Goal: Task Accomplishment & Management: Use online tool/utility

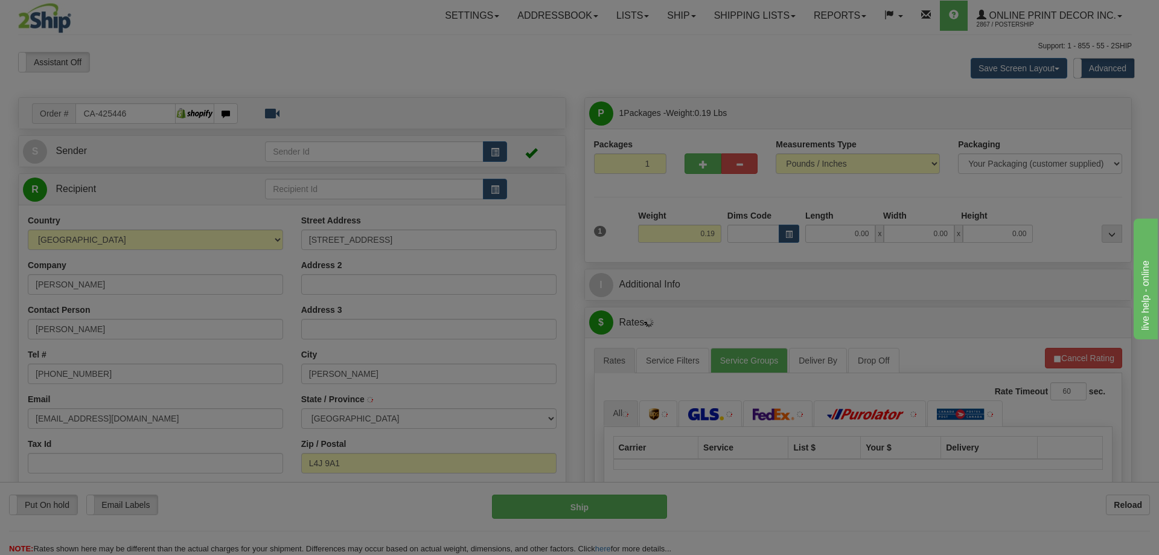
type input "THORNHILL"
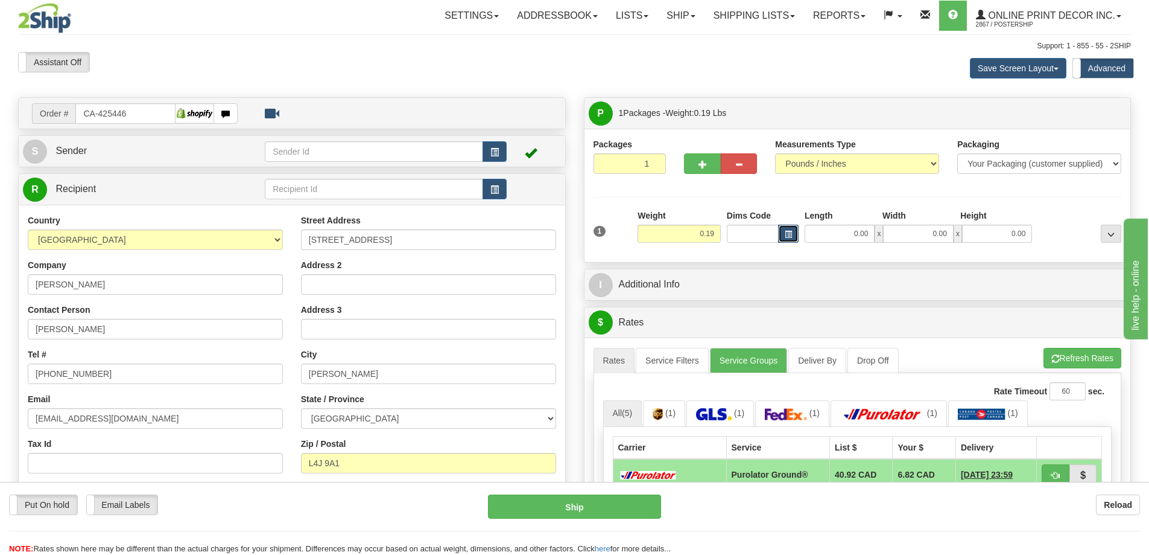
click at [794, 233] on button "button" at bounding box center [788, 233] width 21 height 18
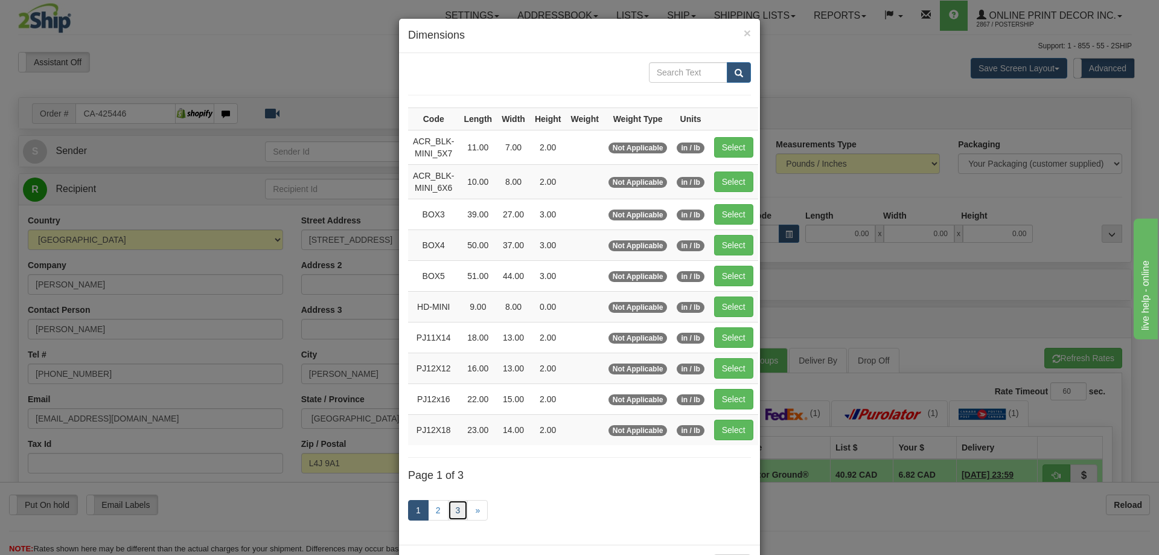
click at [455, 506] on link "3" at bounding box center [458, 510] width 21 height 21
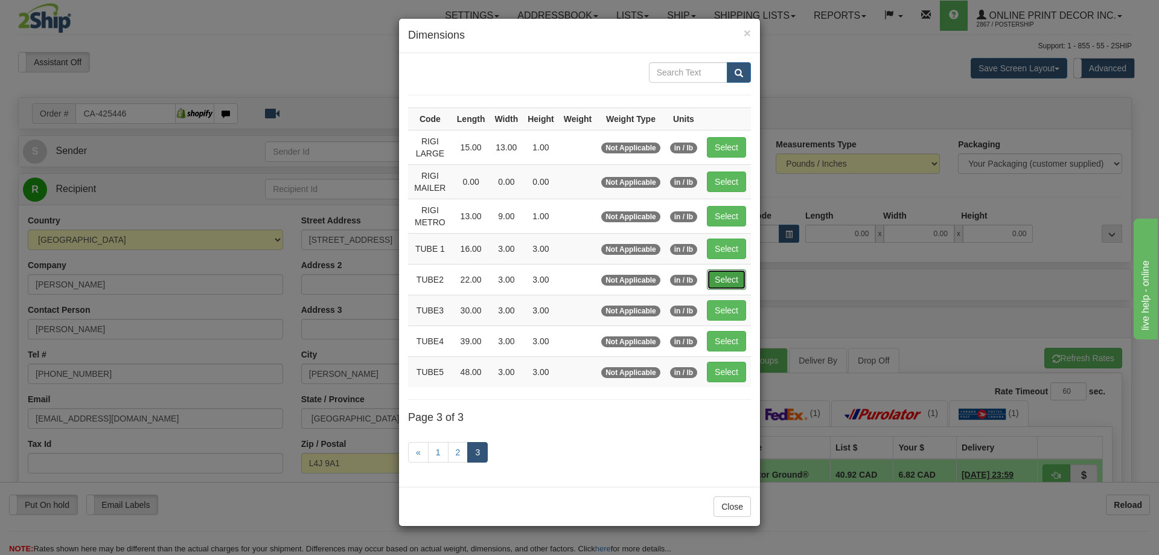
click at [728, 275] on button "Select" at bounding box center [726, 279] width 39 height 21
type input "TUBE2"
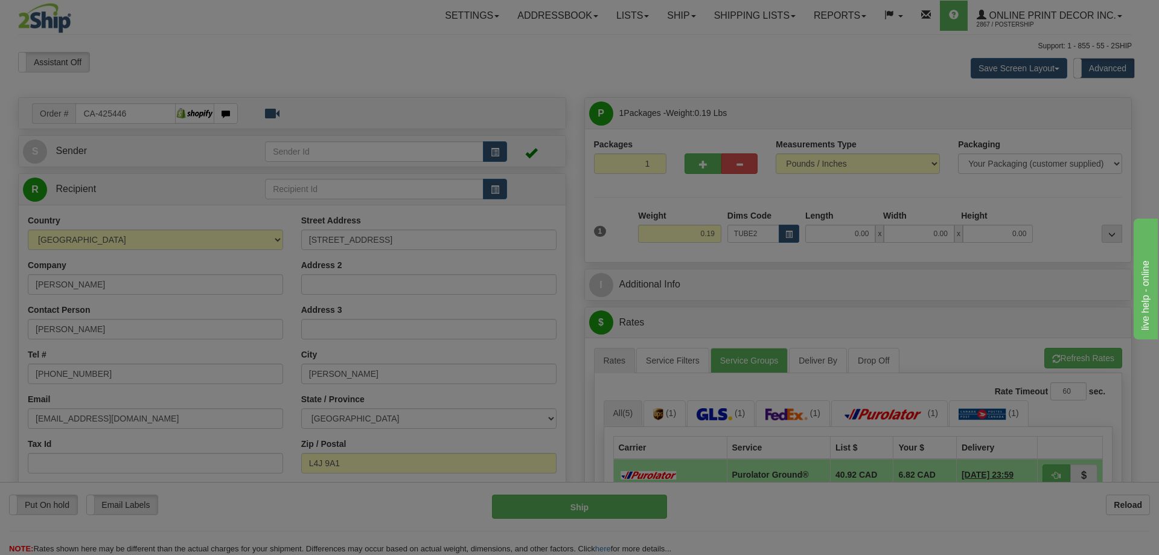
type input "22.00"
type input "3.00"
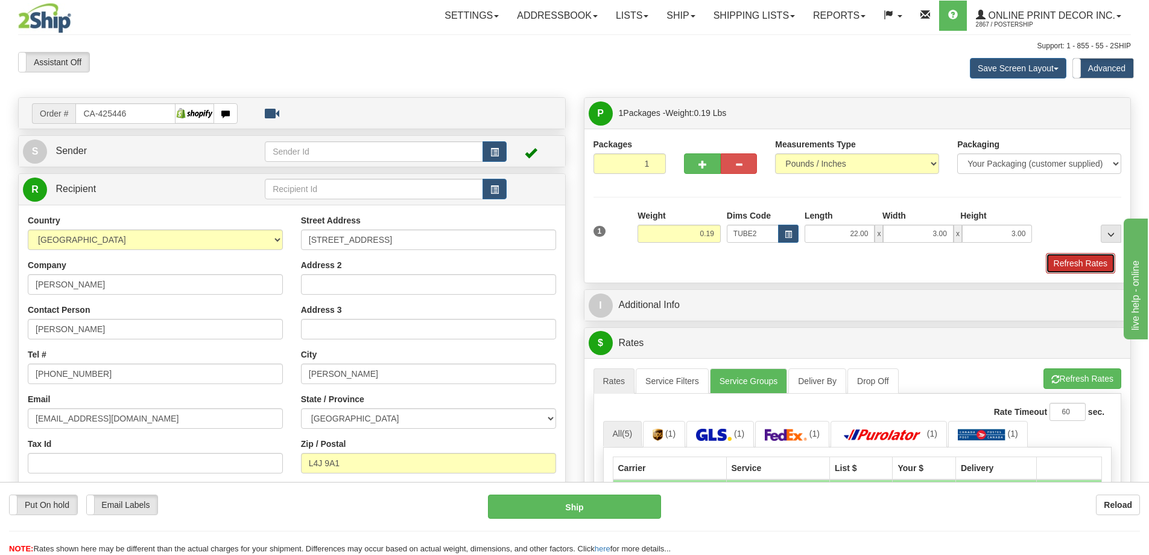
click at [1098, 258] on button "Refresh Rates" at bounding box center [1080, 263] width 69 height 21
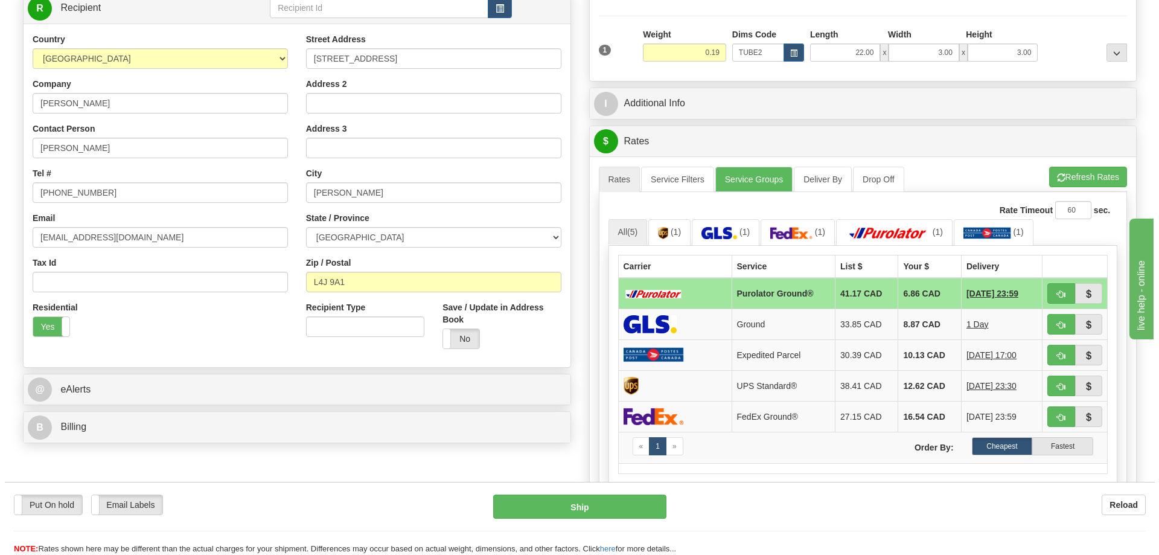
scroll to position [241, 0]
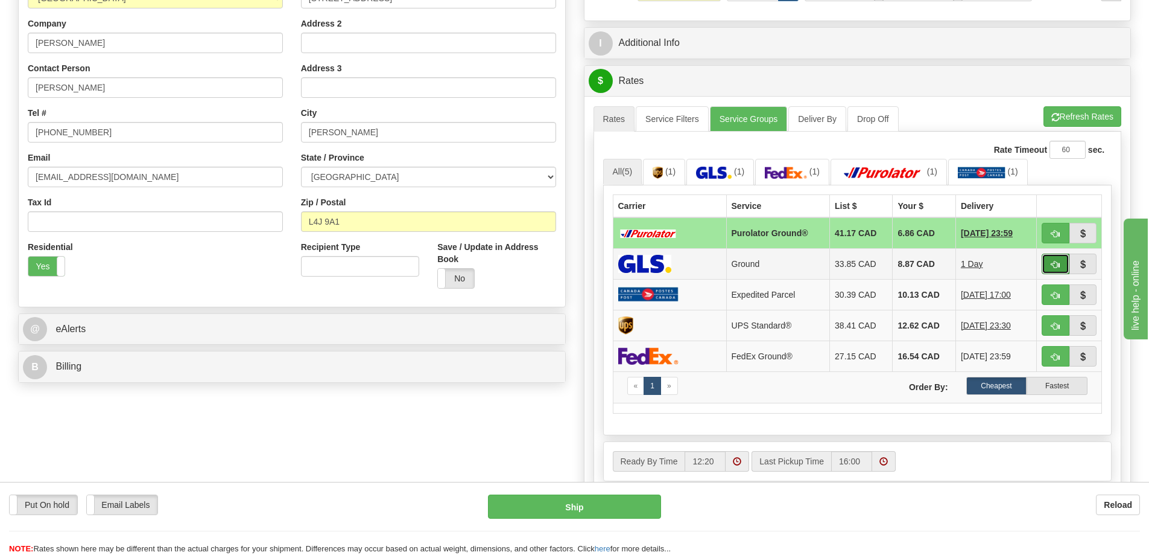
click at [1059, 262] on span "button" at bounding box center [1056, 265] width 8 height 8
type input "1"
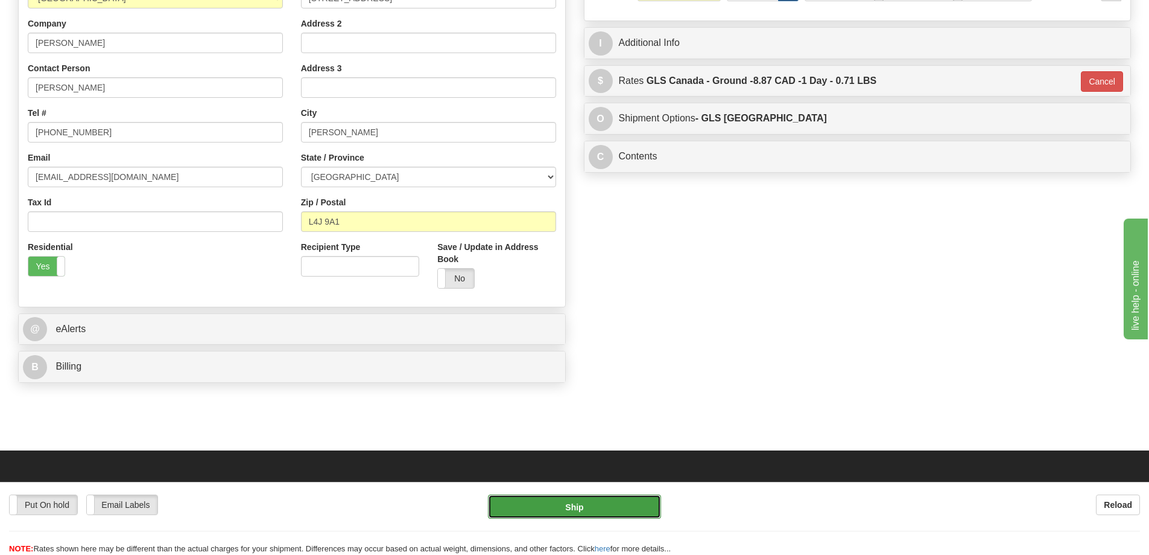
click at [583, 506] on button "Ship" at bounding box center [574, 506] width 173 height 24
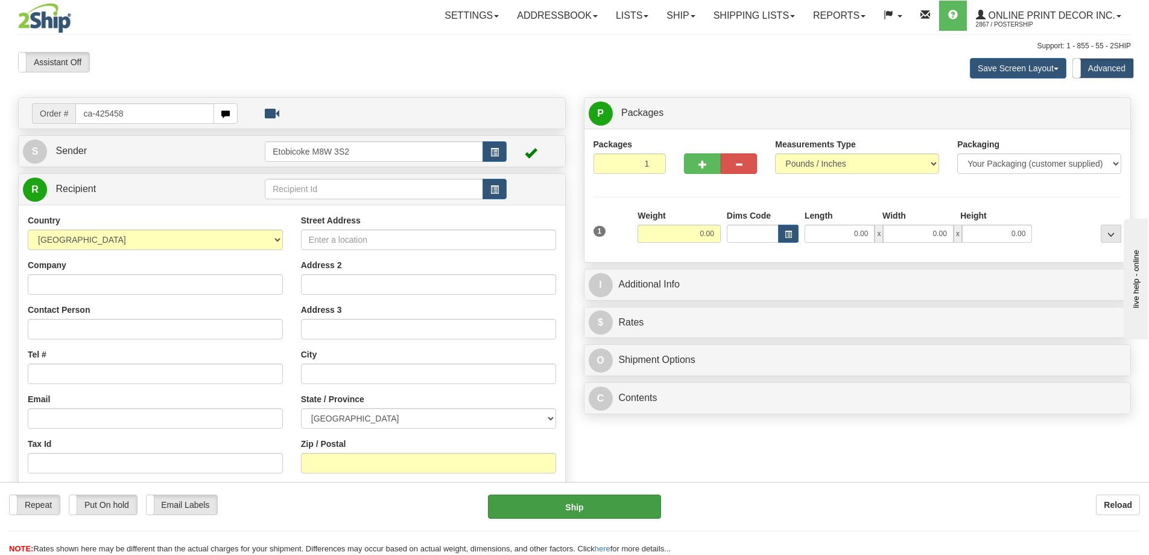
type input "ca-425458"
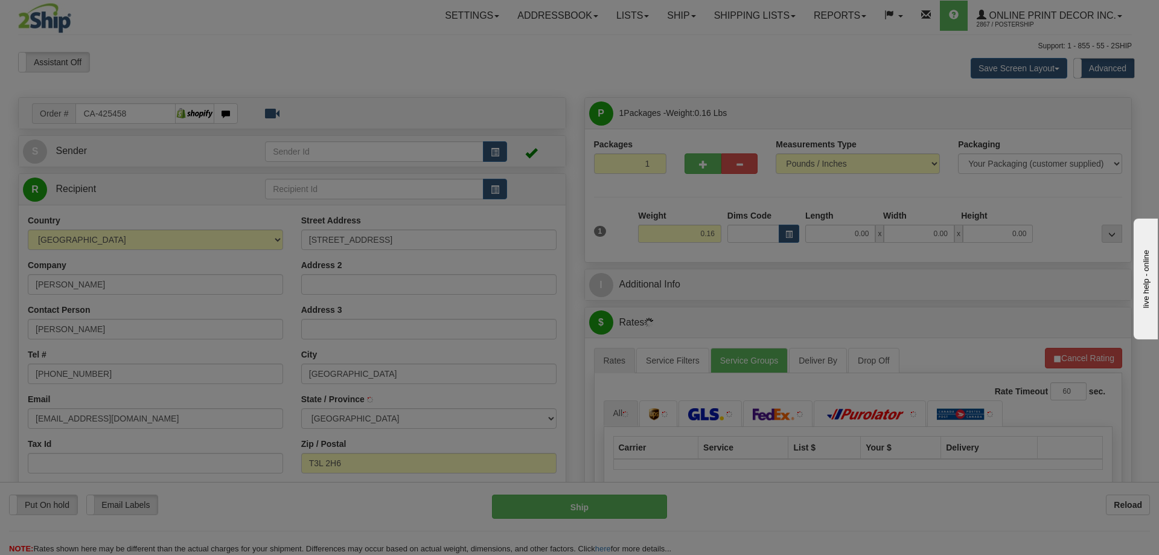
type input "[GEOGRAPHIC_DATA]"
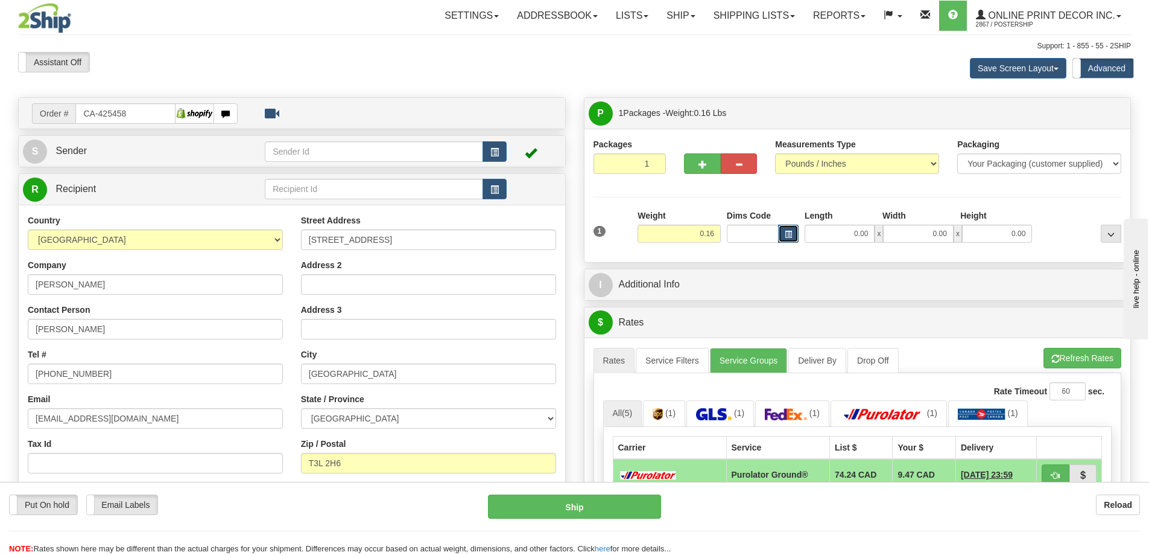
click at [789, 233] on span "button" at bounding box center [788, 234] width 7 height 7
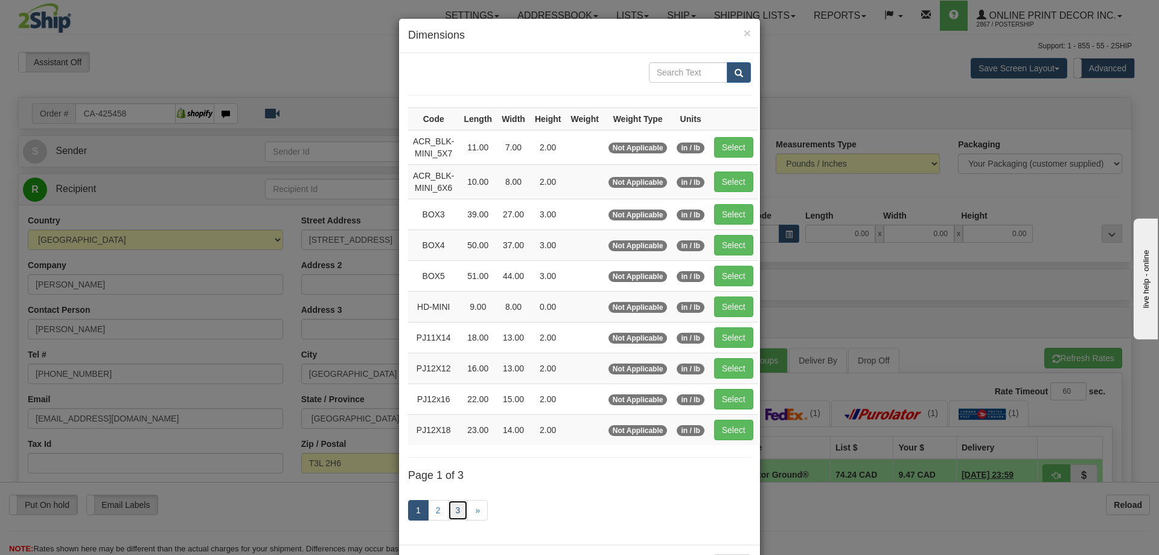
click at [453, 513] on link "3" at bounding box center [458, 510] width 21 height 21
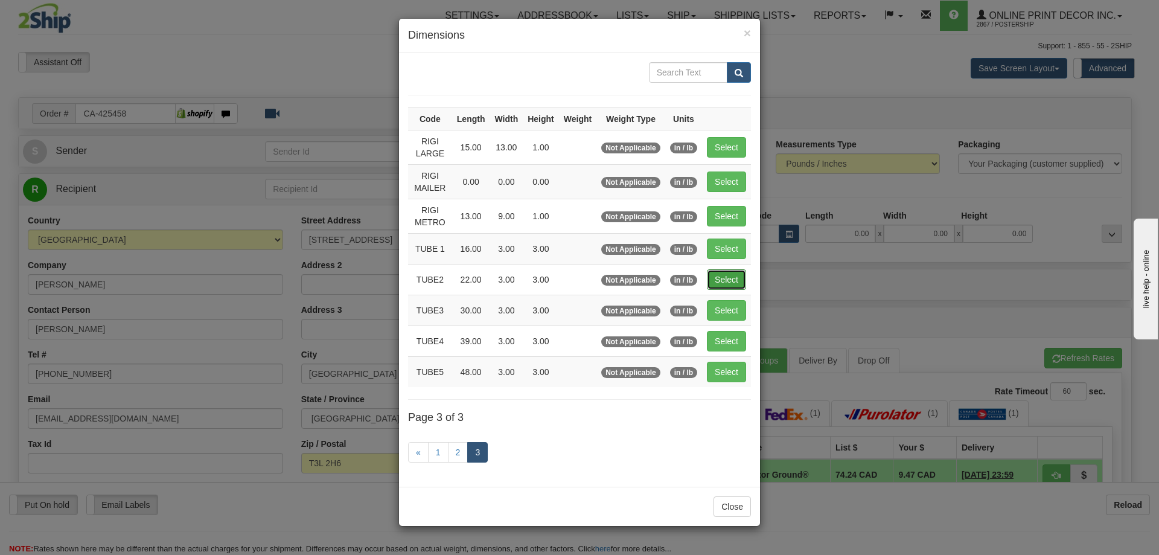
click at [725, 270] on button "Select" at bounding box center [726, 279] width 39 height 21
type input "TUBE2"
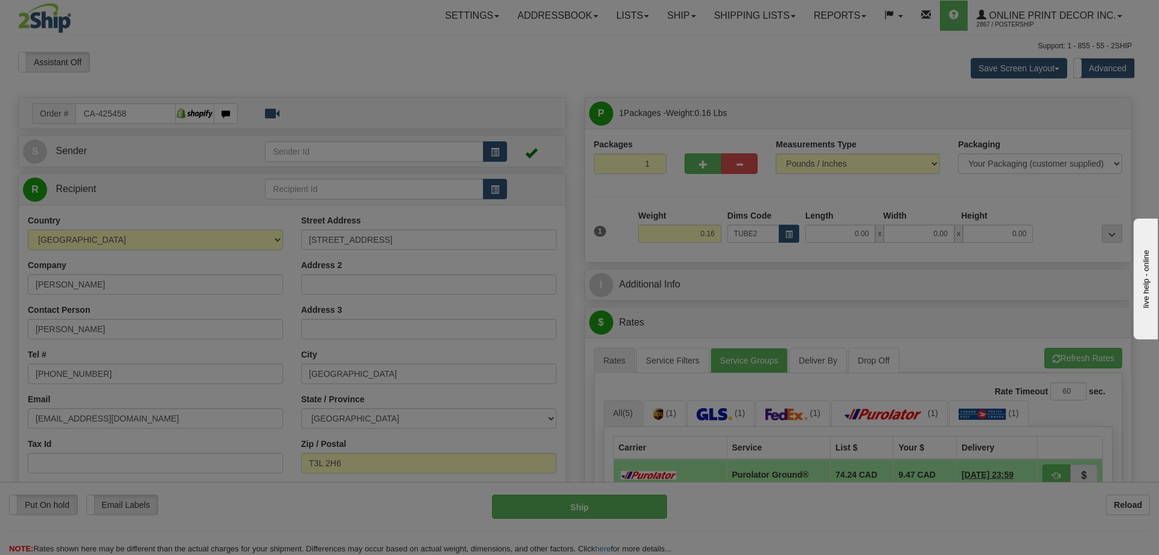
type input "22.00"
type input "3.00"
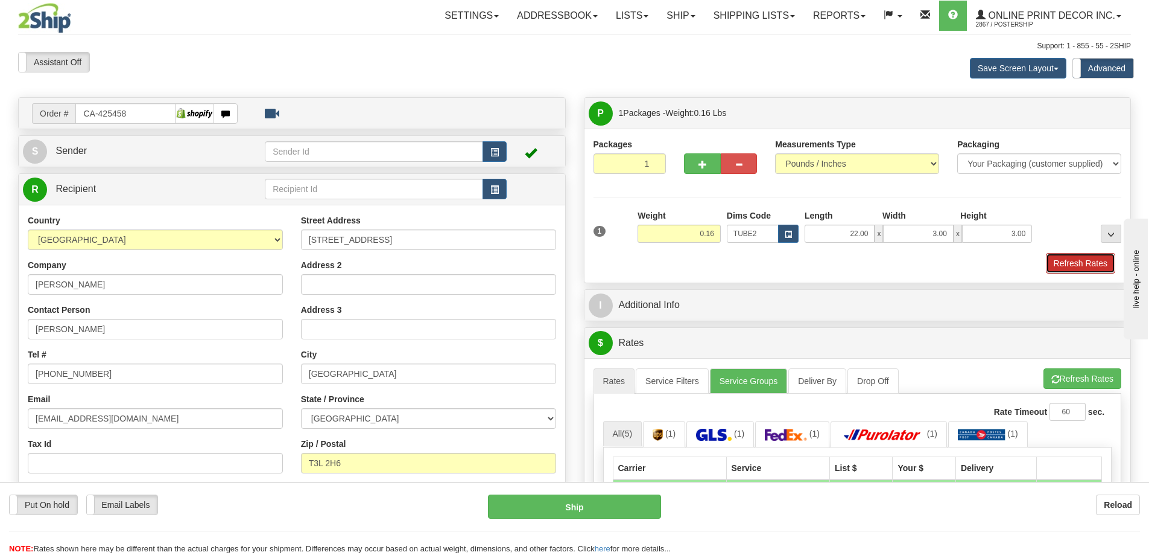
click at [1093, 269] on button "Refresh Rates" at bounding box center [1080, 263] width 69 height 21
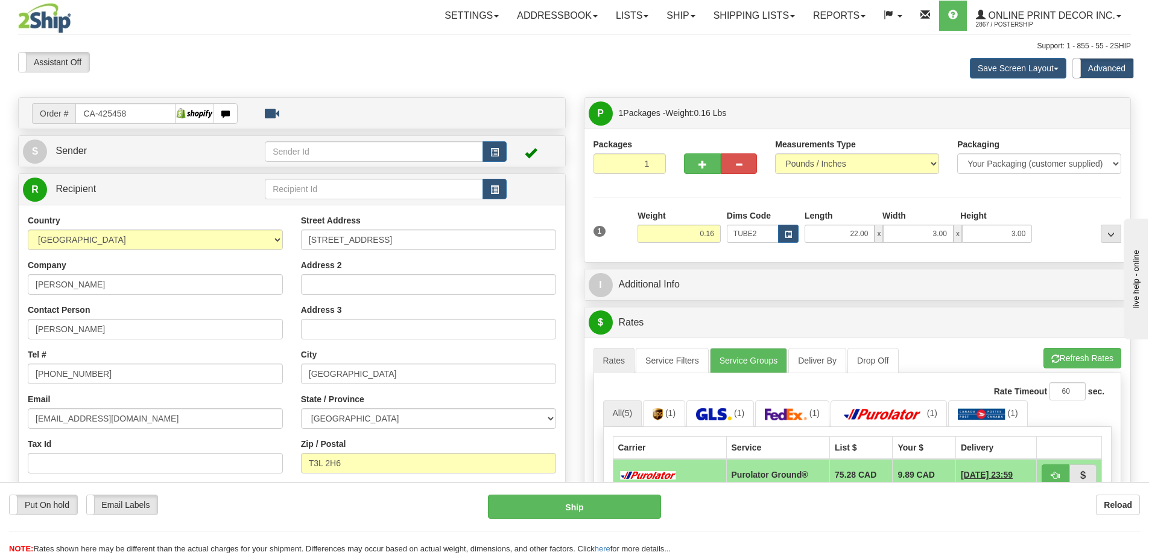
scroll to position [121, 0]
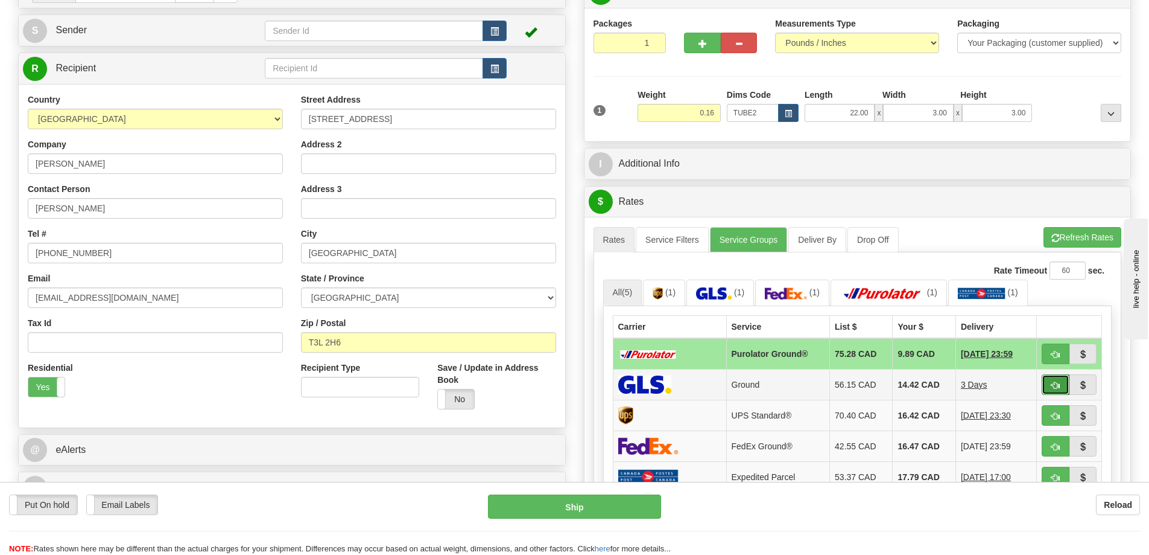
click at [1051, 388] on button "button" at bounding box center [1056, 384] width 28 height 21
type input "1"
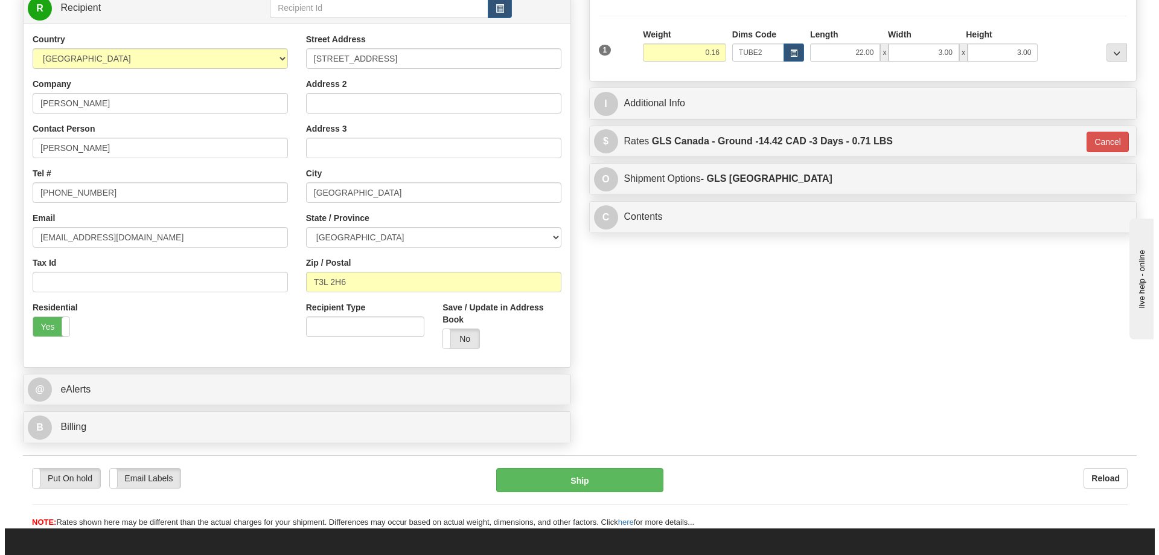
scroll to position [241, 0]
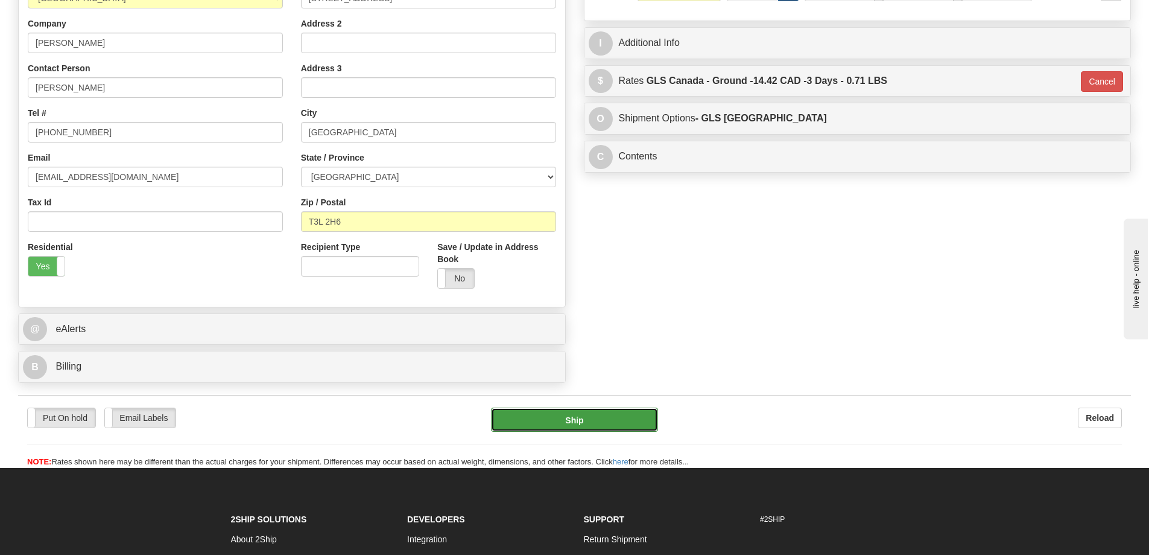
click at [579, 421] on button "Ship" at bounding box center [574, 419] width 167 height 24
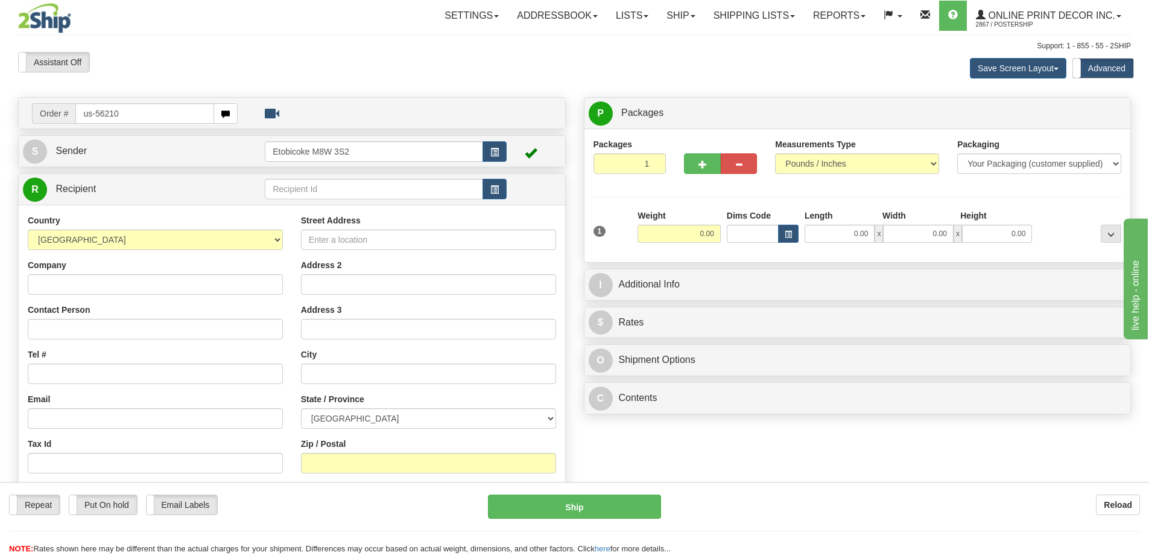
type input "us-56210"
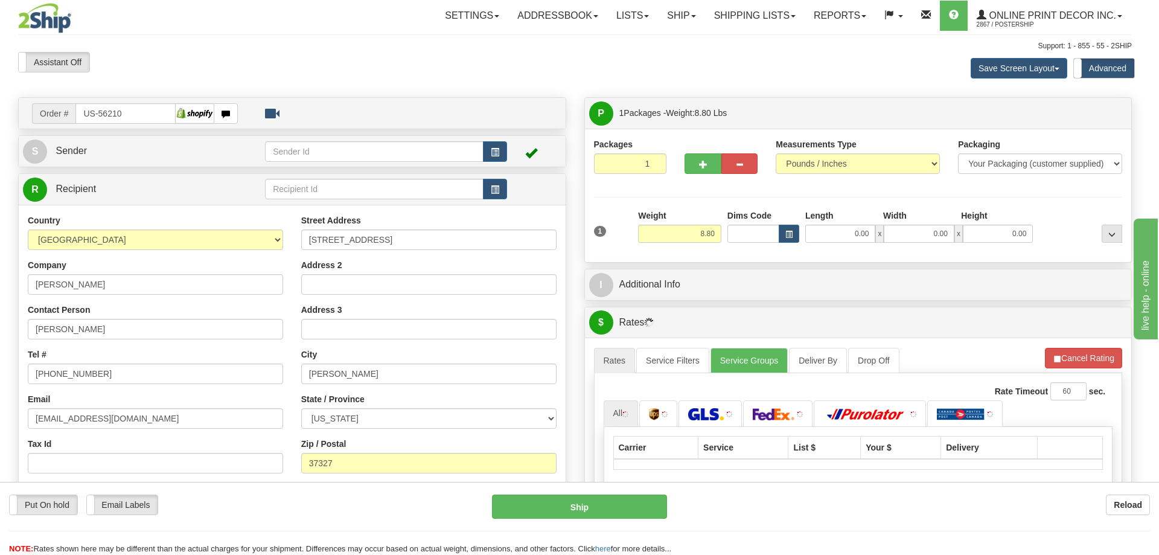
type input "DUNLAP"
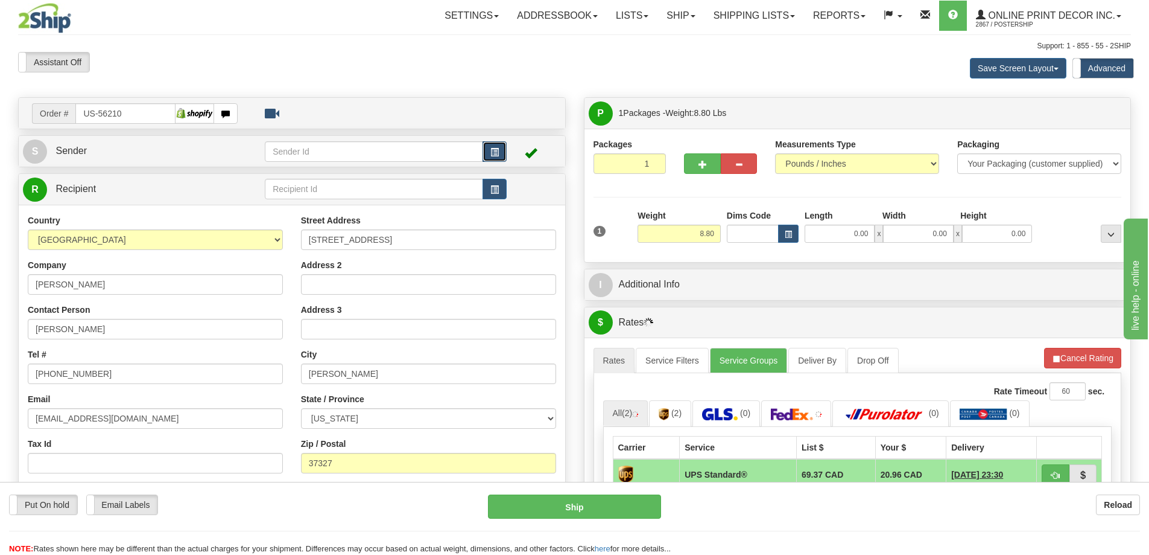
click at [492, 143] on button "button" at bounding box center [495, 151] width 24 height 21
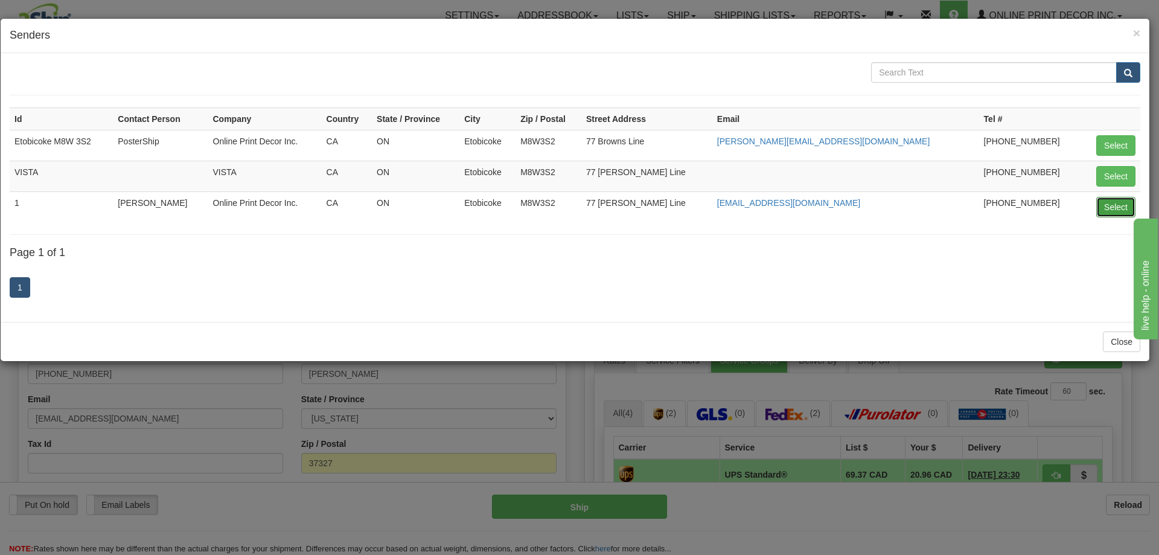
click at [1110, 200] on button "Select" at bounding box center [1115, 207] width 39 height 21
type input "1"
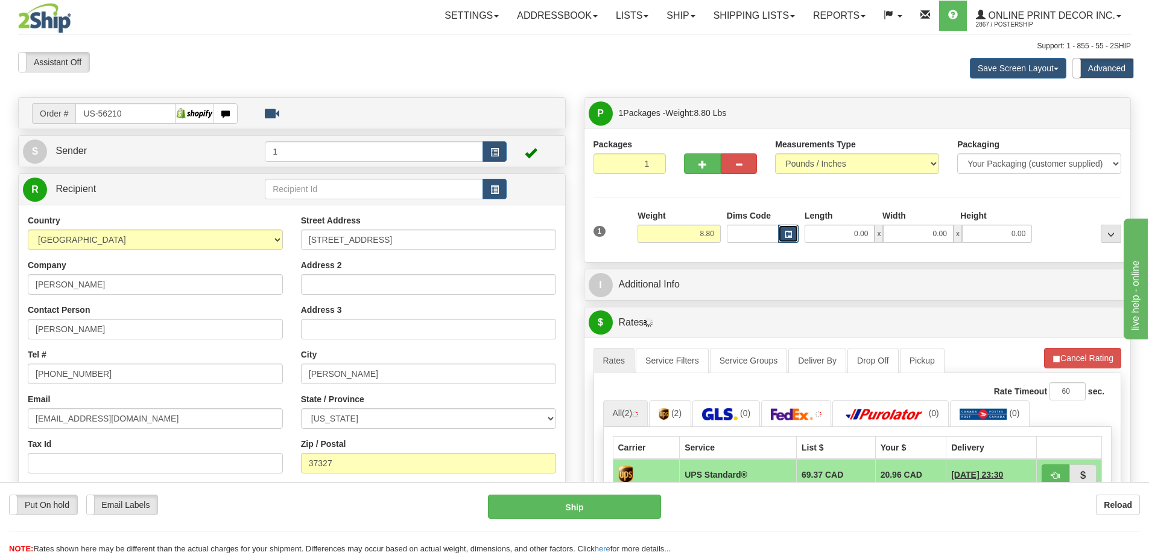
click at [787, 231] on span "button" at bounding box center [788, 234] width 7 height 7
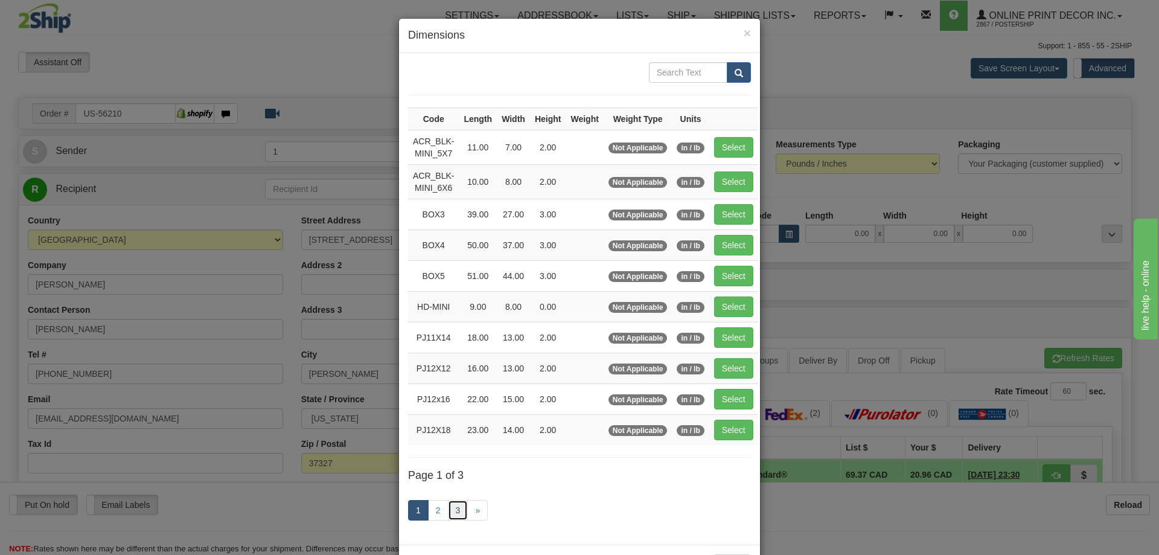
click at [454, 508] on link "3" at bounding box center [458, 510] width 21 height 21
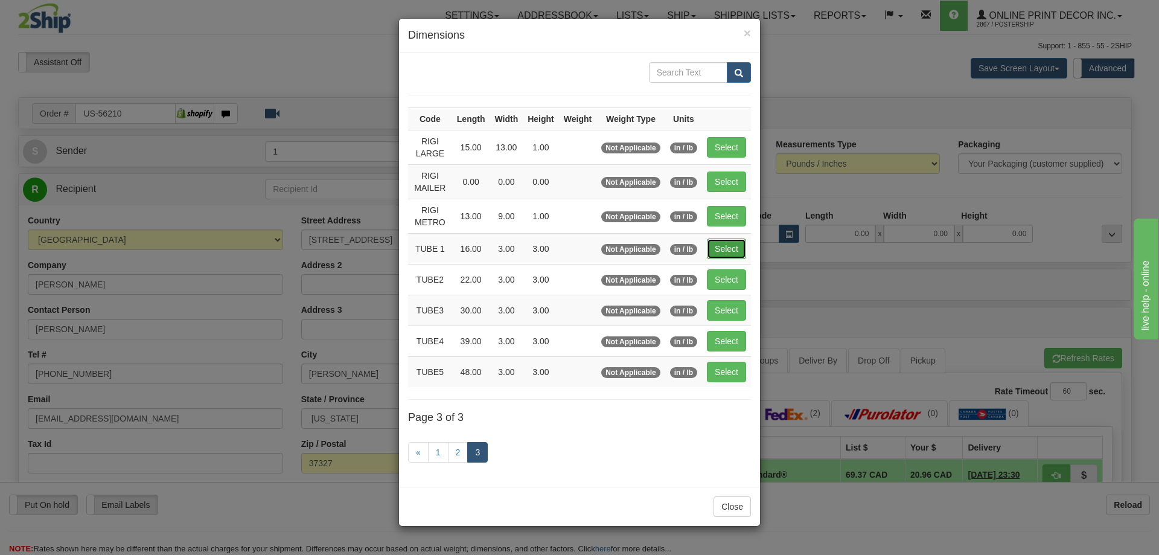
click at [726, 241] on button "Select" at bounding box center [726, 248] width 39 height 21
type input "TUBE 1"
type input "16.00"
type input "3.00"
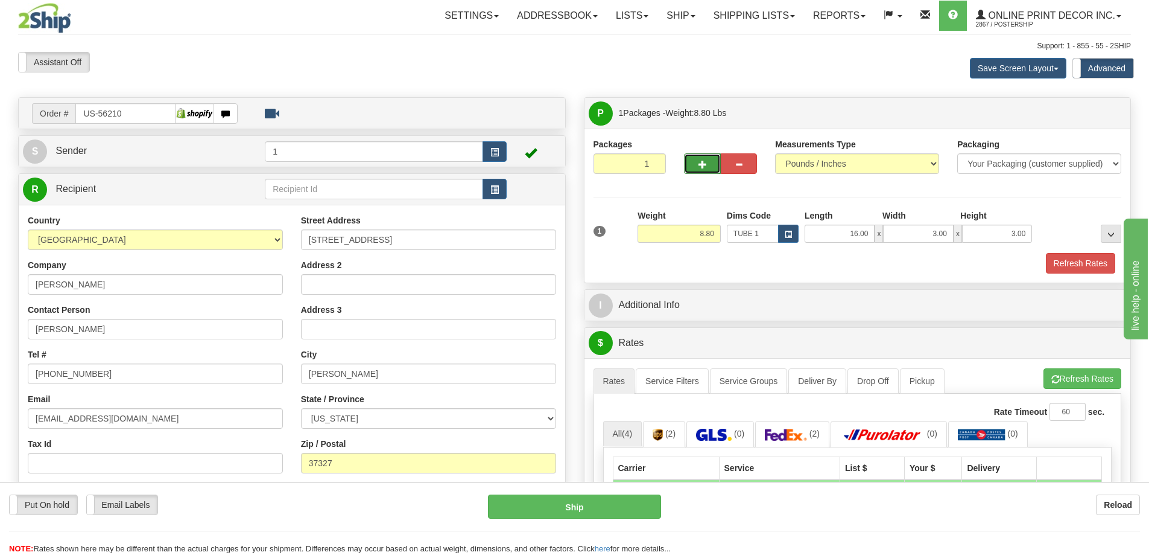
click at [701, 156] on button "button" at bounding box center [702, 163] width 36 height 21
radio input "true"
type input "2"
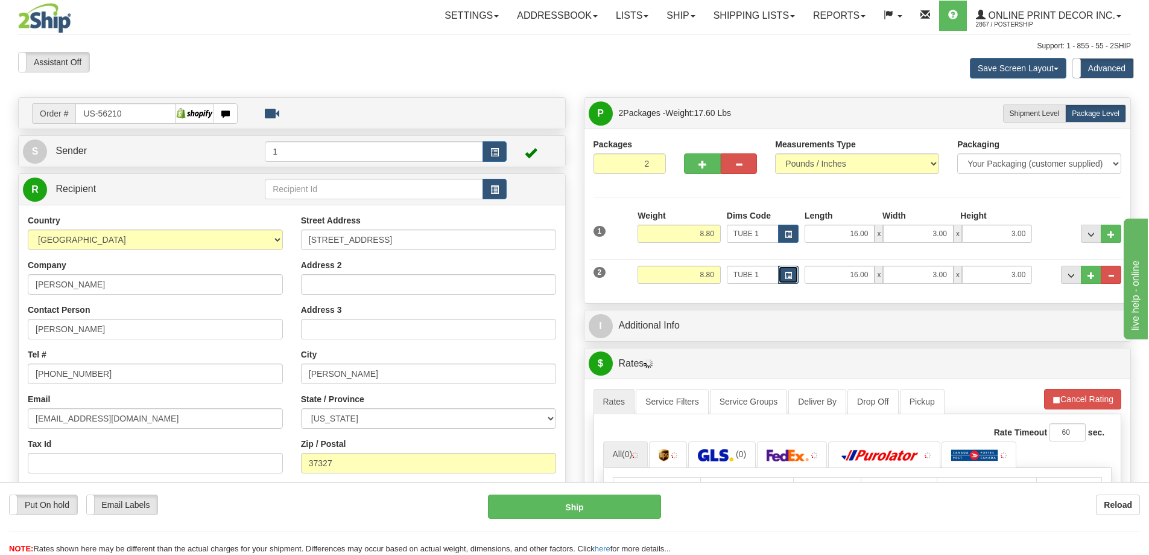
click at [785, 275] on span "button" at bounding box center [788, 275] width 7 height 7
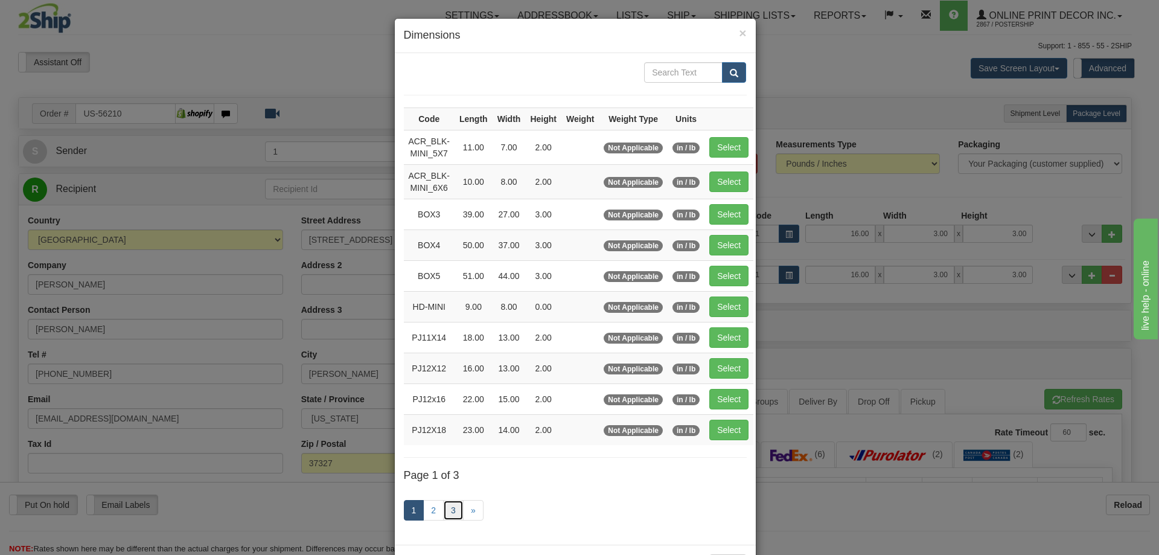
click at [447, 508] on link "3" at bounding box center [453, 510] width 21 height 21
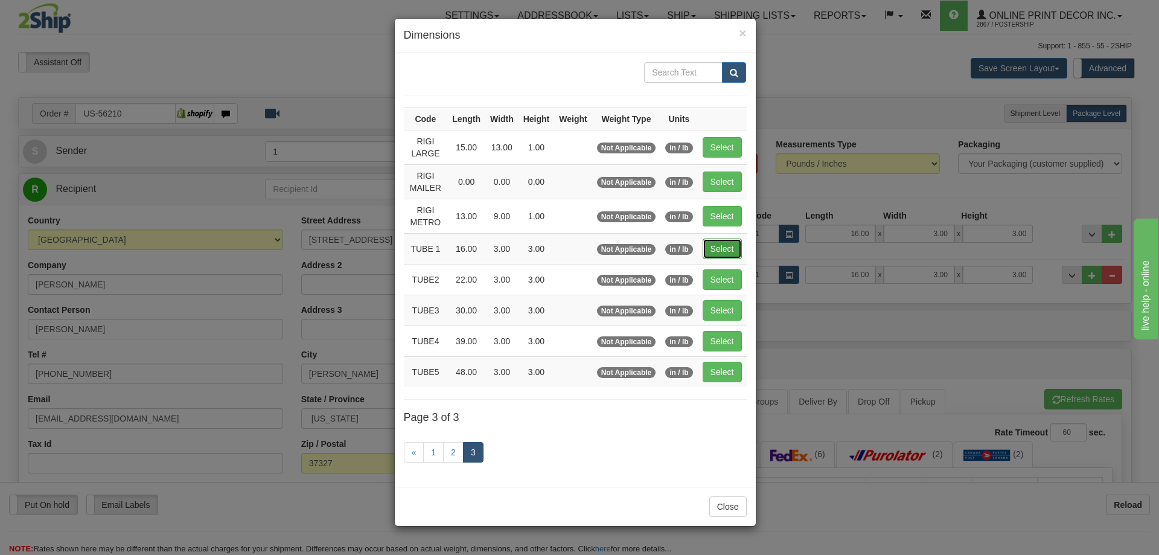
click at [713, 252] on button "Select" at bounding box center [721, 248] width 39 height 21
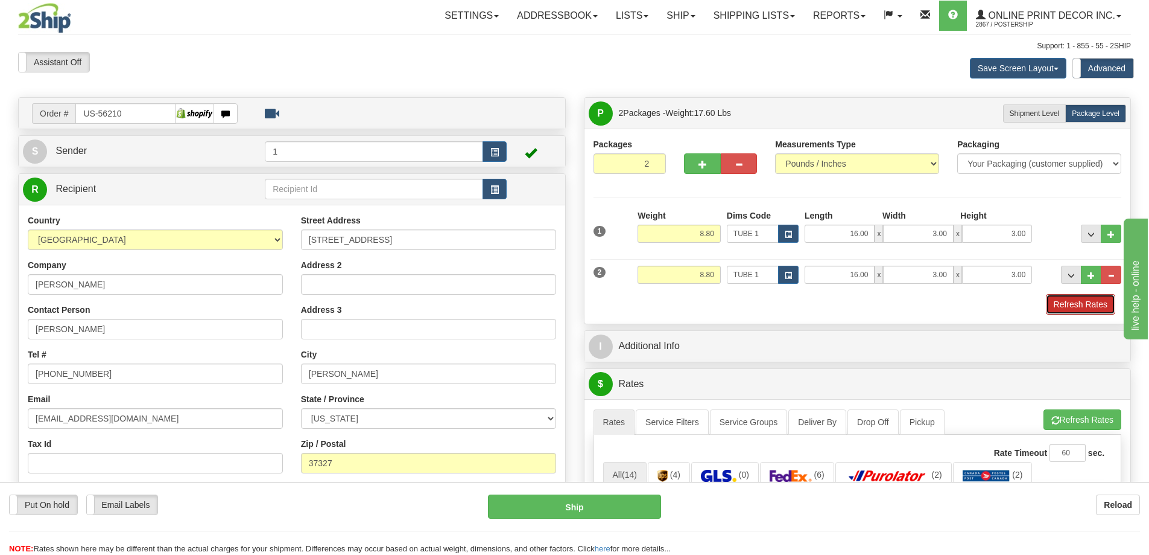
click at [1070, 304] on button "Refresh Rates" at bounding box center [1080, 304] width 69 height 21
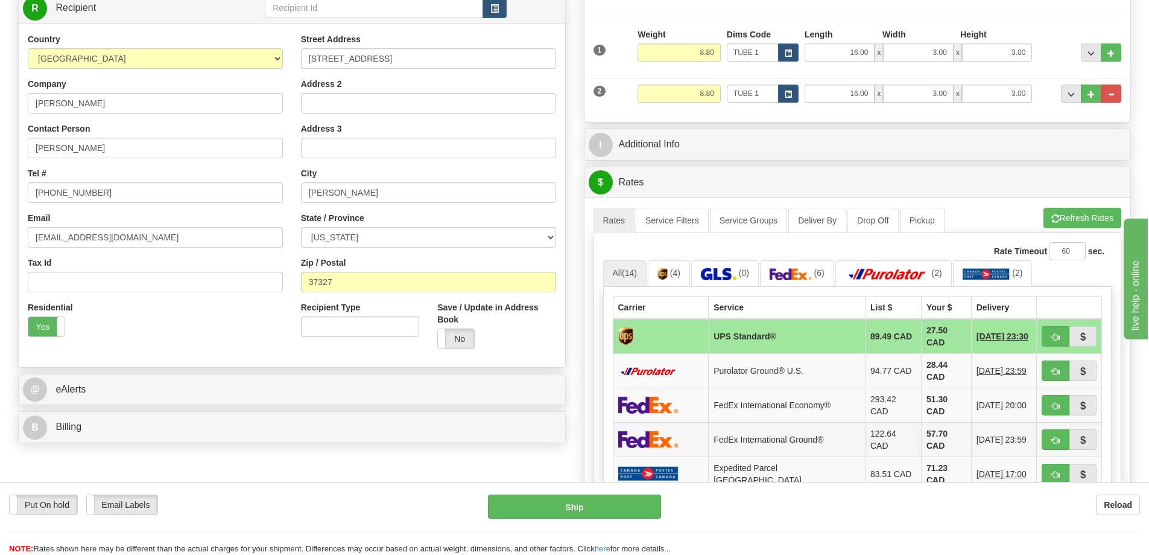
scroll to position [241, 0]
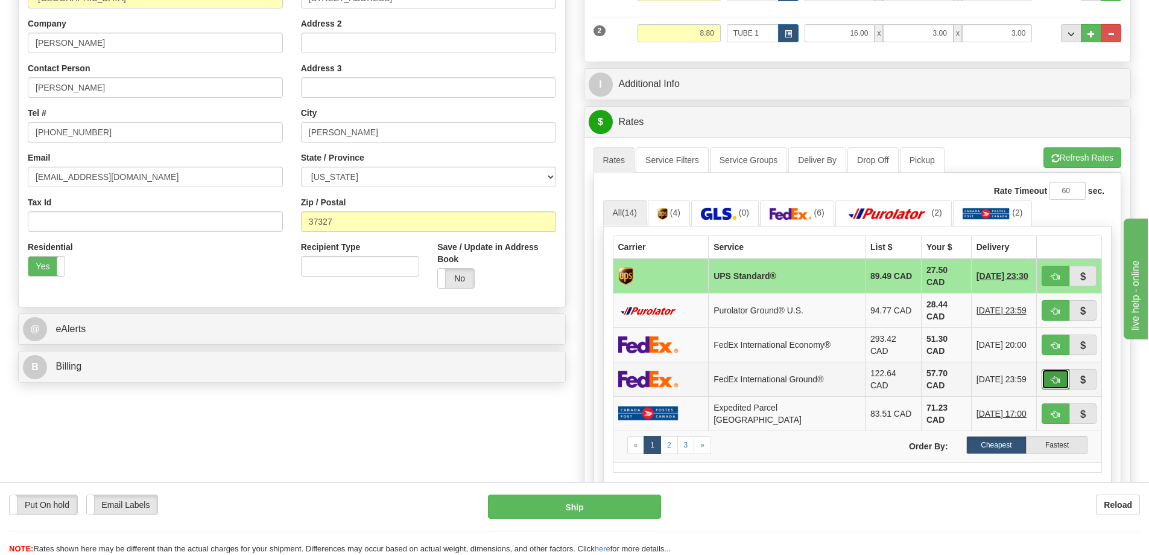
click at [1059, 376] on span "button" at bounding box center [1056, 380] width 8 height 8
type input "92"
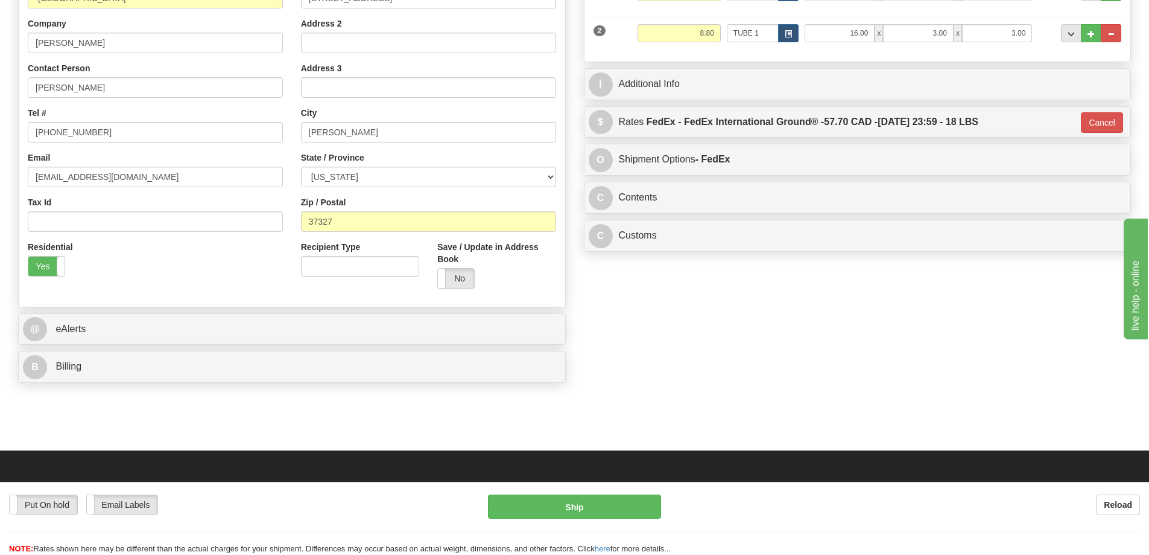
click at [886, 185] on div "C Contents Documents Commodities Nr Description / SKU / Model Pack #/Skid # Qua…" at bounding box center [858, 198] width 548 height 32
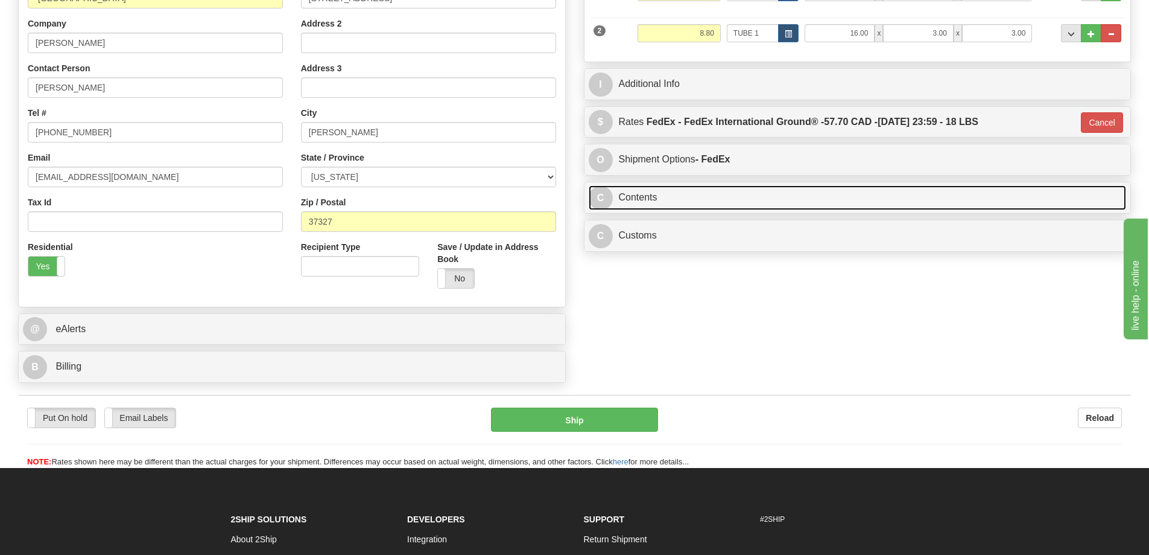
click at [932, 188] on link "C Contents" at bounding box center [858, 197] width 538 height 25
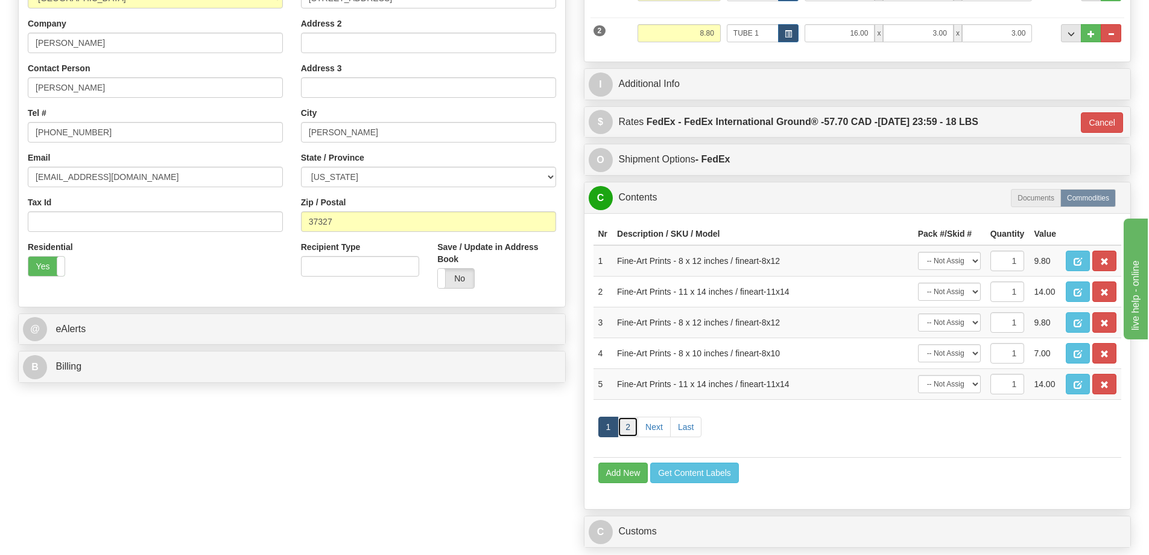
click at [628, 429] on link "2" at bounding box center [628, 426] width 21 height 21
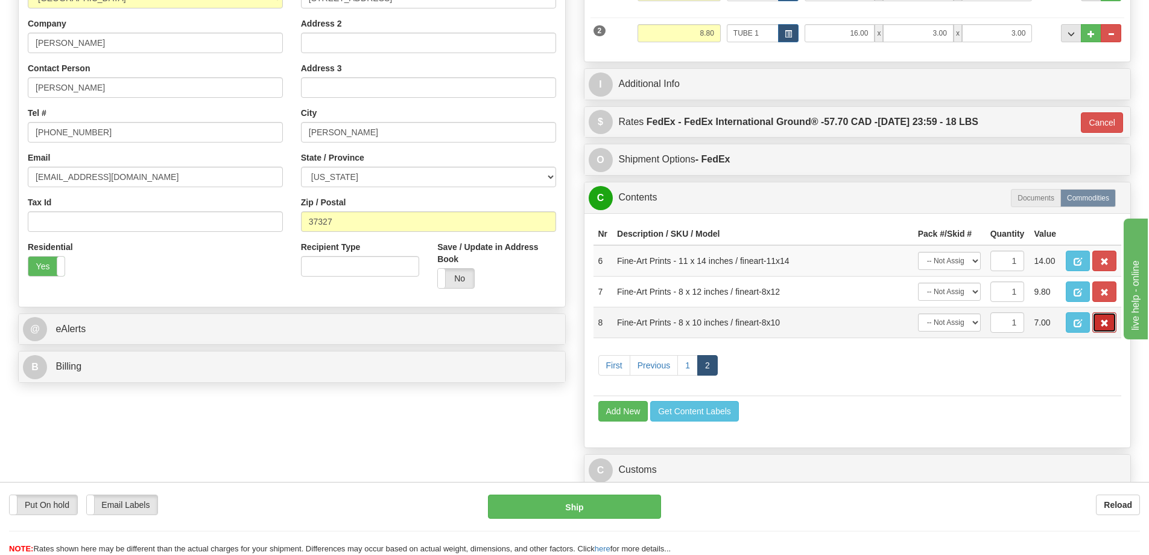
click at [1111, 320] on button "button" at bounding box center [1105, 322] width 24 height 21
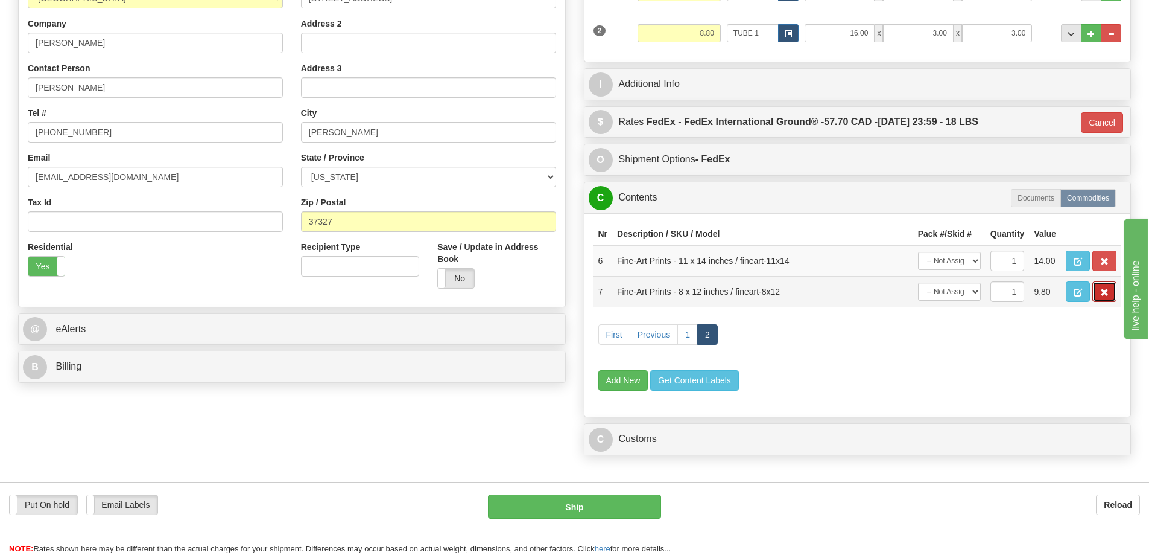
click at [1109, 289] on button "button" at bounding box center [1105, 291] width 24 height 21
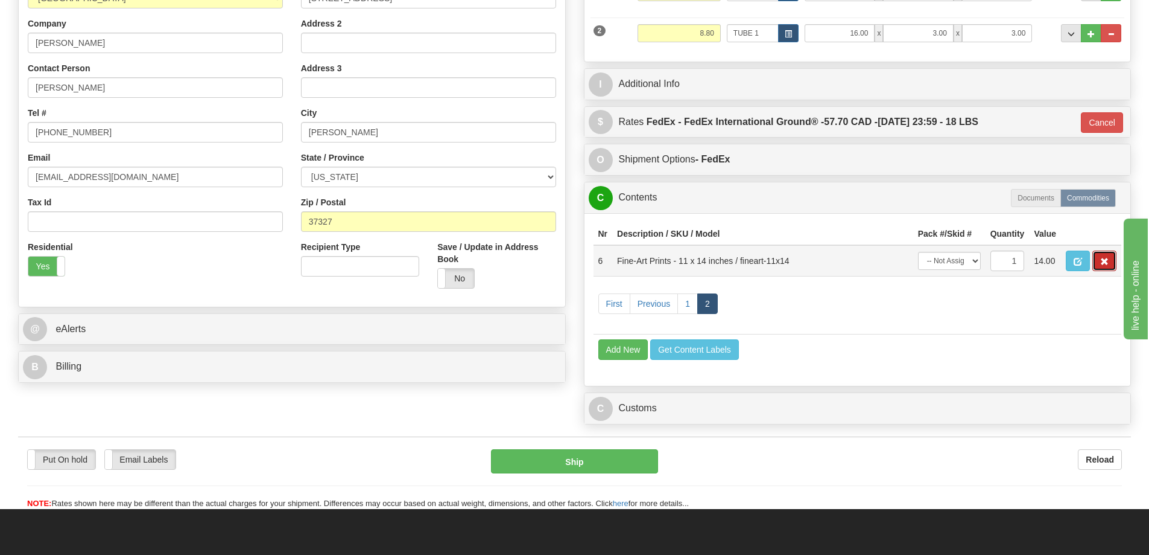
click at [1110, 263] on button "button" at bounding box center [1105, 260] width 24 height 21
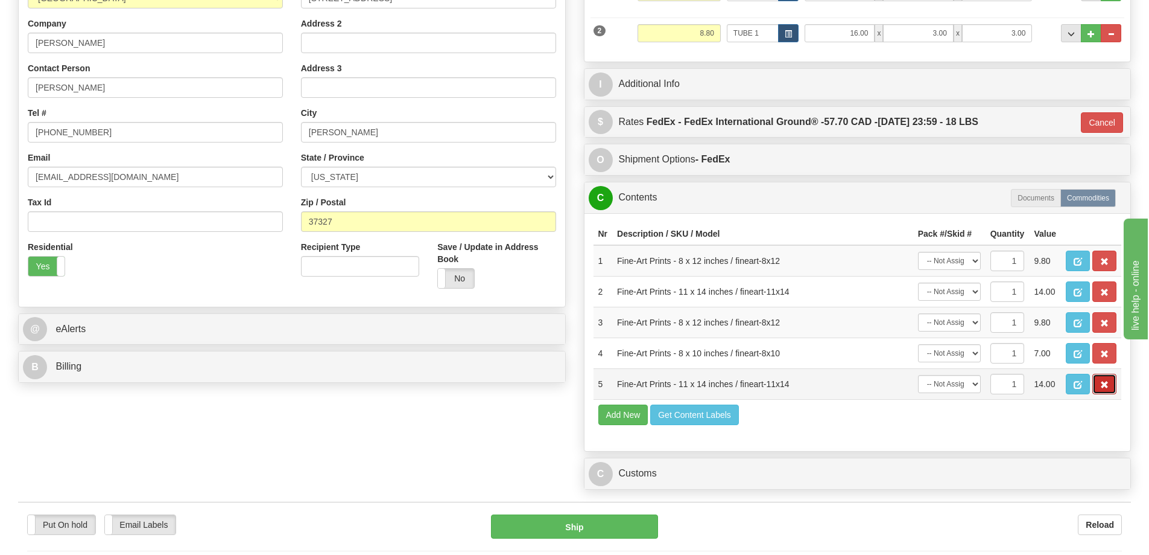
click at [1108, 388] on span "button" at bounding box center [1105, 385] width 8 height 8
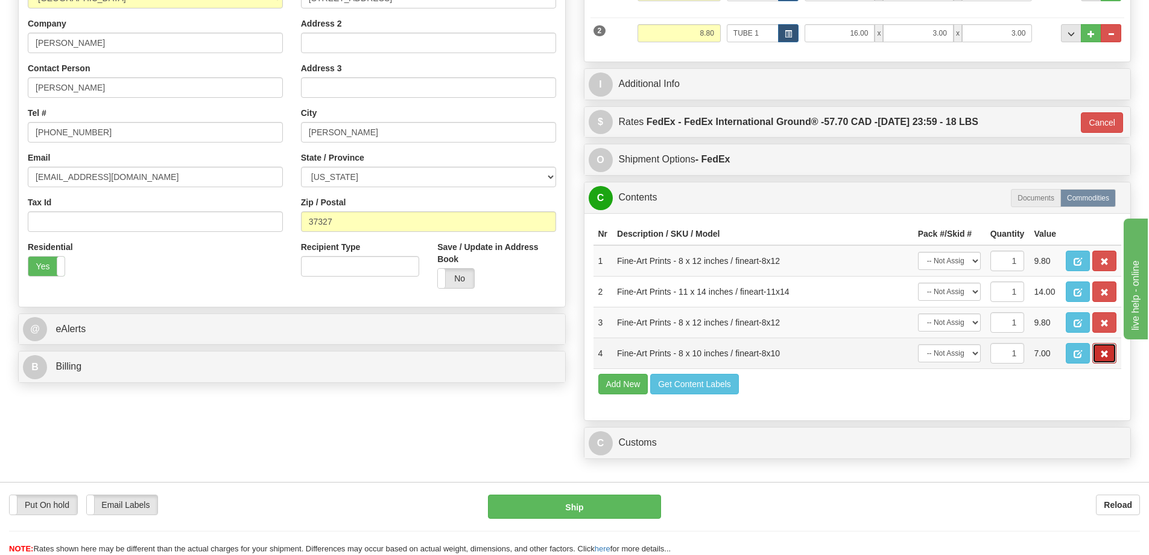
drag, startPoint x: 1101, startPoint y: 360, endPoint x: 1107, endPoint y: 349, distance: 12.2
click at [1101, 358] on span "button" at bounding box center [1105, 354] width 8 height 8
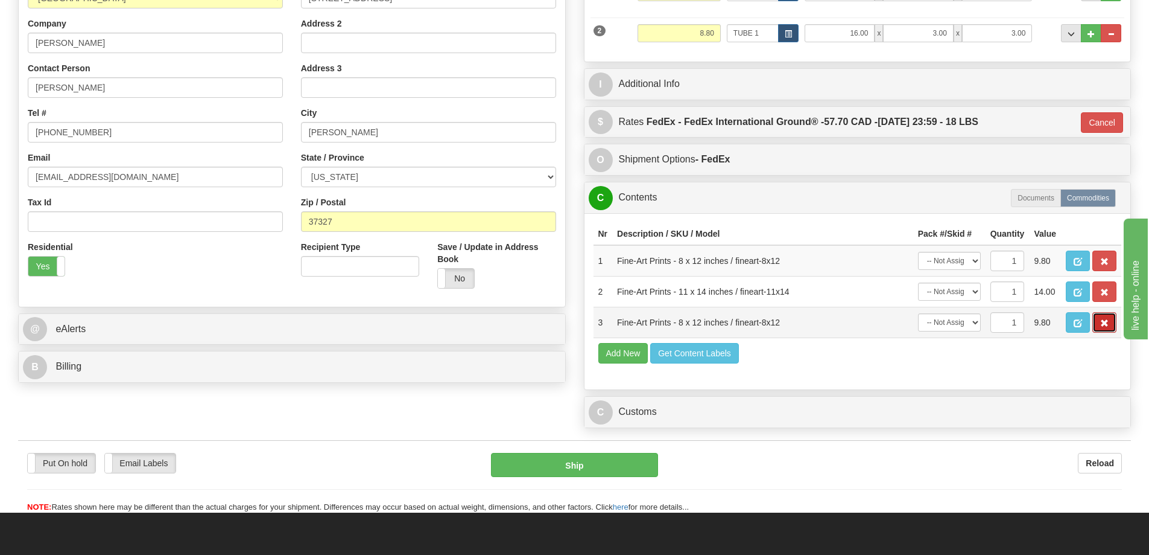
click at [1108, 331] on button "button" at bounding box center [1105, 322] width 24 height 21
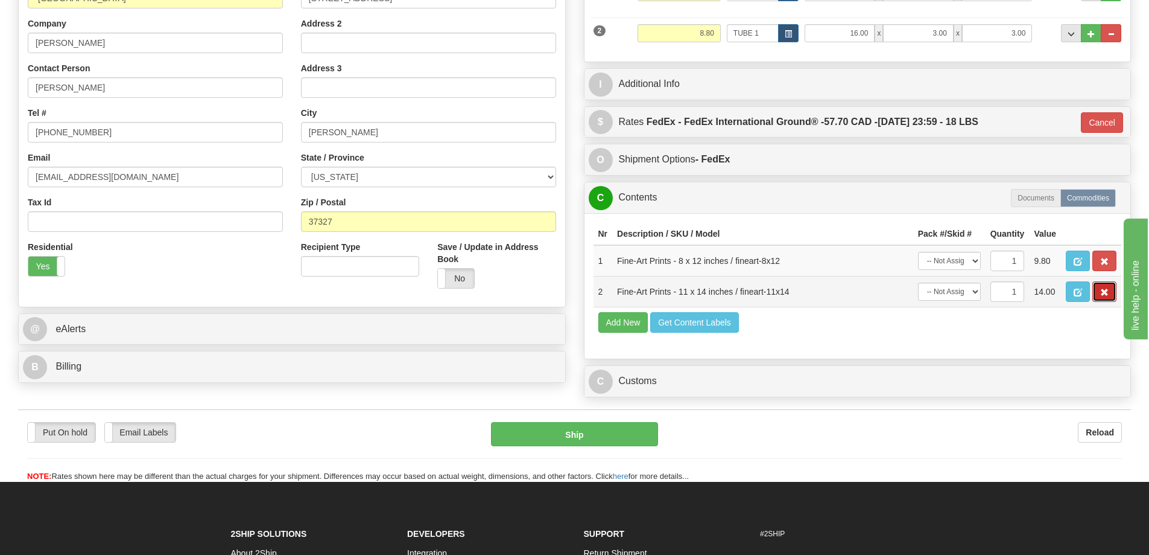
click at [1102, 292] on span "button" at bounding box center [1105, 292] width 8 height 8
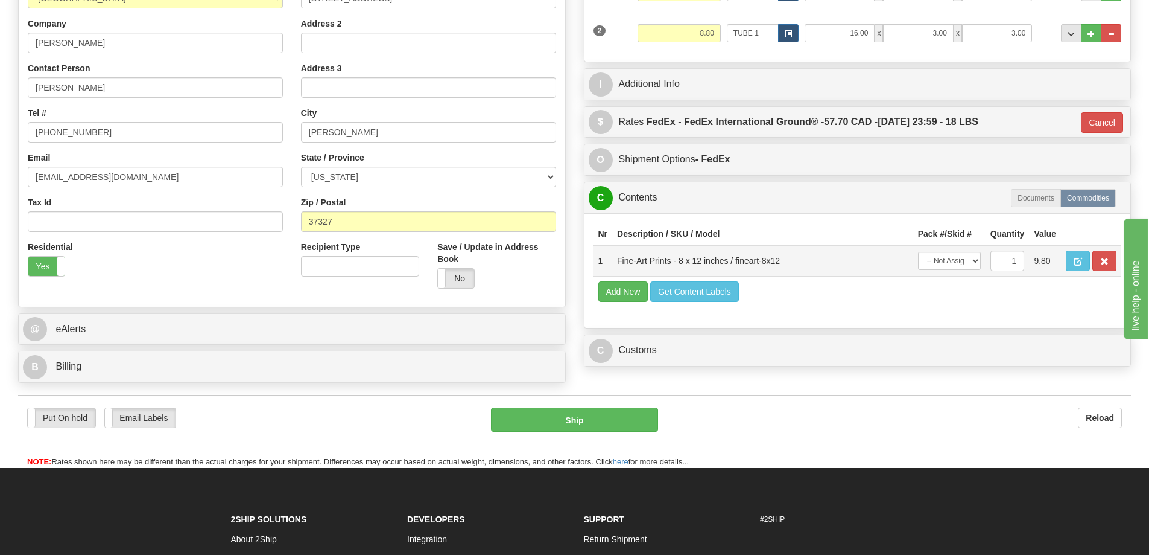
click at [1091, 259] on td at bounding box center [1091, 260] width 60 height 31
click at [1115, 261] on button "button" at bounding box center [1105, 260] width 24 height 21
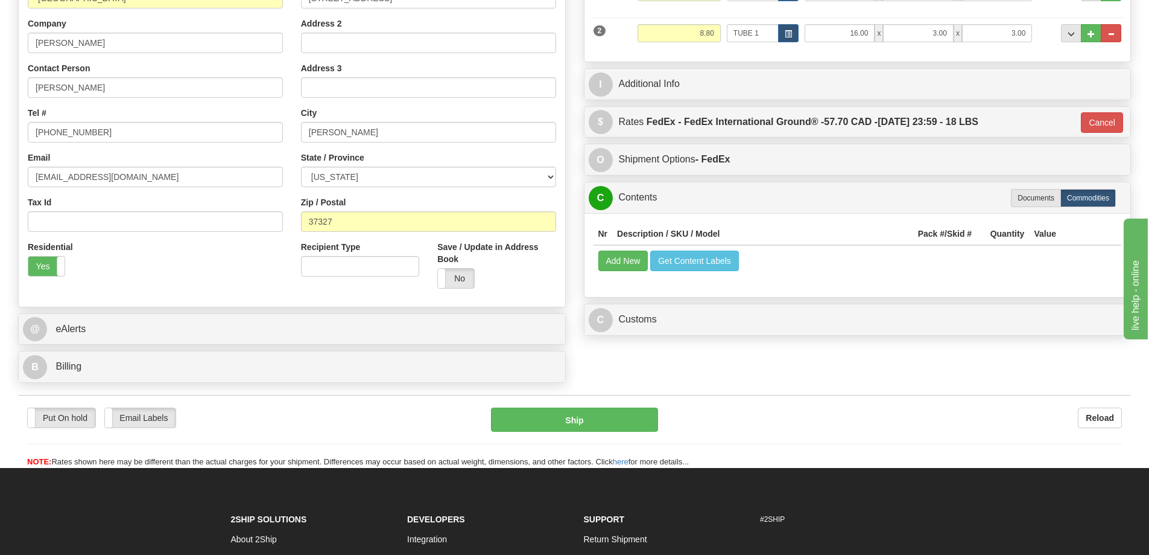
click at [599, 253] on td "Add New Get Content Labels" at bounding box center [858, 260] width 529 height 31
click at [615, 259] on button "Add New" at bounding box center [624, 260] width 50 height 21
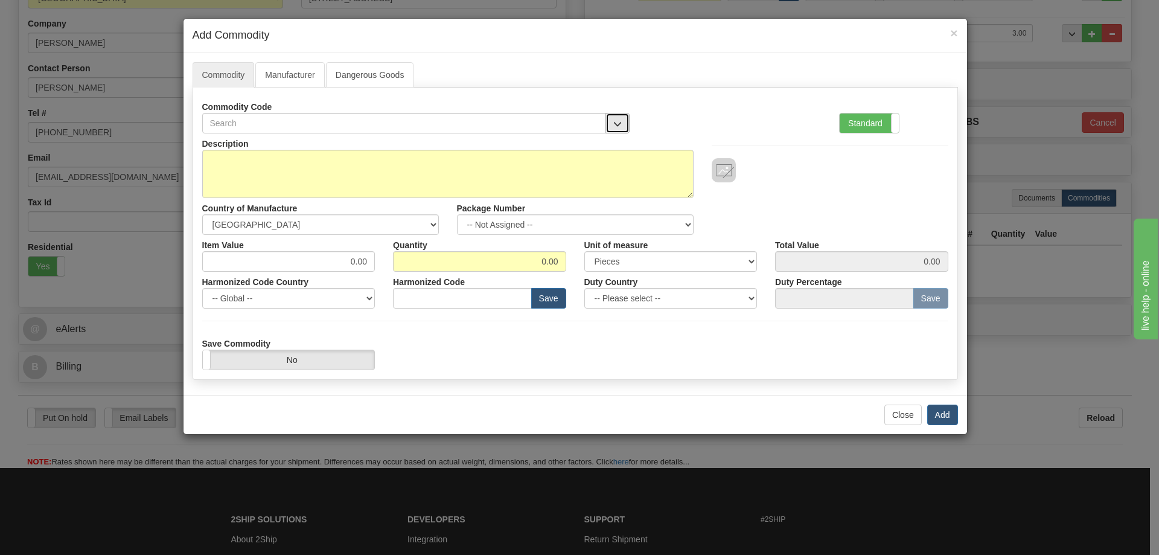
click at [620, 118] on button "button" at bounding box center [617, 123] width 24 height 21
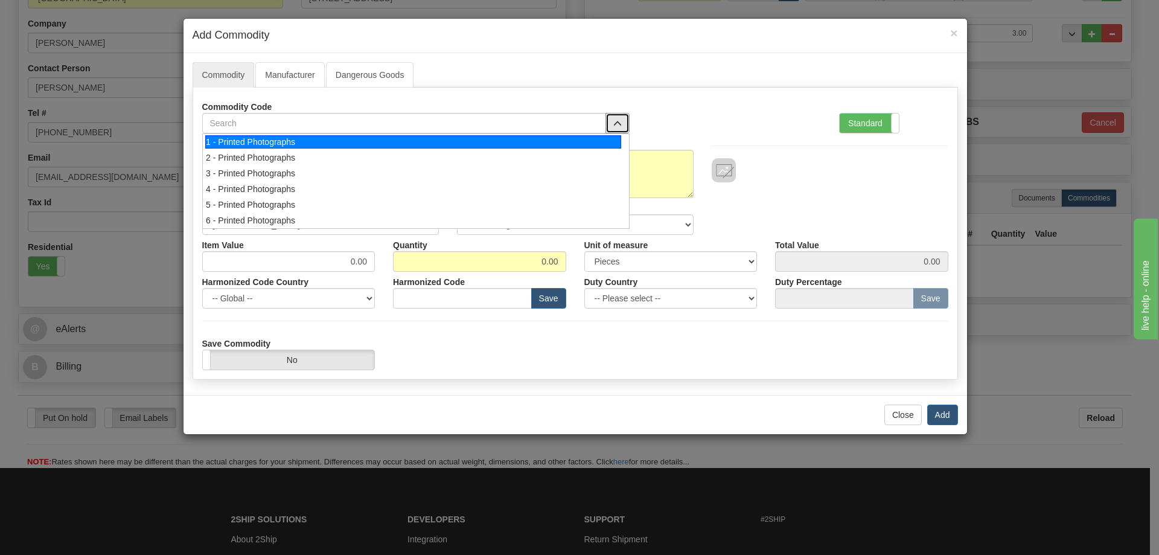
click at [595, 138] on div "1 - Printed Photographs" at bounding box center [413, 141] width 416 height 13
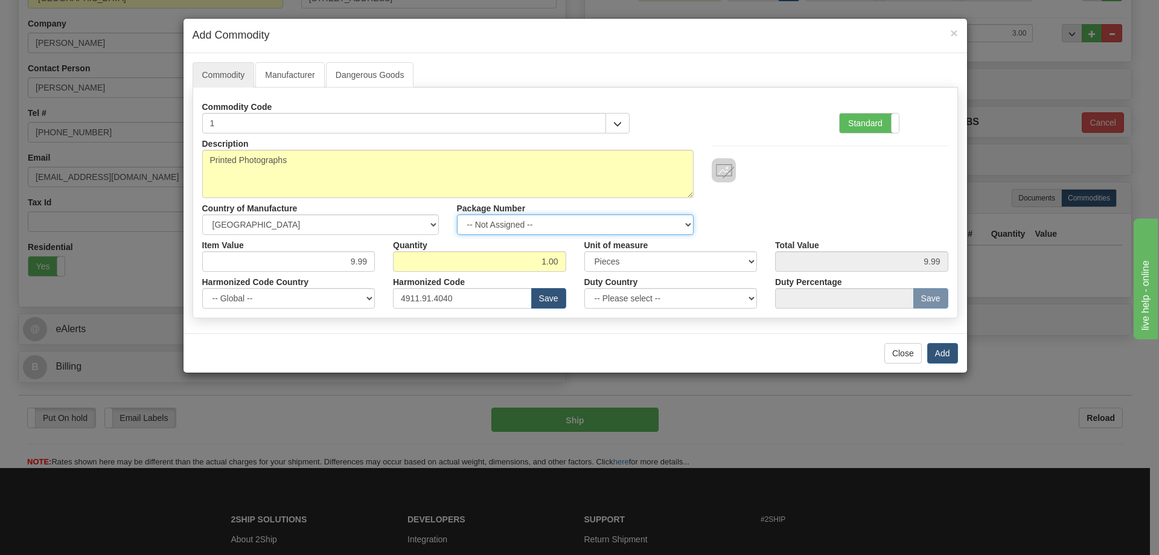
click at [678, 220] on select "-- Not Assigned -- Item 1 Item 2" at bounding box center [575, 224] width 237 height 21
select select "0"
click at [457, 214] on select "-- Not Assigned -- Item 1 Item 2" at bounding box center [575, 224] width 237 height 21
click at [944, 348] on button "Add" at bounding box center [942, 353] width 31 height 21
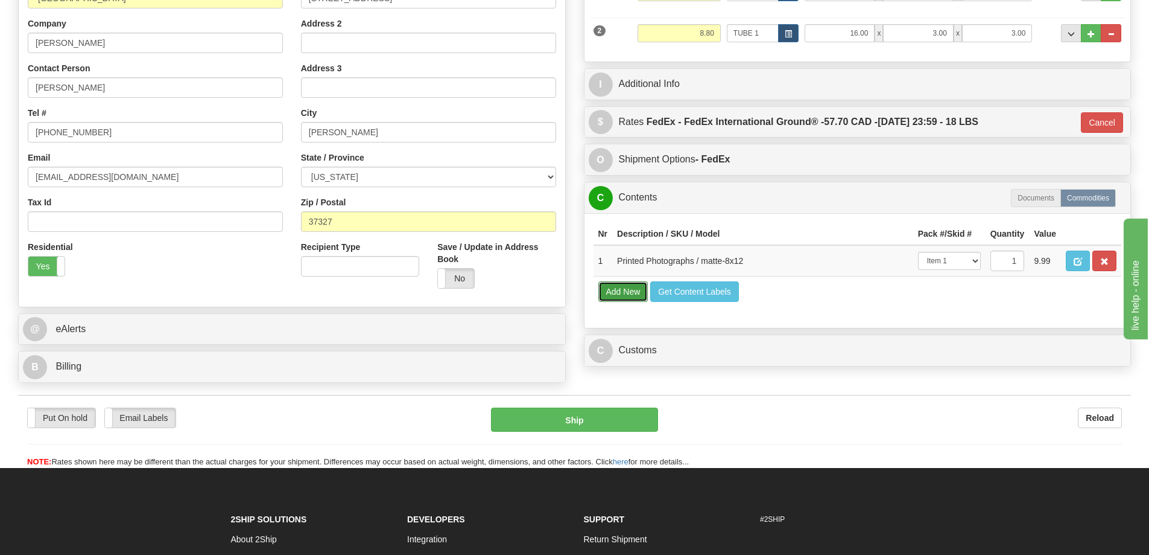
click at [622, 296] on button "Add New" at bounding box center [624, 291] width 50 height 21
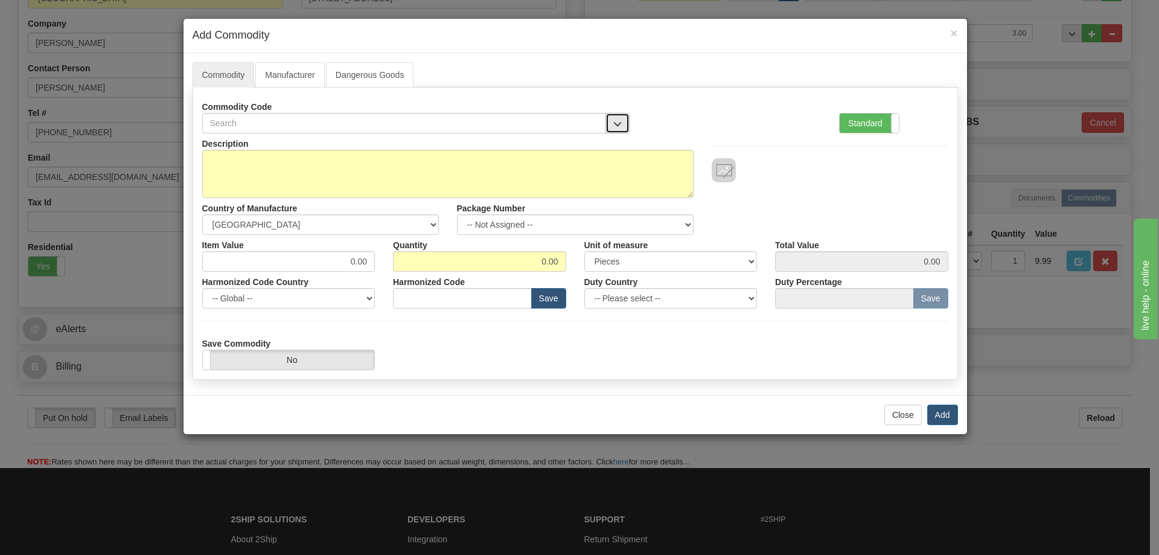
click at [610, 119] on button "button" at bounding box center [617, 123] width 24 height 21
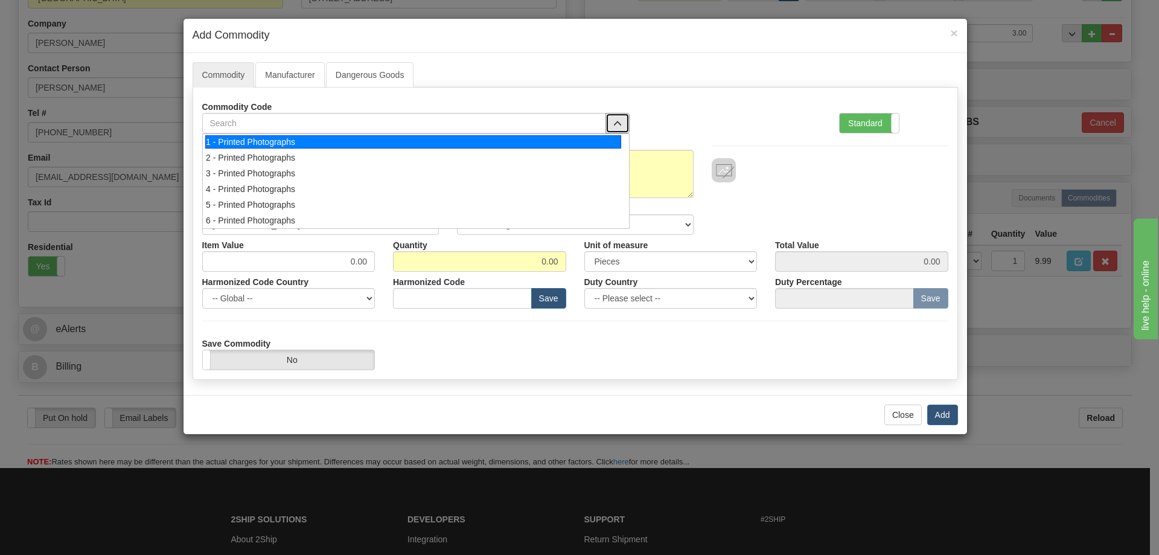
click at [605, 147] on div "1 - Printed Photographs" at bounding box center [413, 141] width 416 height 13
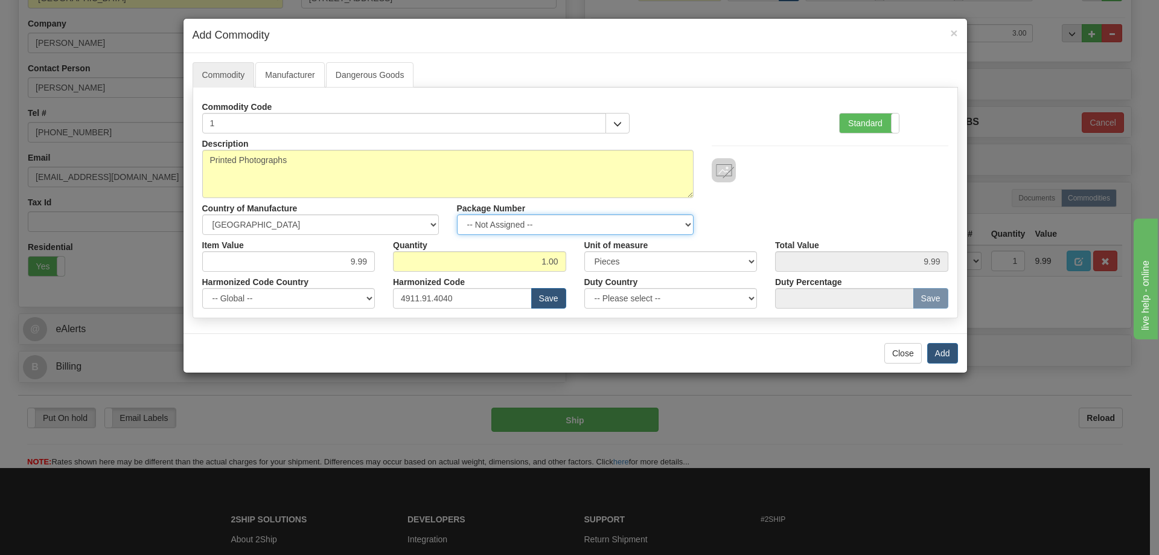
click at [683, 222] on select "-- Not Assigned -- Item 1 Item 2" at bounding box center [575, 224] width 237 height 21
select select "1"
click at [457, 214] on select "-- Not Assigned -- Item 1 Item 2" at bounding box center [575, 224] width 237 height 21
click at [941, 348] on button "Add" at bounding box center [942, 353] width 31 height 21
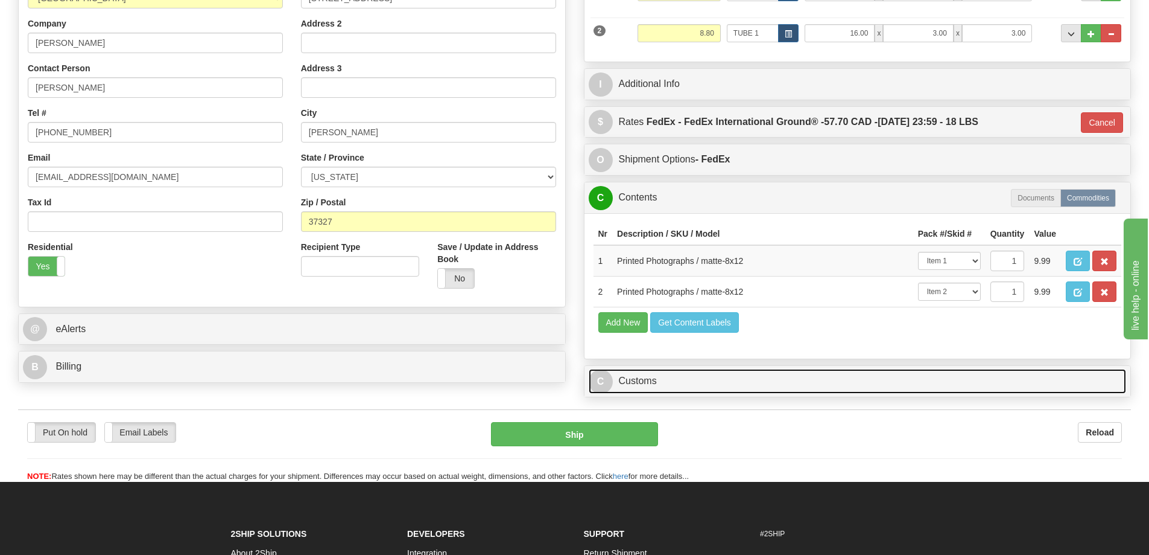
click at [1013, 383] on link "C Customs" at bounding box center [858, 381] width 538 height 25
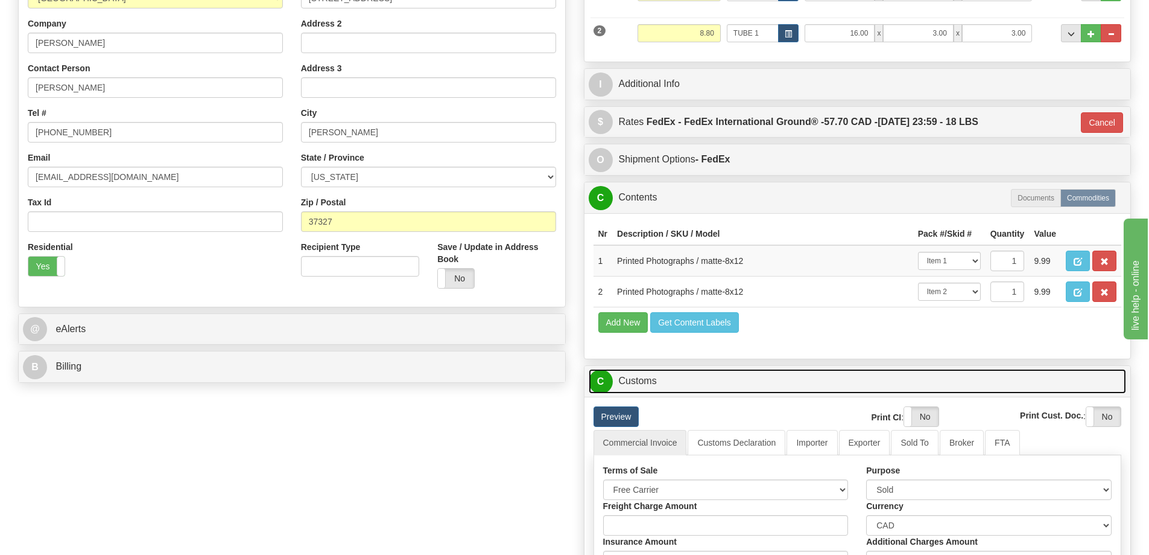
scroll to position [362, 0]
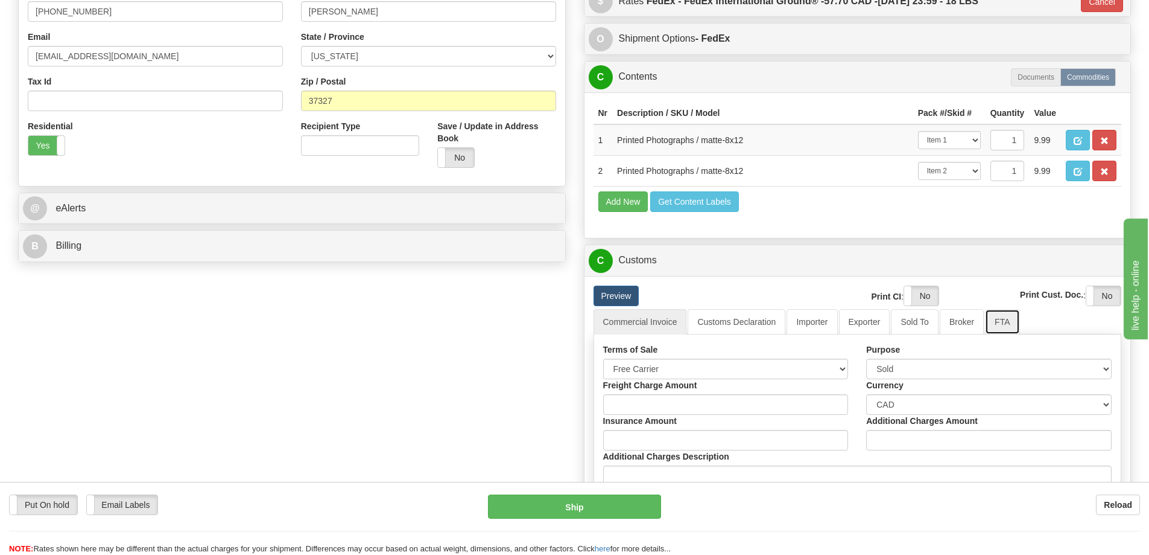
click at [1003, 326] on link "FTA" at bounding box center [1002, 321] width 34 height 25
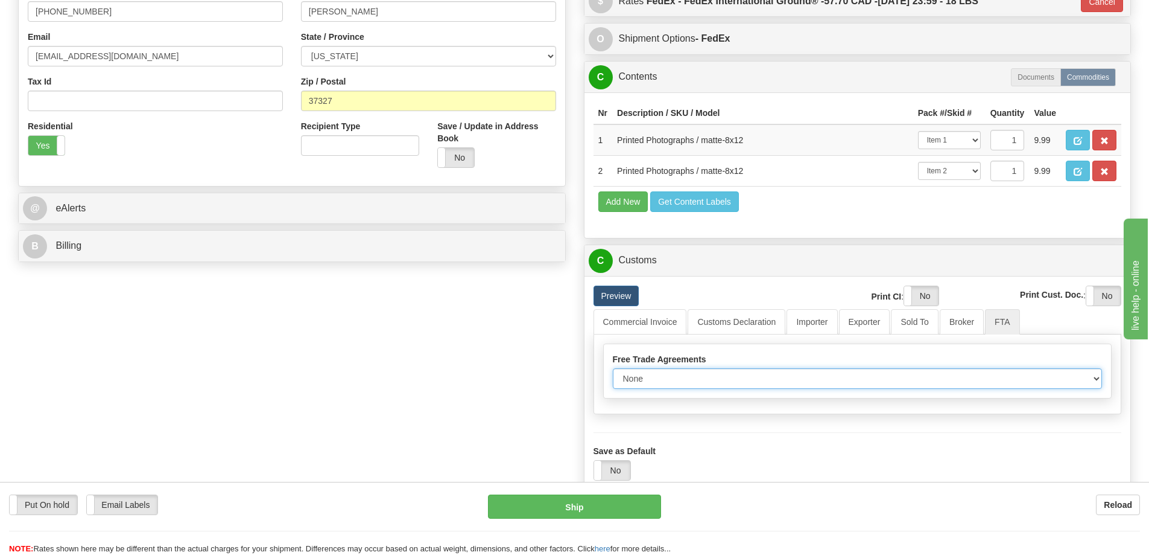
click at [1085, 382] on select "None Other USMCA CETA CUKTCA" at bounding box center [858, 378] width 490 height 21
select select "1"
click at [613, 372] on select "None Other USMCA CETA CUKTCA" at bounding box center [858, 378] width 490 height 21
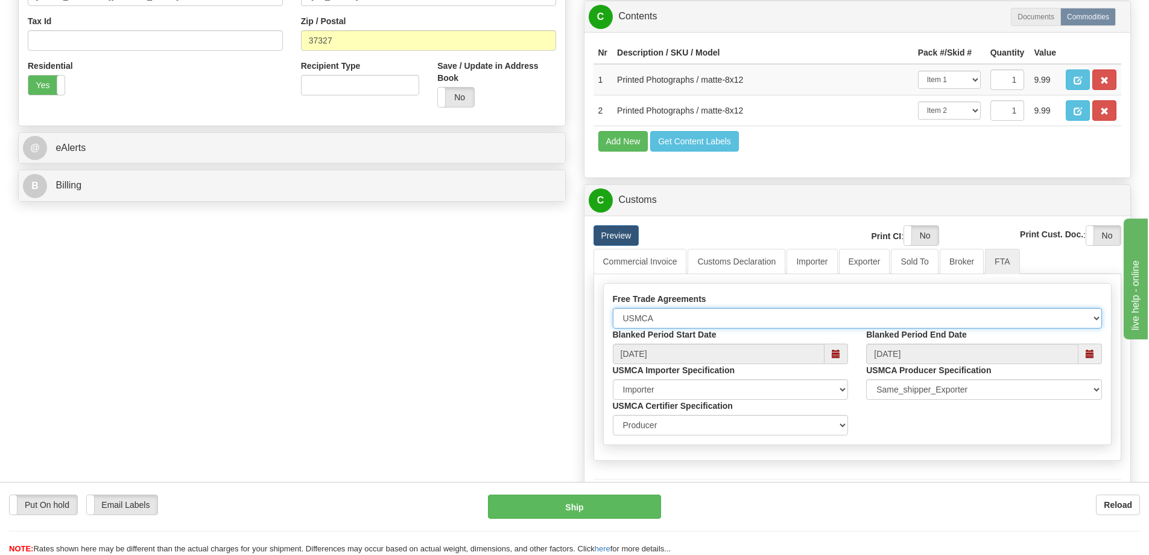
scroll to position [543, 0]
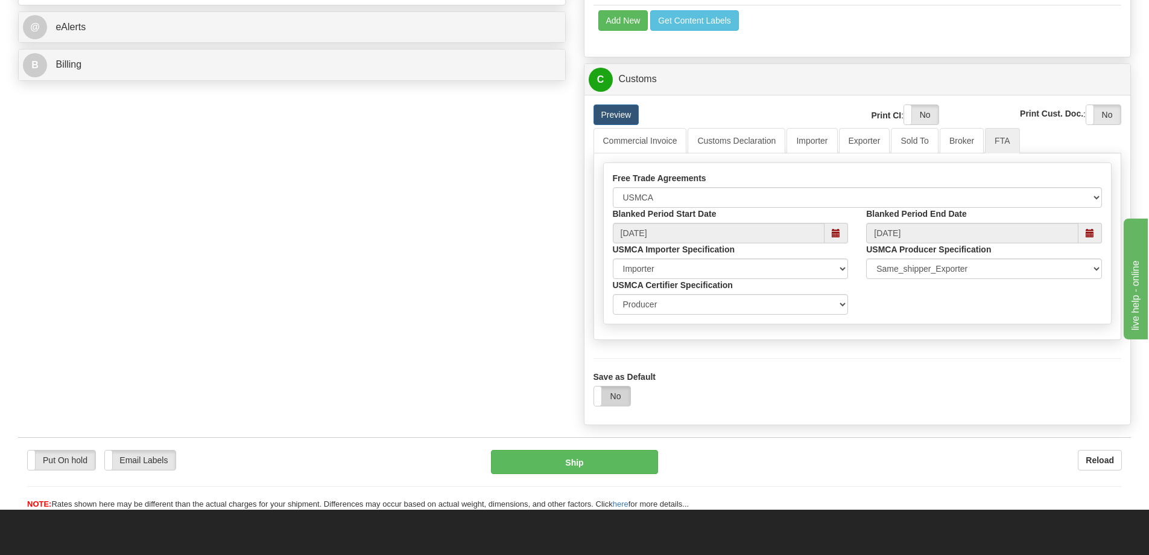
click at [622, 398] on label "No" at bounding box center [612, 395] width 36 height 19
click at [586, 467] on button "Ship" at bounding box center [574, 462] width 167 height 24
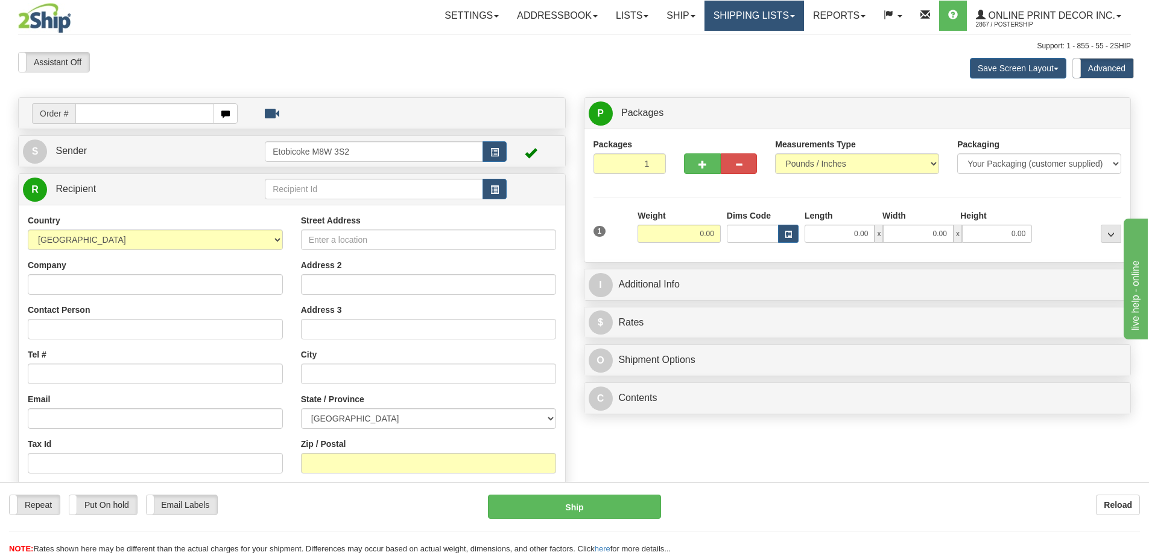
click at [746, 21] on link "Shipping lists" at bounding box center [755, 16] width 100 height 30
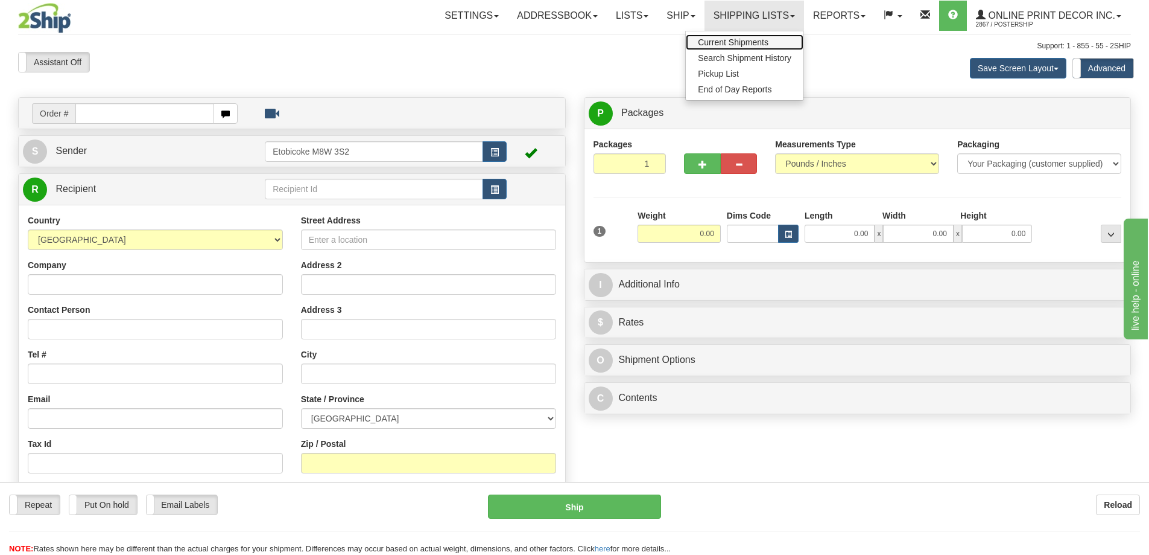
click at [742, 41] on span "Current Shipments" at bounding box center [733, 42] width 71 height 10
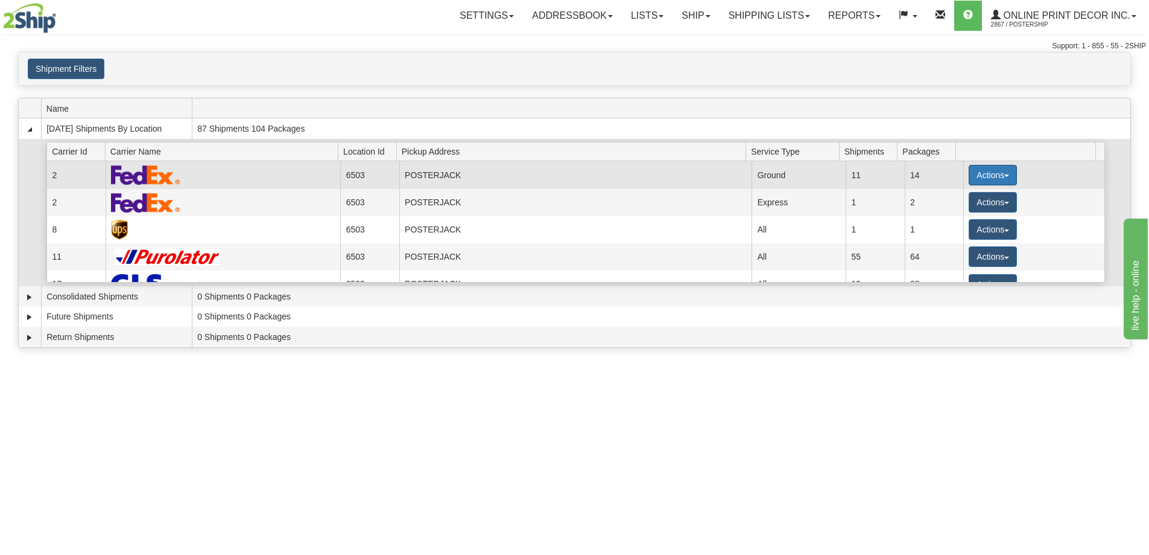
click at [991, 170] on button "Actions" at bounding box center [993, 175] width 48 height 21
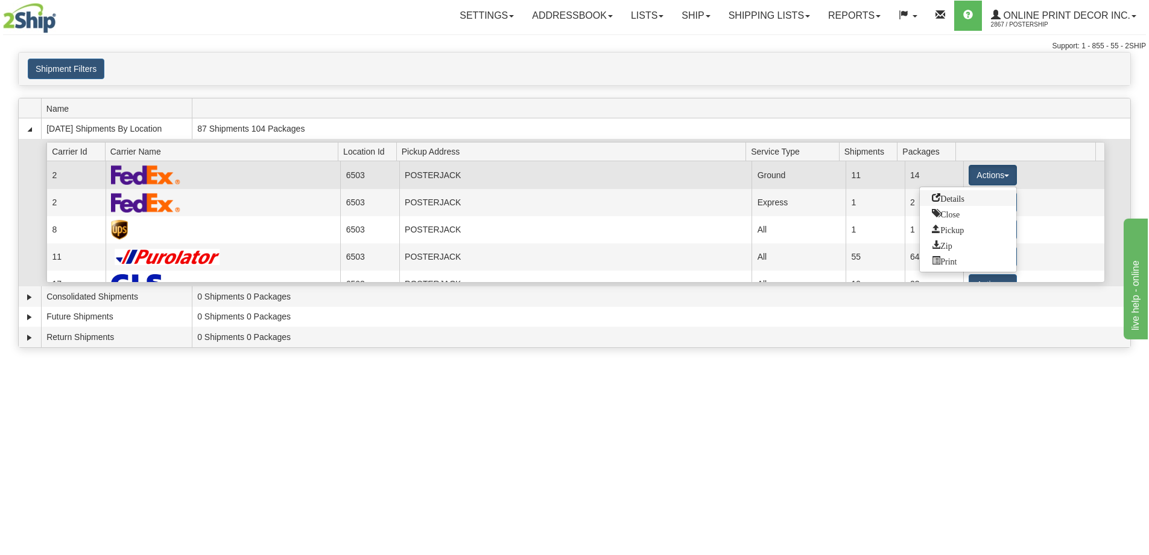
click at [950, 200] on span "Details" at bounding box center [948, 197] width 33 height 8
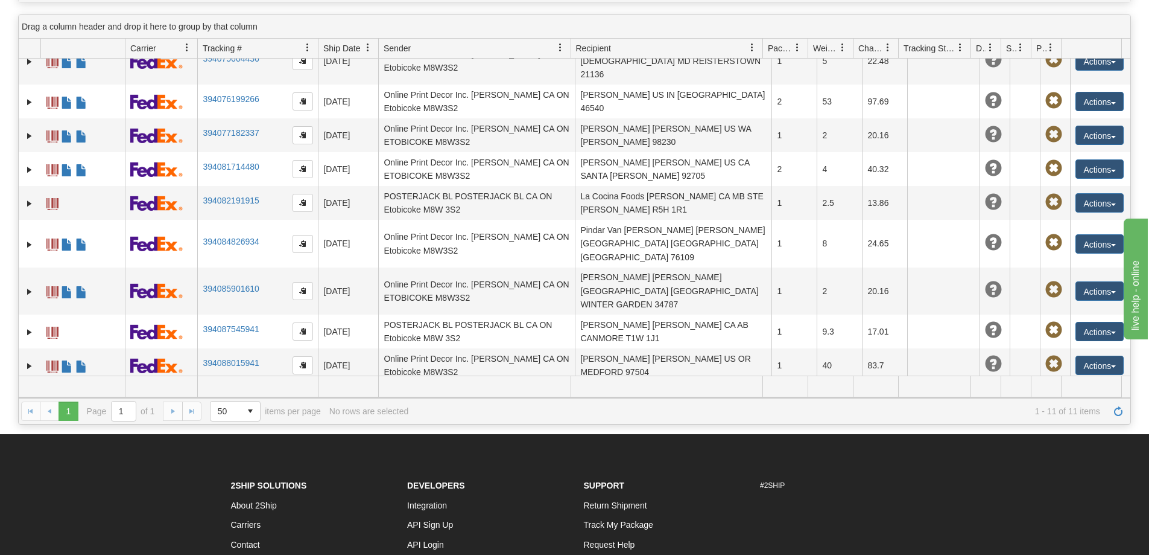
scroll to position [181, 0]
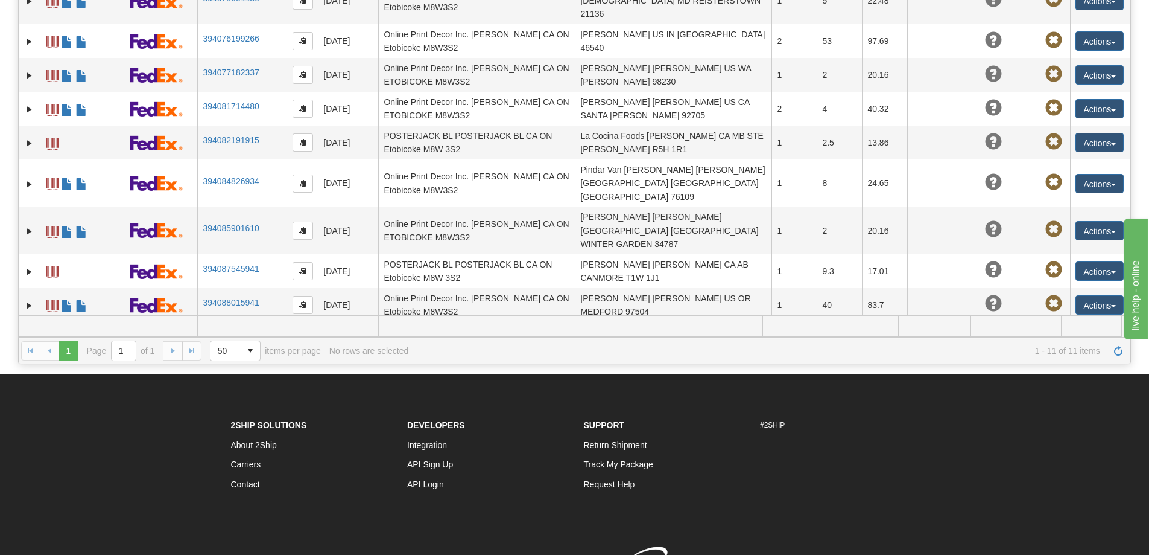
click at [231, 331] on link "394089469294" at bounding box center [231, 336] width 56 height 10
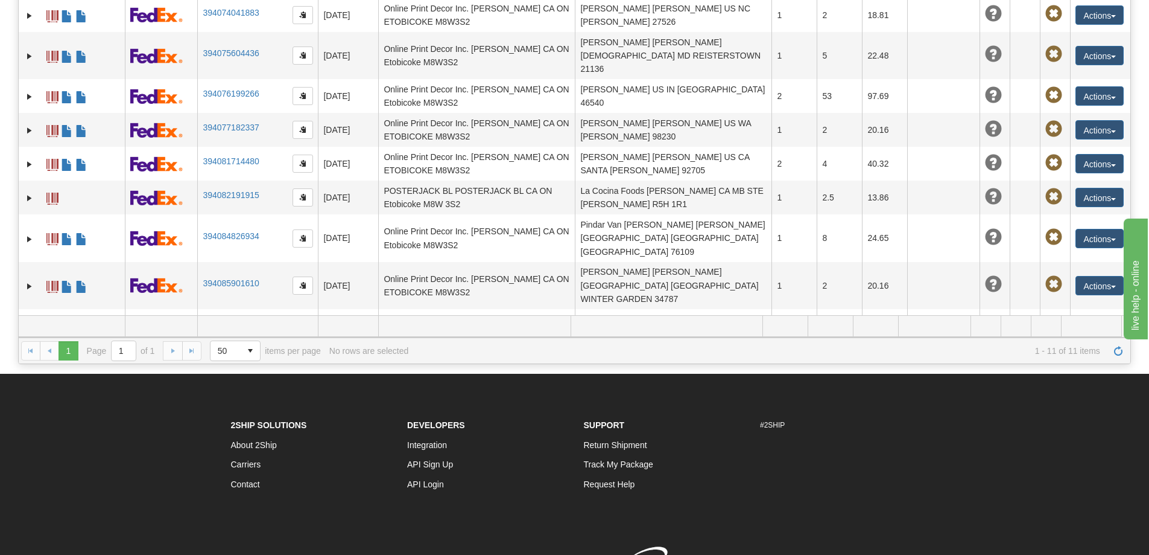
scroll to position [0, 0]
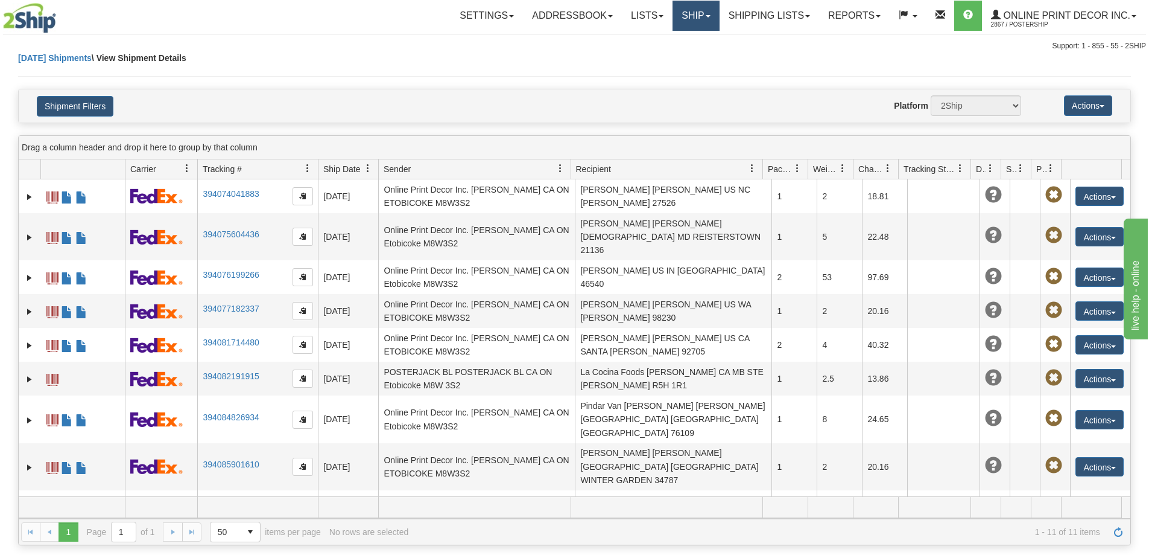
click at [689, 8] on link "Ship" at bounding box center [696, 16] width 46 height 30
click at [636, 37] on span "Ship Screen" at bounding box center [645, 42] width 46 height 10
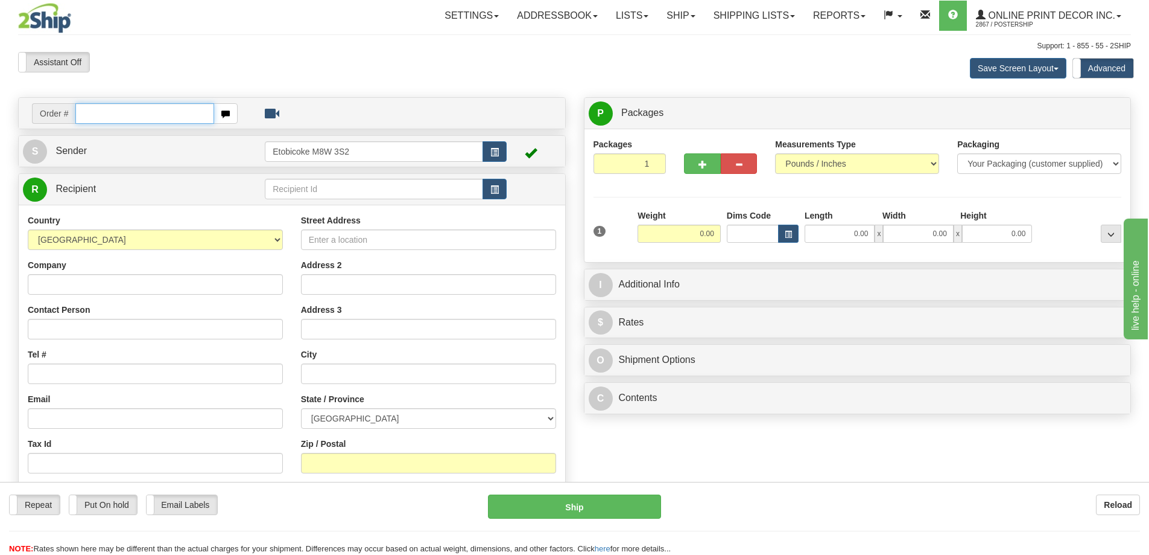
click at [149, 113] on input "text" at bounding box center [144, 113] width 139 height 21
type input "ca-425436"
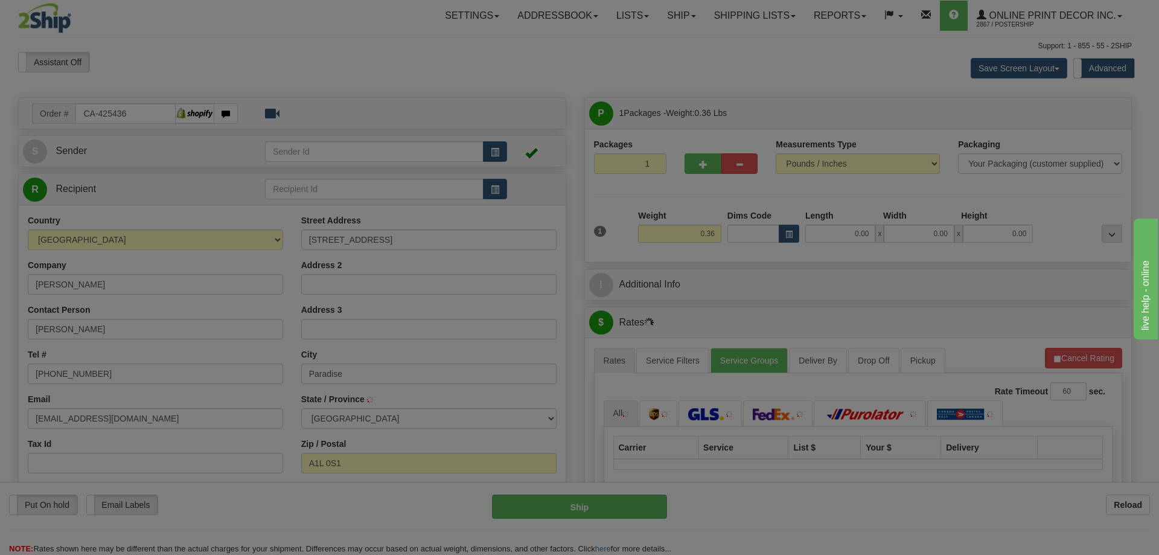
type input "PARADISE"
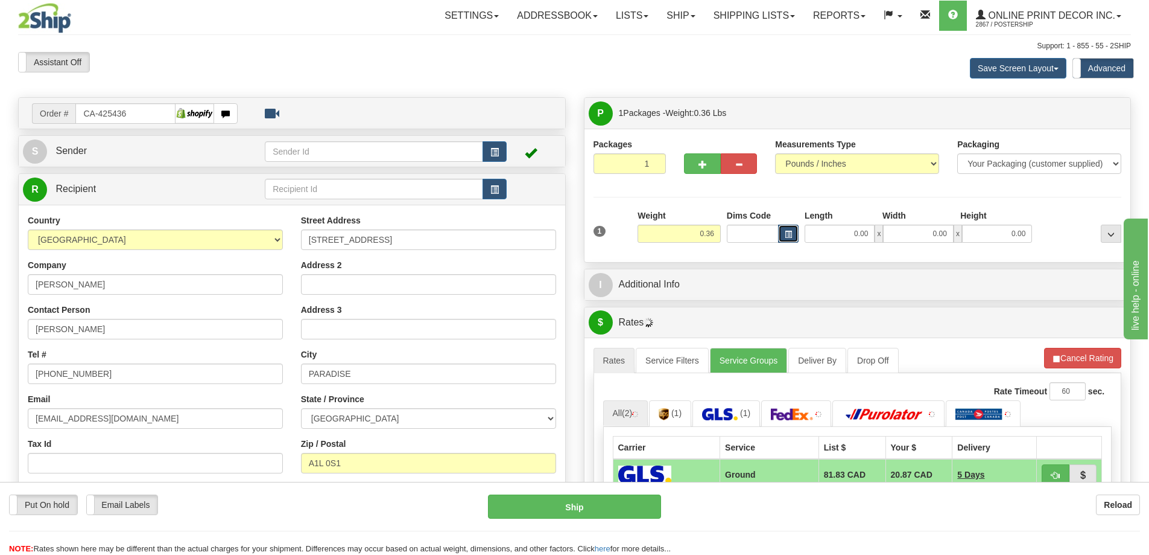
click at [790, 232] on span "button" at bounding box center [788, 234] width 7 height 7
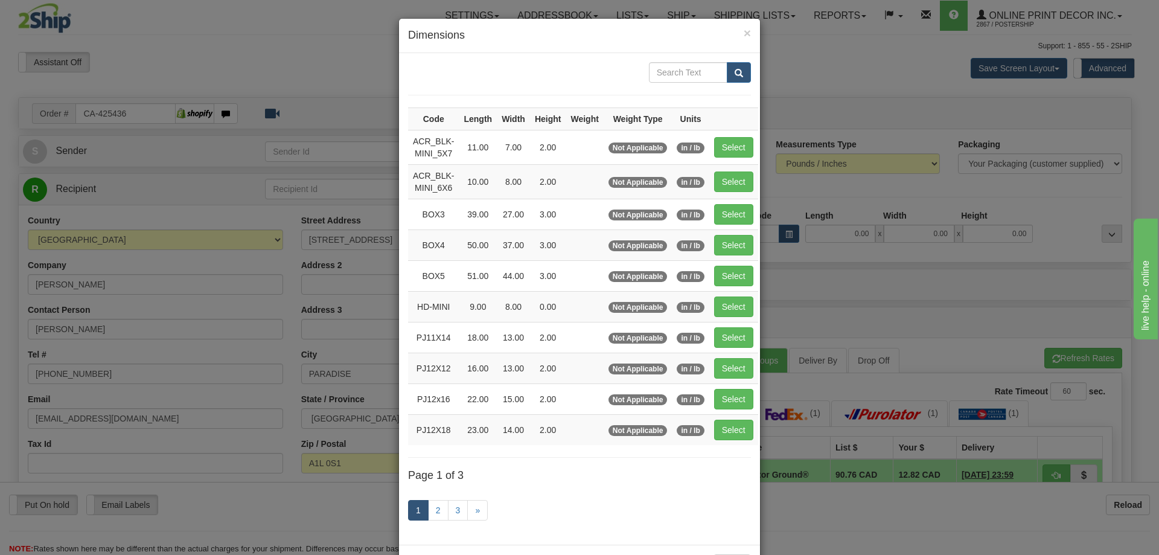
click at [445, 497] on div "1 2 3 »" at bounding box center [579, 512] width 343 height 48
click at [453, 509] on link "3" at bounding box center [458, 510] width 21 height 21
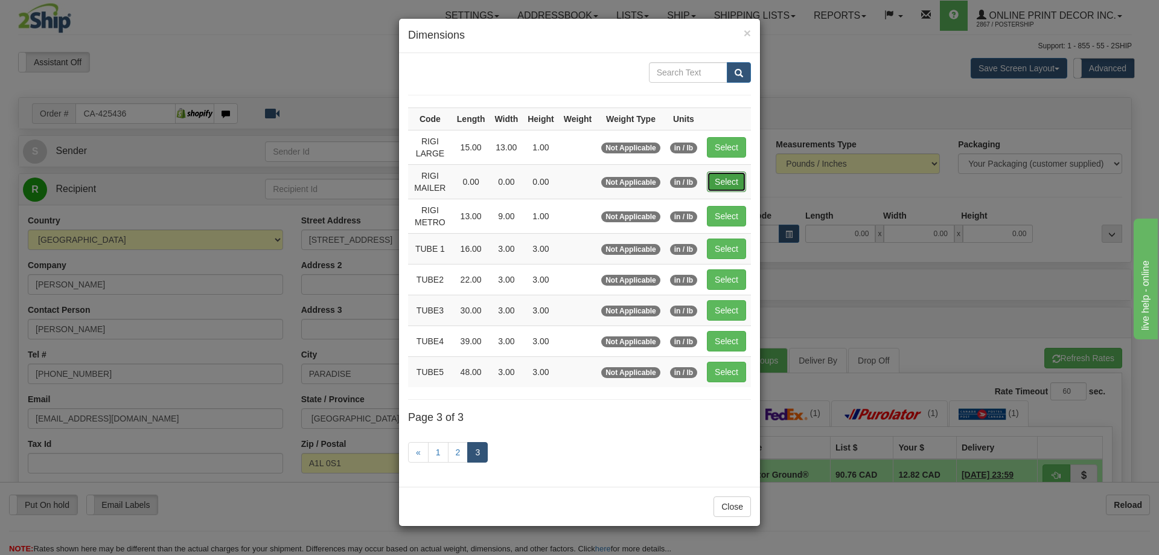
click at [725, 176] on button "Select" at bounding box center [726, 181] width 39 height 21
type input "RIGI MAILER"
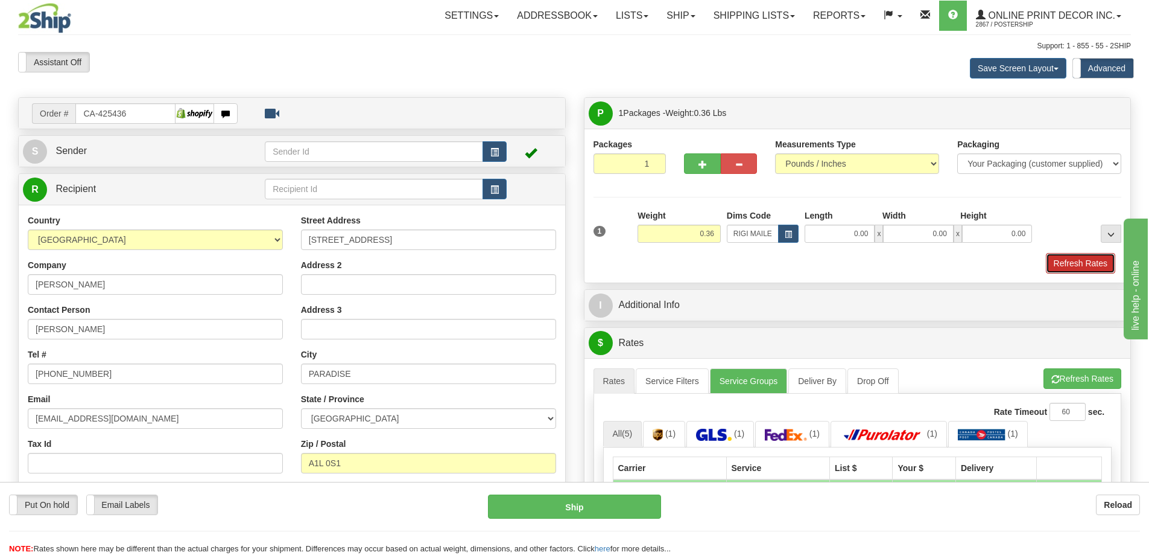
click at [1100, 268] on button "Refresh Rates" at bounding box center [1080, 263] width 69 height 21
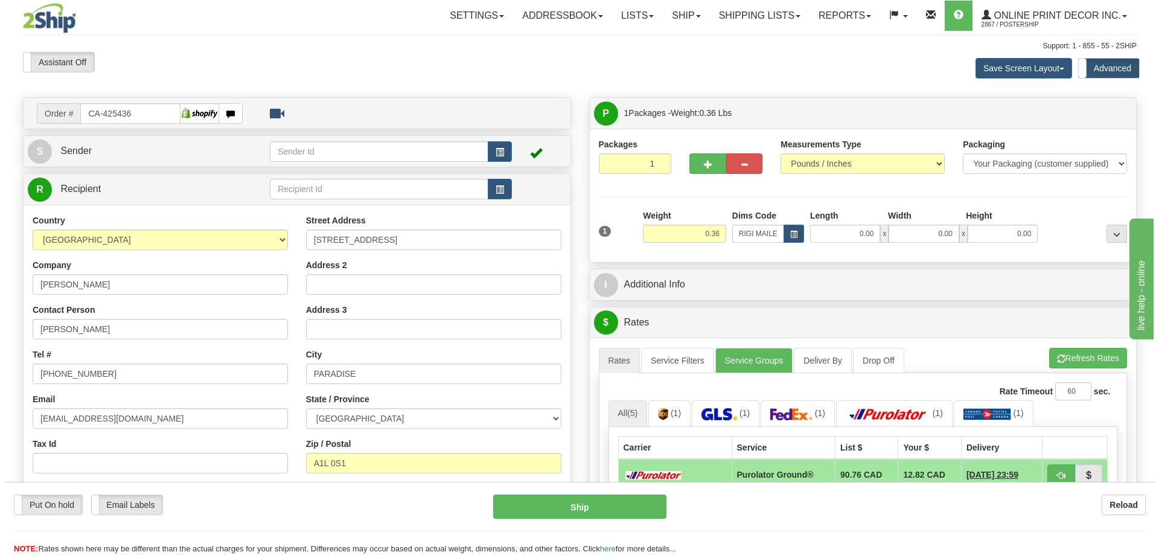
scroll to position [60, 0]
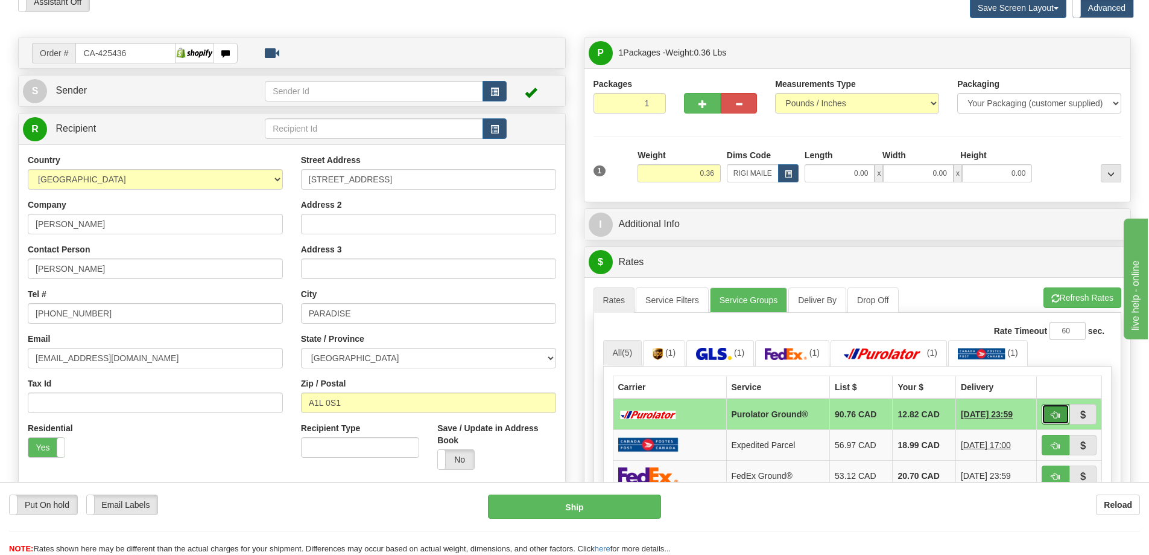
click at [1052, 419] on span "button" at bounding box center [1056, 415] width 8 height 8
type input "260"
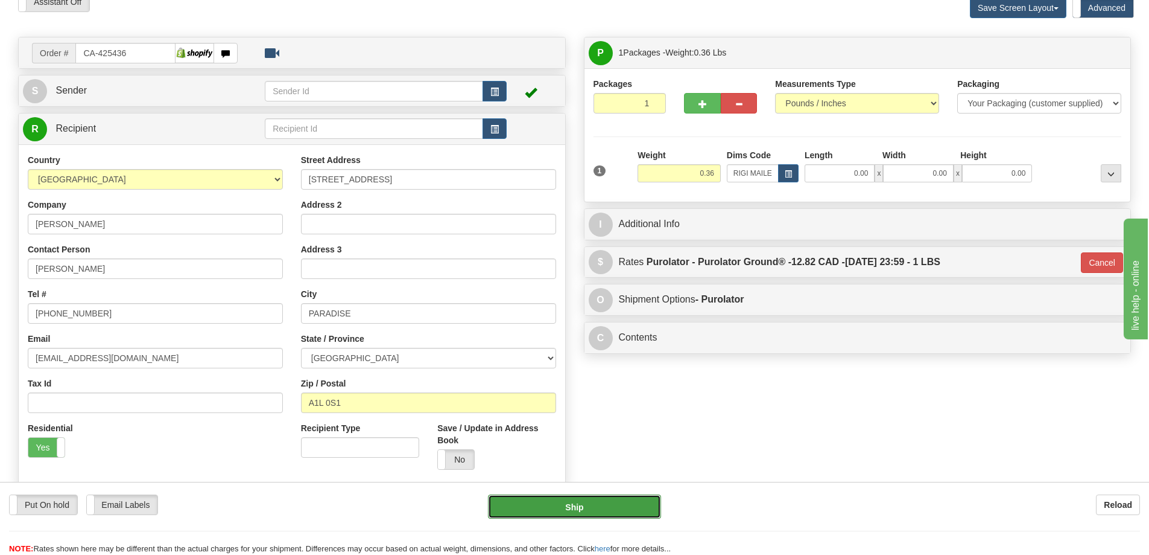
click at [561, 501] on button "Ship" at bounding box center [574, 506] width 173 height 24
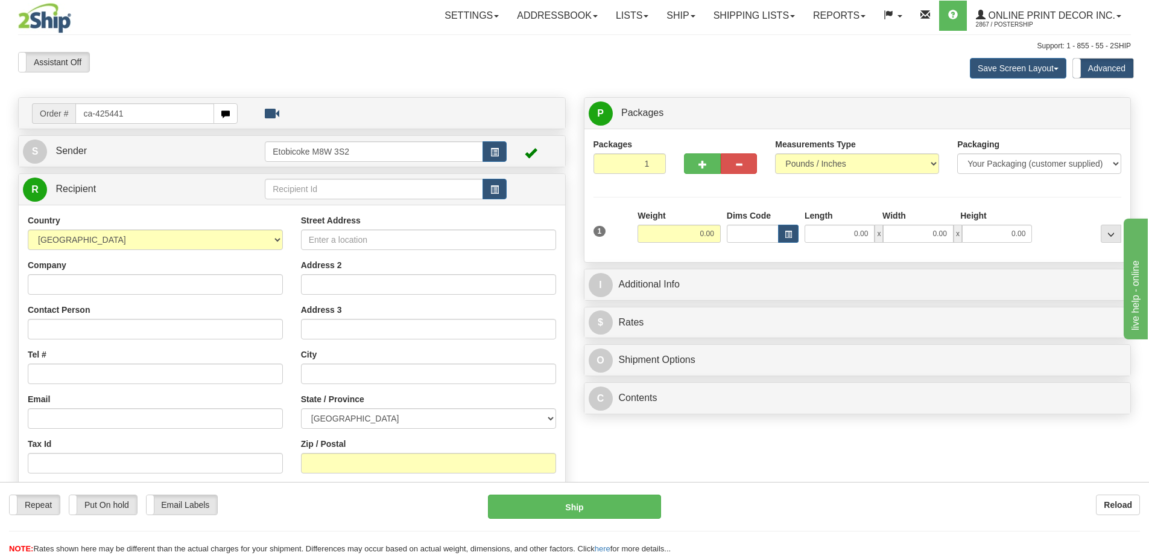
type input "ca-425441"
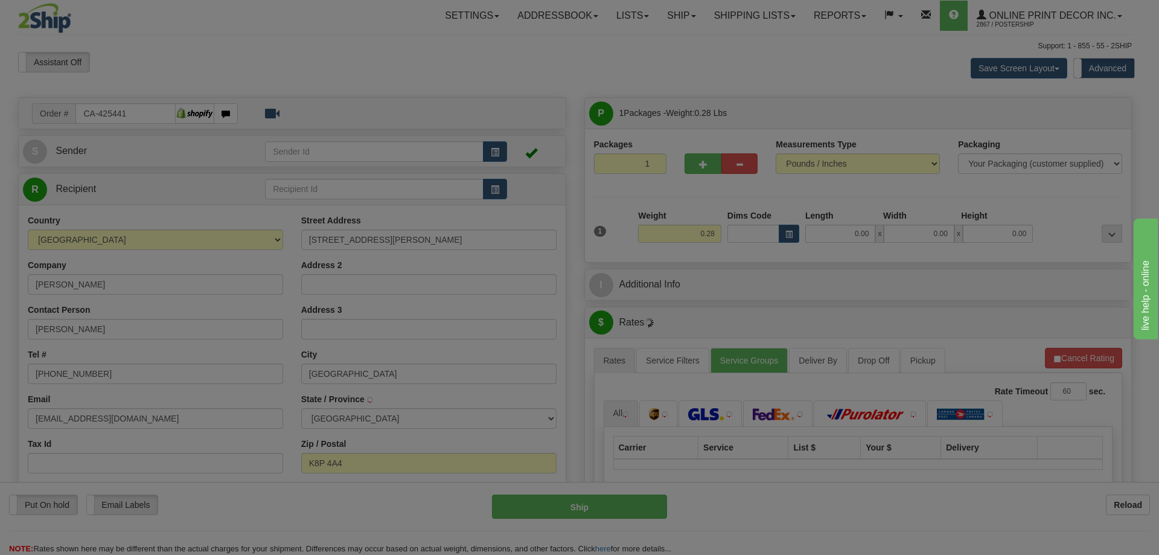
type input "BELLEVILLE"
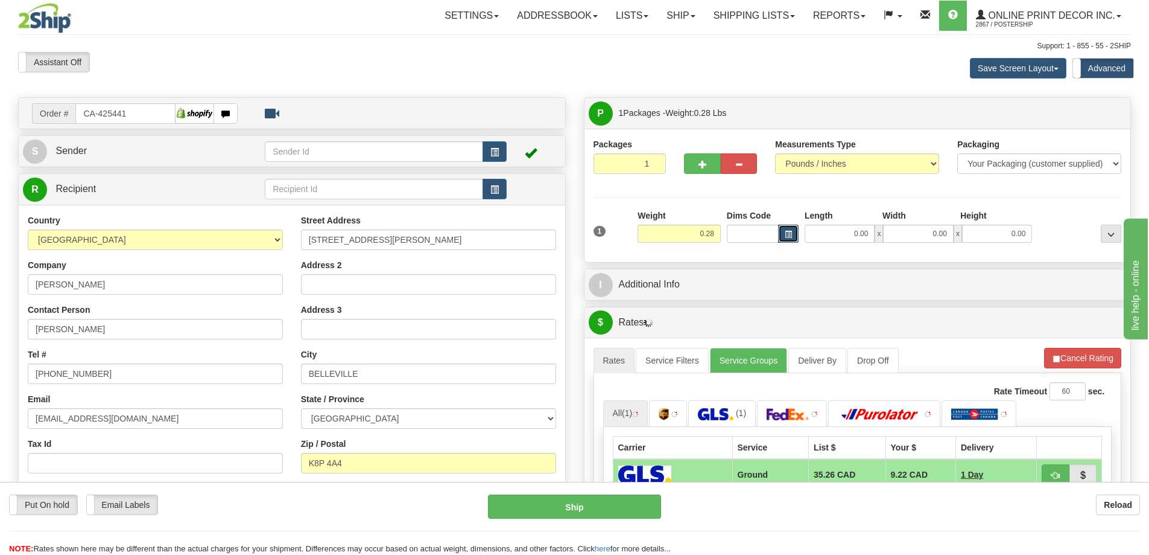
click at [782, 236] on button "button" at bounding box center [788, 233] width 21 height 18
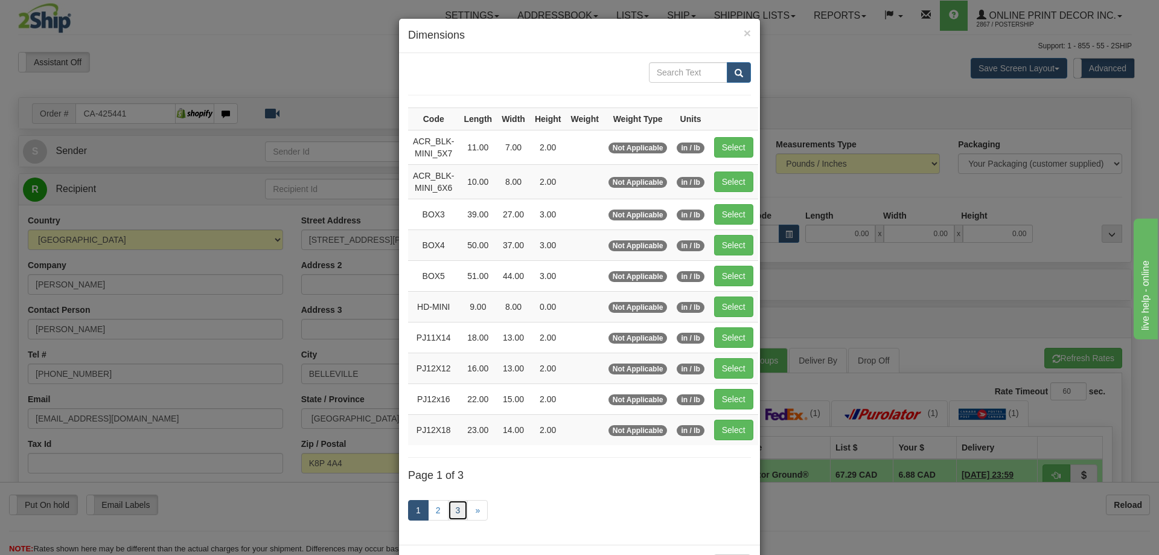
click at [459, 507] on link "3" at bounding box center [458, 510] width 21 height 21
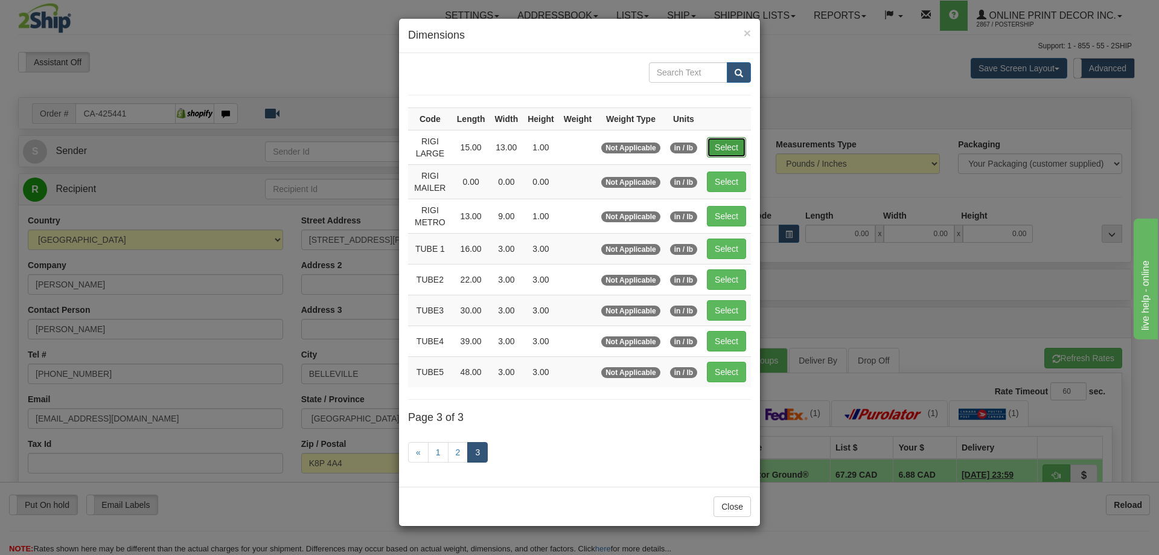
click at [720, 145] on button "Select" at bounding box center [726, 147] width 39 height 21
type input "RIGI LARGE"
type input "15.00"
type input "13.00"
type input "1.00"
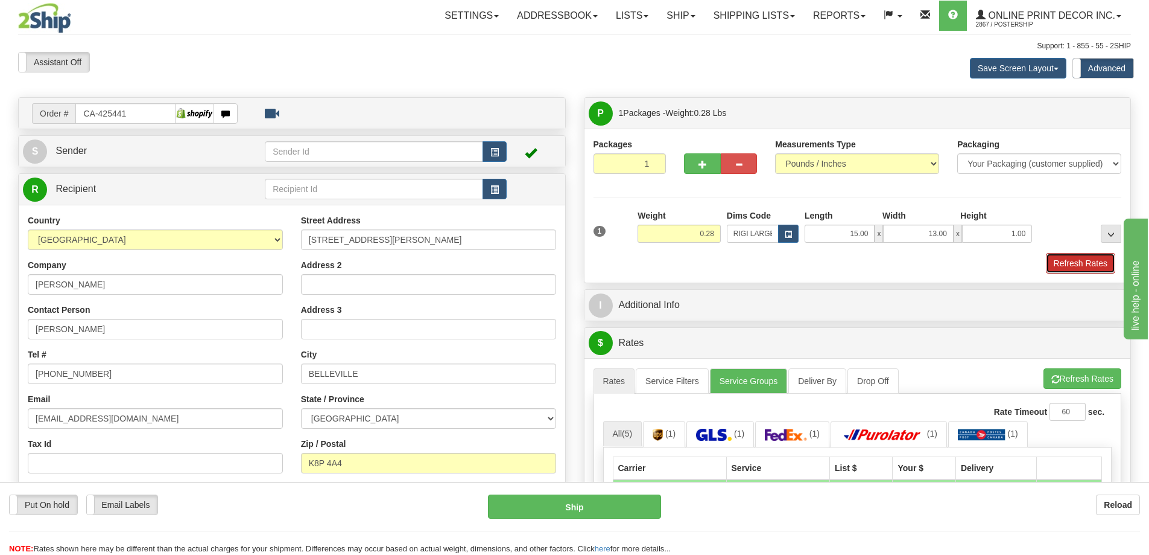
click at [1070, 266] on button "Refresh Rates" at bounding box center [1080, 263] width 69 height 21
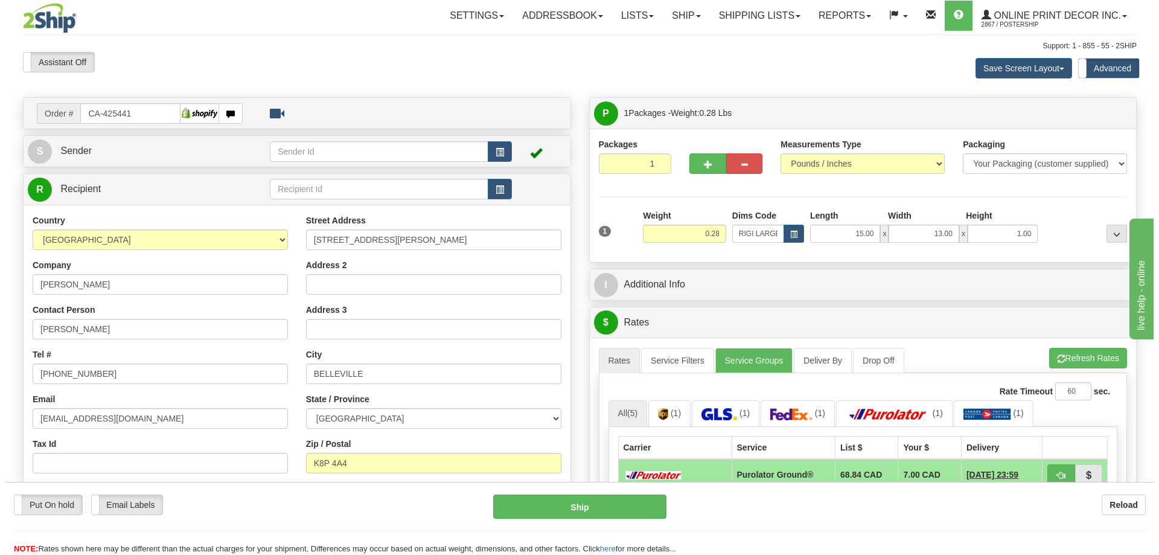
scroll to position [121, 0]
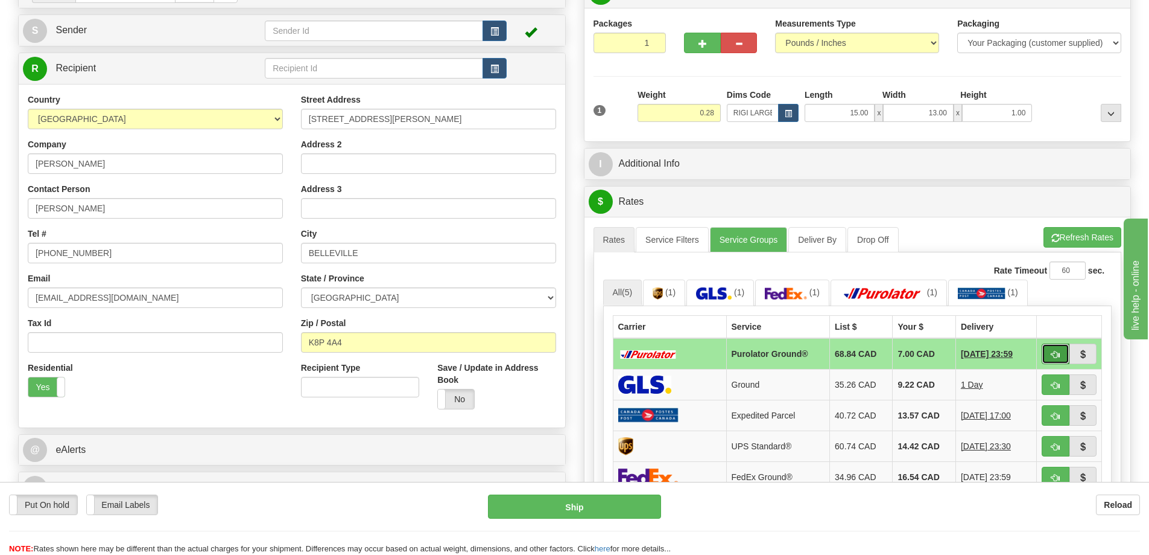
click at [1056, 348] on button "button" at bounding box center [1056, 353] width 28 height 21
type input "260"
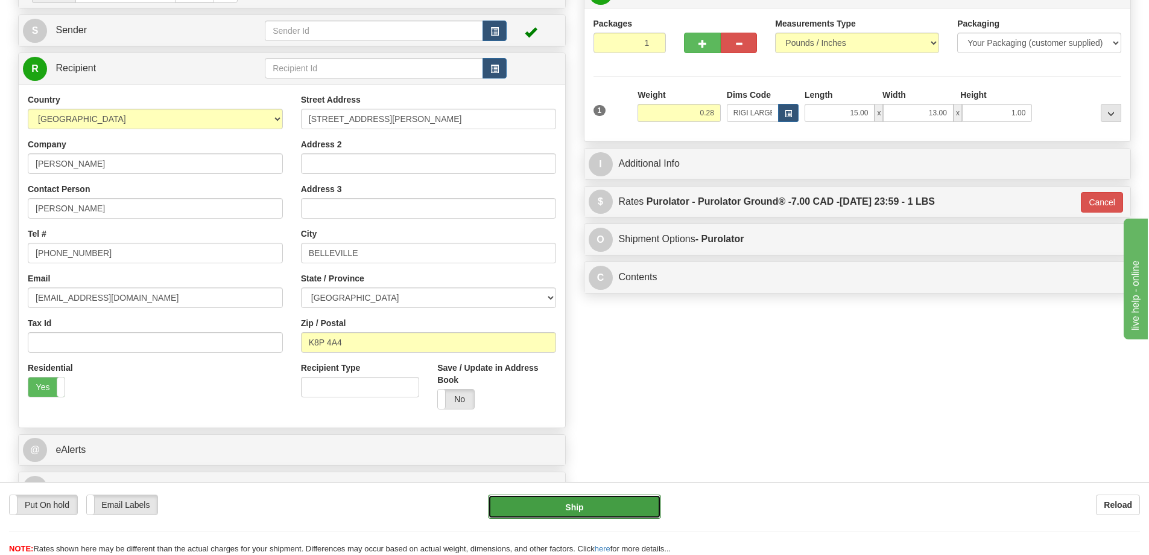
click at [614, 509] on button "Ship" at bounding box center [574, 506] width 173 height 24
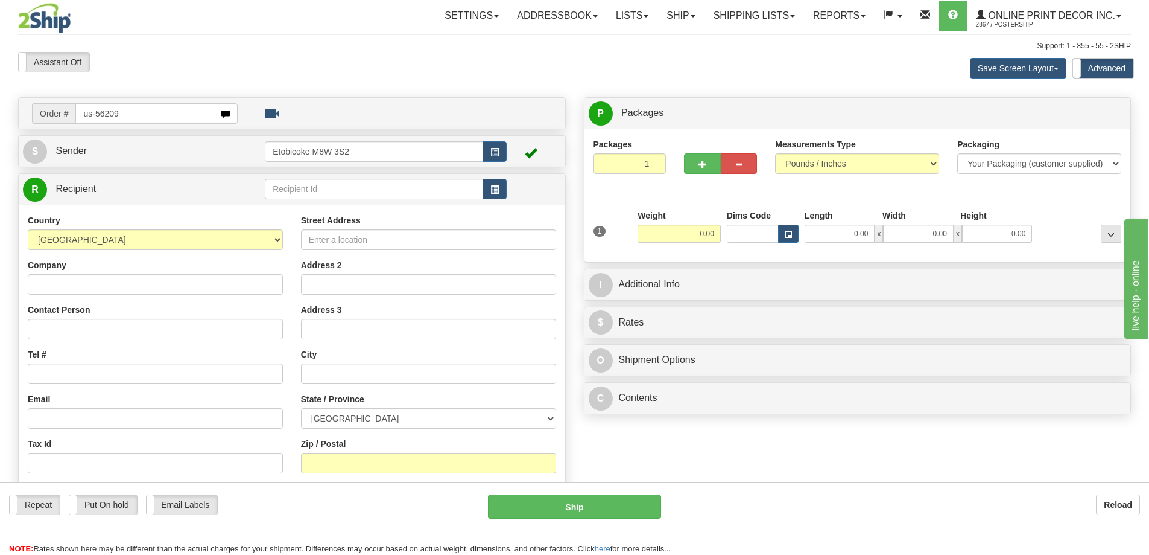
type input "us-56209"
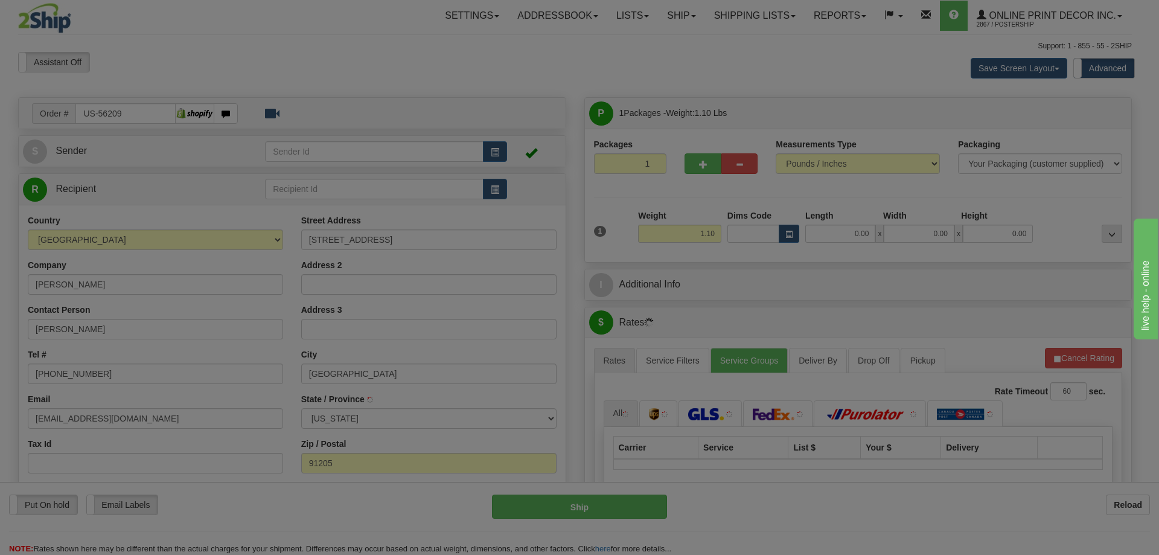
type input "GLENDALE"
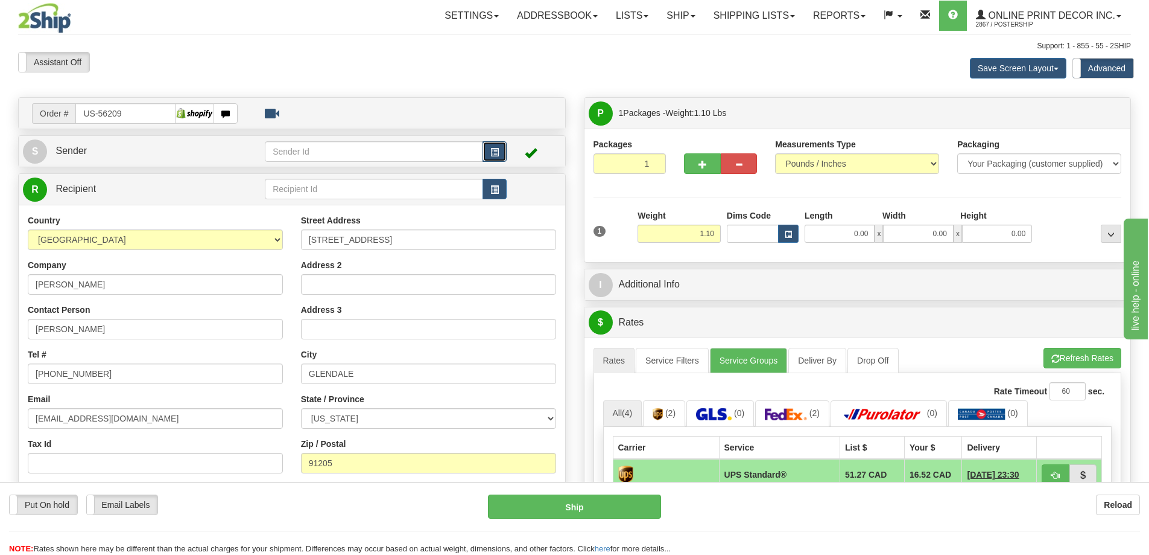
click at [500, 150] on button "button" at bounding box center [495, 151] width 24 height 21
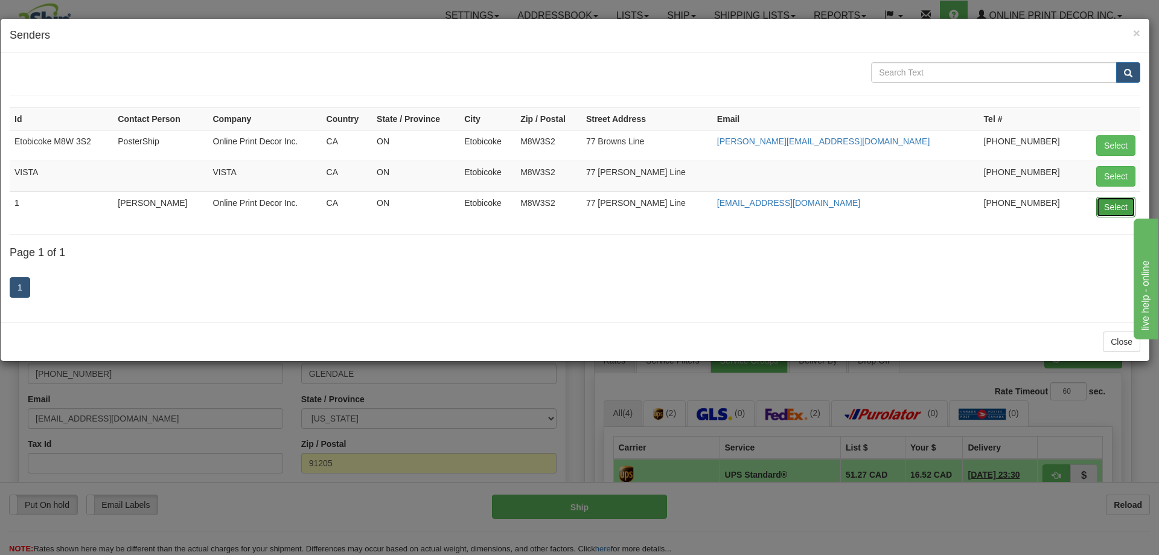
click at [1124, 201] on button "Select" at bounding box center [1115, 207] width 39 height 21
type input "1"
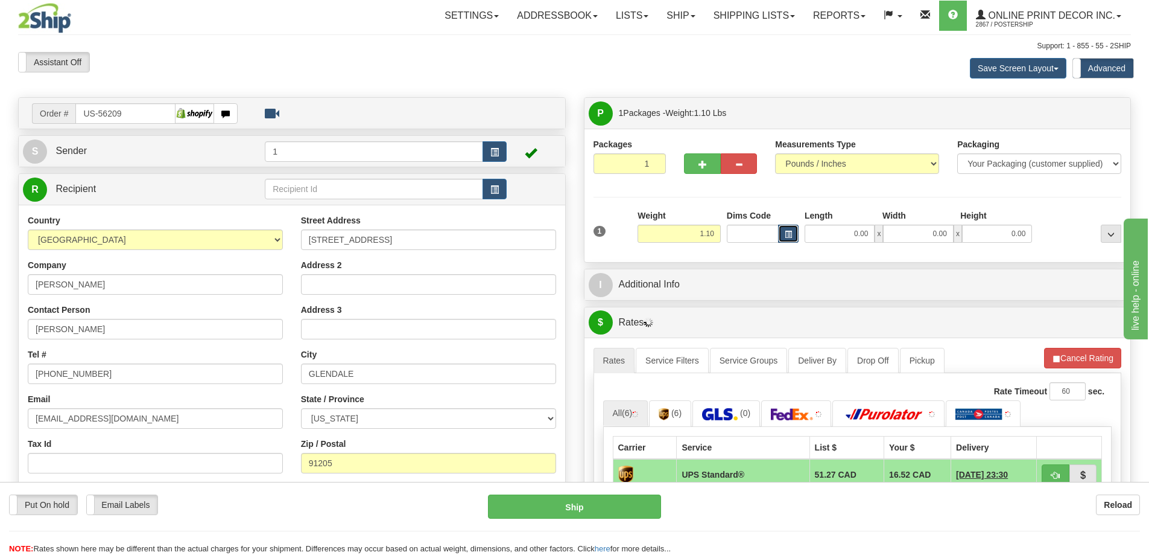
click at [787, 228] on button "button" at bounding box center [788, 233] width 21 height 18
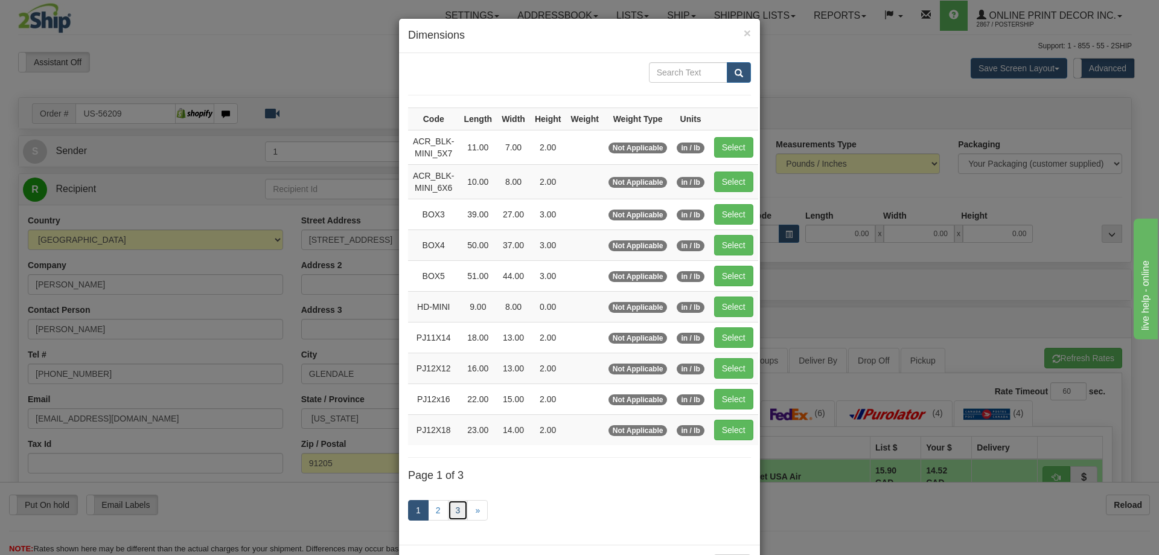
click at [453, 506] on link "3" at bounding box center [458, 510] width 21 height 21
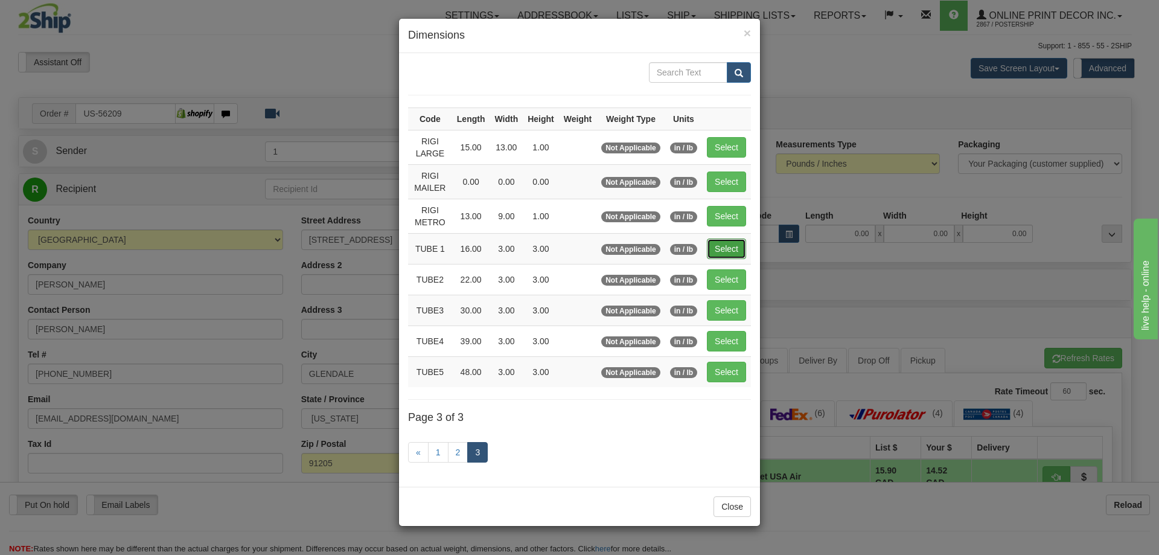
click at [724, 250] on button "Select" at bounding box center [726, 248] width 39 height 21
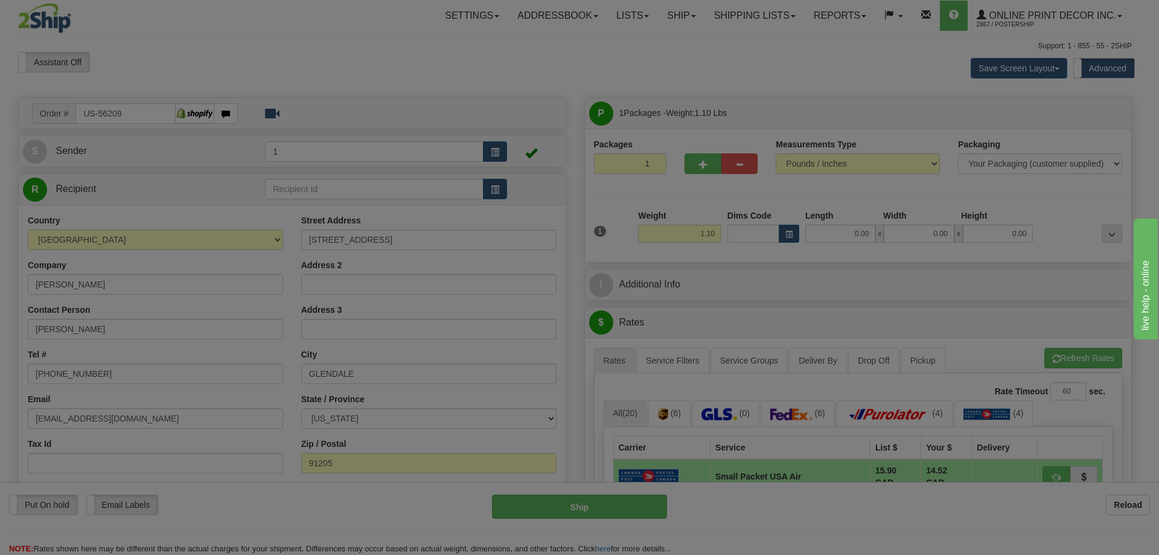
type input "TUBE 1"
type input "16.00"
type input "3.00"
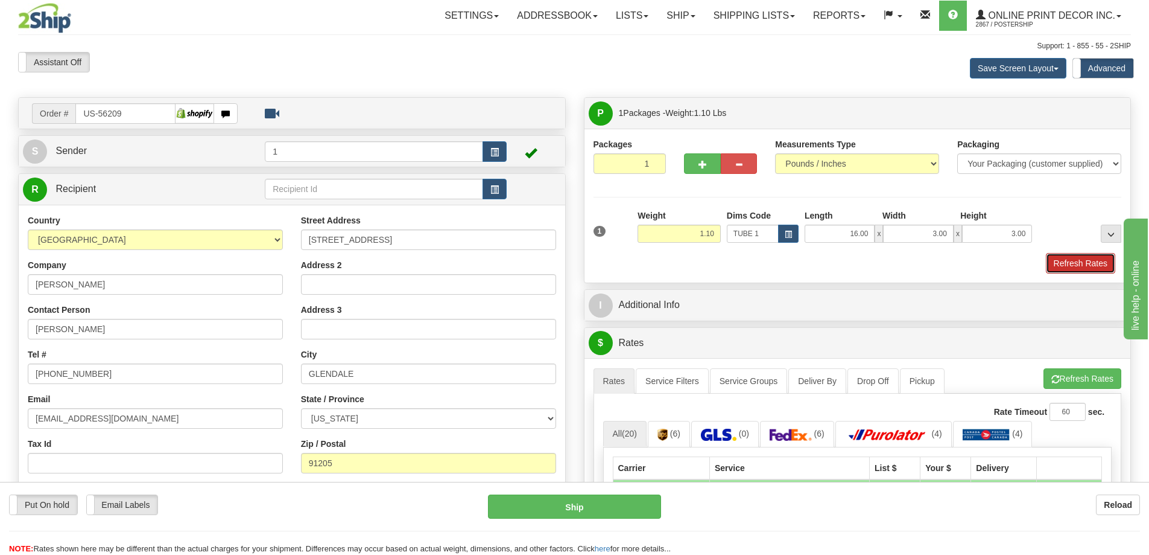
click at [1075, 255] on button "Refresh Rates" at bounding box center [1080, 263] width 69 height 21
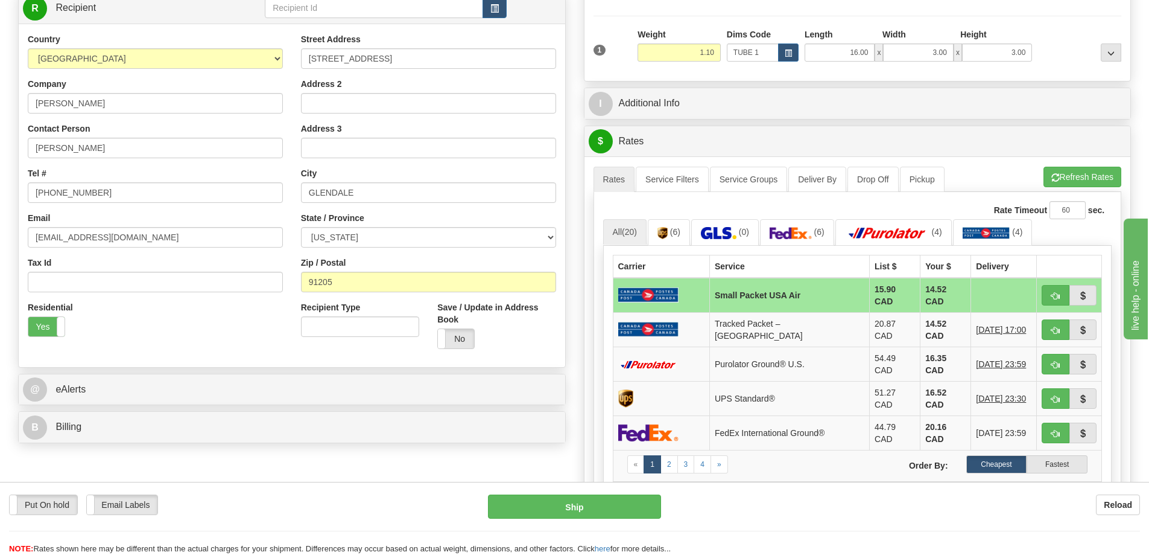
scroll to position [302, 0]
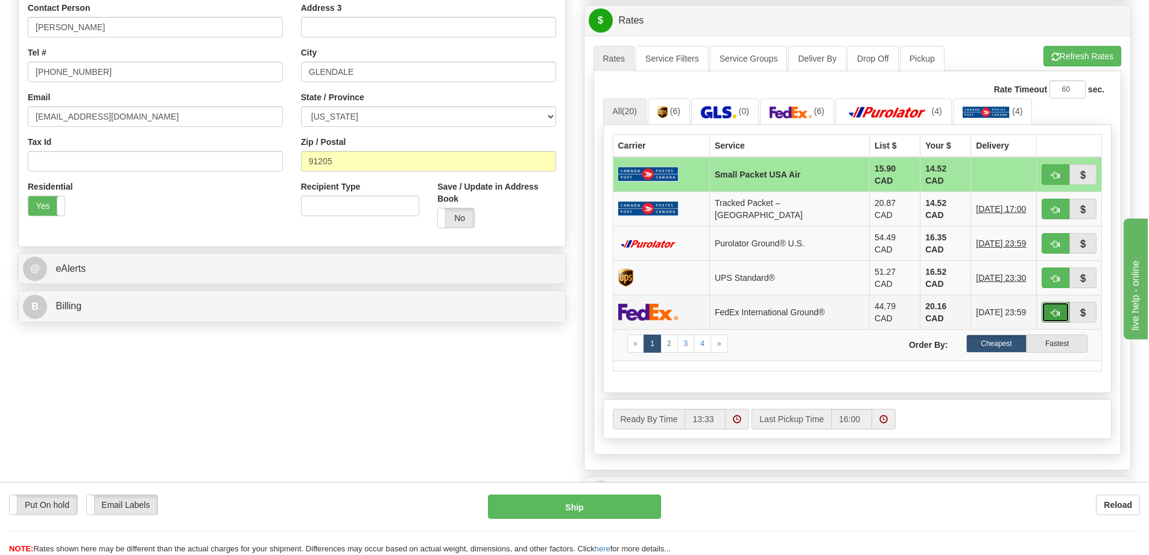
click at [1061, 302] on button "button" at bounding box center [1056, 312] width 28 height 21
type input "92"
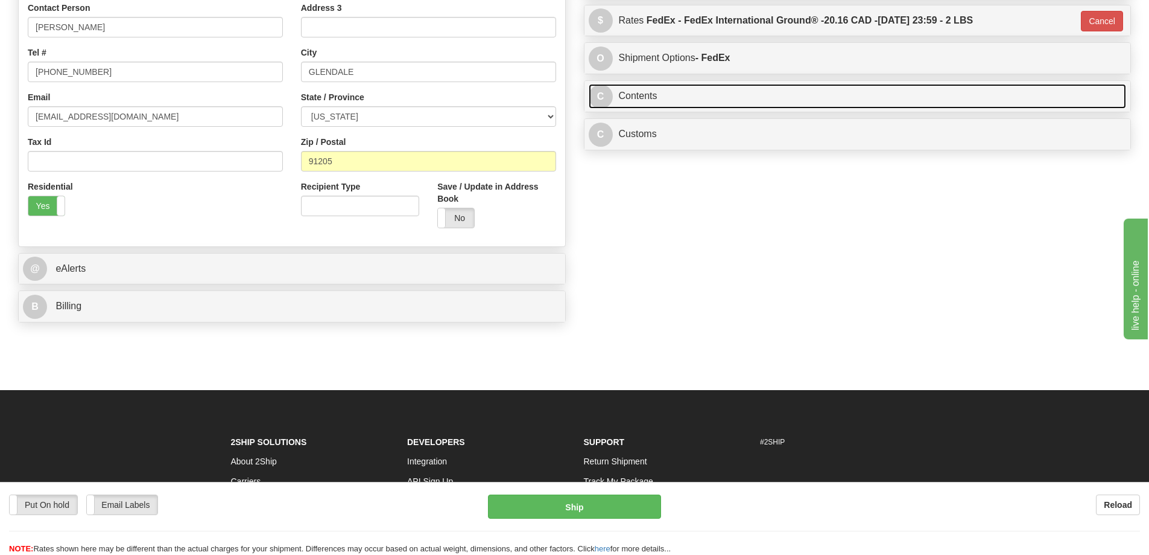
click at [687, 98] on link "C Contents" at bounding box center [858, 96] width 538 height 25
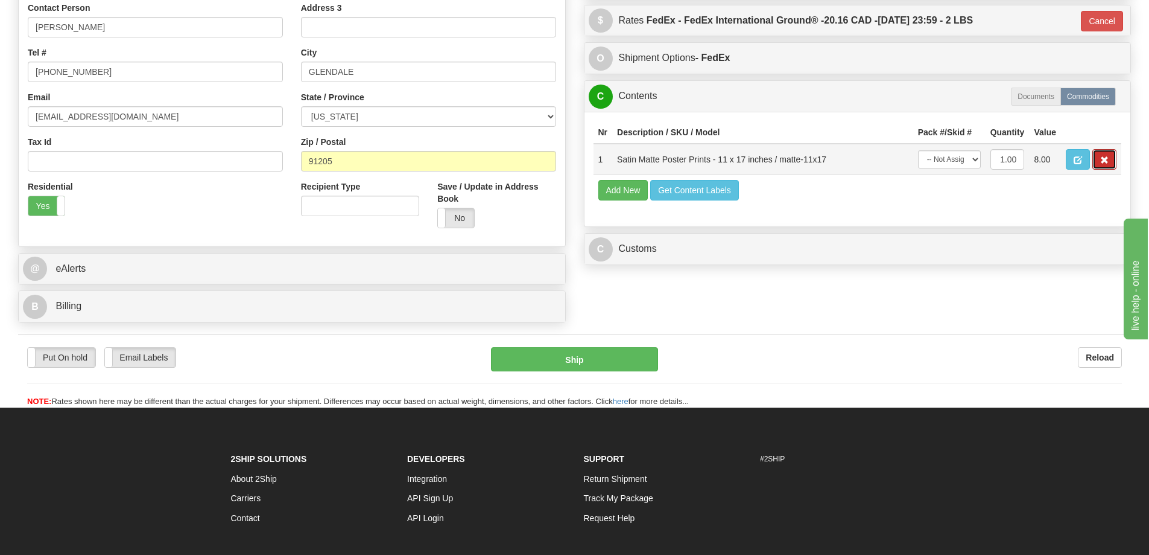
click at [1107, 155] on button "button" at bounding box center [1105, 159] width 24 height 21
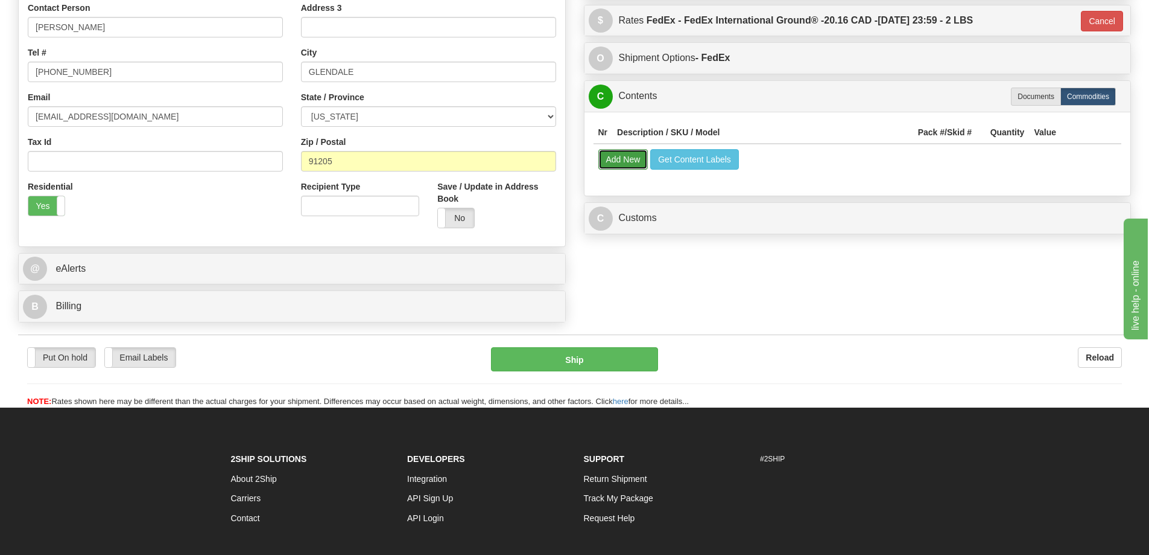
click at [634, 156] on button "Add New" at bounding box center [624, 159] width 50 height 21
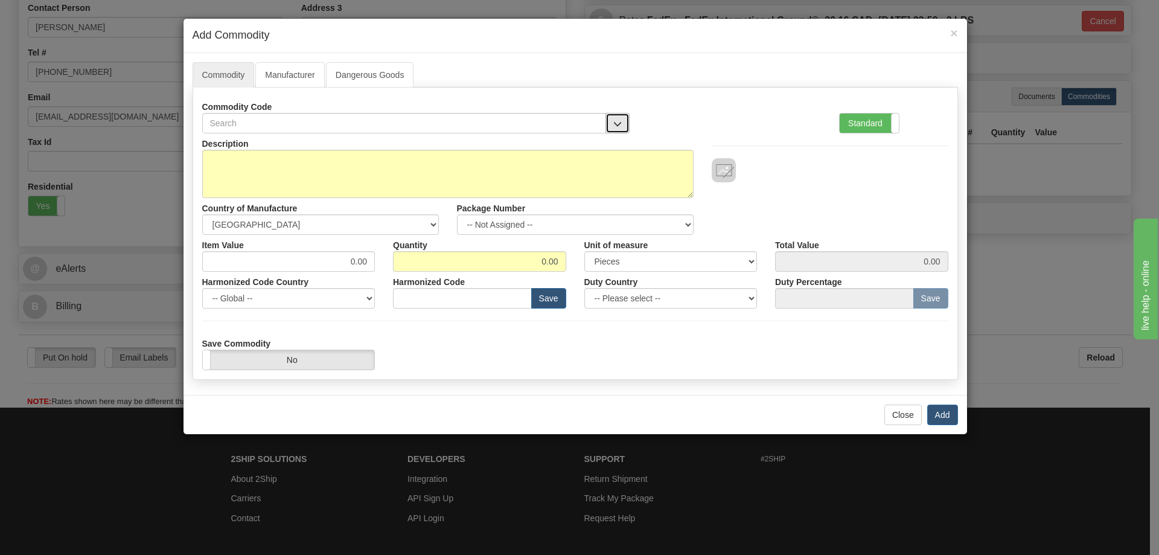
click at [611, 119] on button "button" at bounding box center [617, 123] width 24 height 21
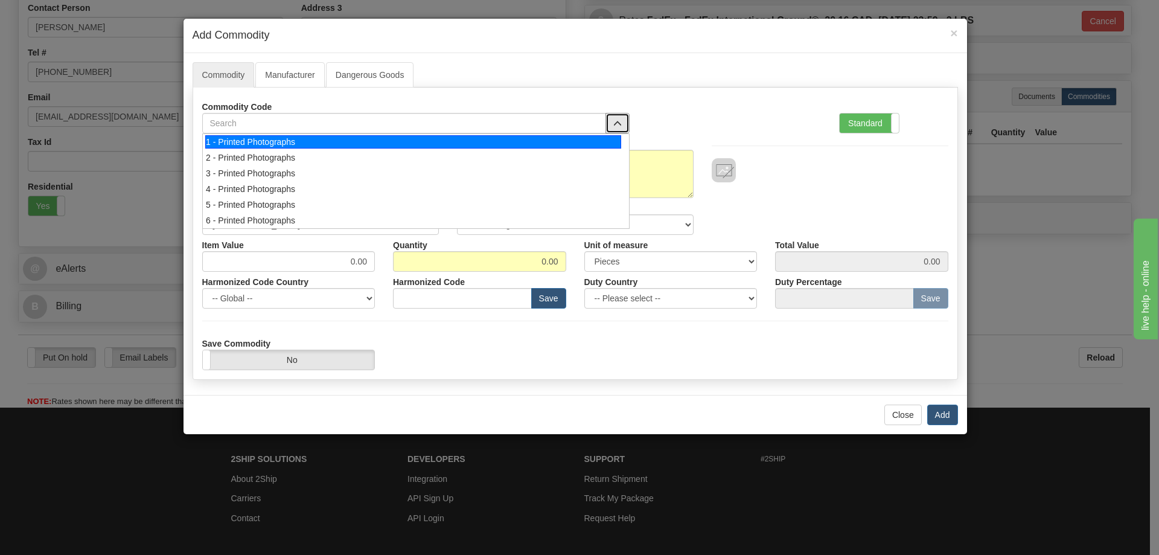
click at [599, 139] on div "1 - Printed Photographs" at bounding box center [413, 141] width 416 height 13
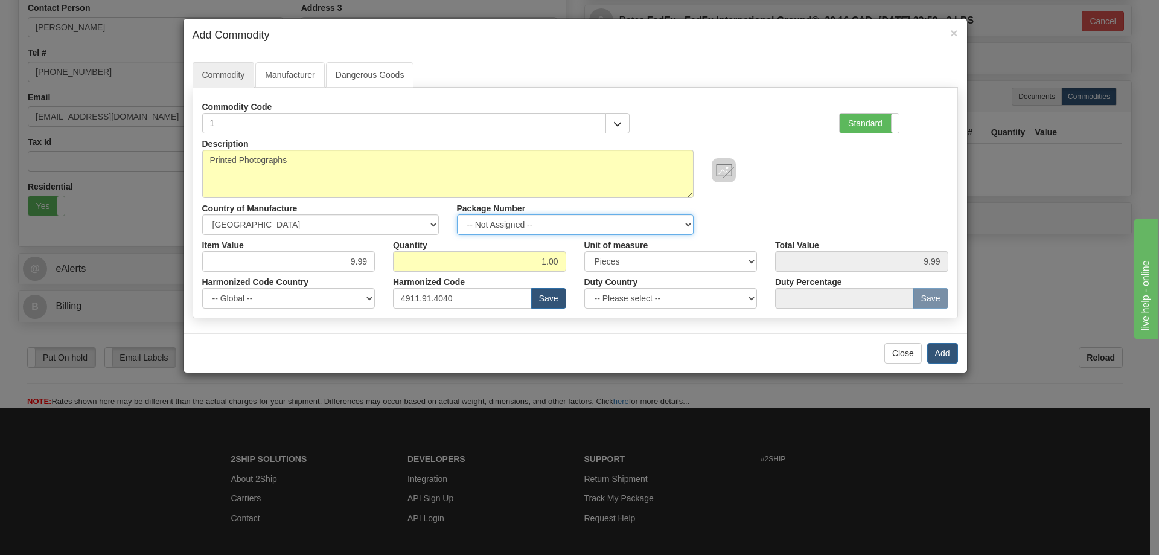
click at [682, 221] on select "-- Not Assigned -- Item 1" at bounding box center [575, 224] width 237 height 21
select select "0"
click at [457, 214] on select "-- Not Assigned -- Item 1" at bounding box center [575, 224] width 237 height 21
click at [945, 351] on button "Add" at bounding box center [942, 353] width 31 height 21
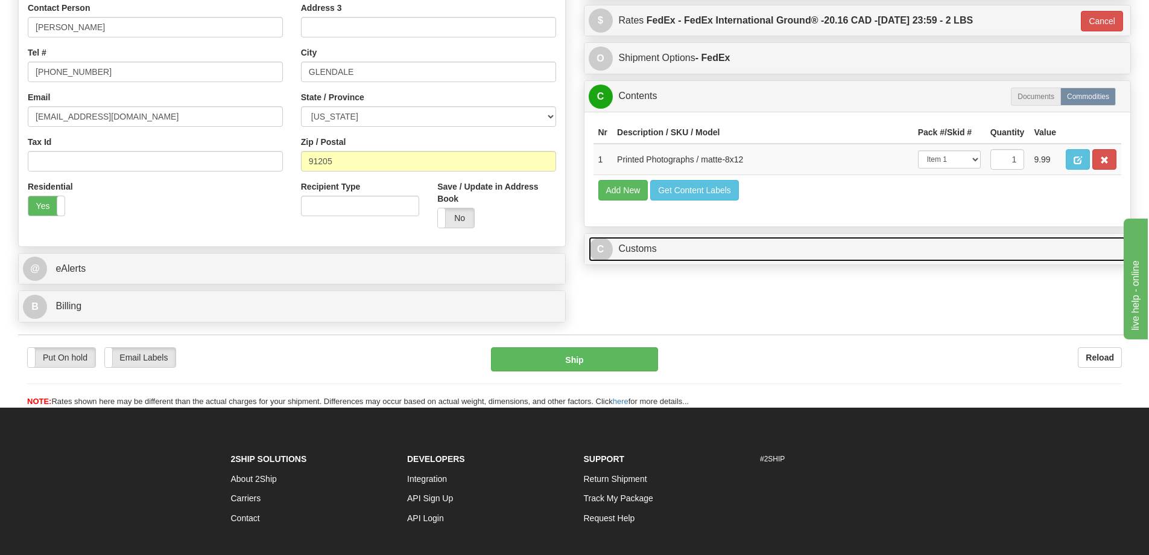
click at [996, 249] on link "C Customs" at bounding box center [858, 249] width 538 height 25
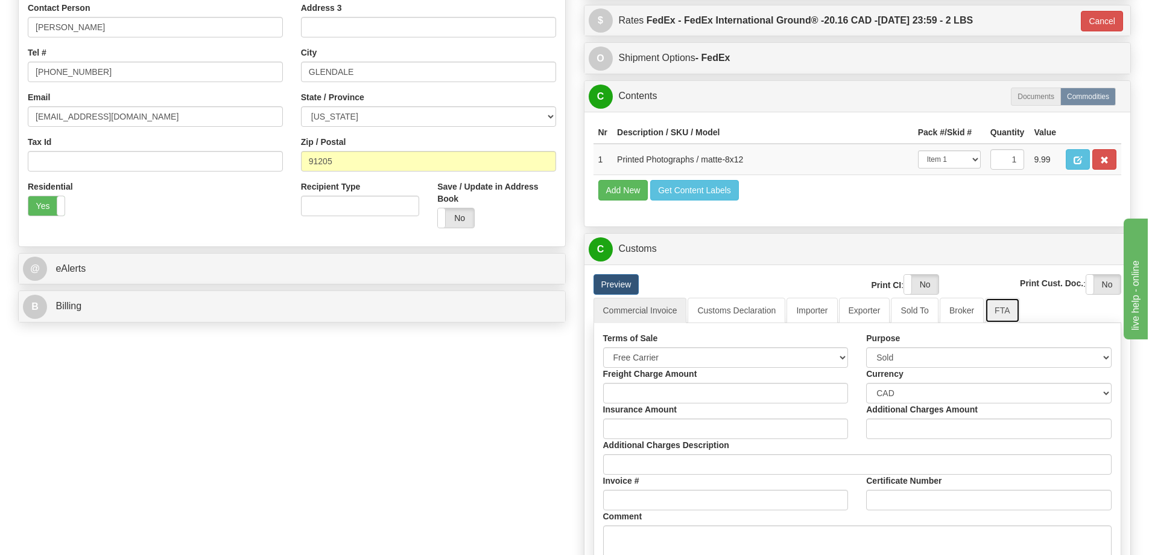
click at [1006, 310] on link "FTA" at bounding box center [1002, 309] width 34 height 25
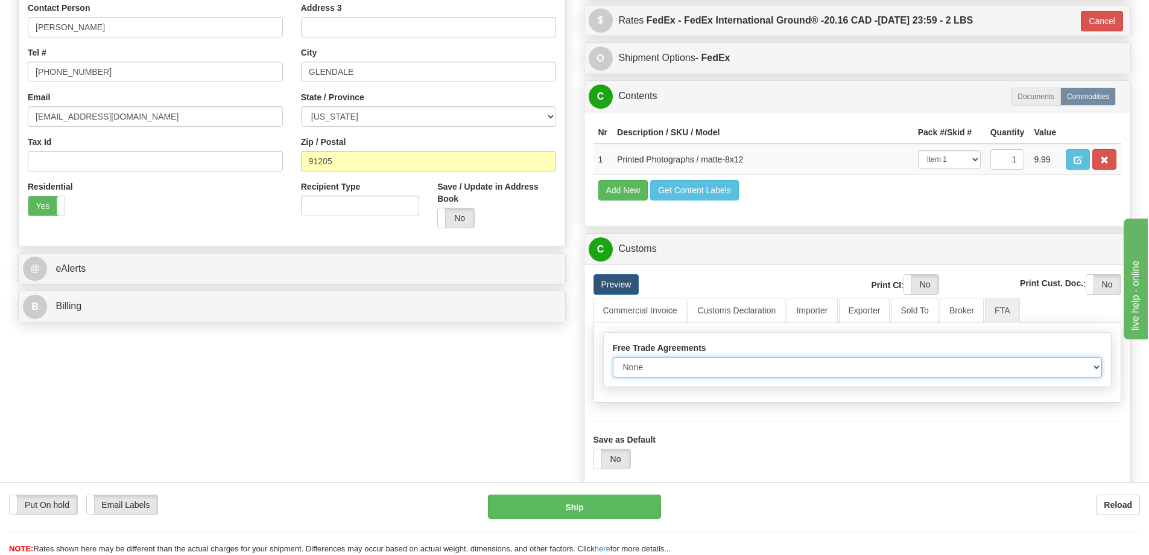
click at [1090, 369] on select "None Other USMCA CETA CUKTCA" at bounding box center [858, 367] width 490 height 21
select select "1"
click at [613, 361] on select "None Other USMCA CETA CUKTCA" at bounding box center [858, 367] width 490 height 21
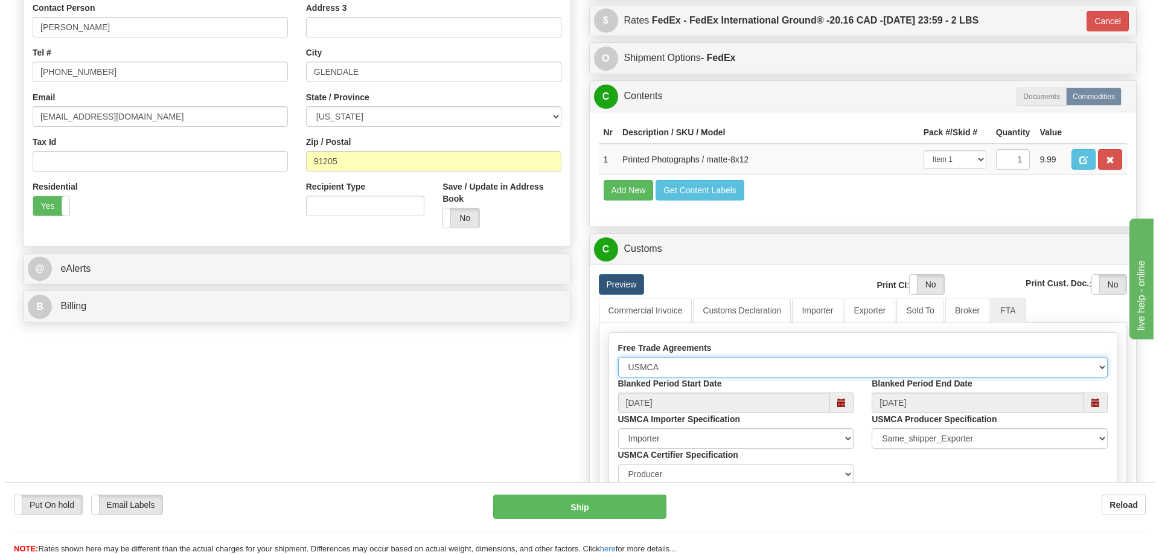
scroll to position [543, 0]
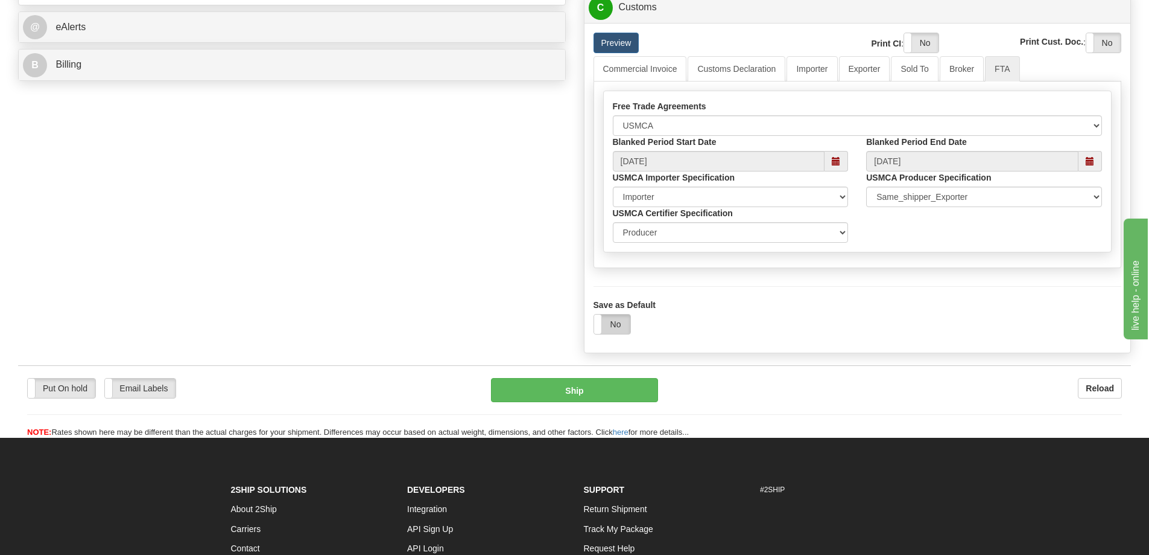
click at [614, 322] on label "No" at bounding box center [612, 323] width 36 height 19
click at [606, 397] on button "Ship" at bounding box center [574, 390] width 167 height 24
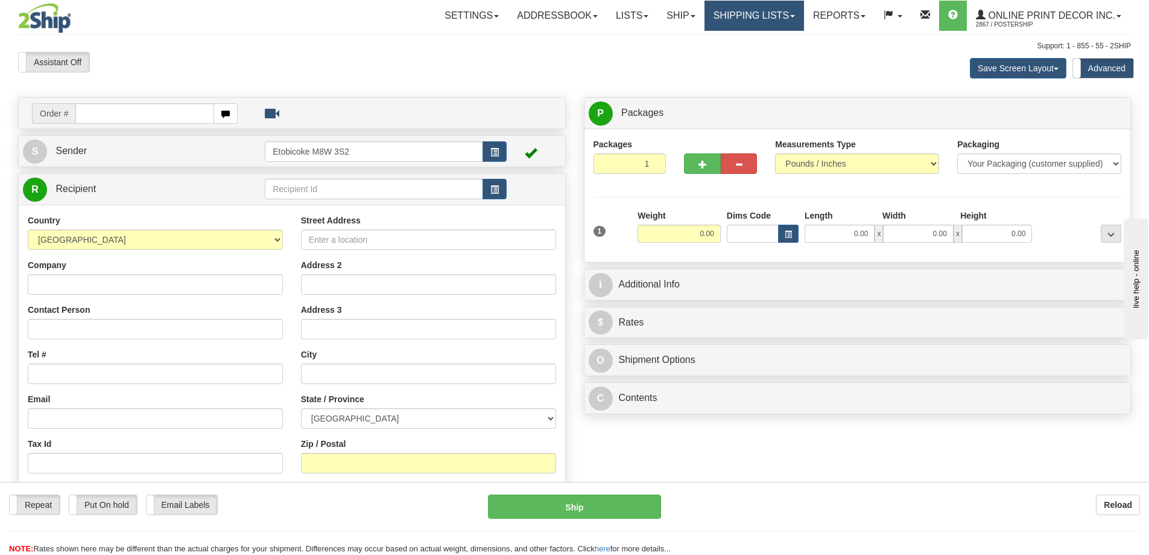
click at [786, 15] on link "Shipping lists" at bounding box center [755, 16] width 100 height 30
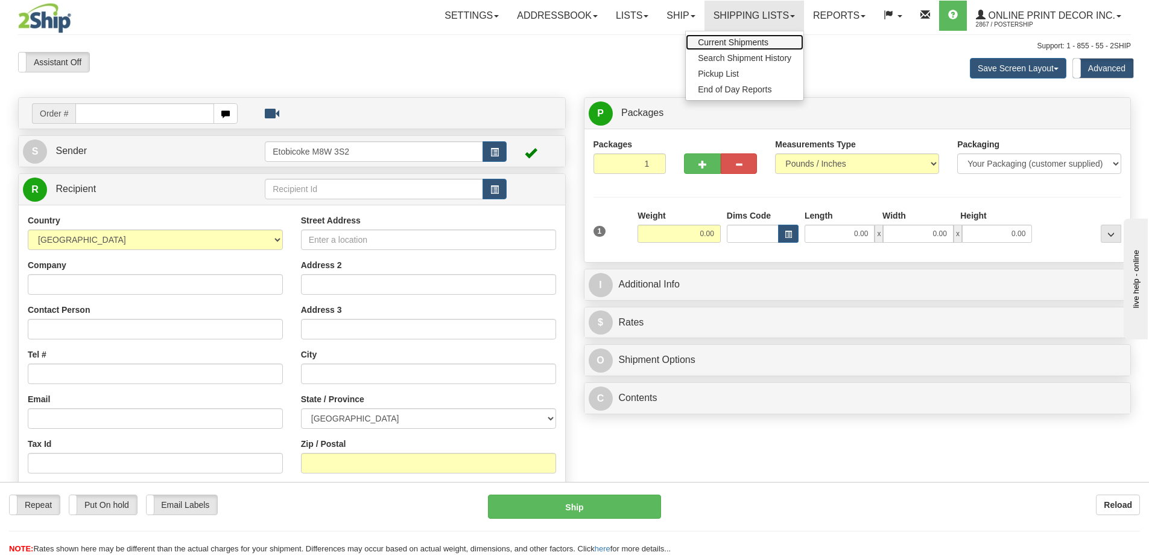
click at [729, 40] on span "Current Shipments" at bounding box center [733, 42] width 71 height 10
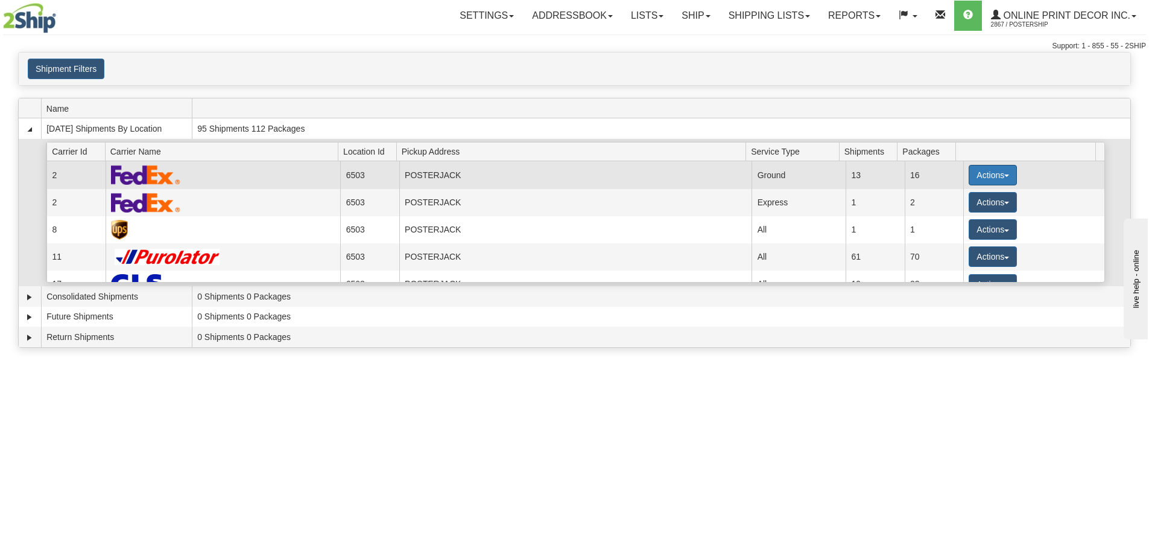
click at [998, 171] on button "Actions" at bounding box center [993, 175] width 48 height 21
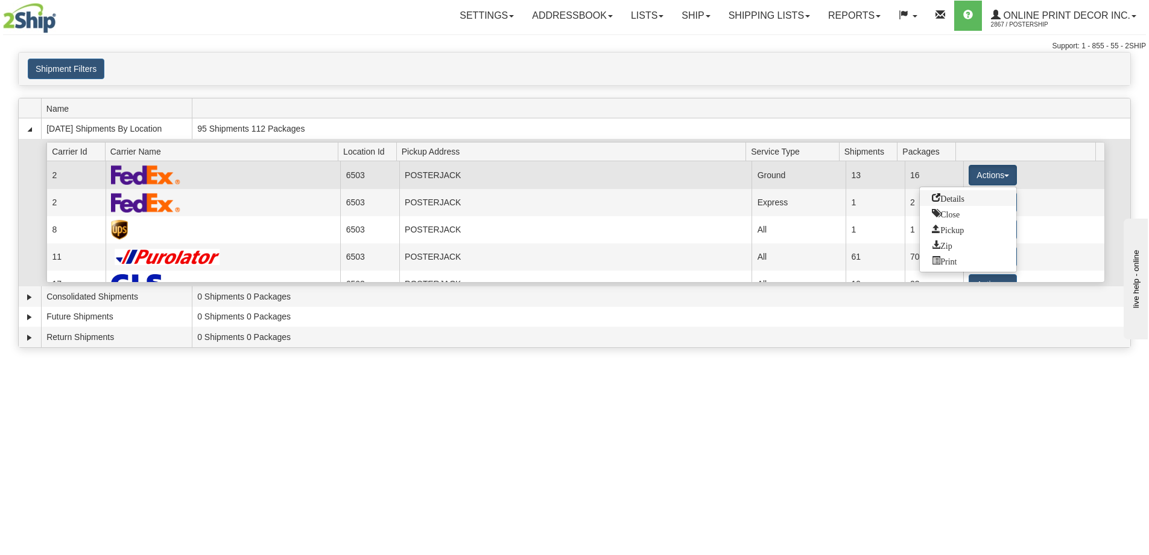
click at [948, 194] on span "Details" at bounding box center [948, 197] width 33 height 8
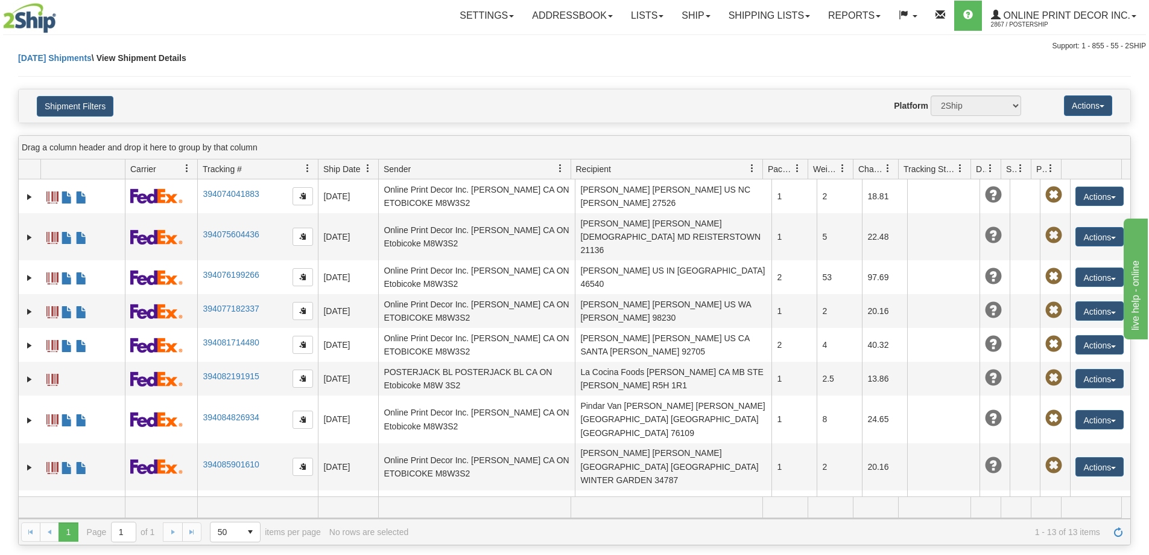
scroll to position [122, 0]
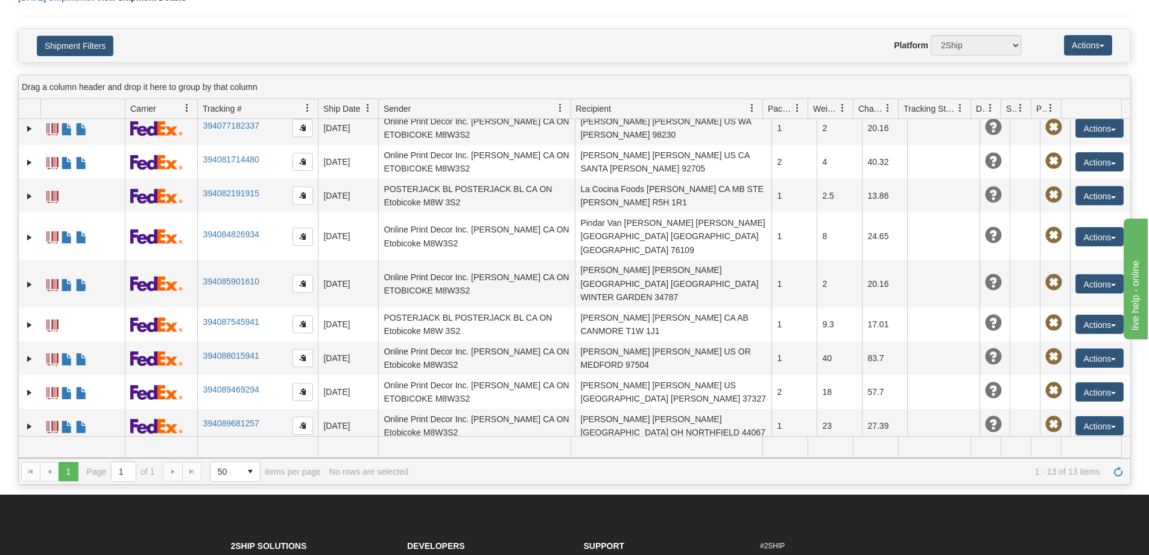
click at [224, 459] on link "394090743620" at bounding box center [231, 464] width 56 height 10
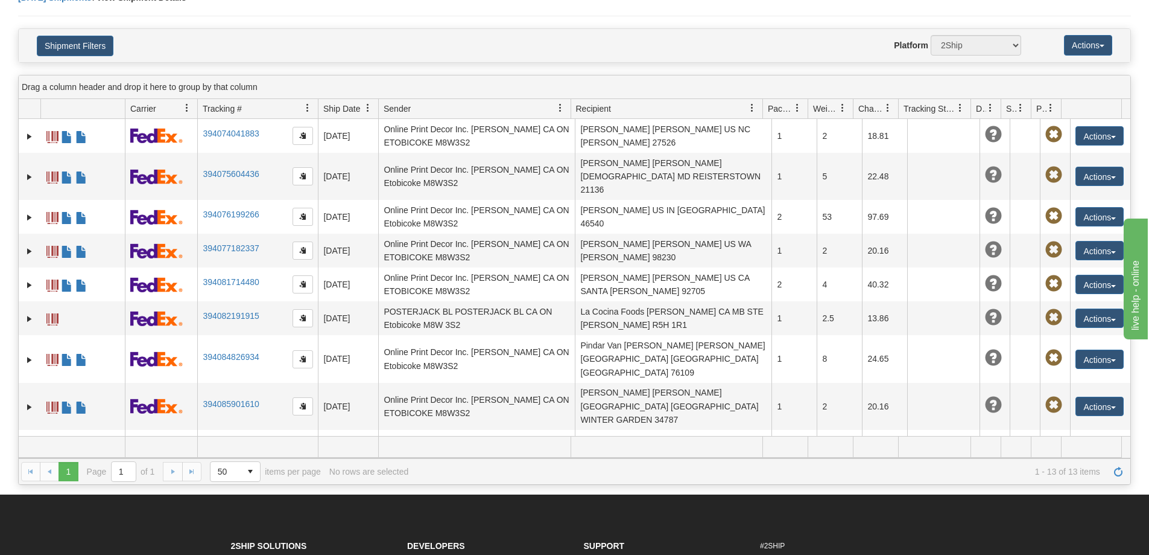
scroll to position [0, 0]
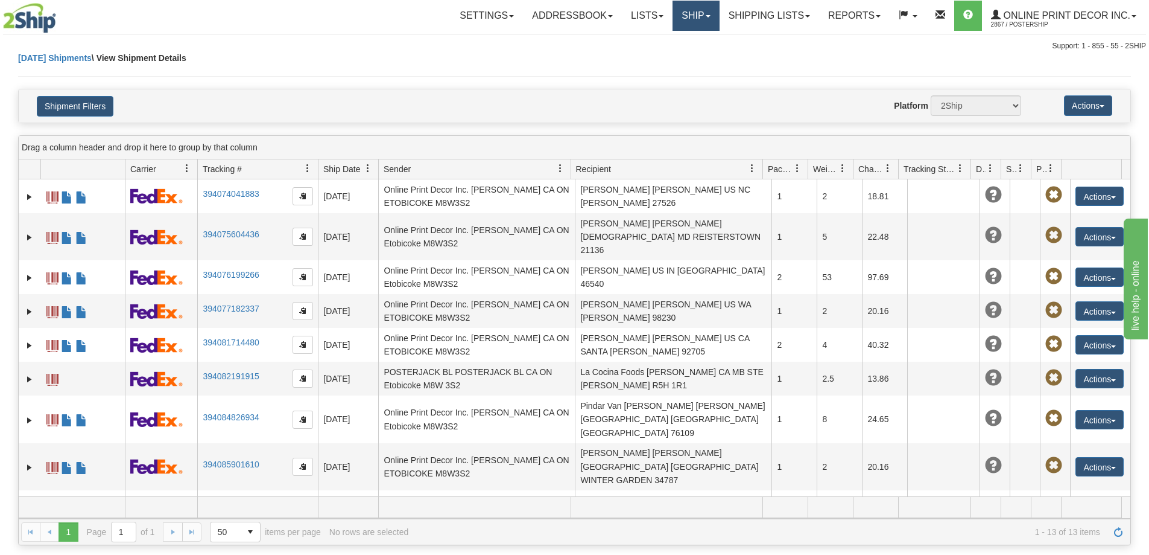
click at [701, 9] on link "Ship" at bounding box center [696, 16] width 46 height 30
click at [662, 39] on span "Ship Screen" at bounding box center [645, 42] width 46 height 10
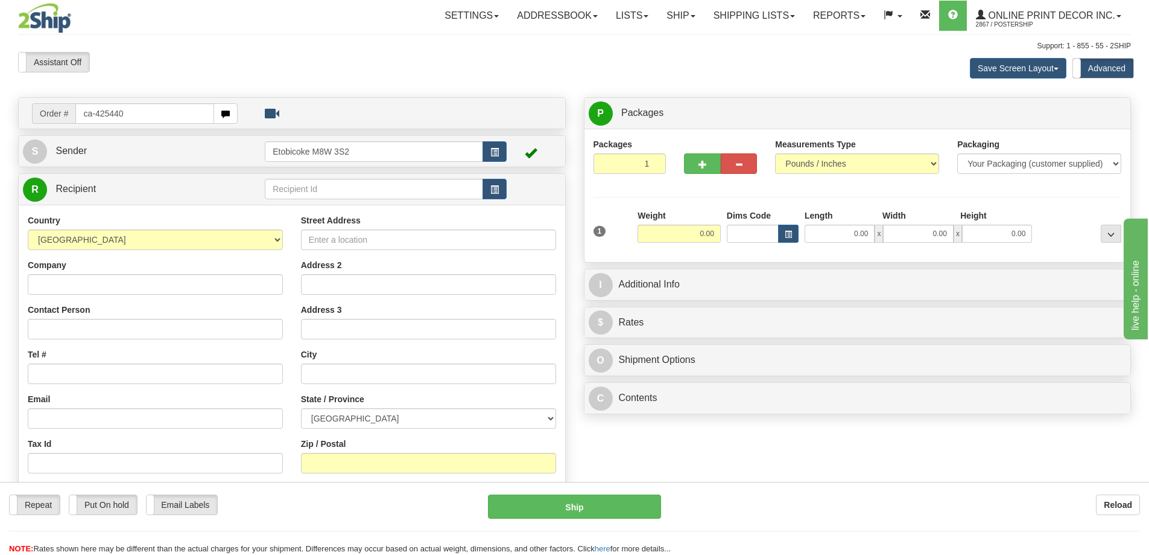
type input "ca-425440"
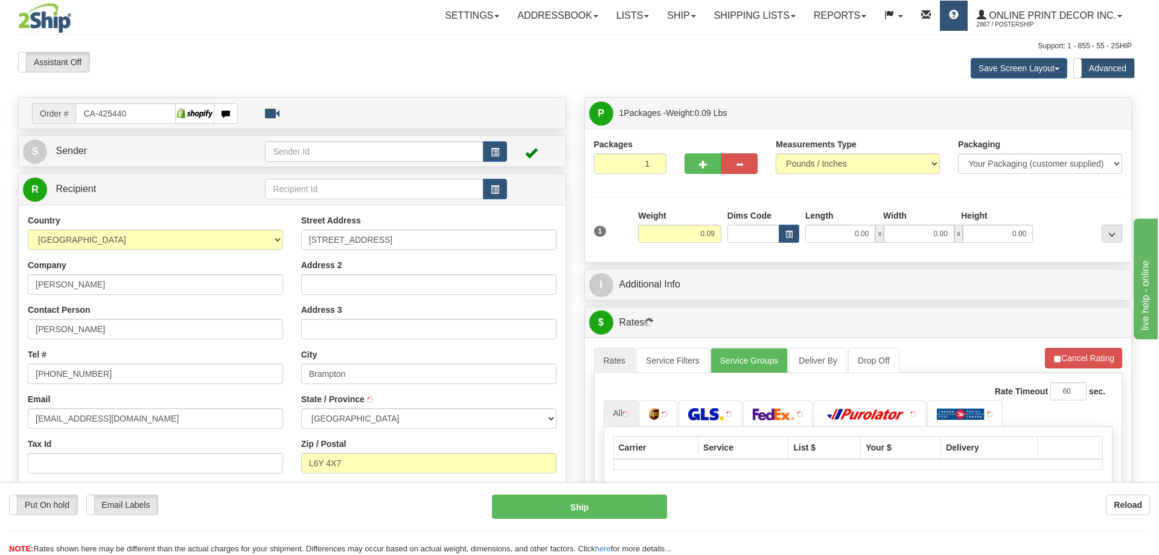
type input "BRAMPTON"
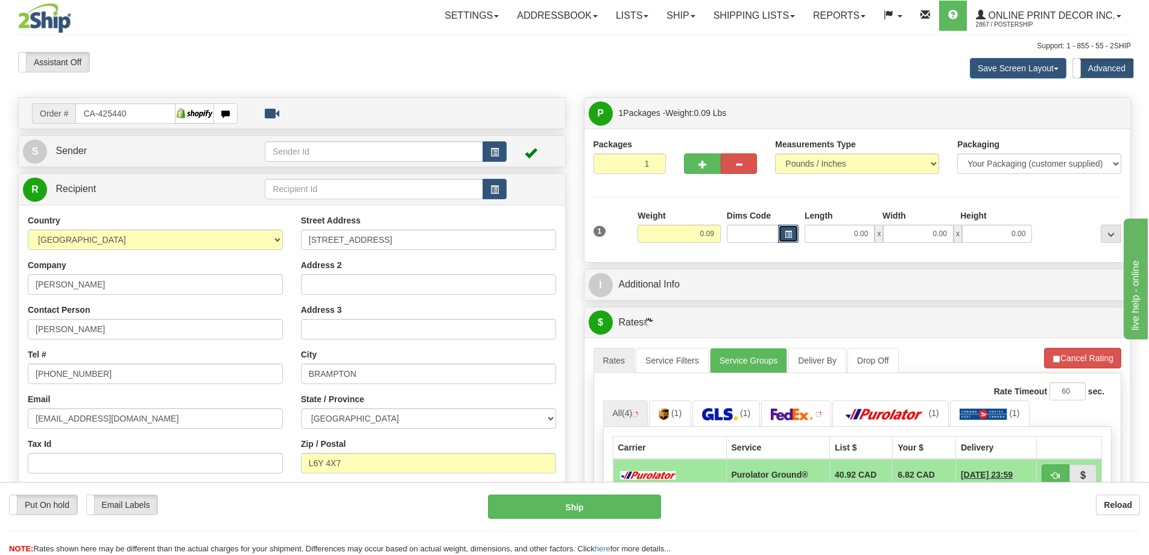
click at [792, 231] on span "button" at bounding box center [788, 234] width 7 height 7
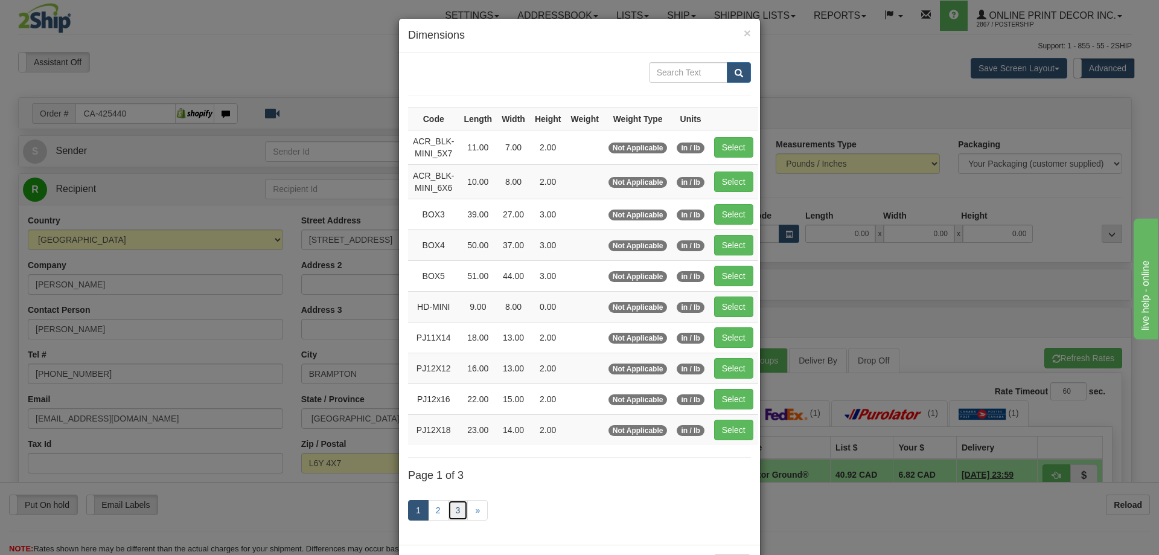
click at [457, 510] on link "3" at bounding box center [458, 510] width 21 height 21
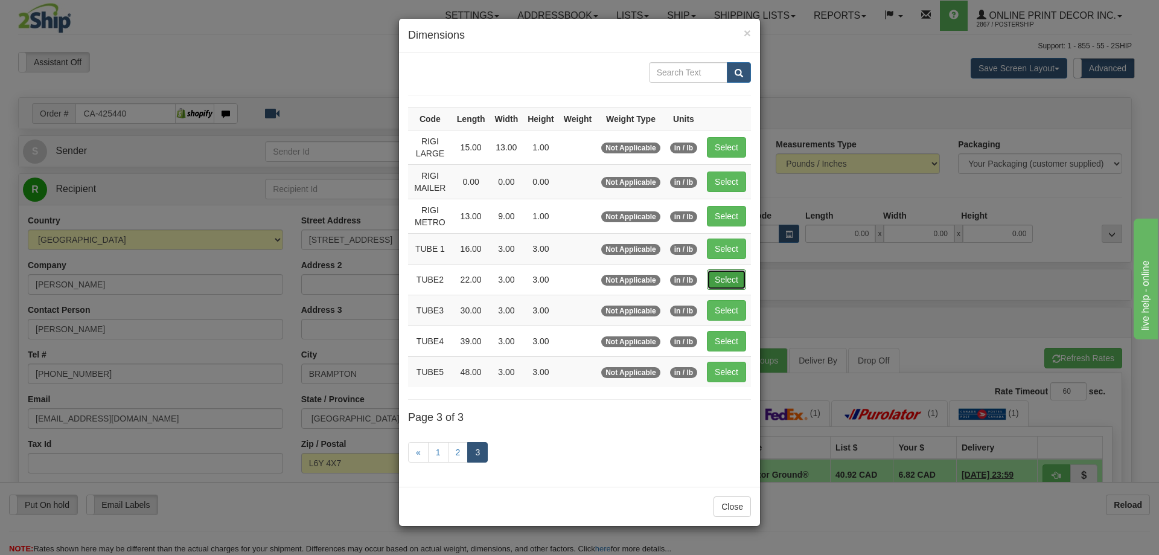
click at [727, 277] on button "Select" at bounding box center [726, 279] width 39 height 21
type input "TUBE2"
type input "22.00"
type input "3.00"
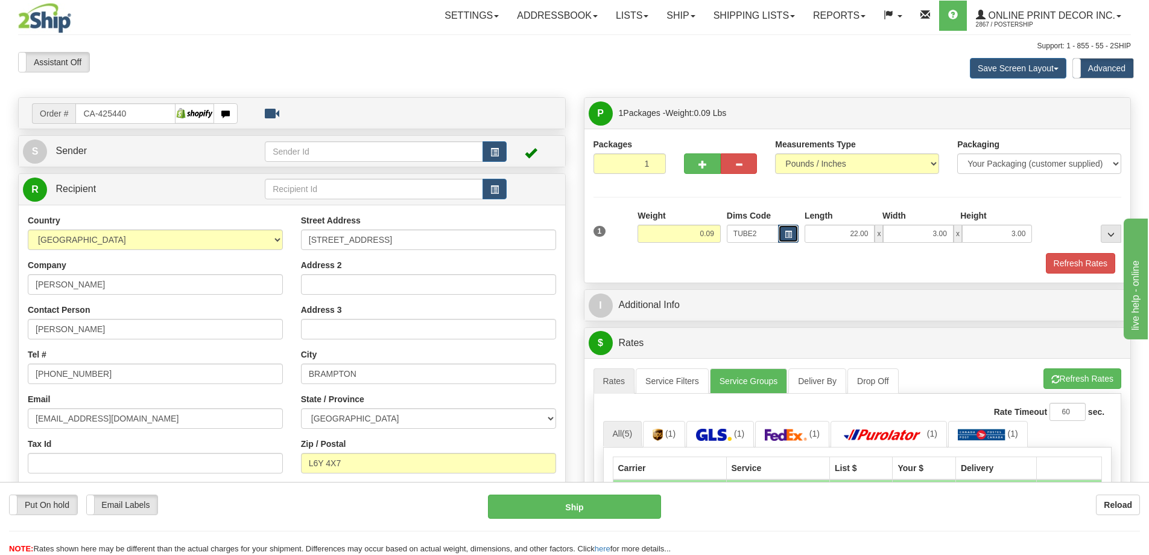
click at [786, 231] on span "button" at bounding box center [788, 234] width 7 height 7
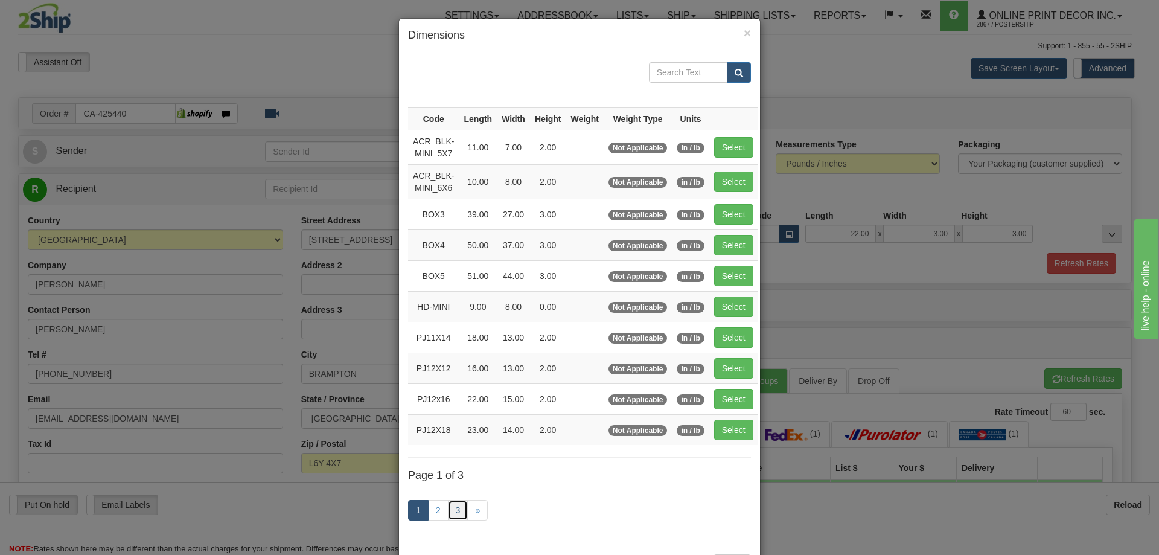
click at [454, 507] on link "3" at bounding box center [458, 510] width 21 height 21
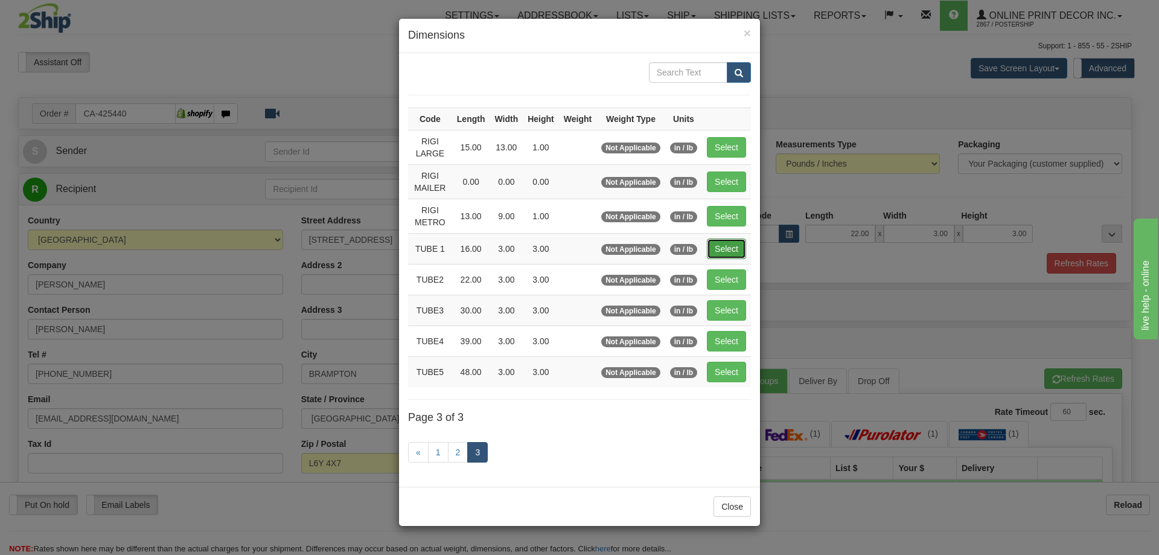
click at [721, 241] on button "Select" at bounding box center [726, 248] width 39 height 21
type input "TUBE 1"
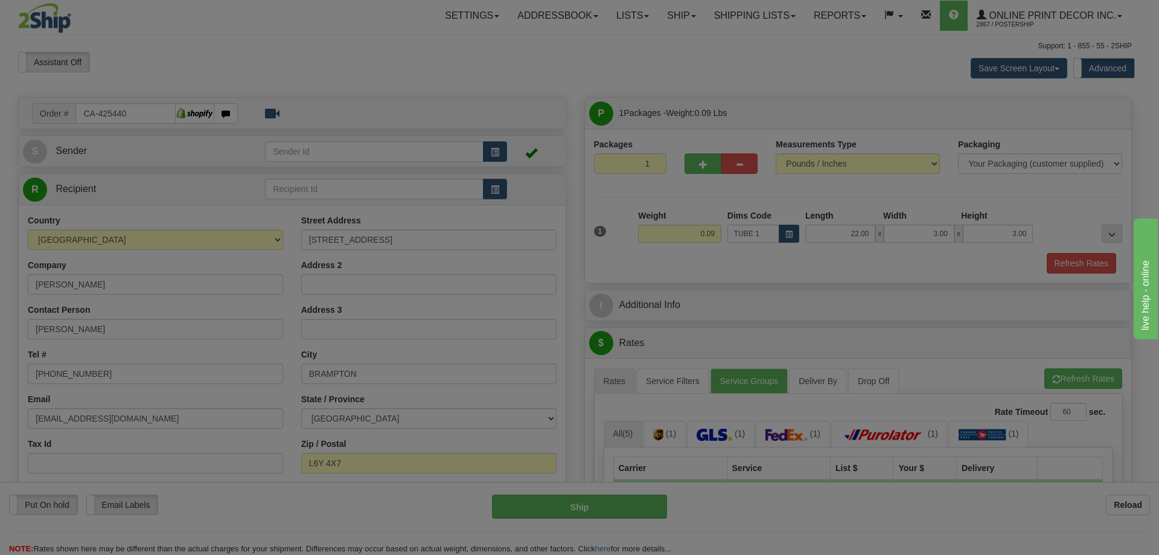
type input "16.00"
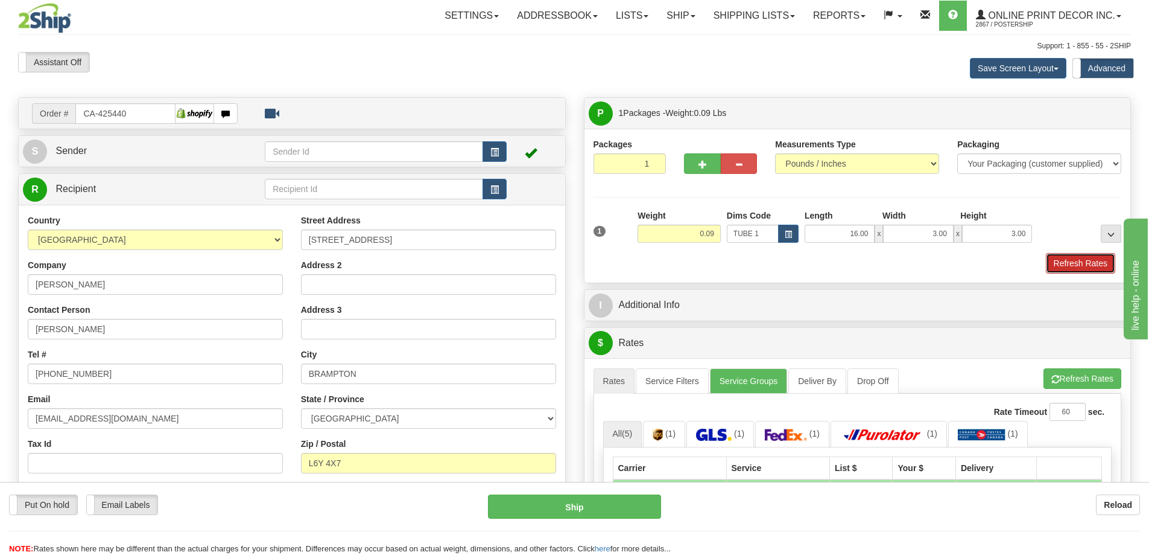
click at [1092, 259] on button "Refresh Rates" at bounding box center [1080, 263] width 69 height 21
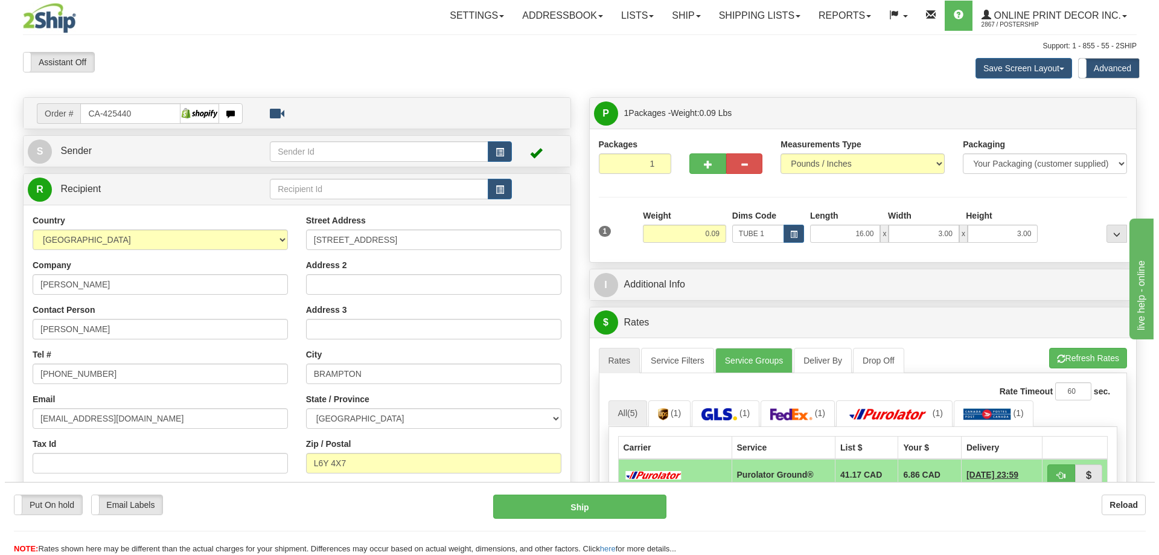
scroll to position [121, 0]
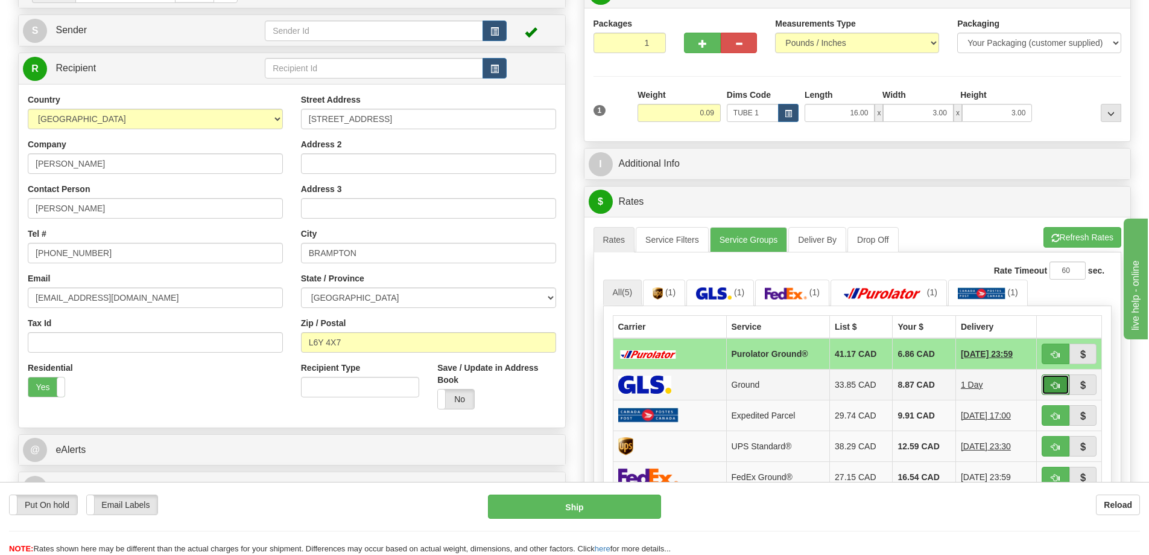
click at [1055, 380] on button "button" at bounding box center [1056, 384] width 28 height 21
type input "1"
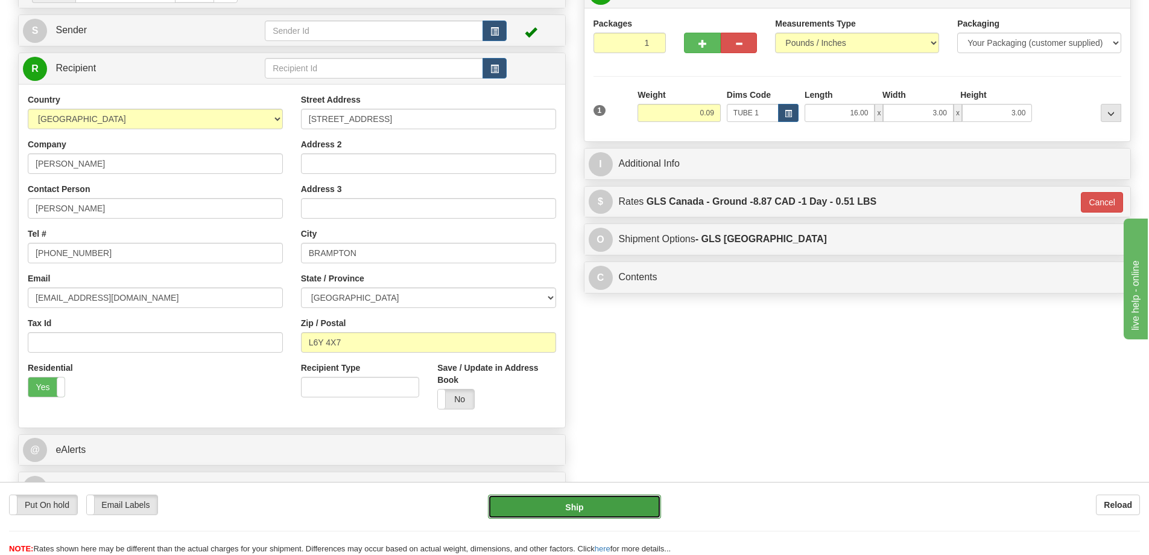
click at [527, 508] on button "Ship" at bounding box center [574, 506] width 173 height 24
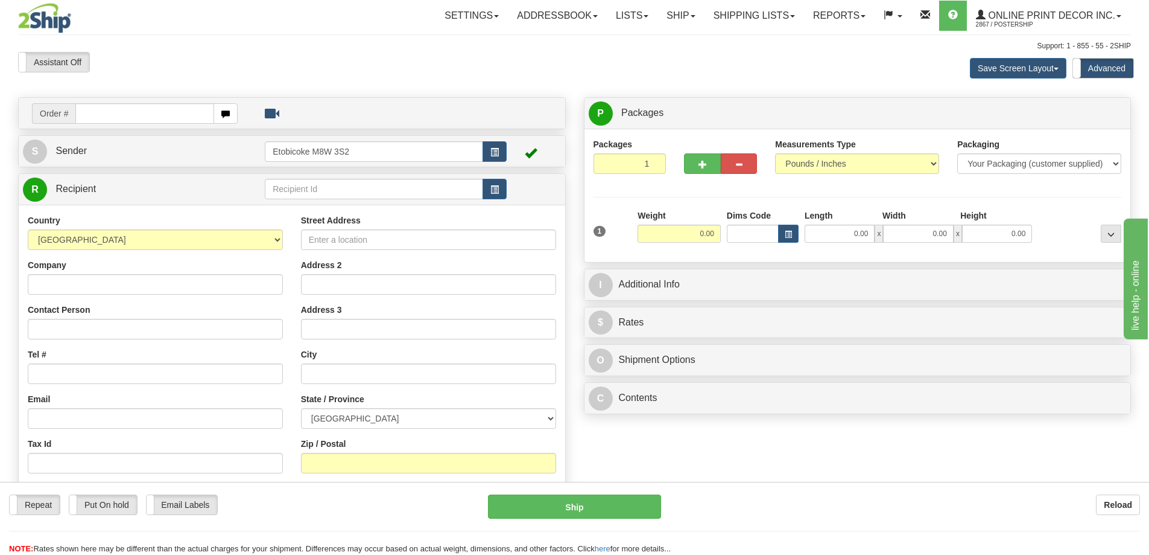
click at [164, 101] on td "Order #" at bounding box center [292, 113] width 538 height 25
click at [168, 112] on input "text" at bounding box center [144, 113] width 139 height 21
type input "ca-425393"
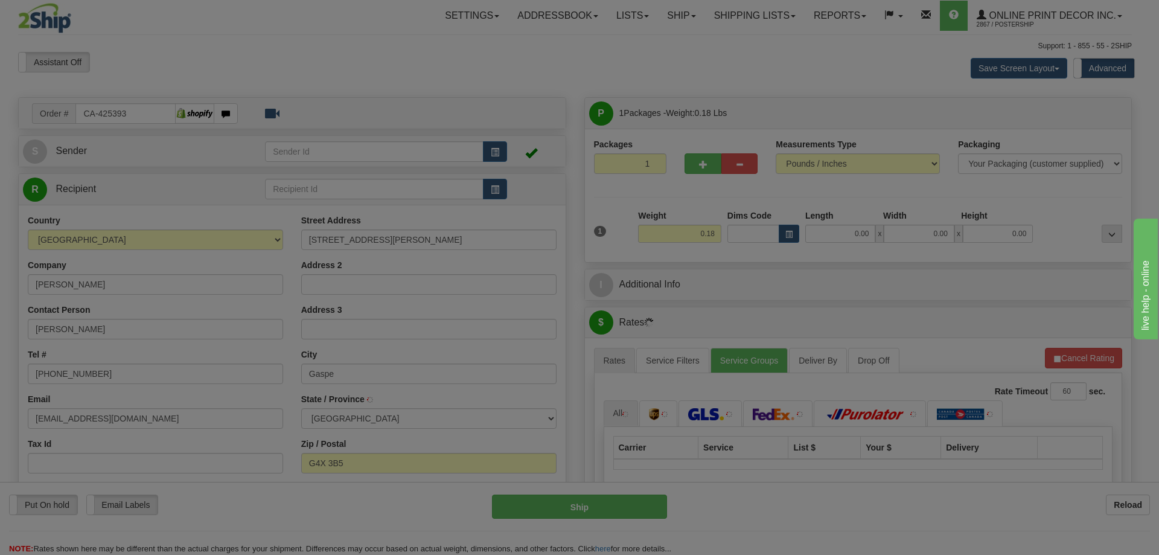
type input "GASPE"
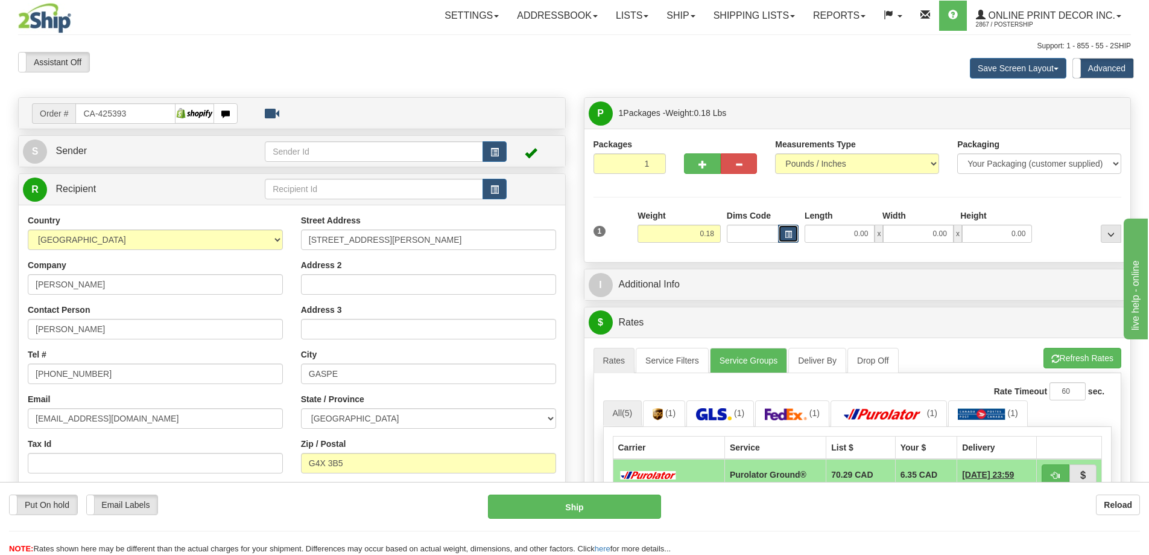
click at [786, 236] on span "button" at bounding box center [788, 234] width 7 height 7
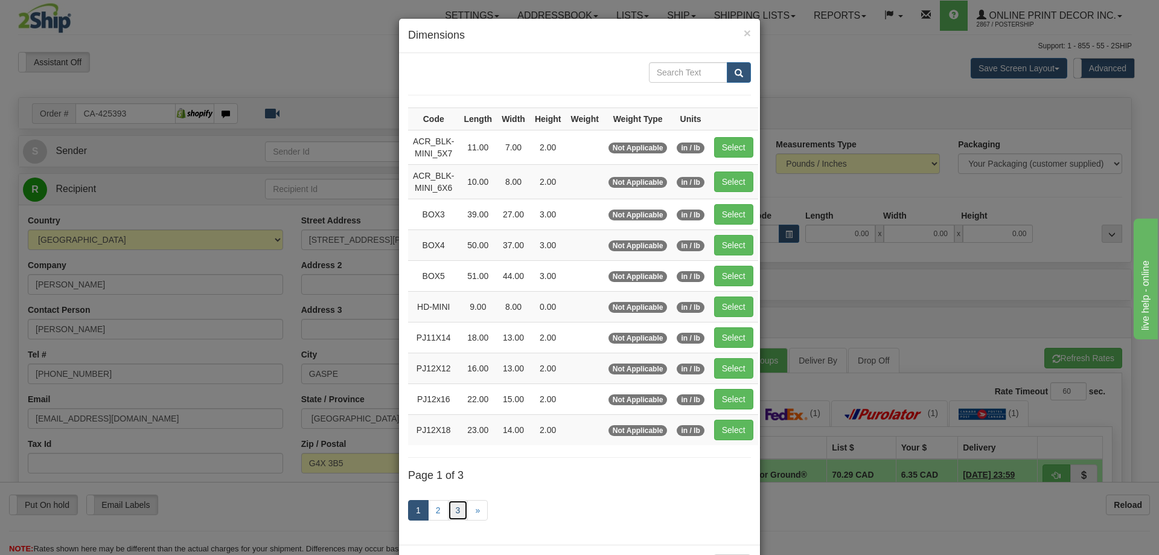
click at [451, 512] on link "3" at bounding box center [458, 510] width 21 height 21
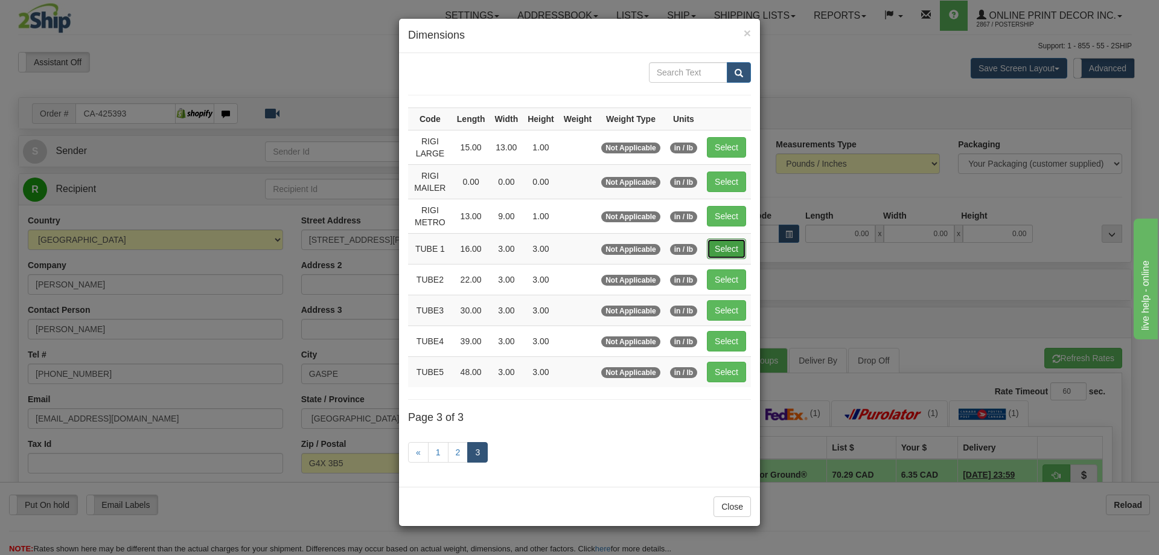
click at [723, 247] on button "Select" at bounding box center [726, 248] width 39 height 21
type input "TUBE 1"
type input "16.00"
type input "3.00"
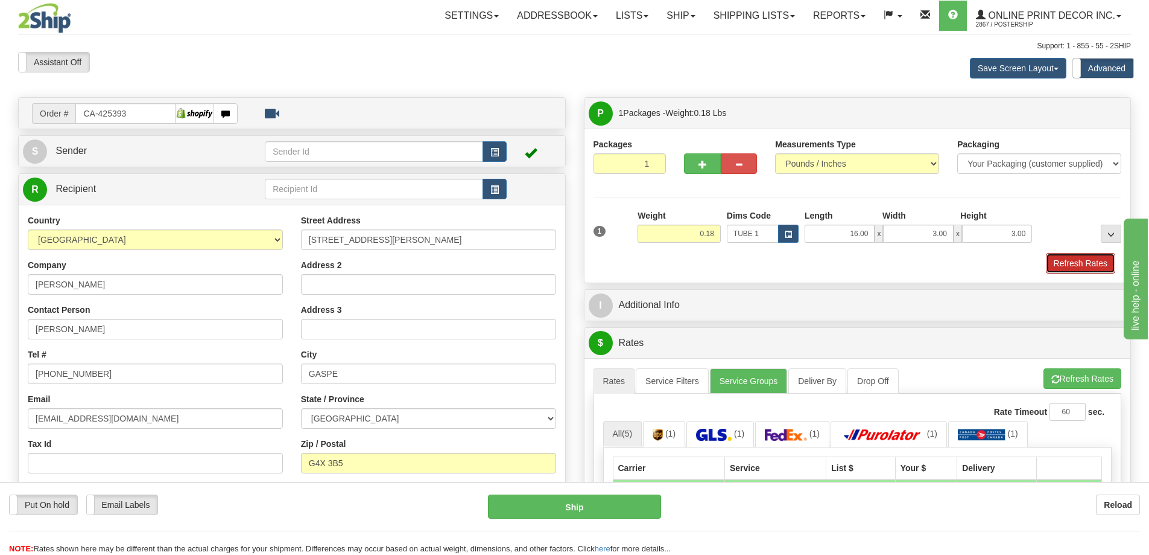
click at [1101, 258] on button "Refresh Rates" at bounding box center [1080, 263] width 69 height 21
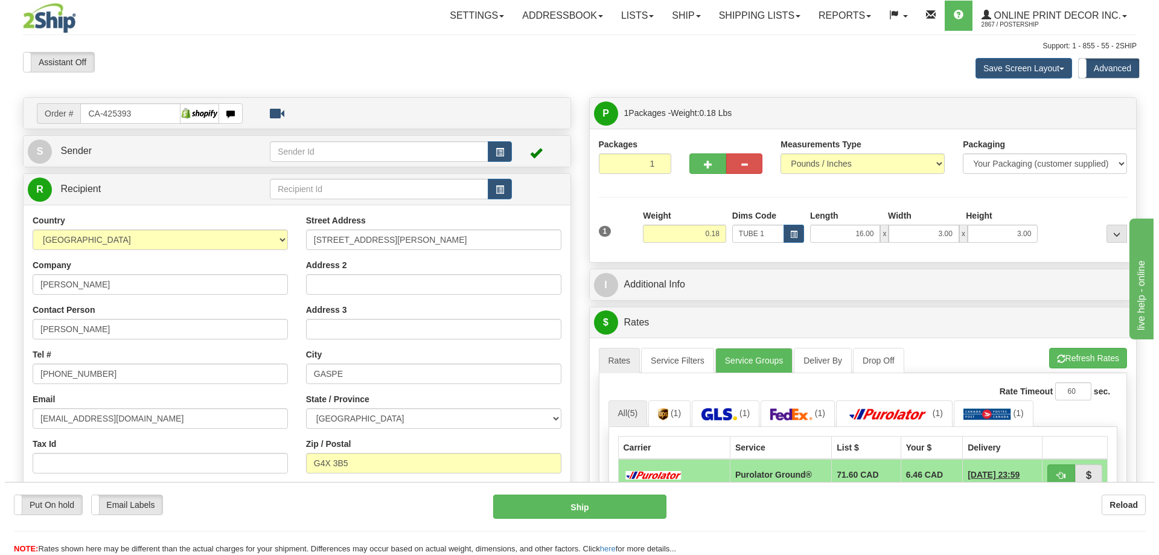
scroll to position [121, 0]
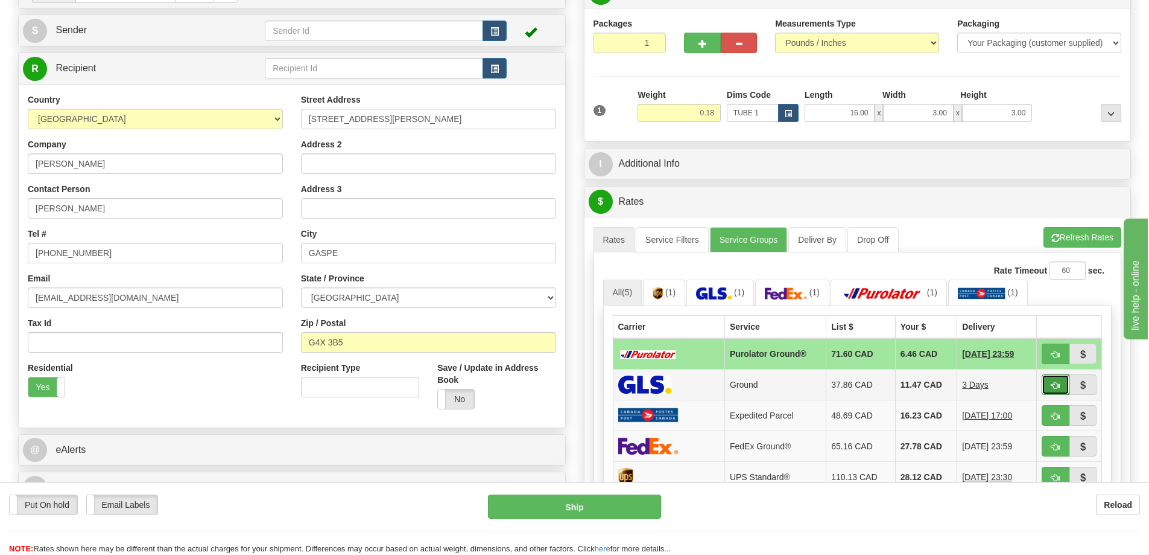
click at [1049, 384] on button "button" at bounding box center [1056, 384] width 28 height 21
type input "1"
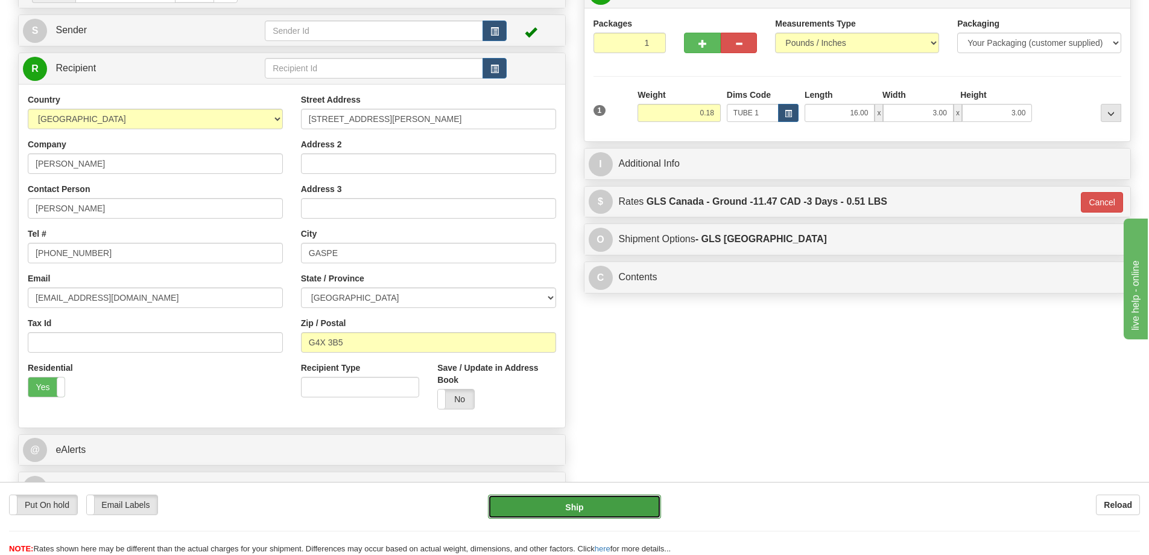
click at [612, 495] on button "Ship" at bounding box center [574, 506] width 173 height 24
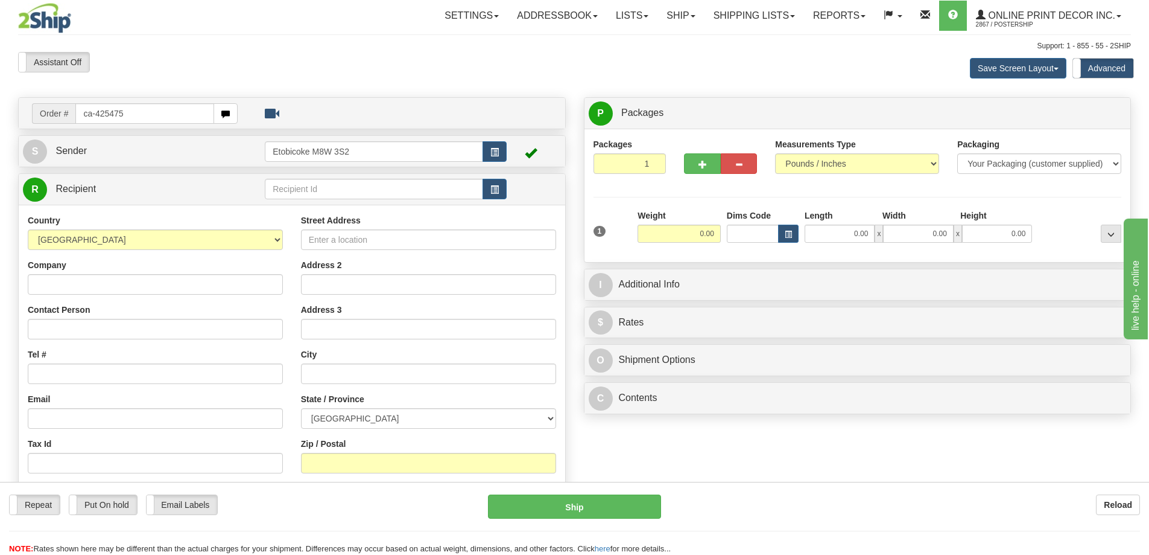
type input "ca-425475"
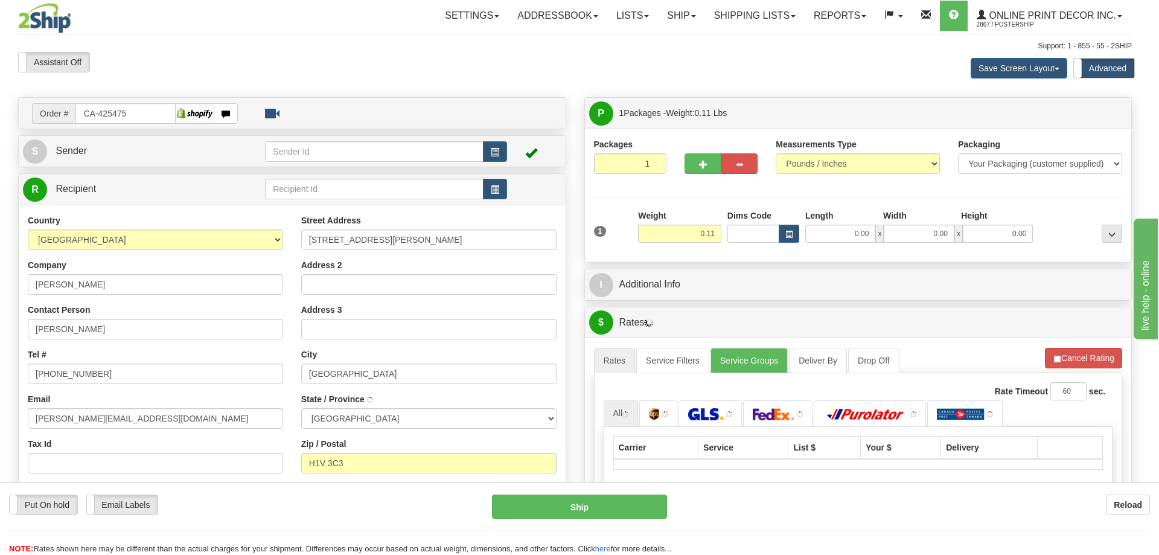
type input "MONTREAL"
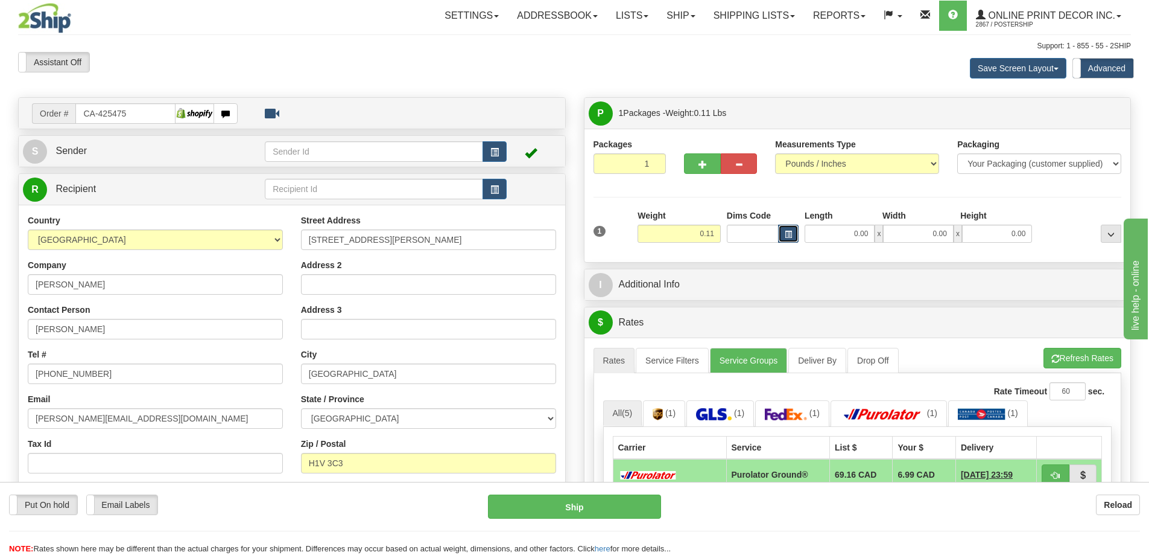
click at [793, 234] on button "button" at bounding box center [788, 233] width 21 height 18
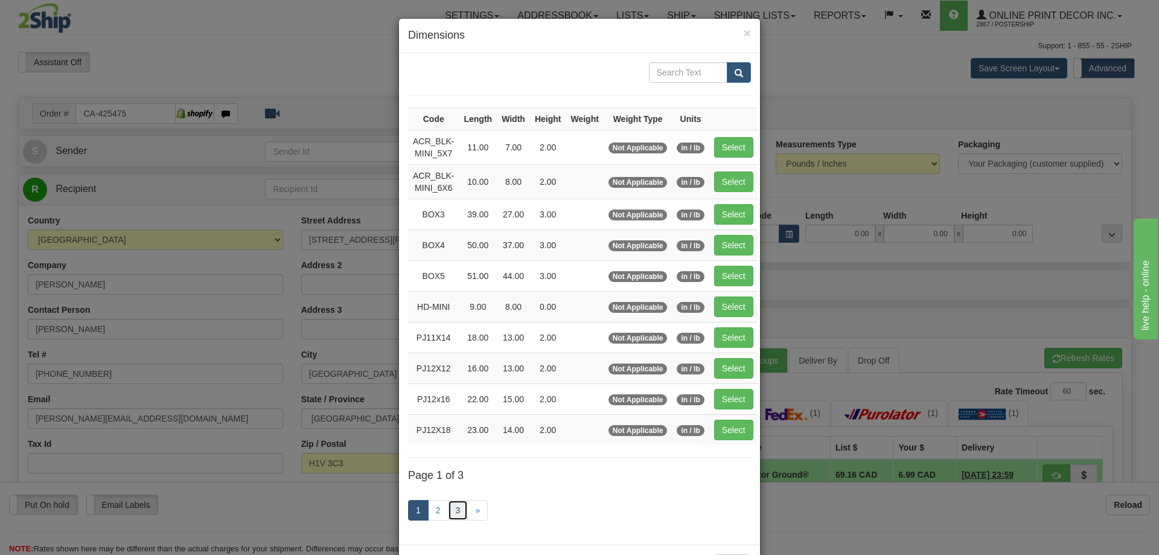
click at [450, 509] on link "3" at bounding box center [458, 510] width 21 height 21
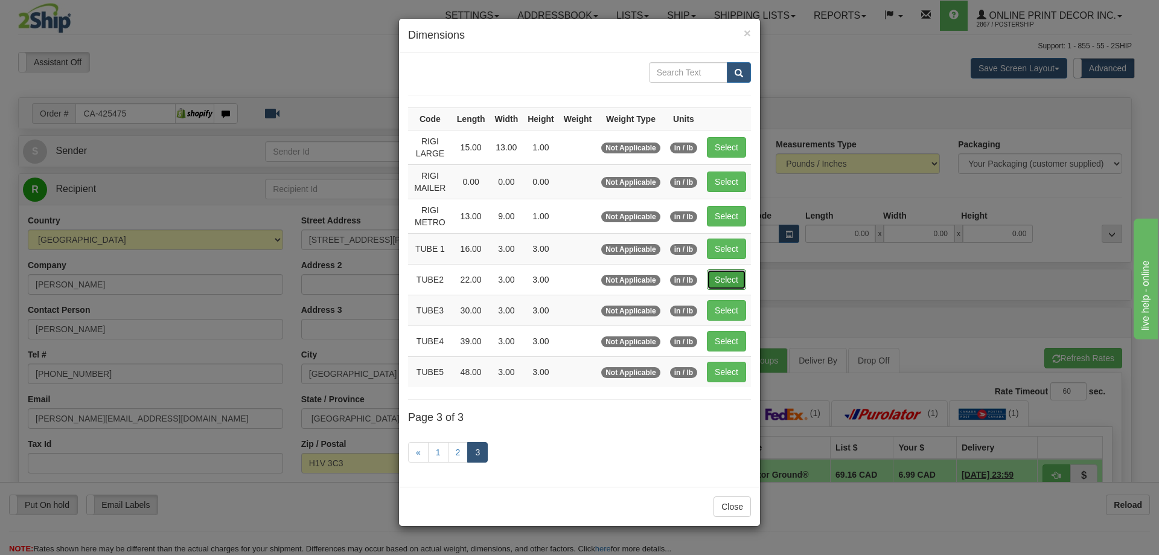
click at [725, 276] on button "Select" at bounding box center [726, 279] width 39 height 21
type input "TUBE2"
type input "22.00"
type input "3.00"
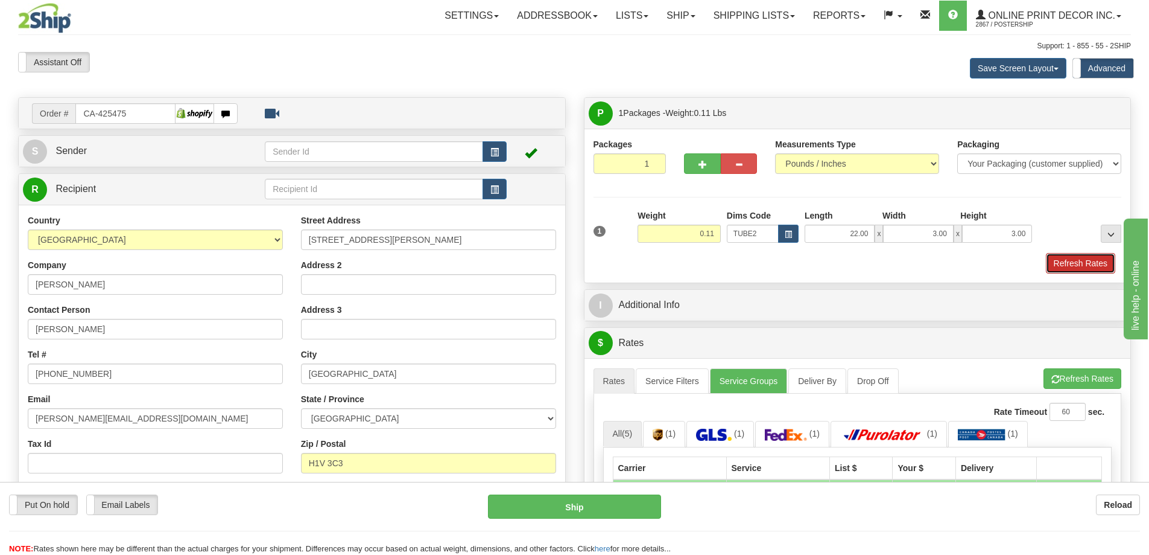
click at [1079, 261] on button "Refresh Rates" at bounding box center [1080, 263] width 69 height 21
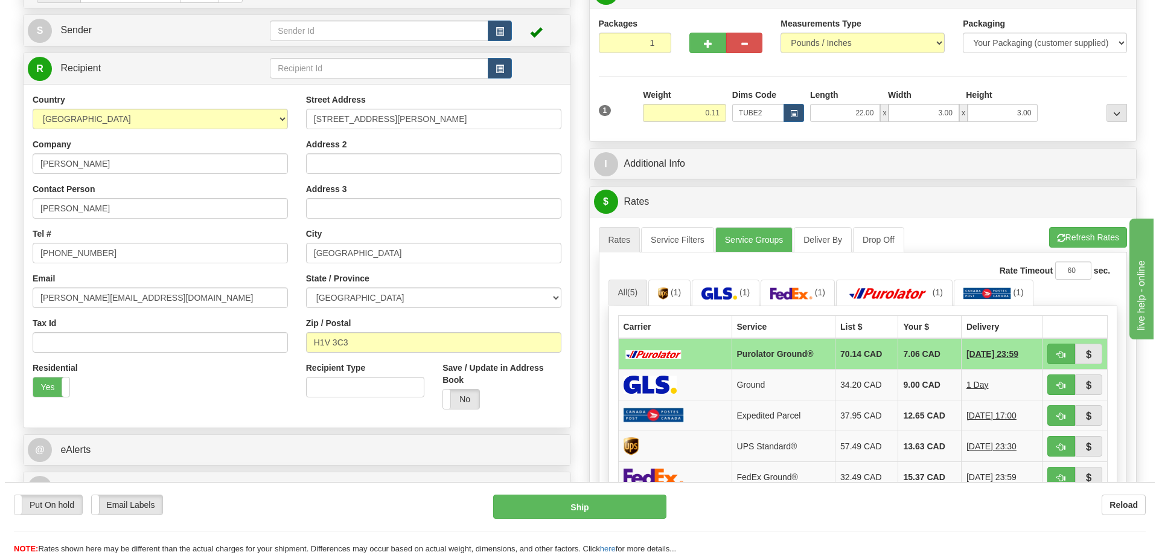
scroll to position [181, 0]
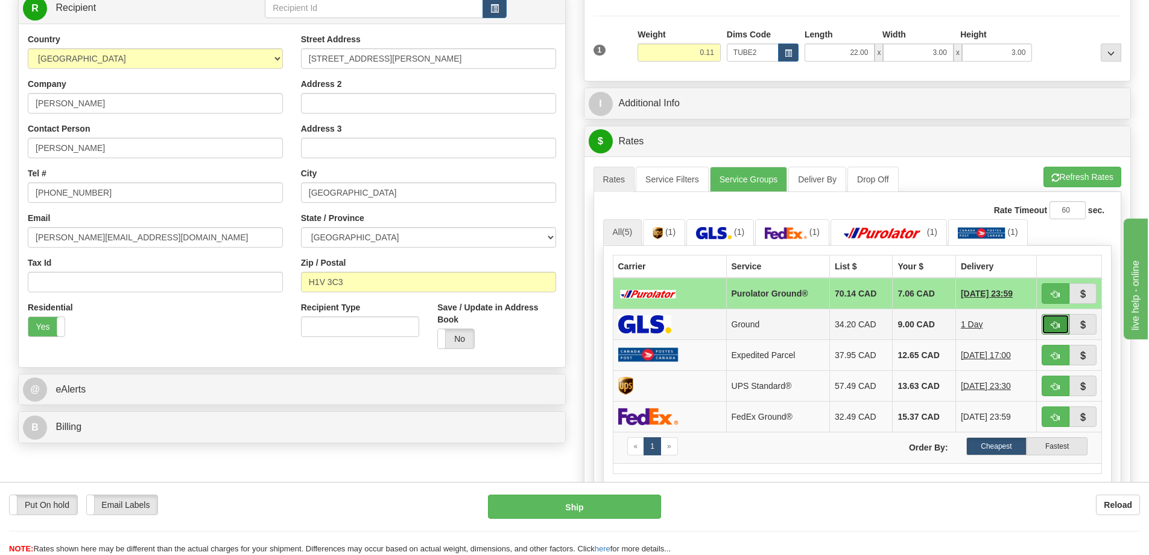
click at [1048, 322] on button "button" at bounding box center [1056, 324] width 28 height 21
type input "1"
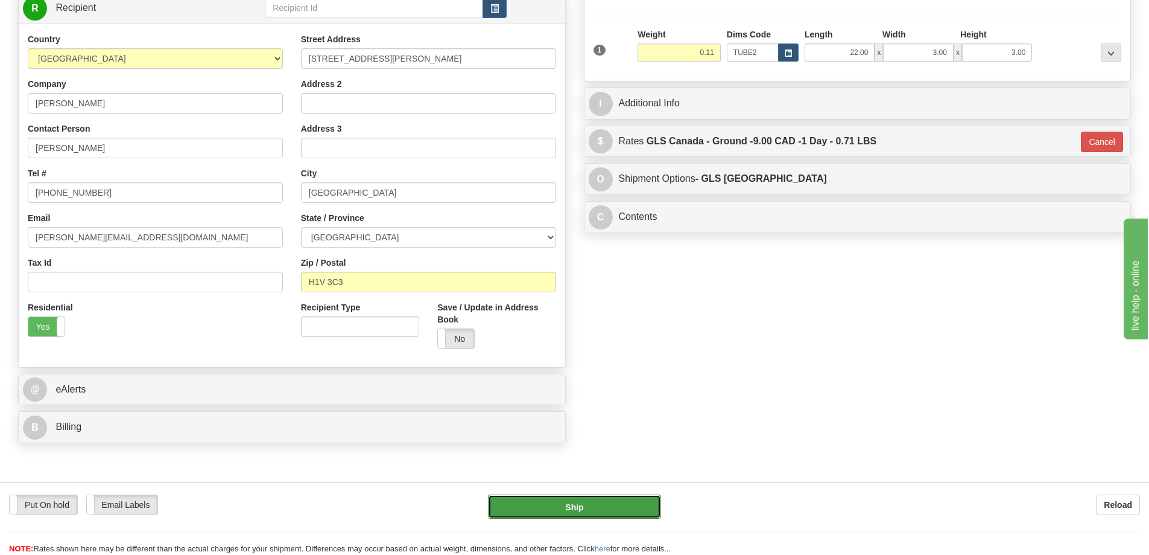
click at [606, 501] on button "Ship" at bounding box center [574, 506] width 173 height 24
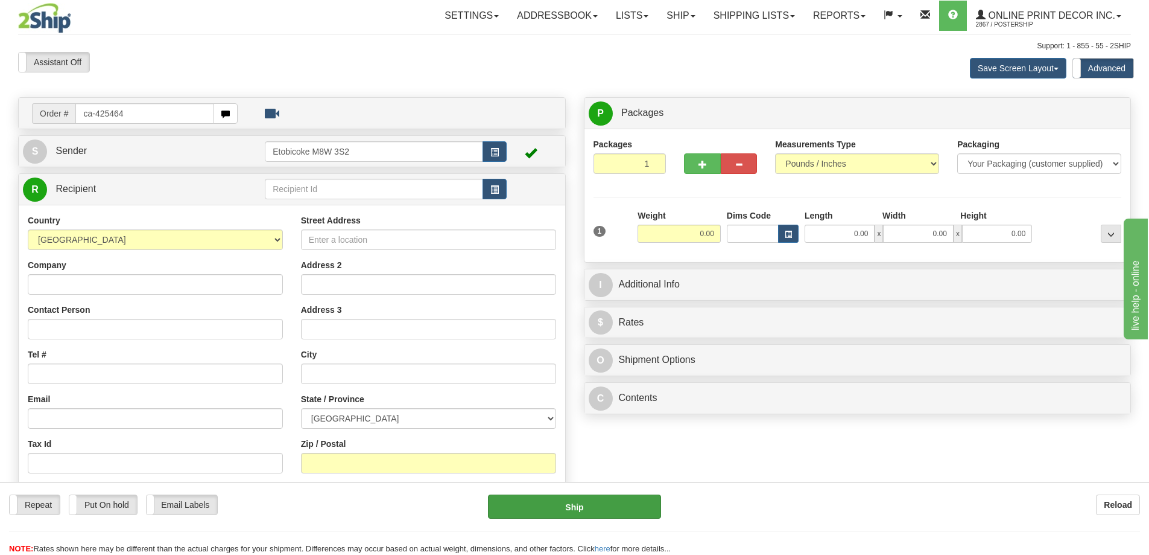
type input "ca-425464"
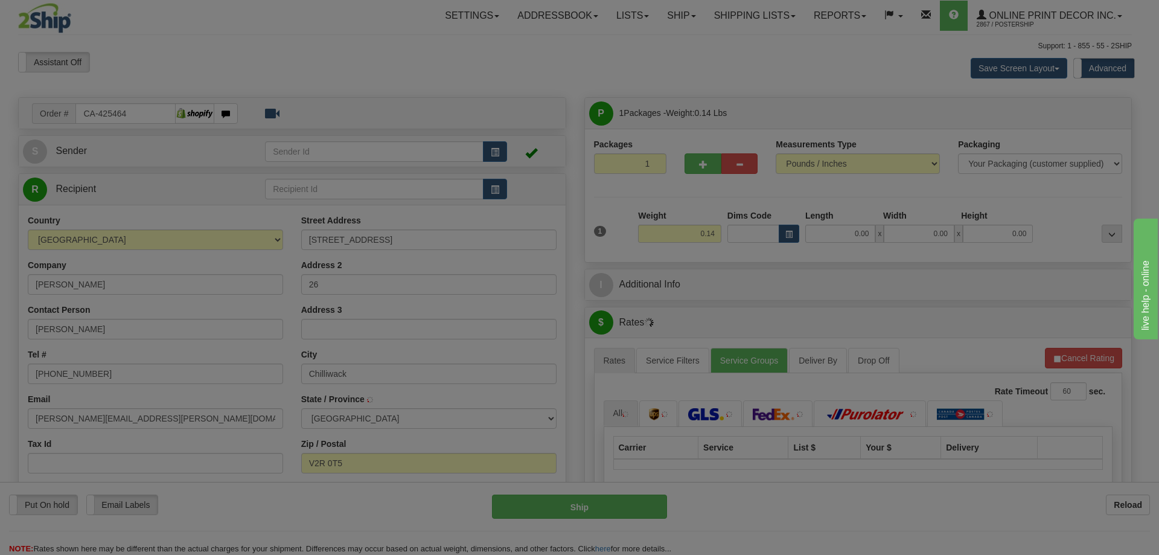
type input "CHILLIWACK"
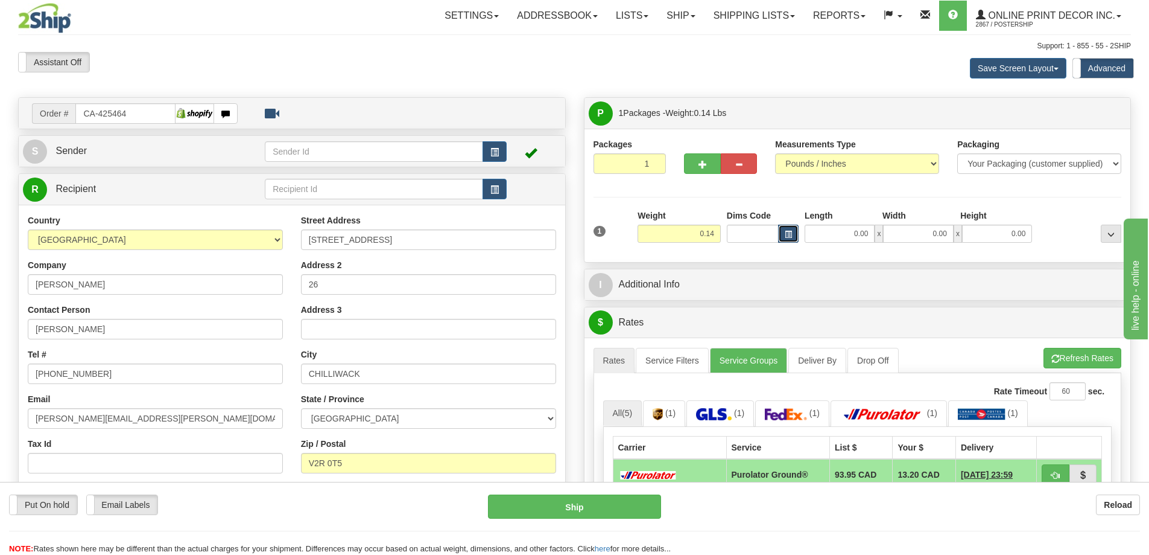
click at [792, 227] on button "button" at bounding box center [788, 233] width 21 height 18
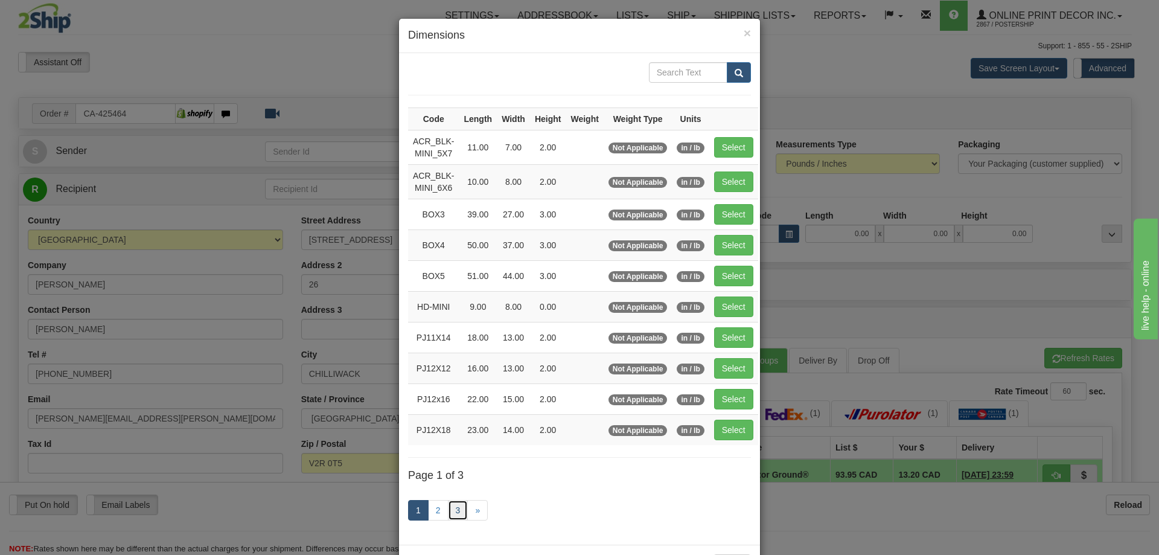
click at [450, 515] on link "3" at bounding box center [458, 510] width 21 height 21
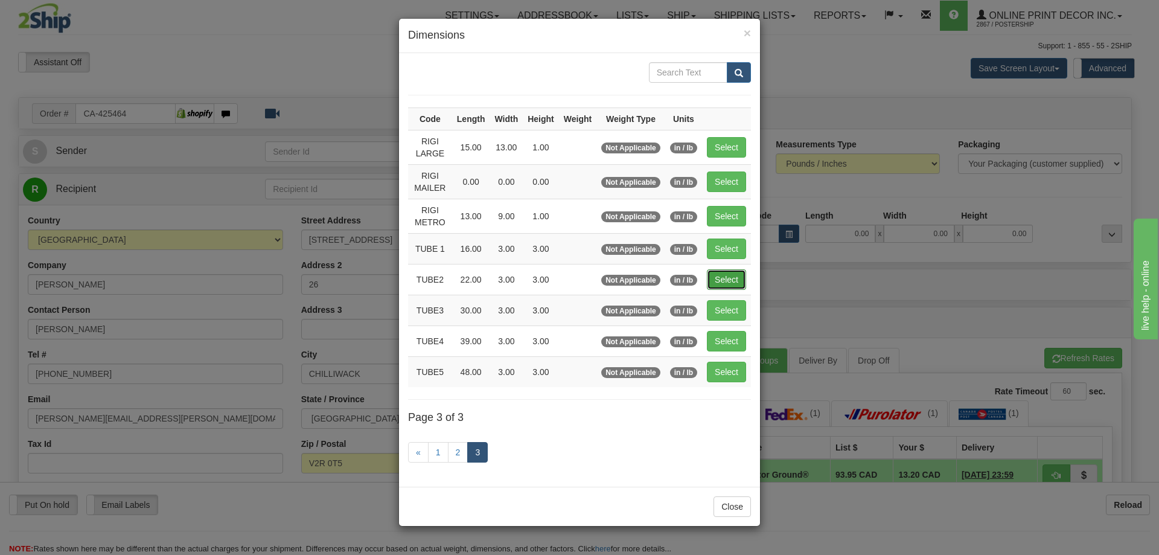
click at [733, 276] on button "Select" at bounding box center [726, 279] width 39 height 21
type input "TUBE2"
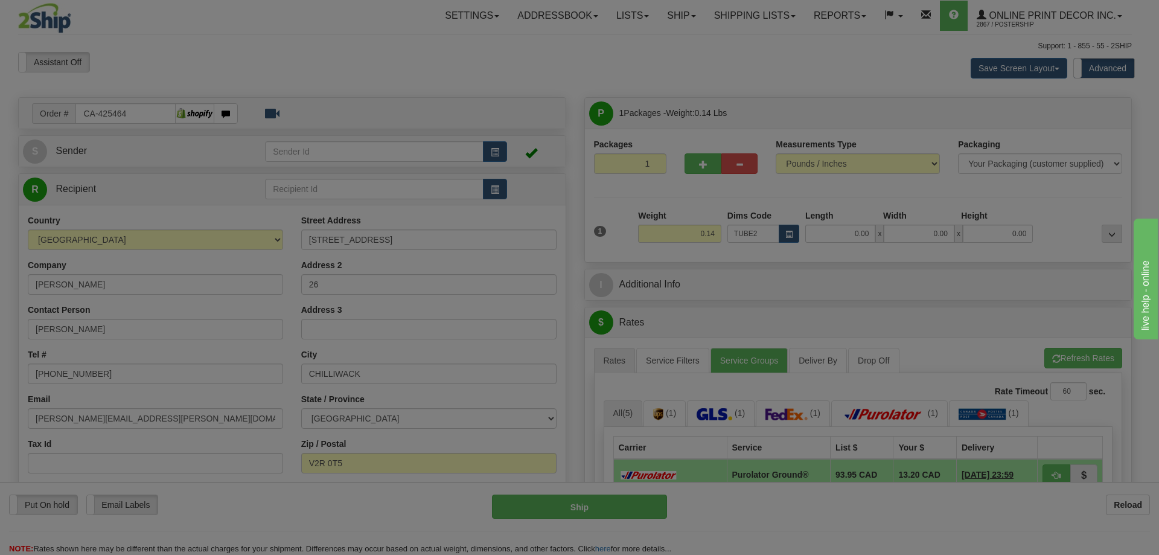
type input "22.00"
type input "3.00"
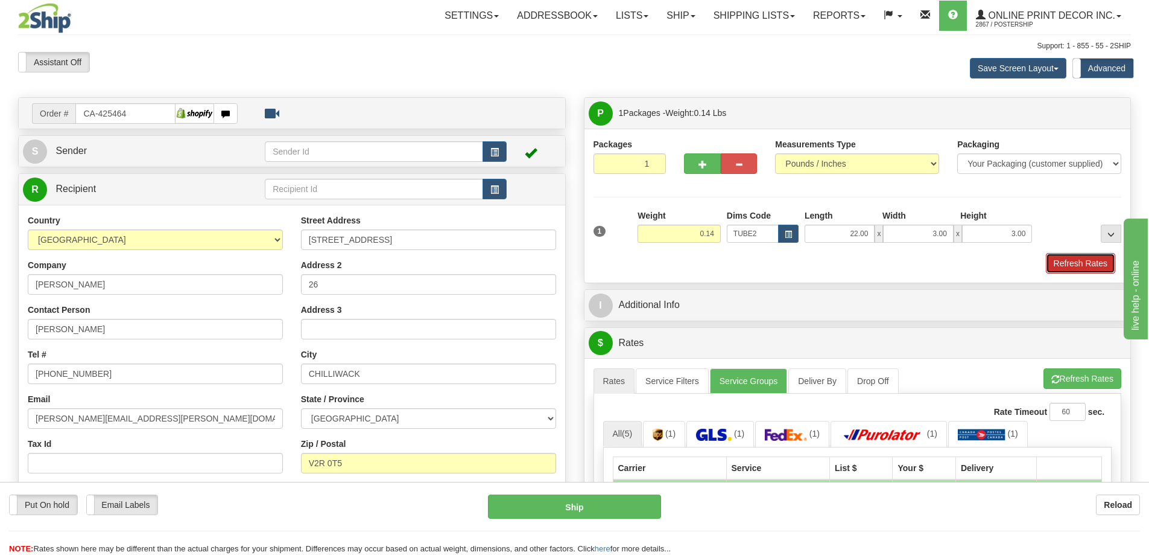
click at [1061, 259] on button "Refresh Rates" at bounding box center [1080, 263] width 69 height 21
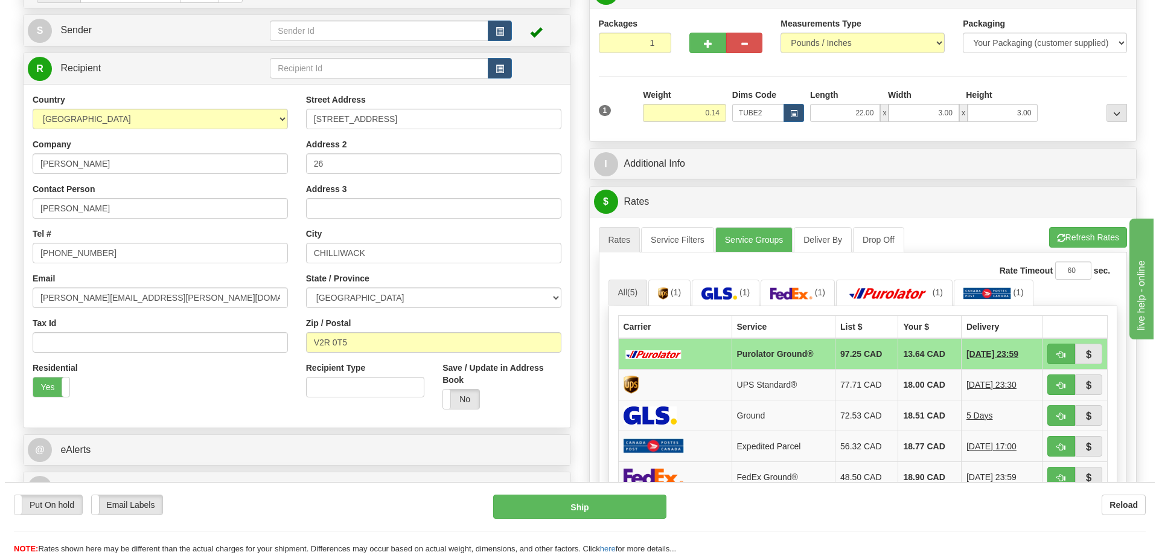
scroll to position [181, 0]
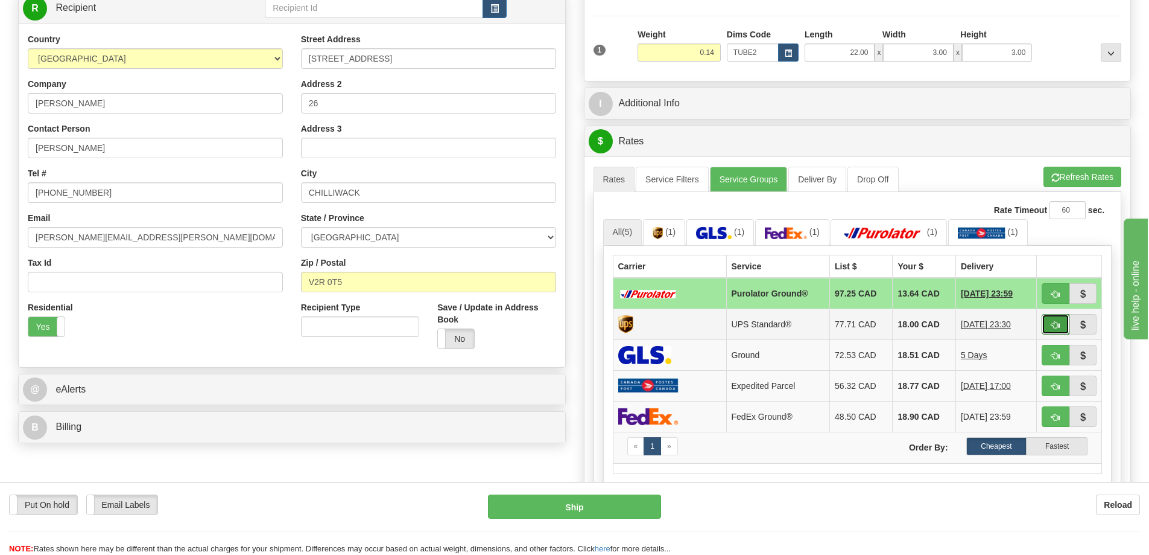
click at [1048, 326] on button "button" at bounding box center [1056, 324] width 28 height 21
type input "11"
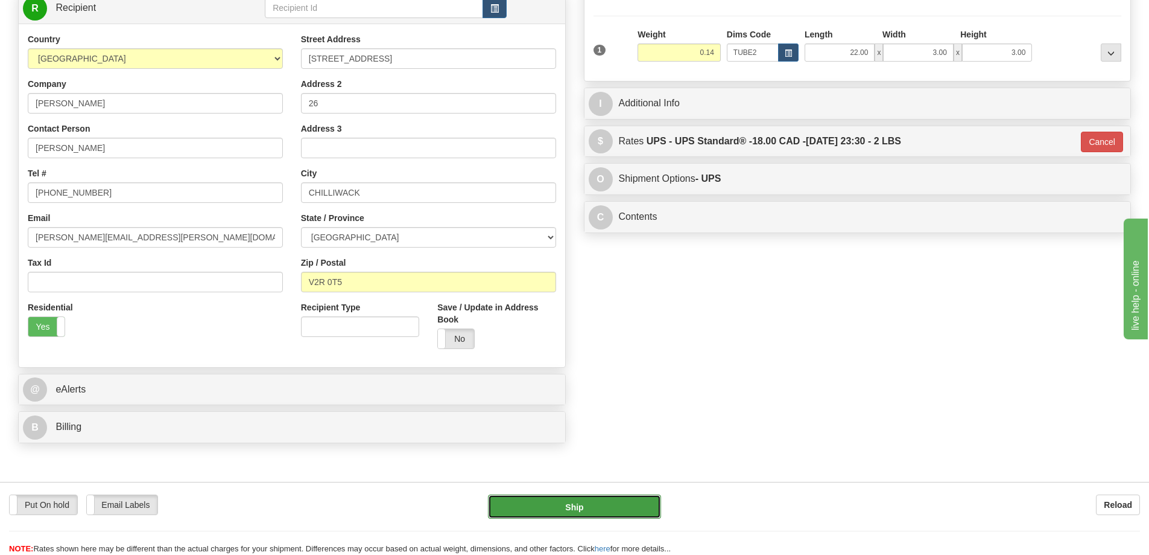
click at [567, 500] on button "Ship" at bounding box center [574, 506] width 173 height 24
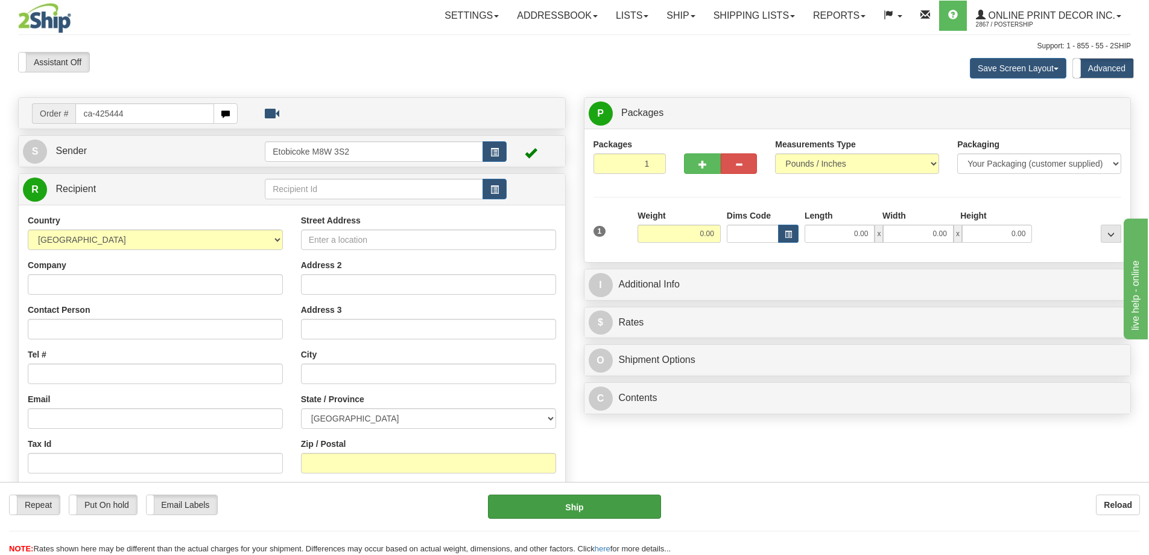
type input "ca-425444"
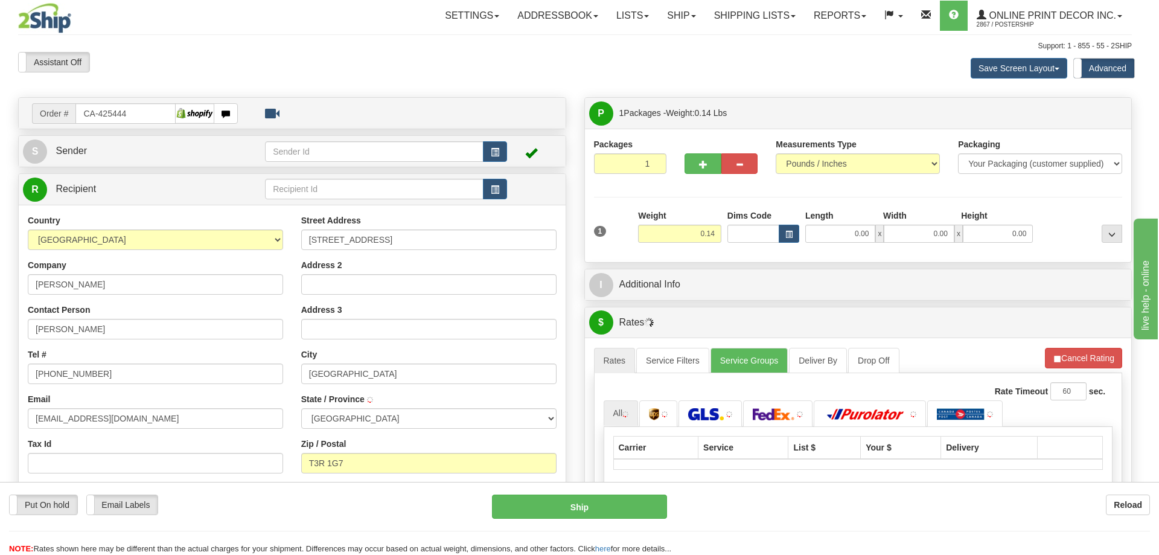
type input "[GEOGRAPHIC_DATA]"
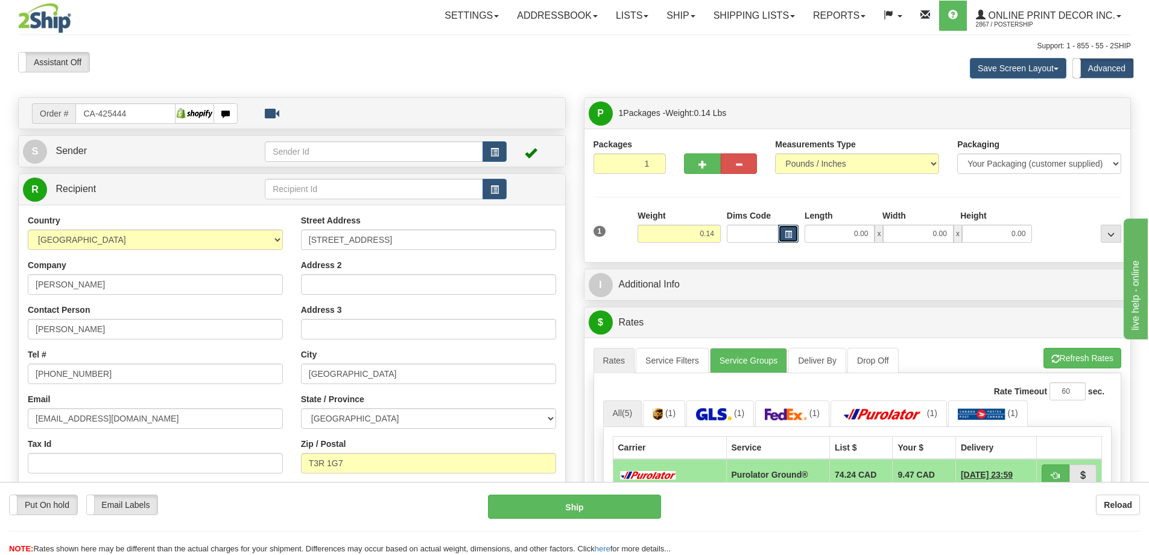
click at [788, 229] on button "button" at bounding box center [788, 233] width 21 height 18
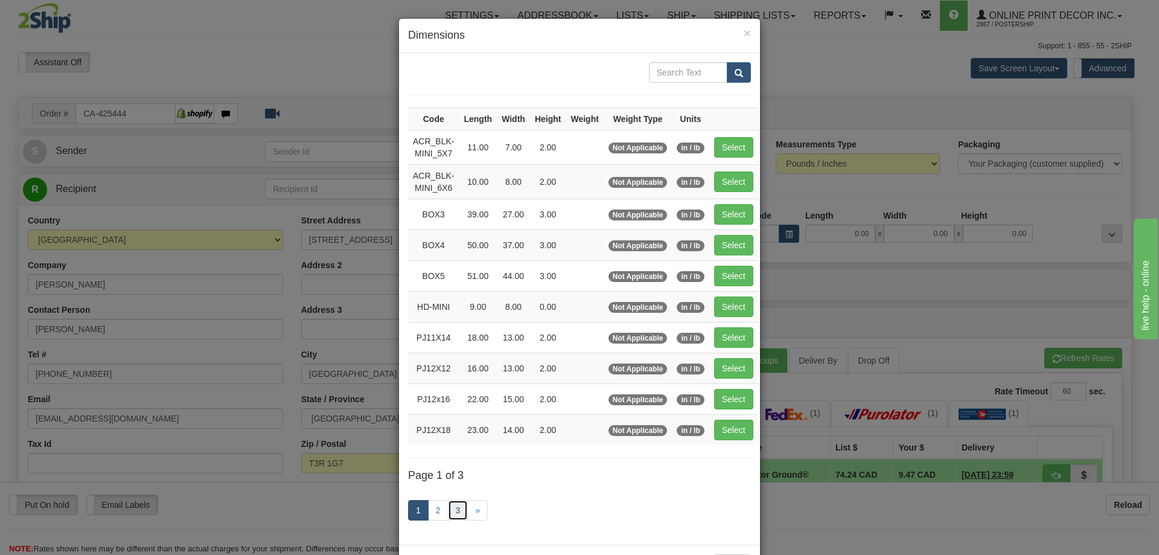
click at [453, 509] on link "3" at bounding box center [458, 510] width 21 height 21
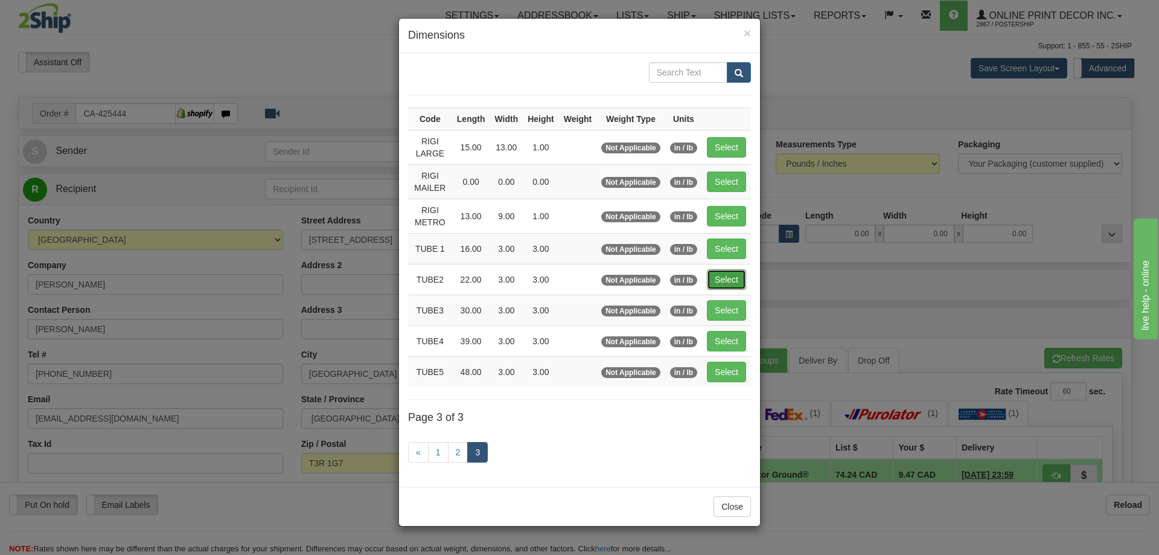
click at [723, 272] on button "Select" at bounding box center [726, 279] width 39 height 21
type input "TUBE2"
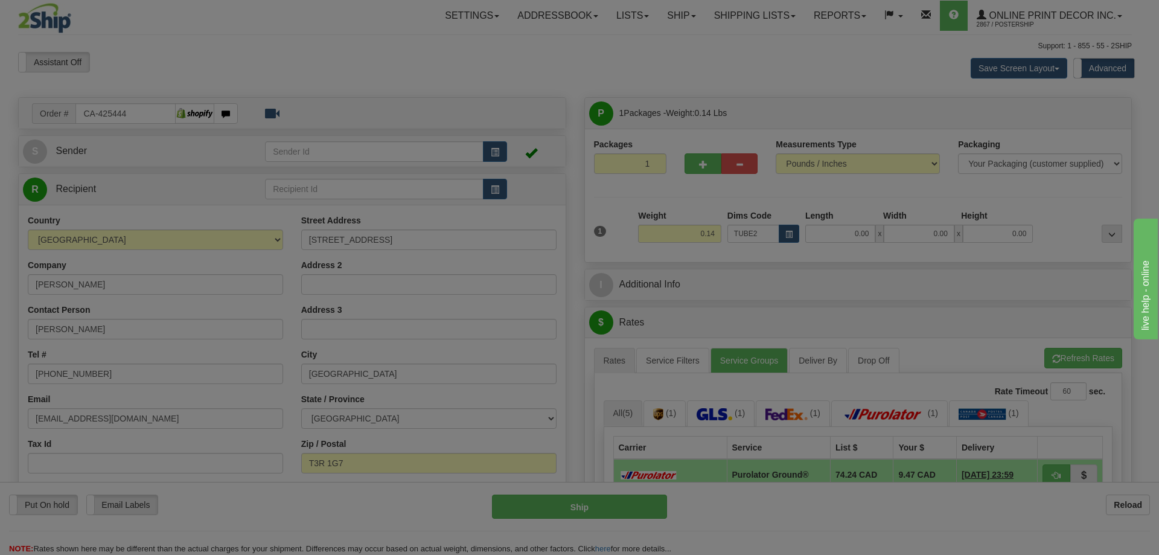
type input "22.00"
type input "3.00"
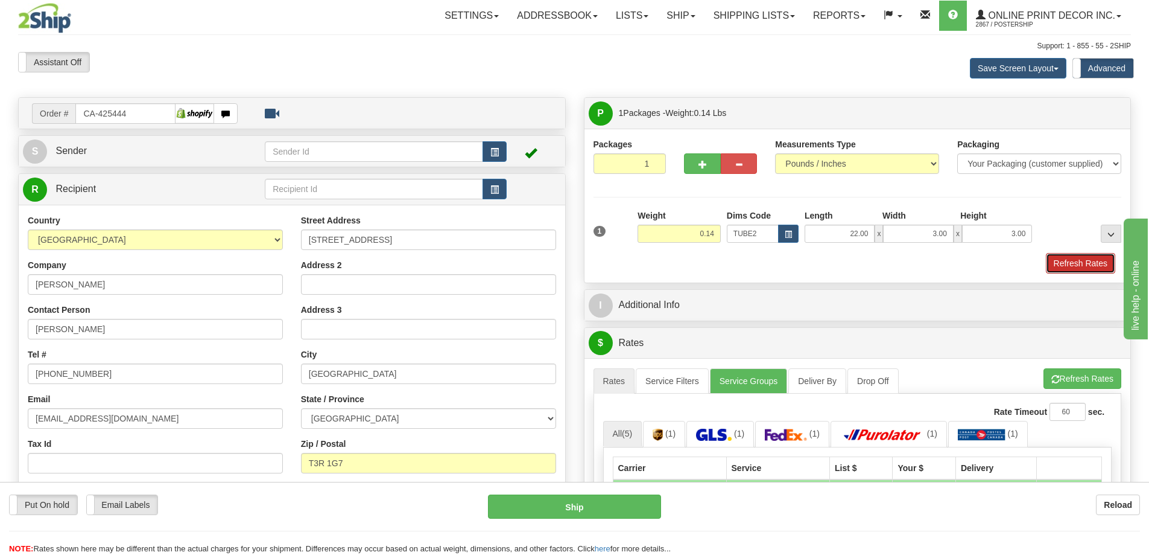
click at [1066, 262] on button "Refresh Rates" at bounding box center [1080, 263] width 69 height 21
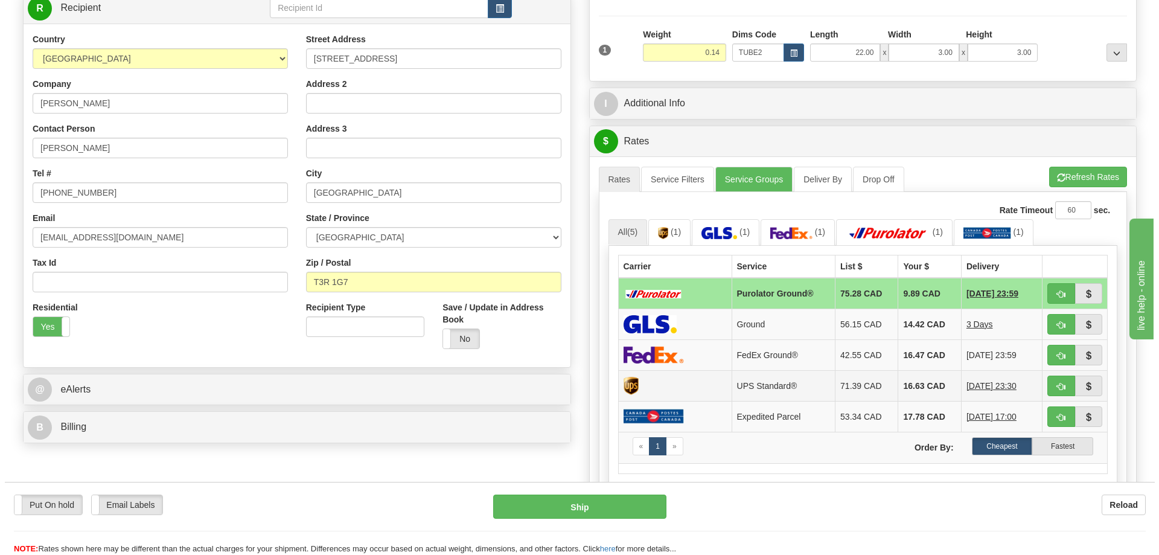
scroll to position [241, 0]
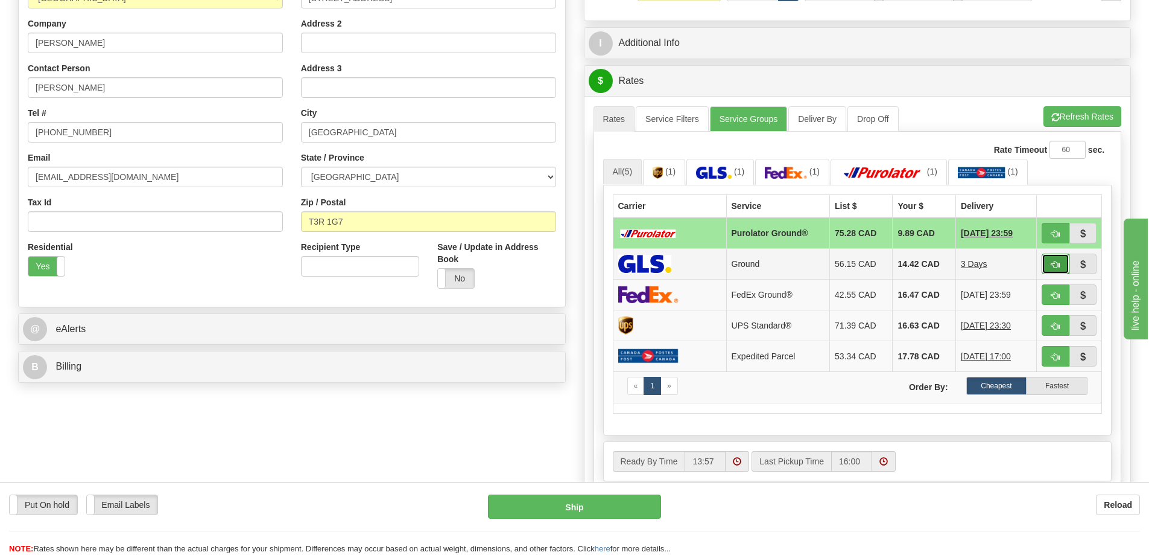
click at [1051, 262] on button "button" at bounding box center [1056, 263] width 28 height 21
type input "1"
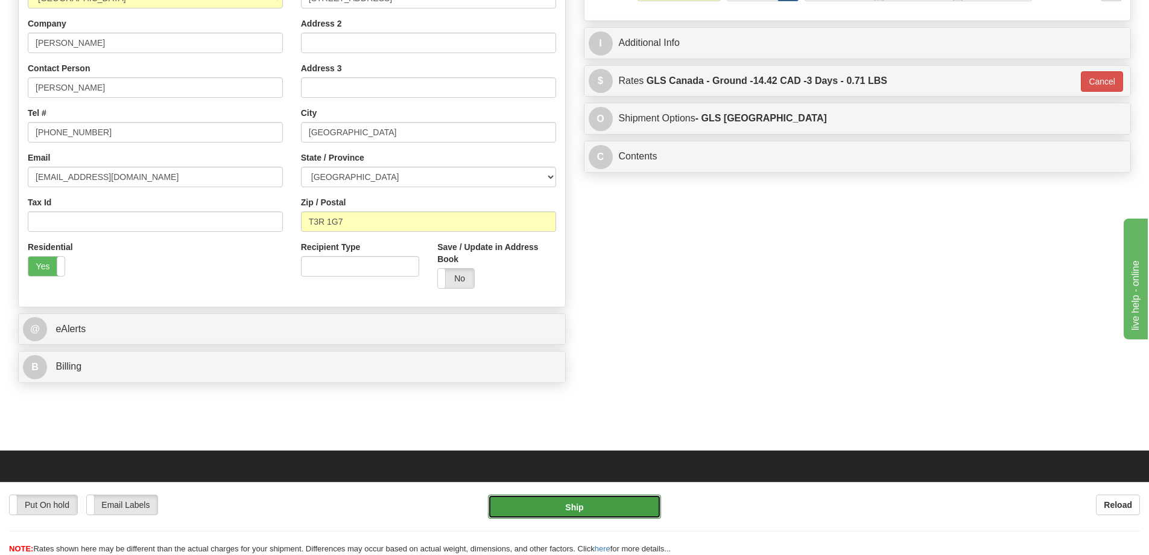
click at [644, 501] on button "Ship" at bounding box center [574, 506] width 173 height 24
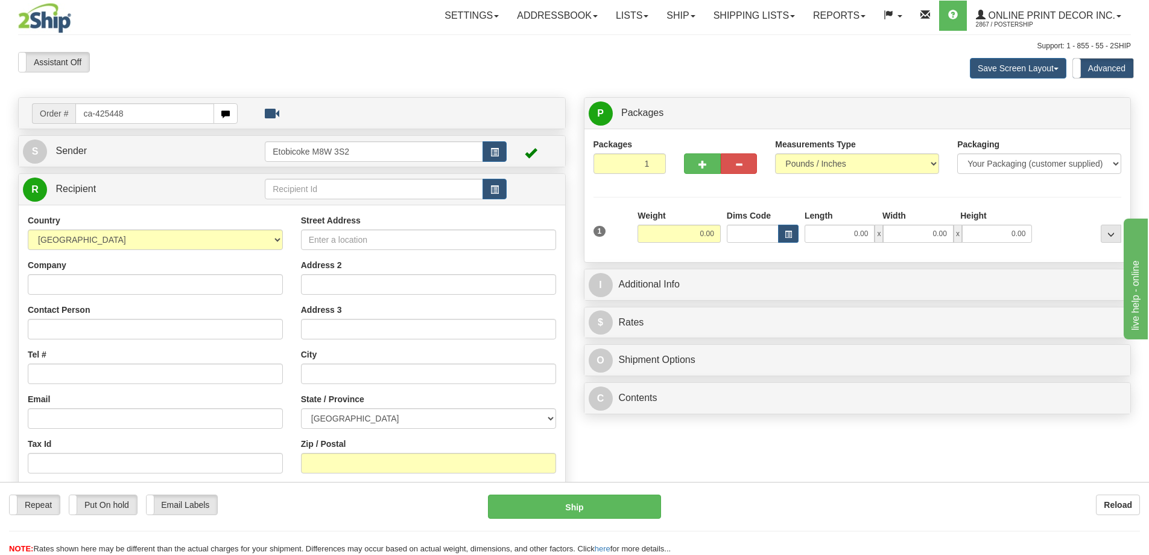
type input "ca-425448"
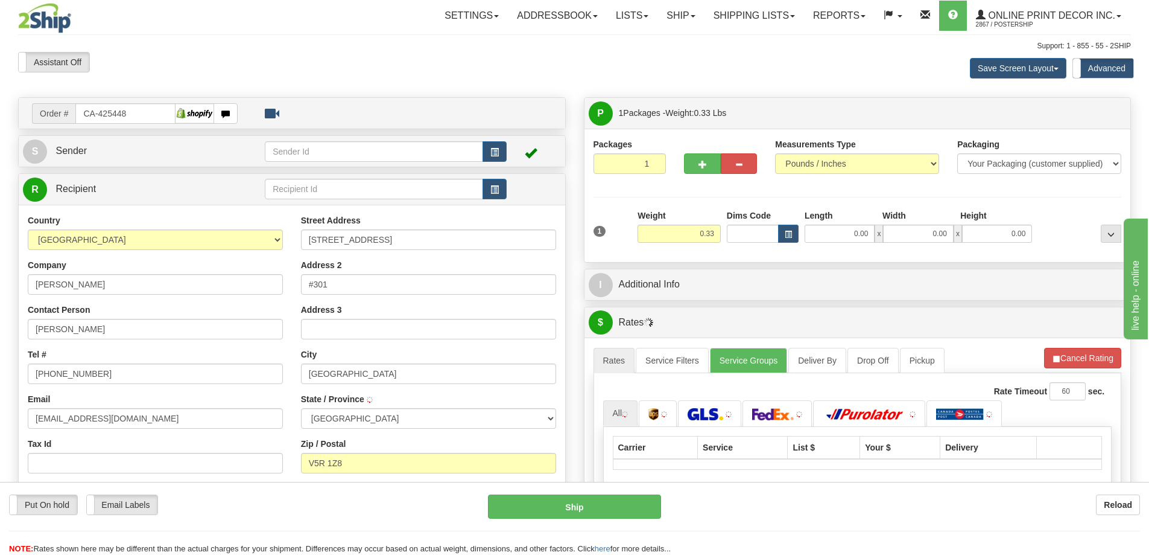
type input "[GEOGRAPHIC_DATA]"
click at [786, 234] on span "button" at bounding box center [788, 234] width 7 height 7
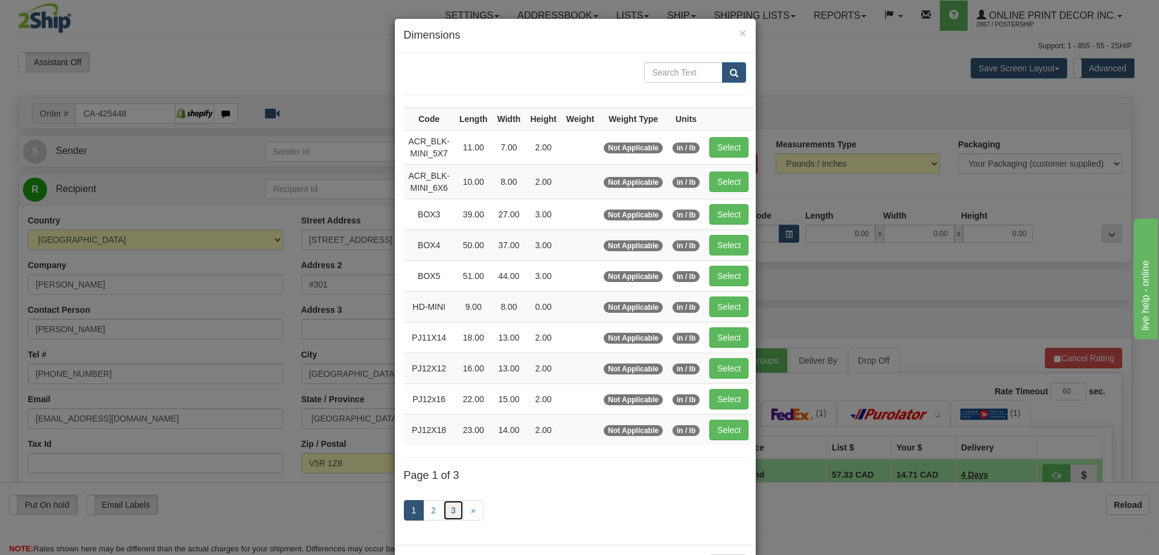
click at [444, 506] on link "3" at bounding box center [453, 510] width 21 height 21
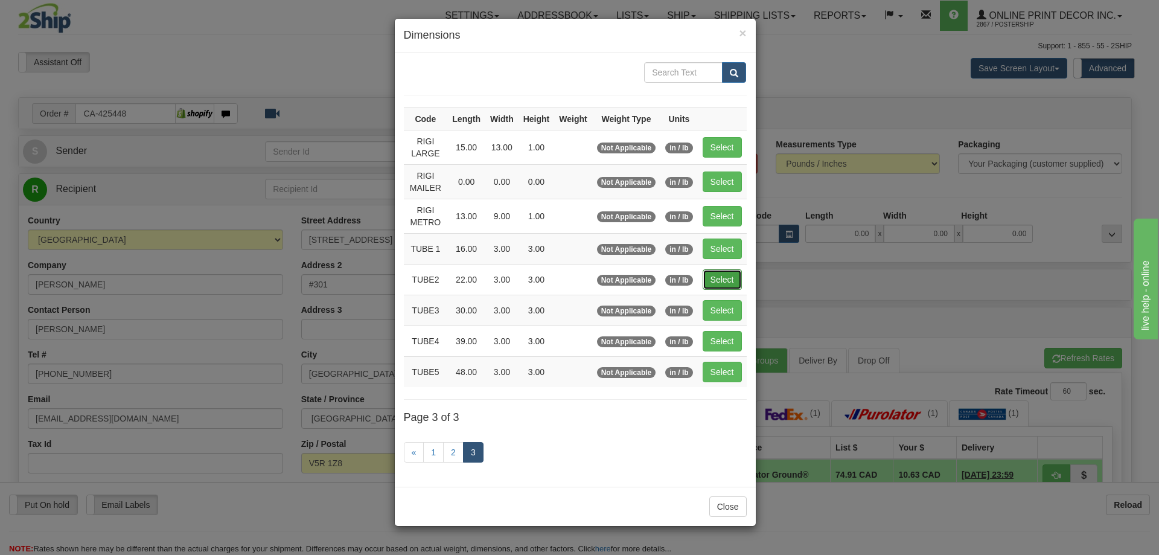
click at [720, 277] on button "Select" at bounding box center [721, 279] width 39 height 21
type input "TUBE2"
type input "22.00"
type input "3.00"
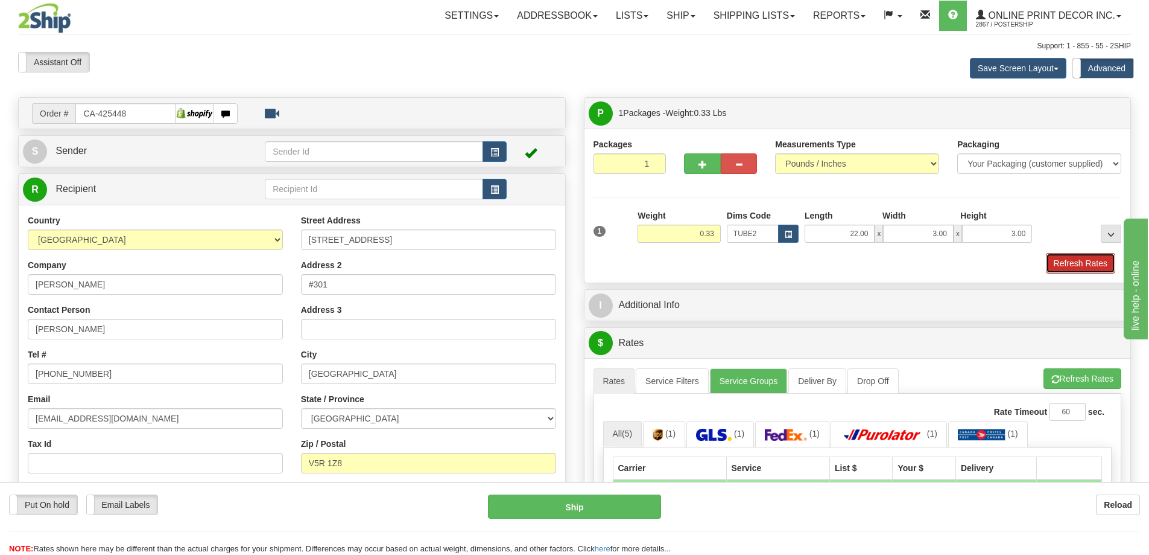
click at [1068, 264] on button "Refresh Rates" at bounding box center [1080, 263] width 69 height 21
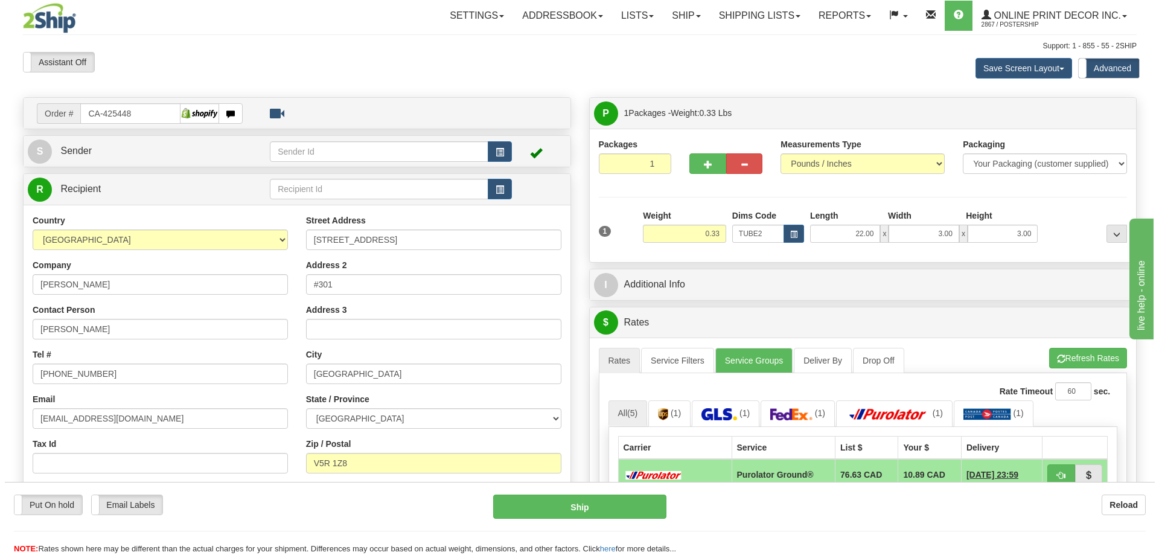
scroll to position [121, 0]
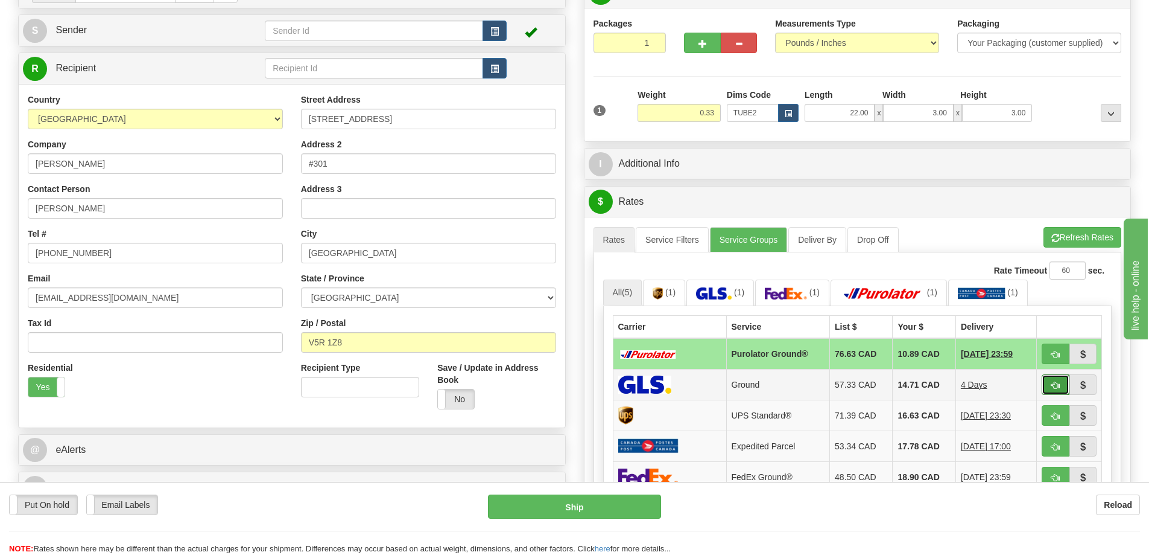
drag, startPoint x: 1057, startPoint y: 385, endPoint x: 1057, endPoint y: 375, distance: 9.7
click at [1057, 384] on span "button" at bounding box center [1056, 385] width 8 height 8
type input "1"
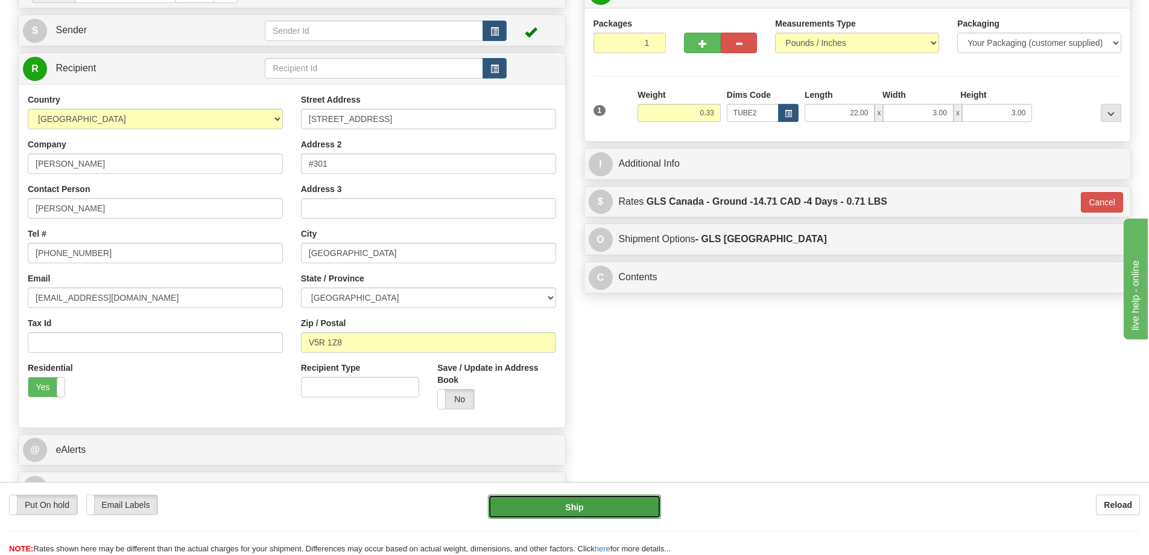
click at [607, 504] on button "Ship" at bounding box center [574, 506] width 173 height 24
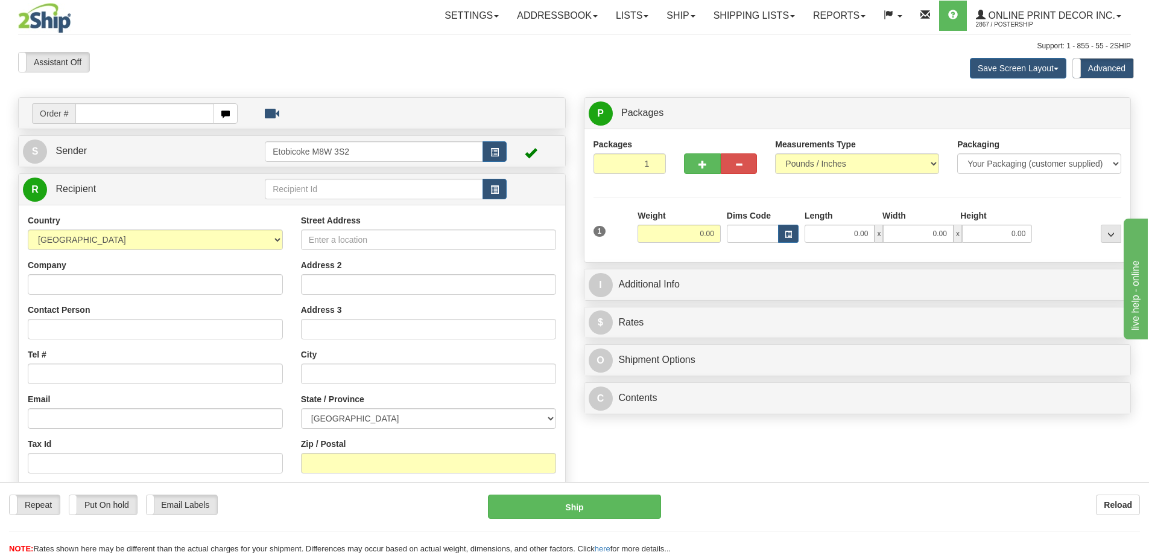
click at [535, 387] on div "Street Address Address 2 Address 3 City State / Province [GEOGRAPHIC_DATA] [GEO…" at bounding box center [428, 376] width 273 height 325
click at [494, 476] on div "Street Address Address 2 Address 3 City State / Province [GEOGRAPHIC_DATA] [GEO…" at bounding box center [428, 376] width 273 height 325
click at [103, 116] on input "text" at bounding box center [144, 113] width 139 height 21
click at [150, 115] on input "text" at bounding box center [144, 113] width 139 height 21
type input "ca-425387"
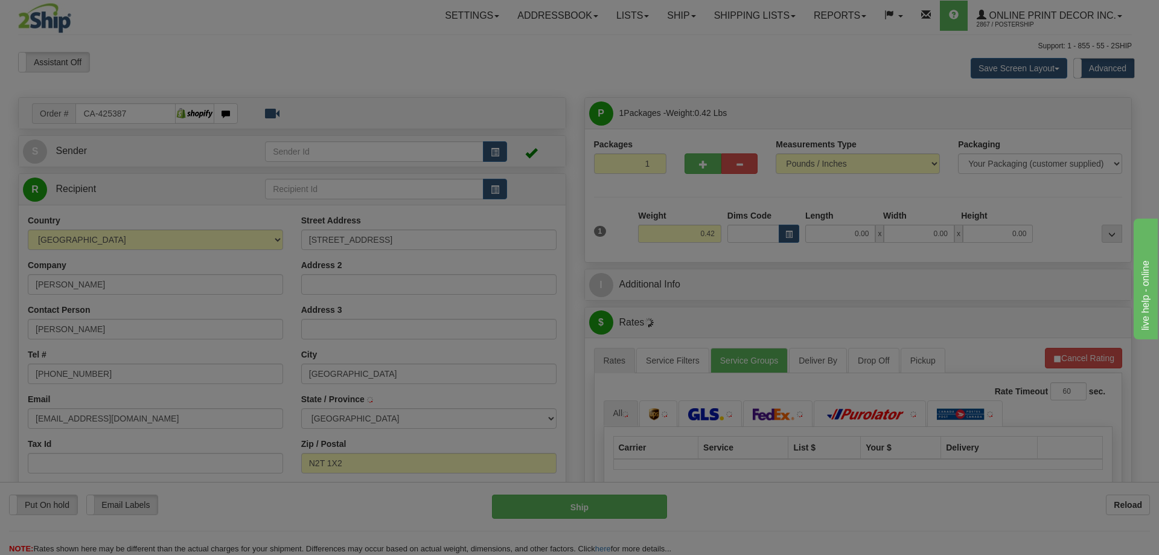
type input "WATERLOO"
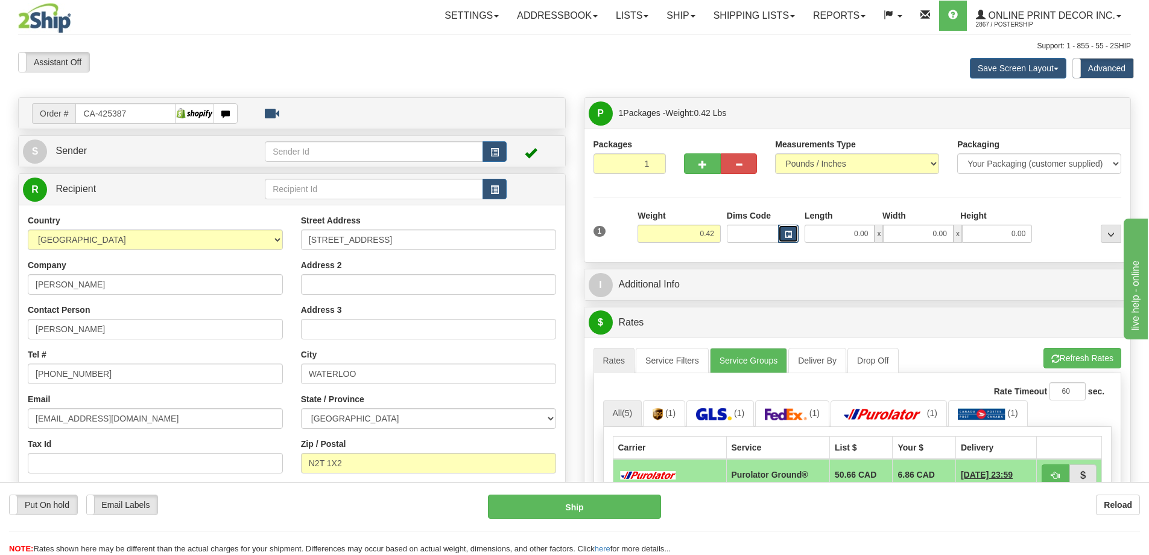
click at [790, 231] on span "button" at bounding box center [788, 234] width 7 height 7
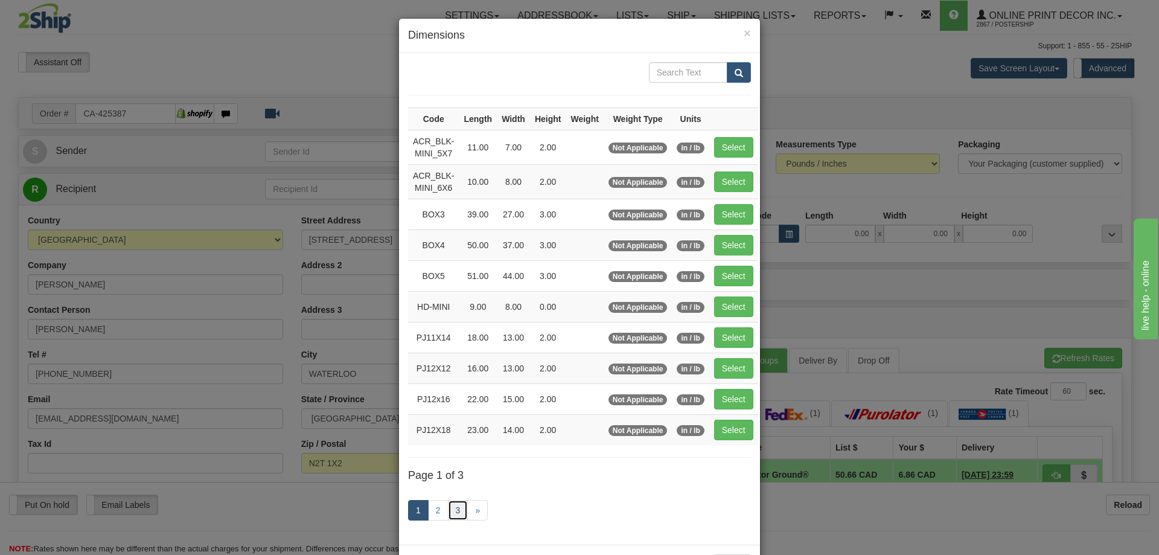
click at [452, 508] on link "3" at bounding box center [458, 510] width 21 height 21
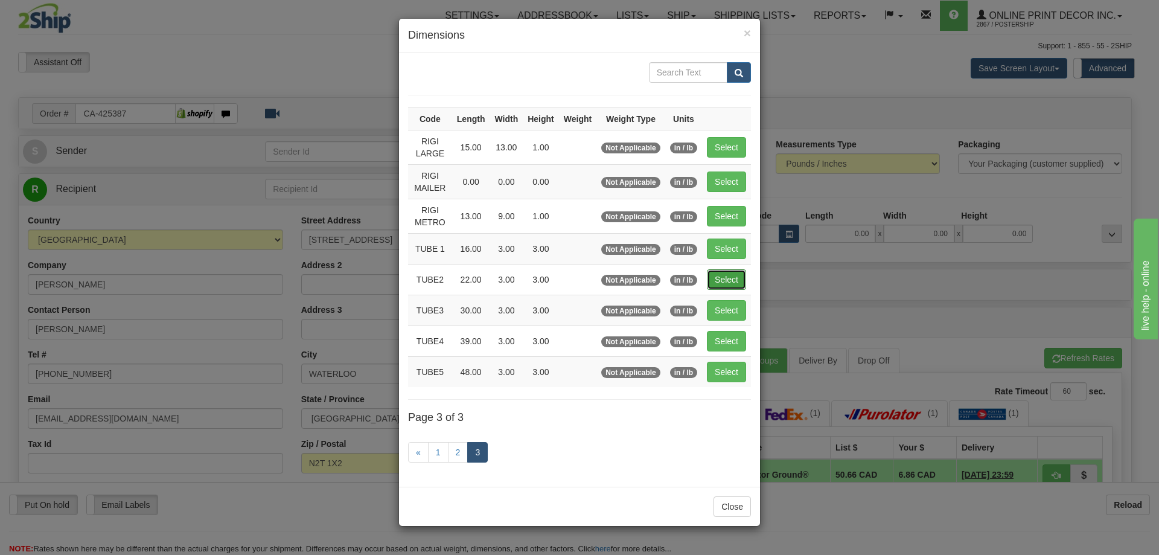
click at [726, 285] on button "Select" at bounding box center [726, 279] width 39 height 21
type input "TUBE2"
type input "22.00"
type input "3.00"
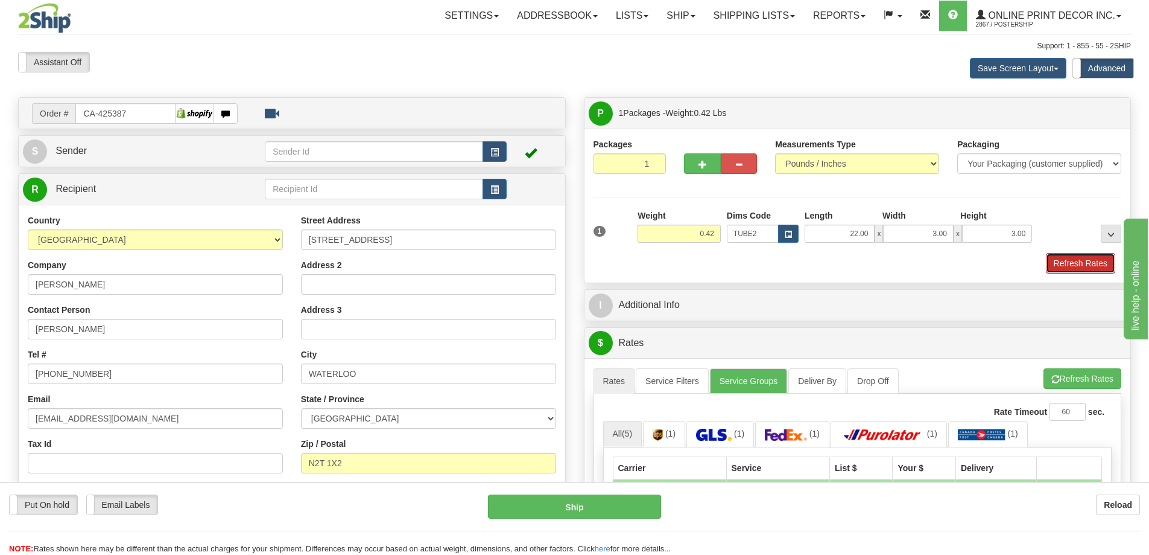
click at [1107, 254] on button "Refresh Rates" at bounding box center [1080, 263] width 69 height 21
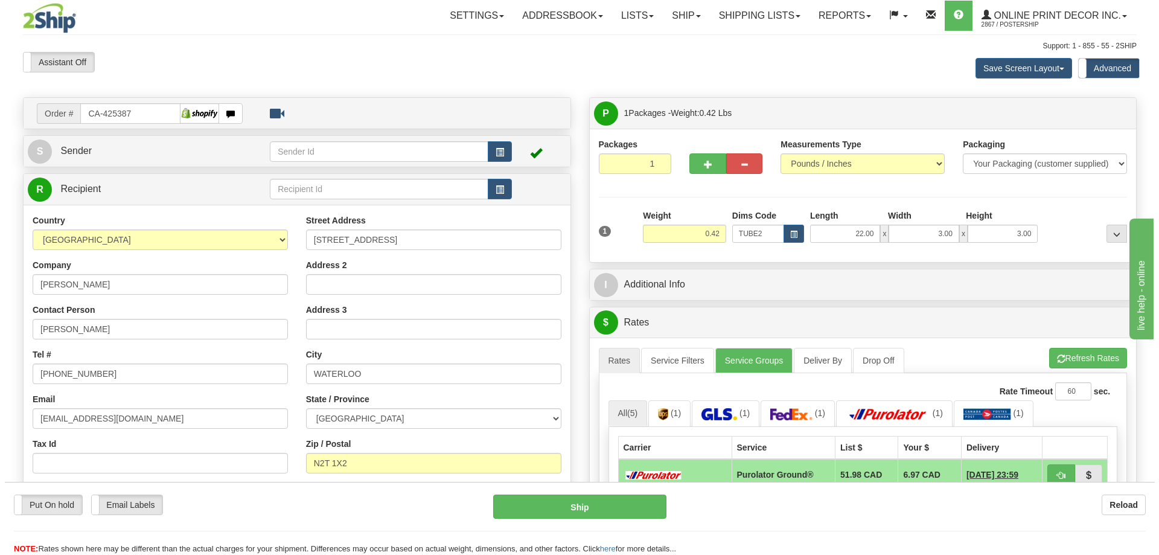
scroll to position [121, 0]
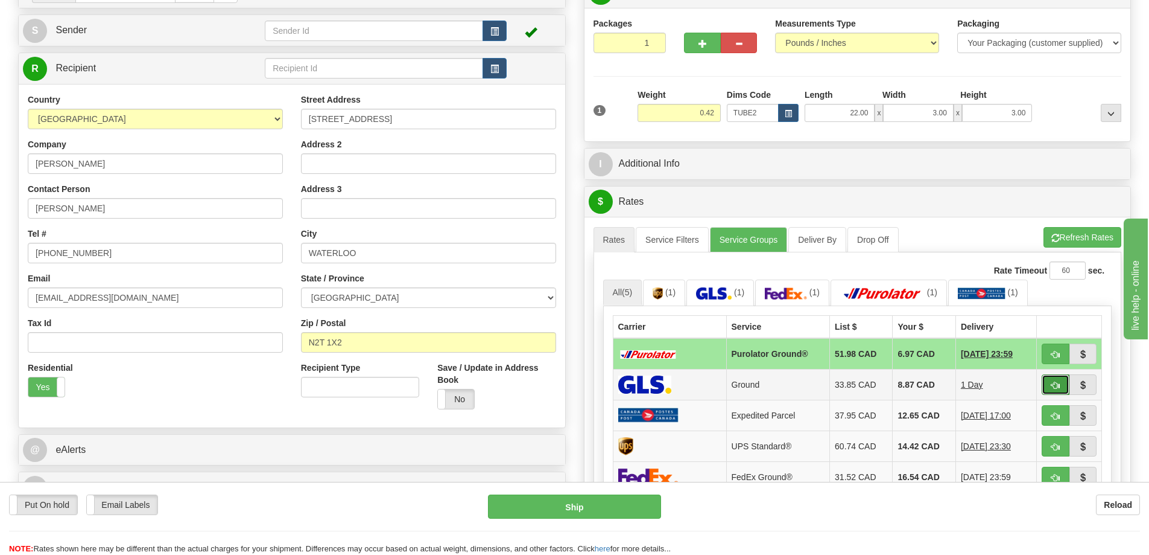
click at [1055, 389] on span "button" at bounding box center [1056, 385] width 8 height 8
type input "1"
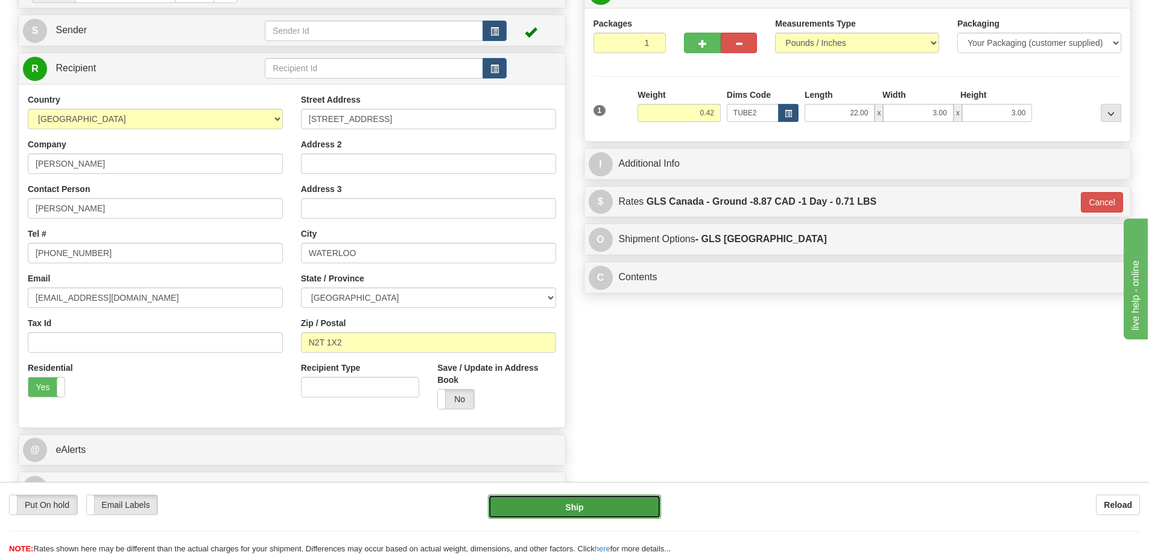
click at [621, 513] on button "Ship" at bounding box center [574, 506] width 173 height 24
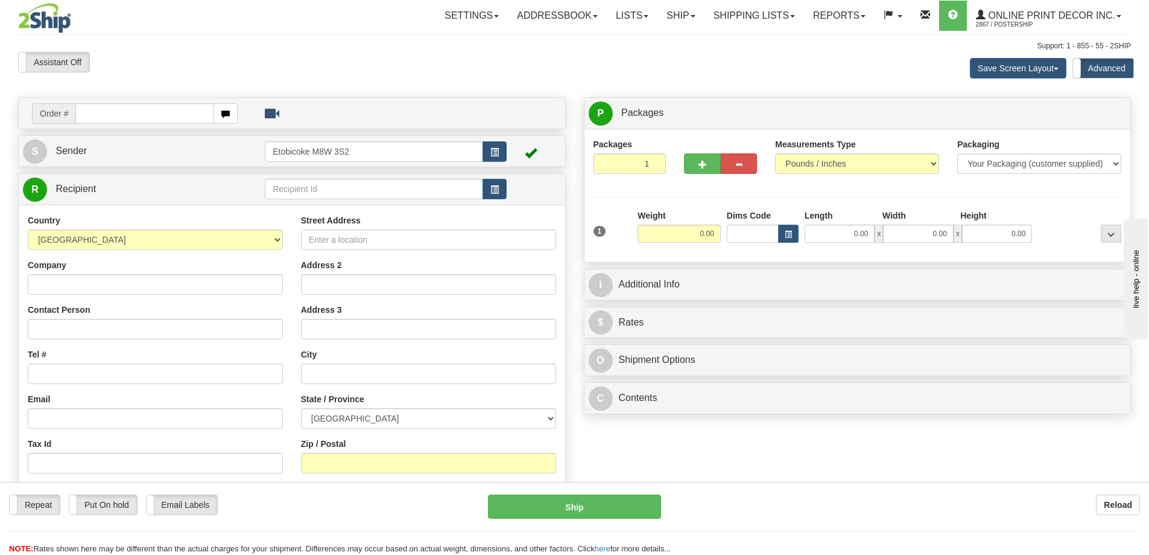
click at [89, 118] on input "text" at bounding box center [144, 113] width 139 height 21
type input "ca-425431"
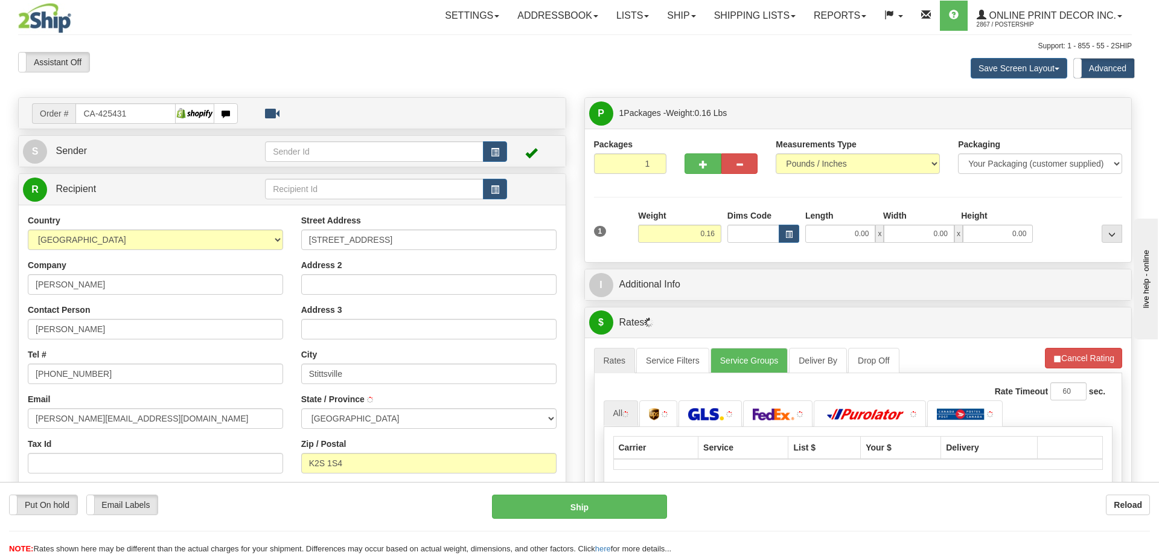
type input "STITTSVILLE"
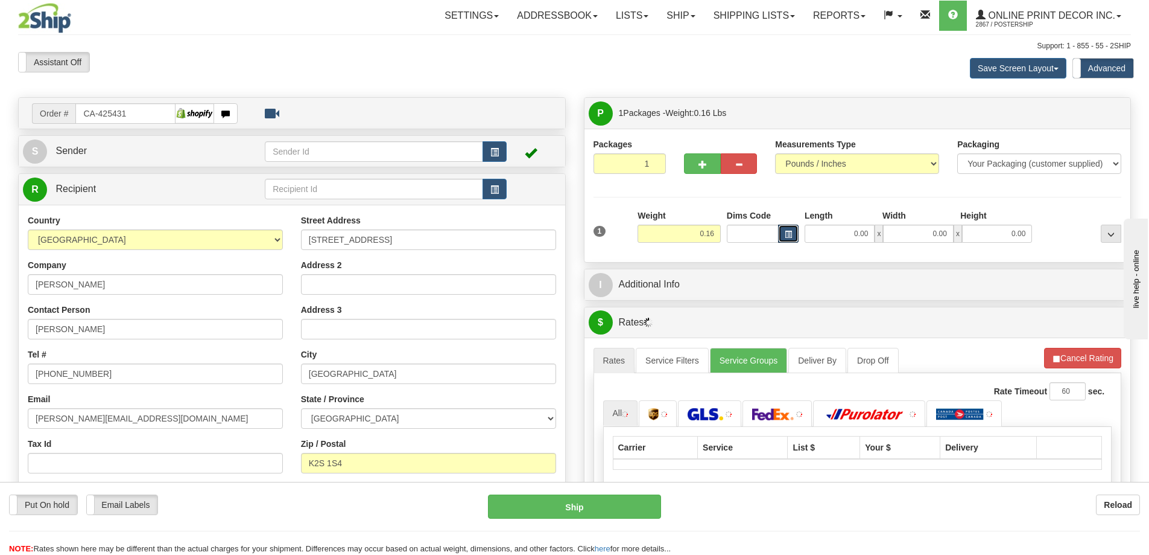
click at [786, 234] on span "button" at bounding box center [788, 234] width 7 height 7
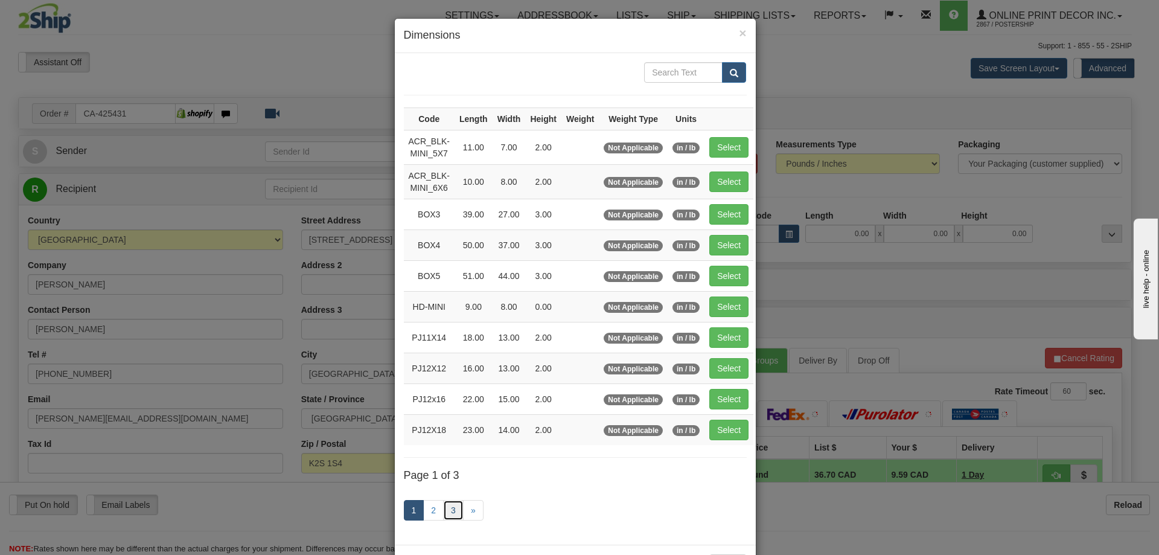
click at [445, 501] on link "3" at bounding box center [453, 510] width 21 height 21
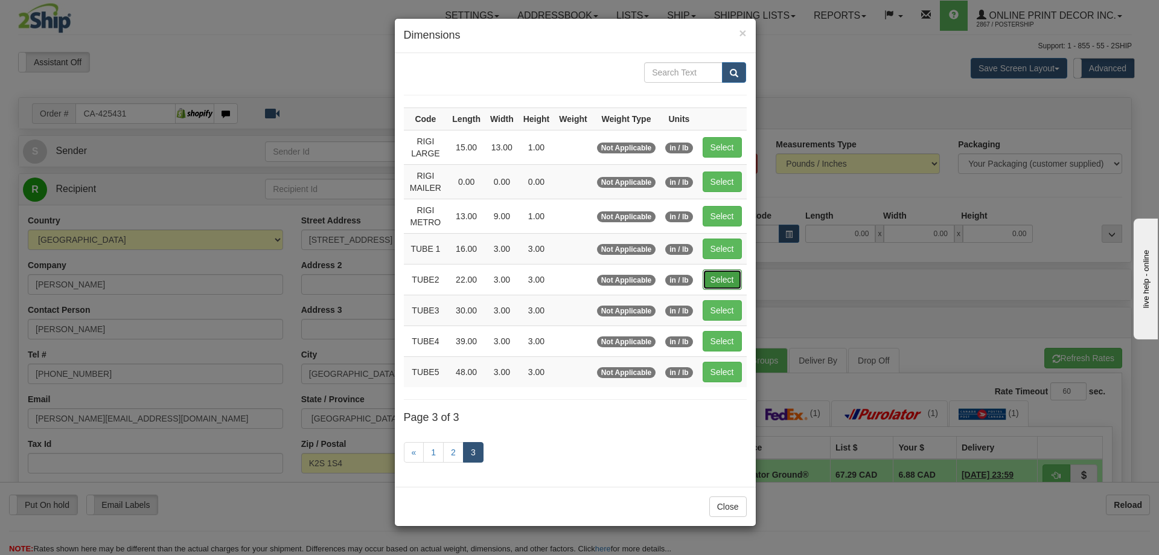
click at [725, 281] on button "Select" at bounding box center [721, 279] width 39 height 21
type input "TUBE2"
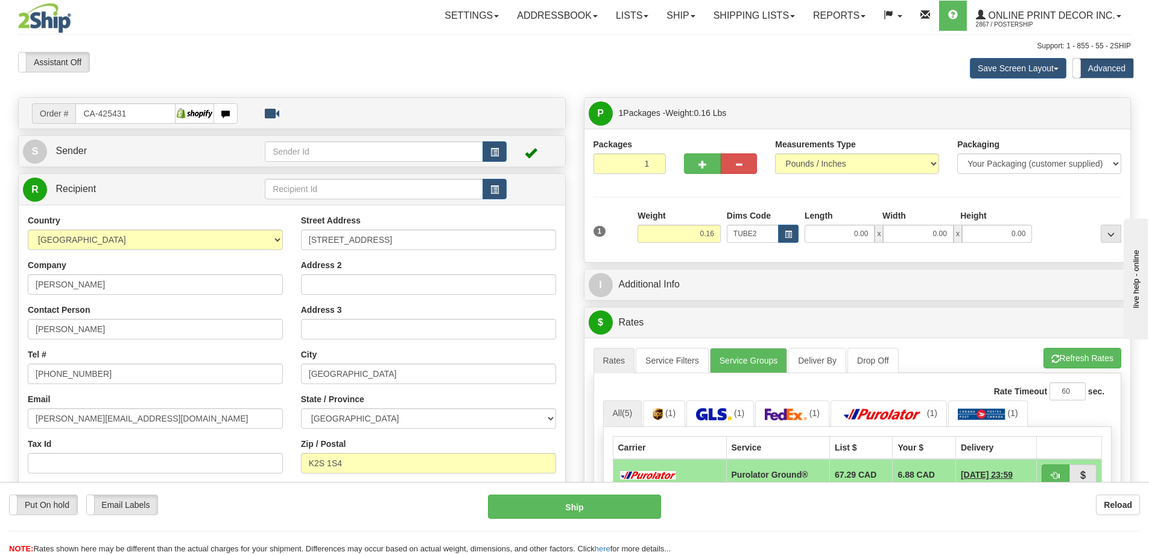
type input "22.00"
type input "3.00"
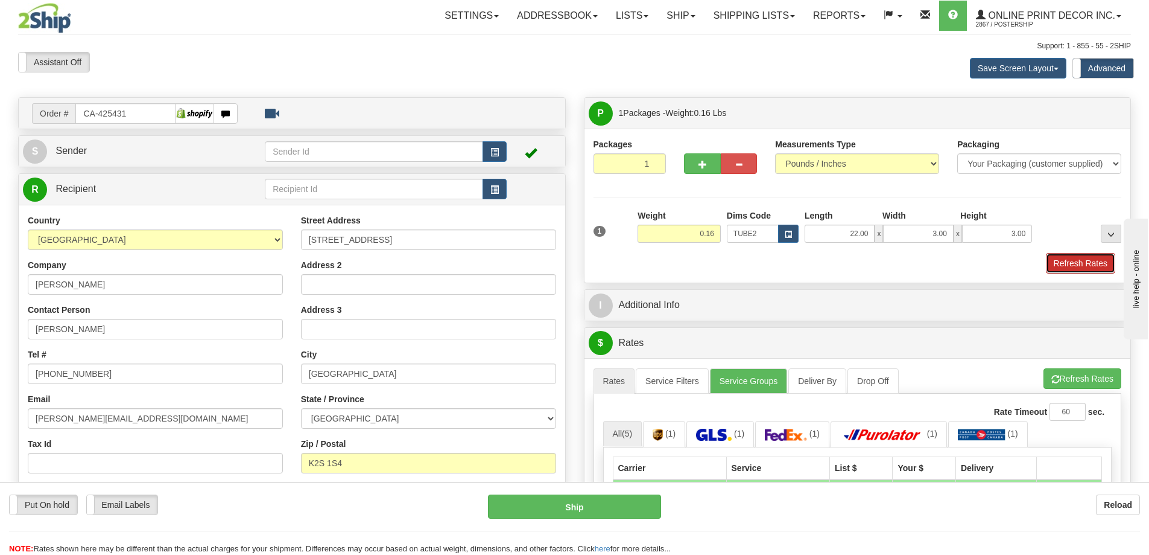
click at [1074, 259] on button "Refresh Rates" at bounding box center [1080, 263] width 69 height 21
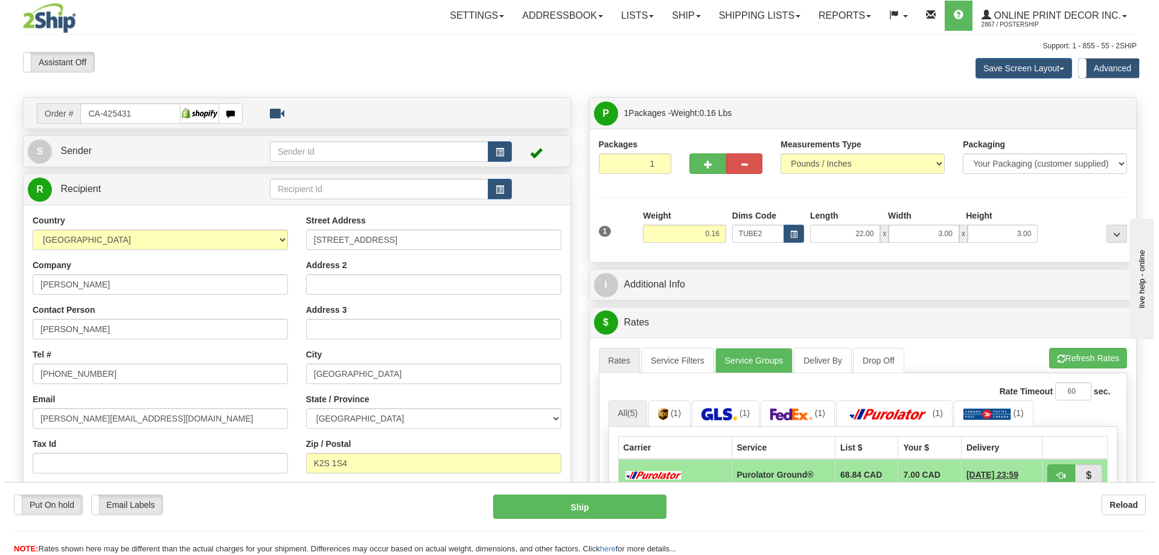
scroll to position [181, 0]
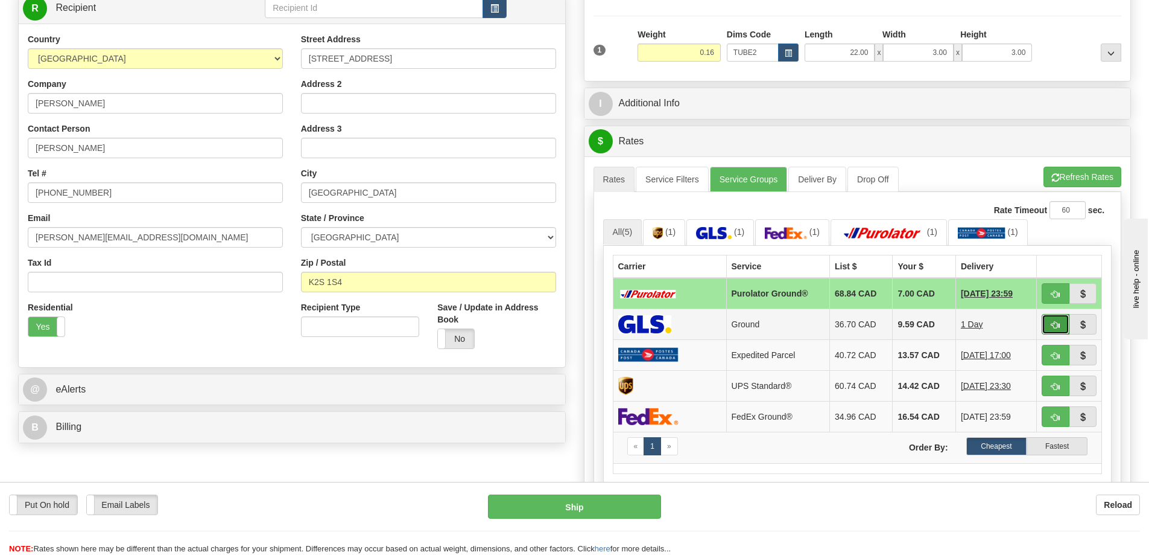
click at [1044, 324] on button "button" at bounding box center [1056, 324] width 28 height 21
type input "1"
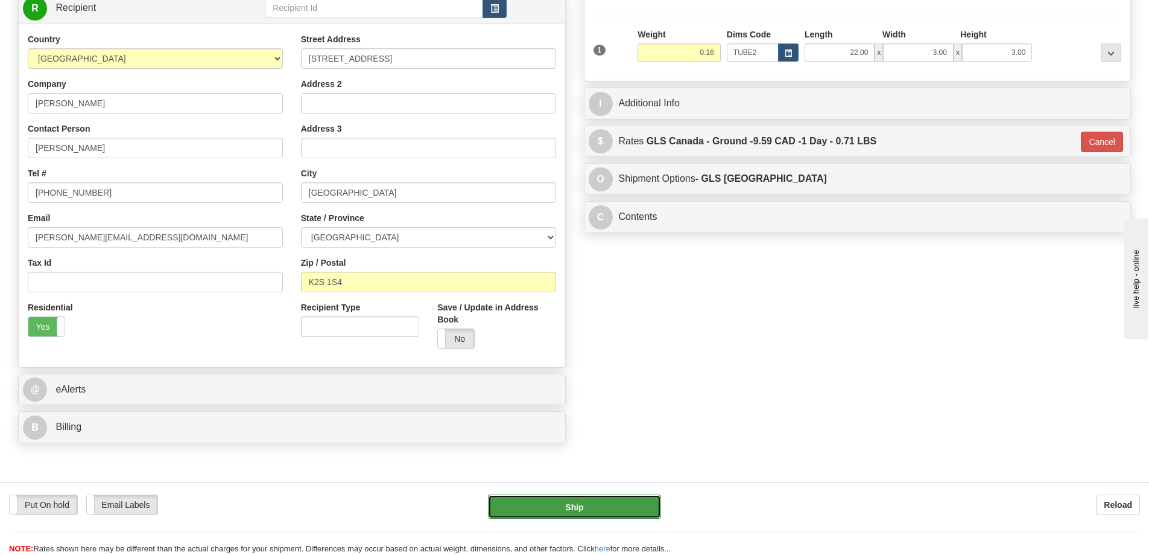
click at [603, 504] on button "Ship" at bounding box center [574, 506] width 173 height 24
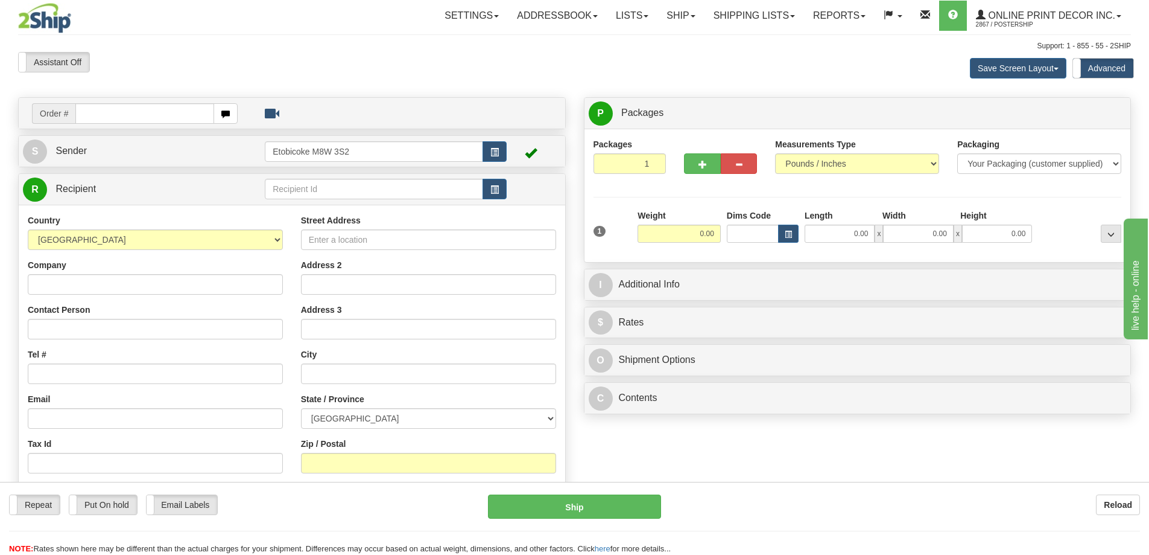
click at [481, 452] on div "Zip / Postal" at bounding box center [428, 455] width 255 height 36
click at [97, 112] on input "text" at bounding box center [144, 113] width 139 height 21
type input "ca-425416"
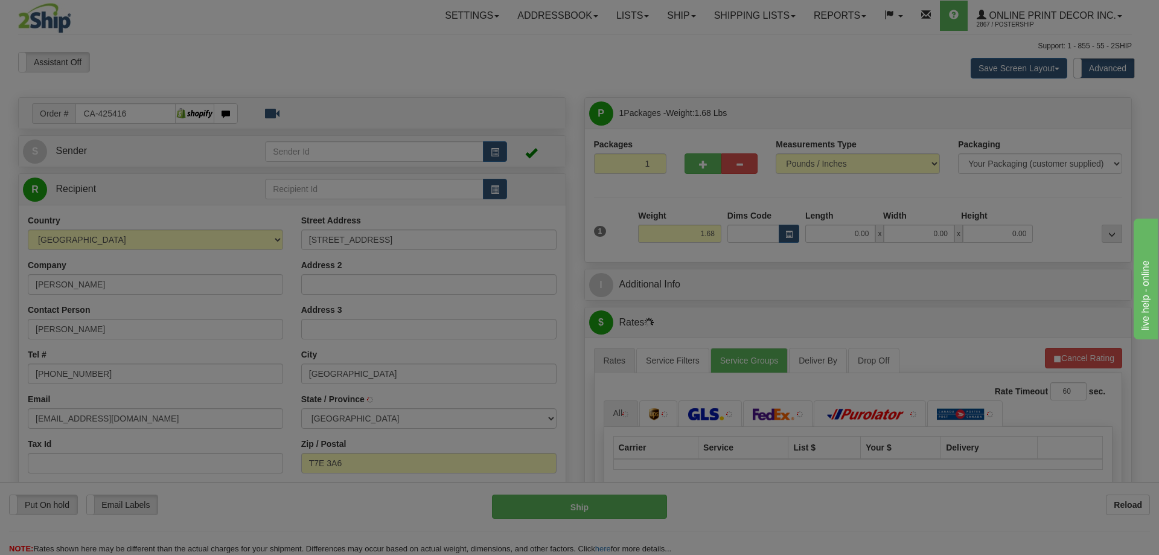
type input "[GEOGRAPHIC_DATA]"
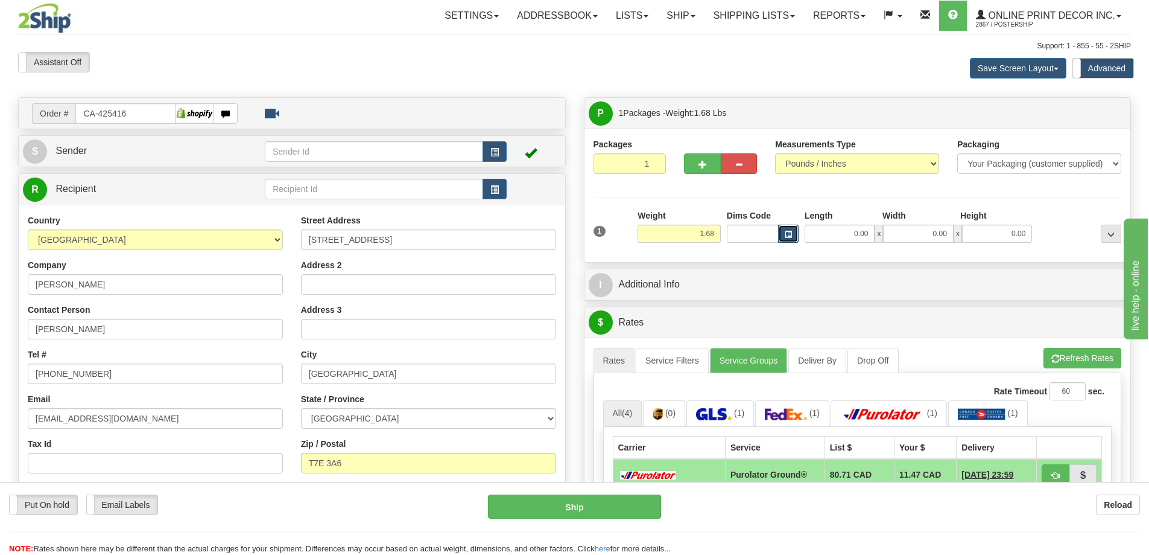
click at [795, 232] on button "button" at bounding box center [788, 233] width 21 height 18
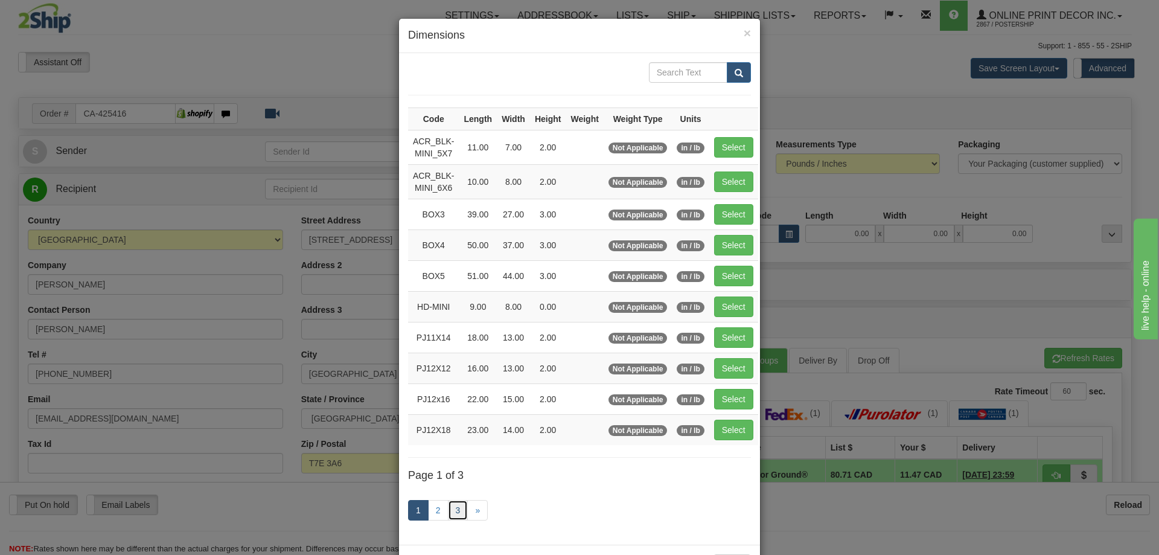
click at [455, 509] on link "3" at bounding box center [458, 510] width 21 height 21
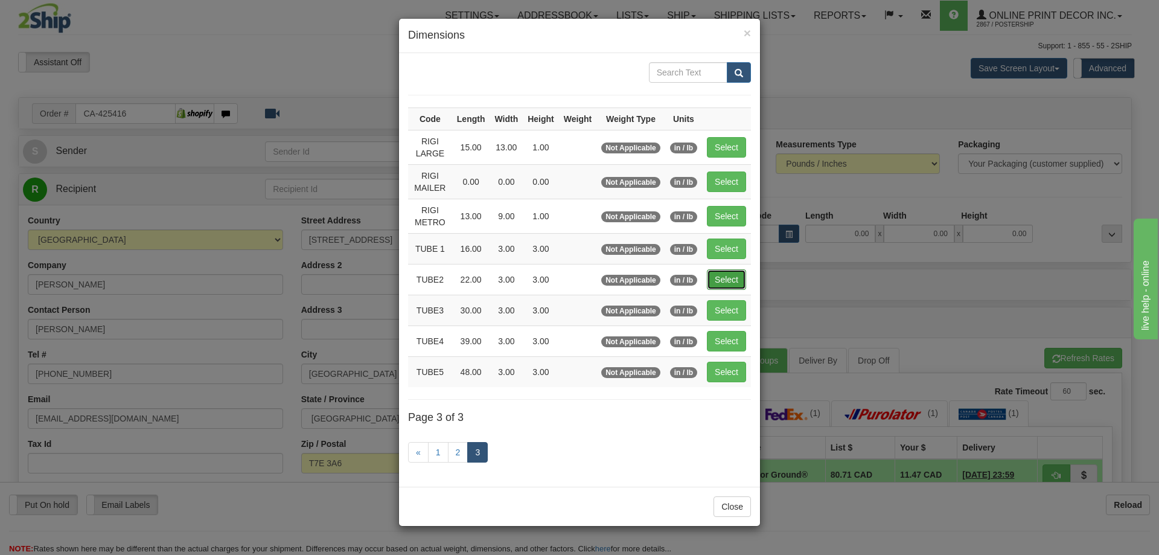
click at [740, 280] on button "Select" at bounding box center [726, 279] width 39 height 21
type input "TUBE2"
type input "22.00"
type input "3.00"
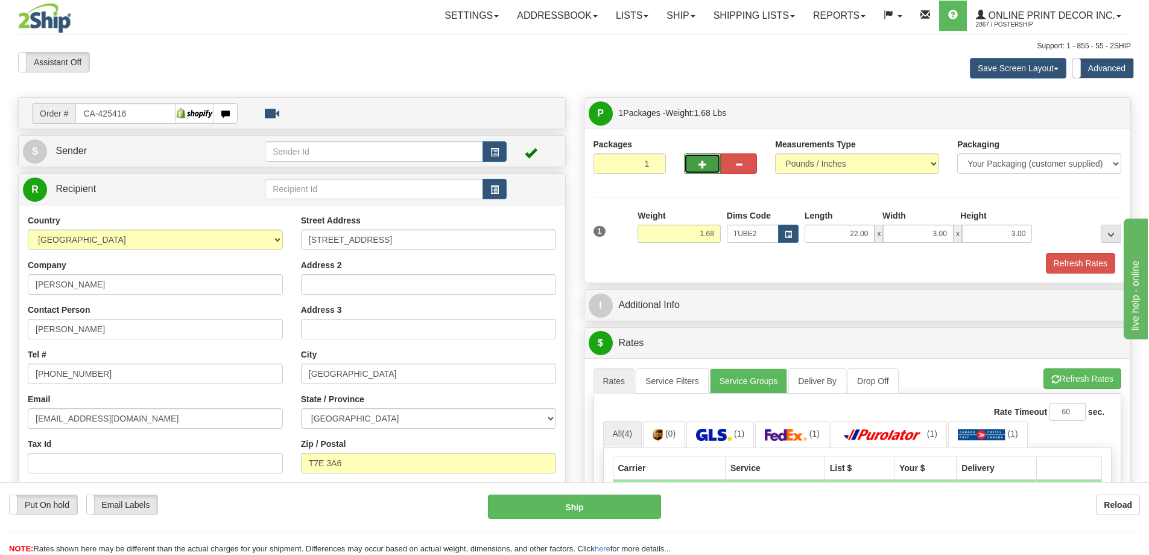
click at [704, 161] on span "button" at bounding box center [703, 165] width 8 height 8
radio input "true"
type input "2"
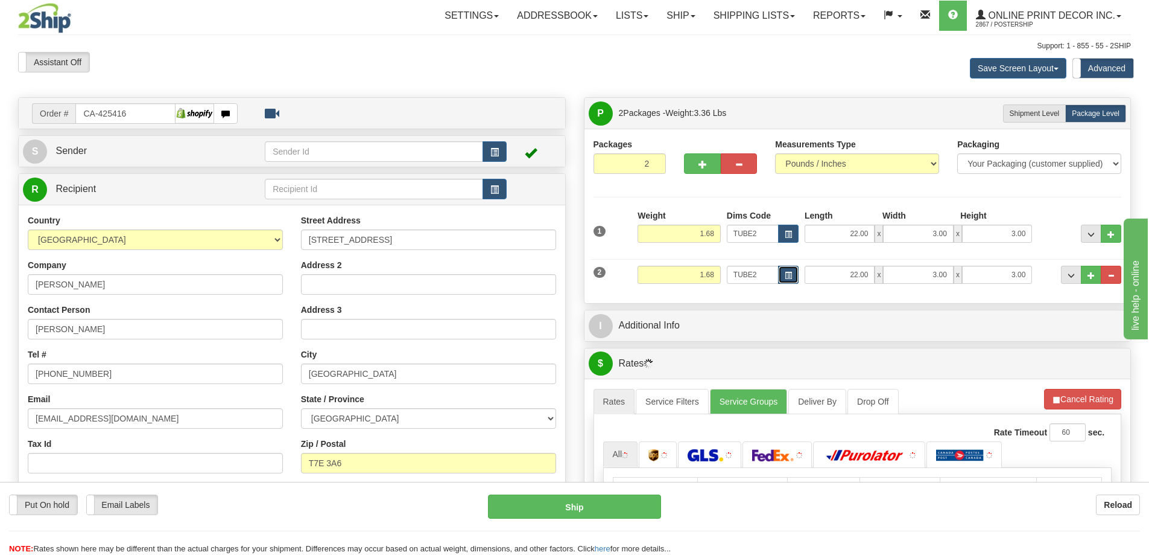
click at [789, 269] on button "button" at bounding box center [788, 274] width 21 height 18
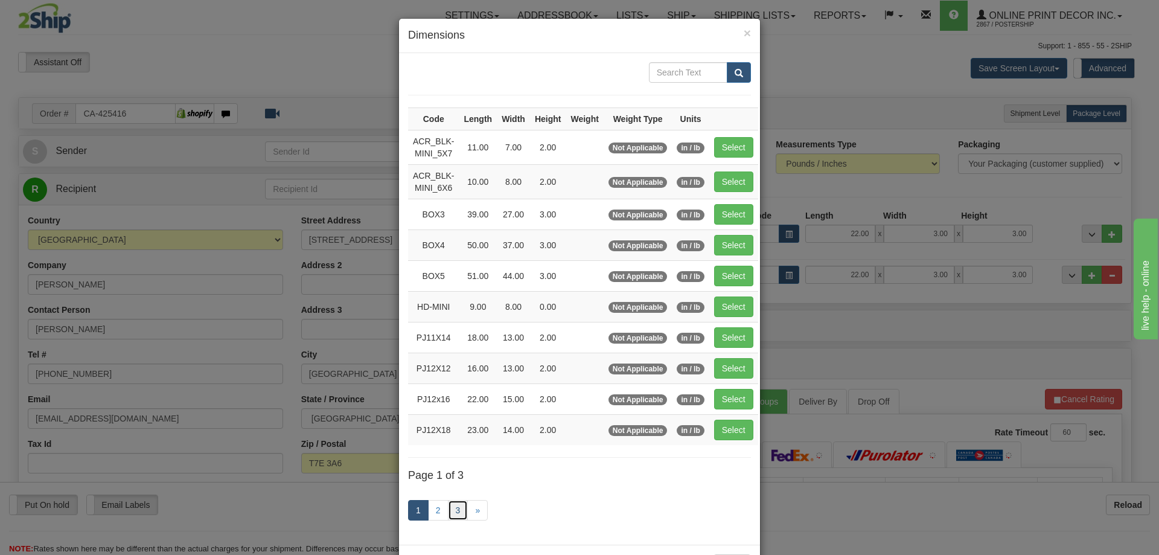
click at [453, 512] on link "3" at bounding box center [458, 510] width 21 height 21
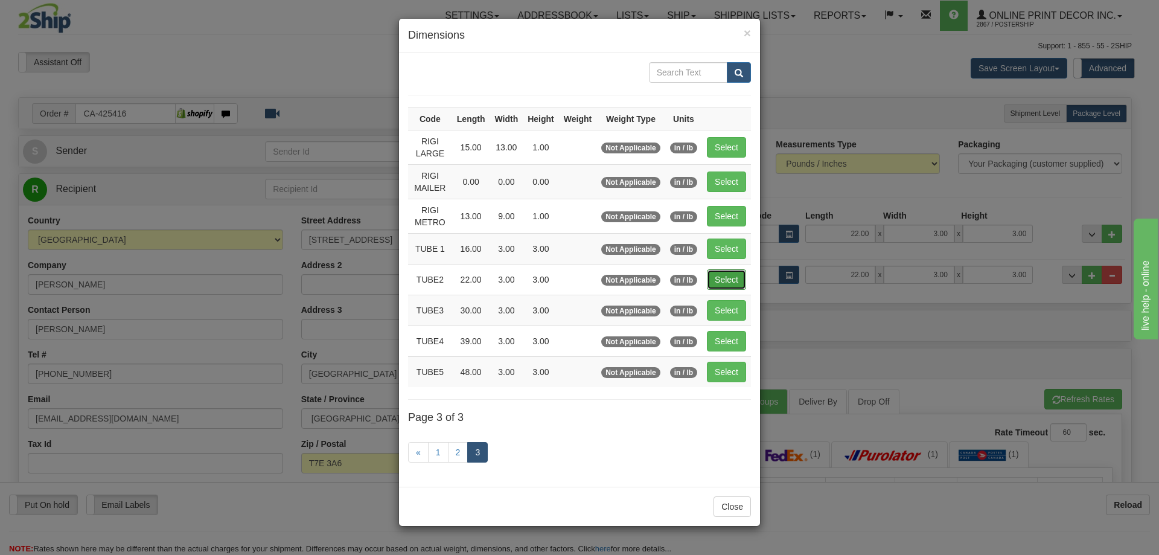
click at [717, 280] on button "Select" at bounding box center [726, 279] width 39 height 21
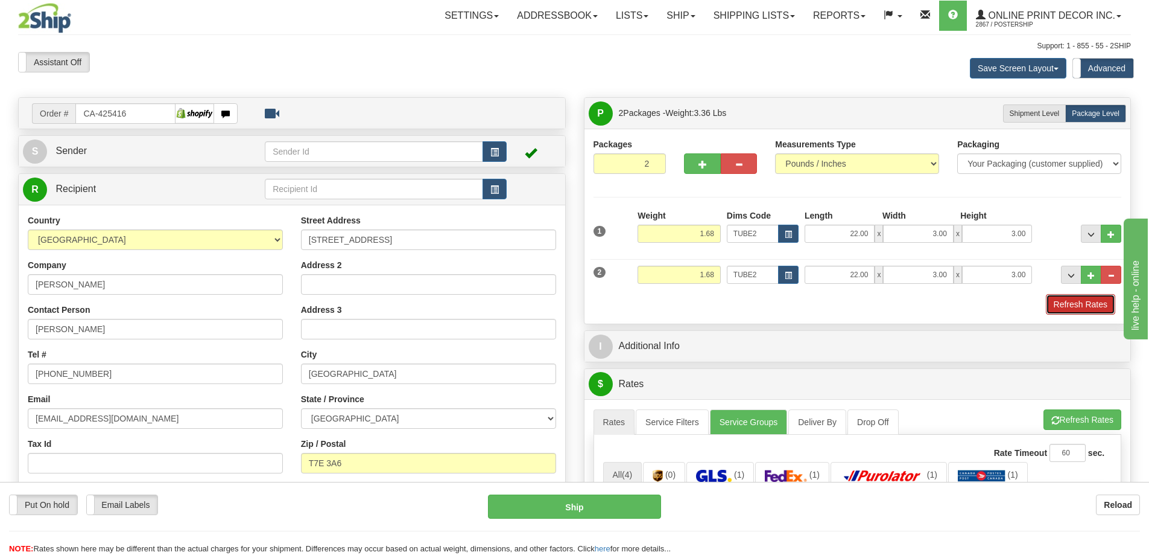
click at [1054, 307] on button "Refresh Rates" at bounding box center [1080, 304] width 69 height 21
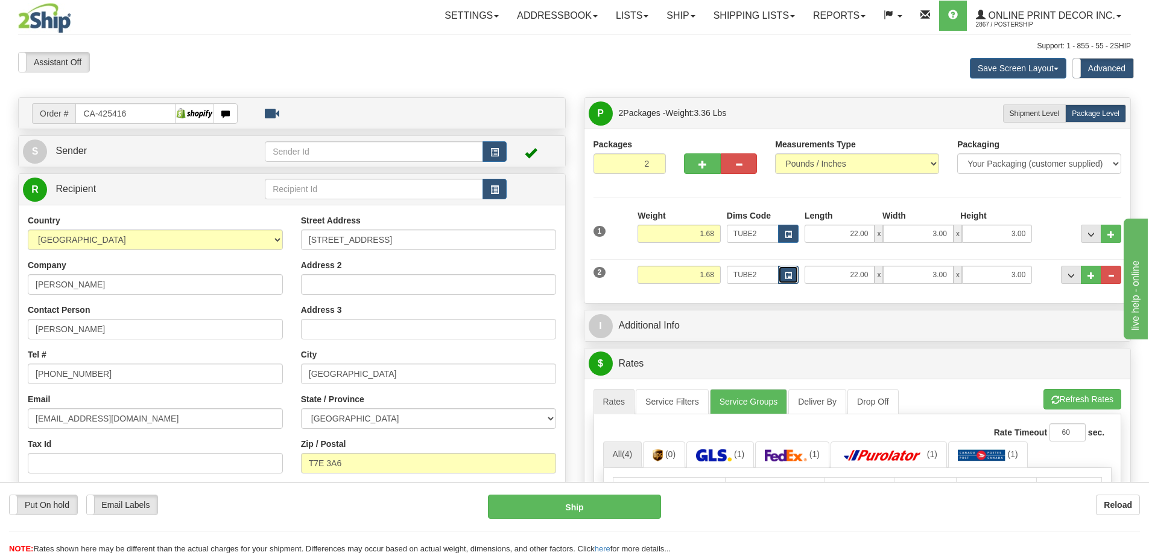
click at [786, 273] on span "button" at bounding box center [788, 275] width 7 height 7
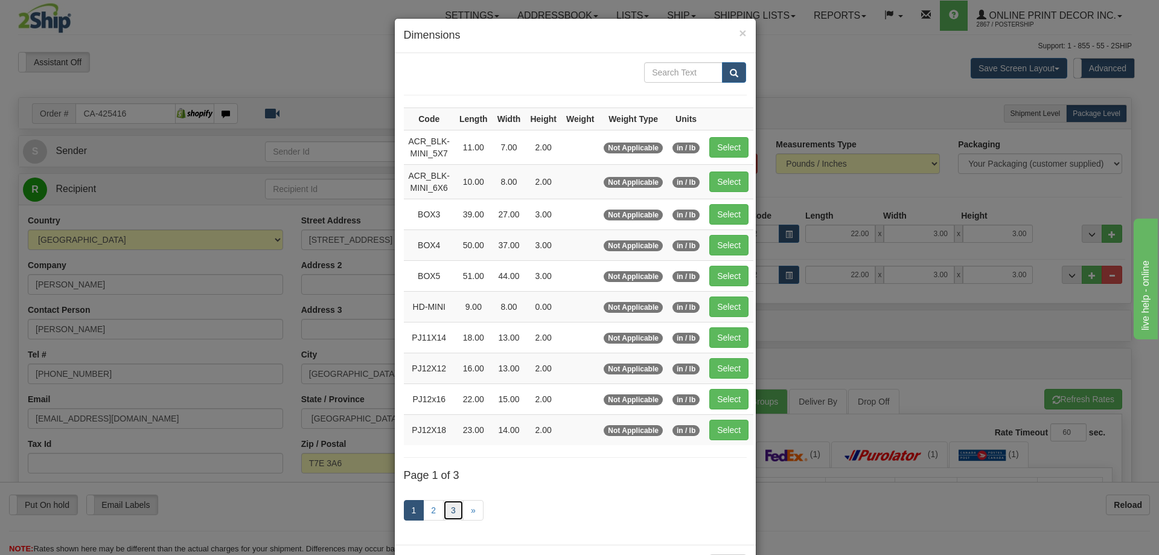
click at [450, 506] on link "3" at bounding box center [453, 510] width 21 height 21
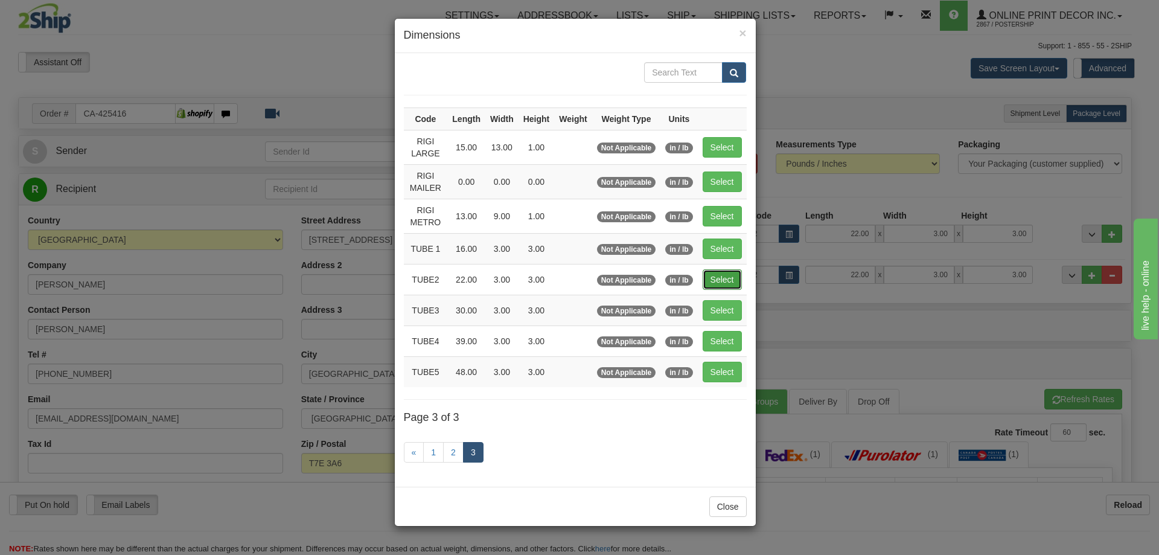
click at [733, 276] on button "Select" at bounding box center [721, 279] width 39 height 21
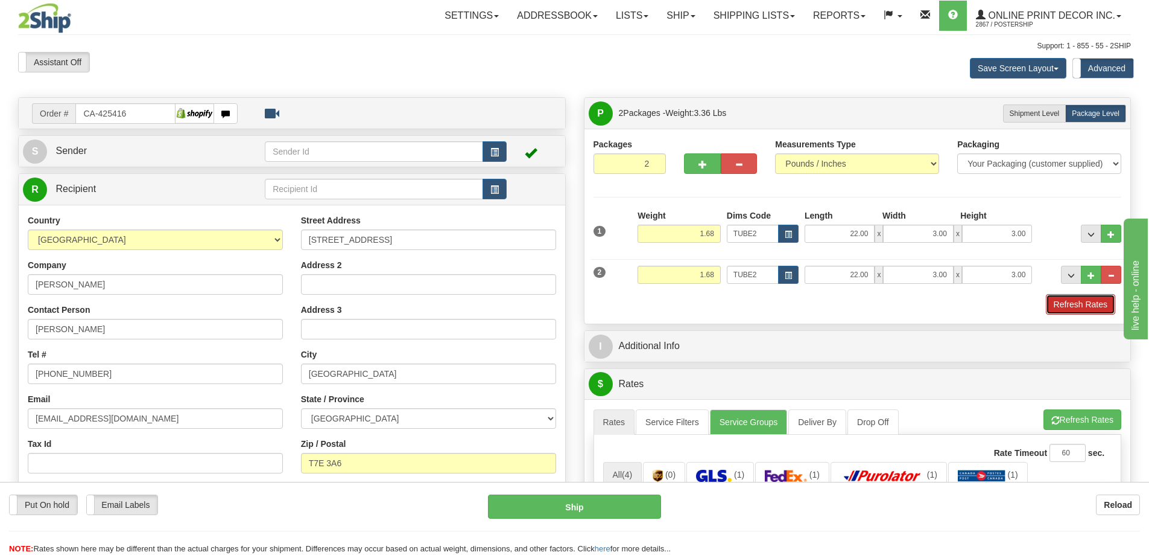
click at [1093, 310] on button "Refresh Rates" at bounding box center [1080, 304] width 69 height 21
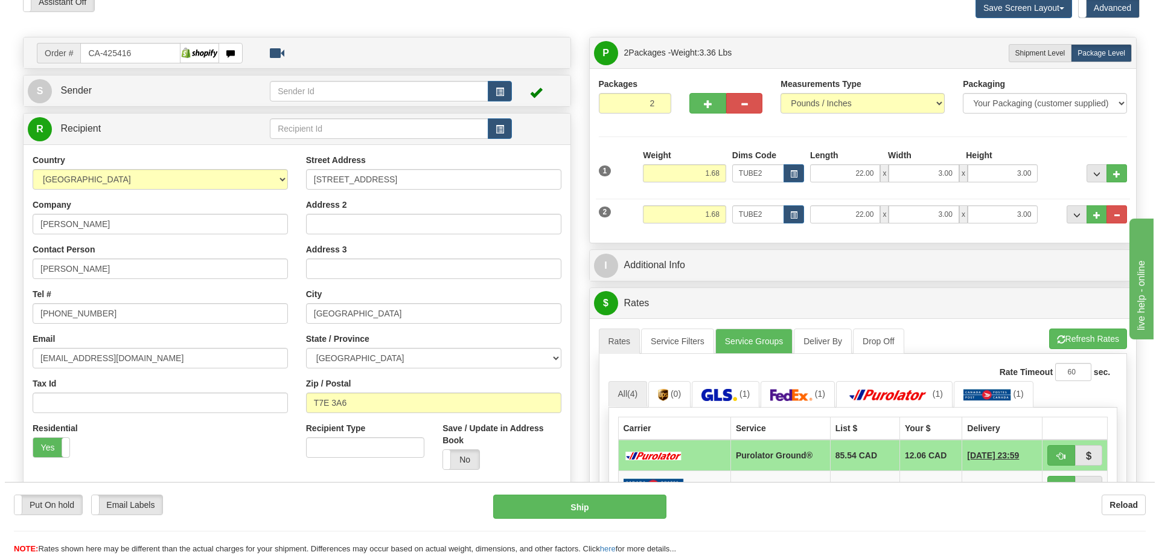
scroll to position [181, 0]
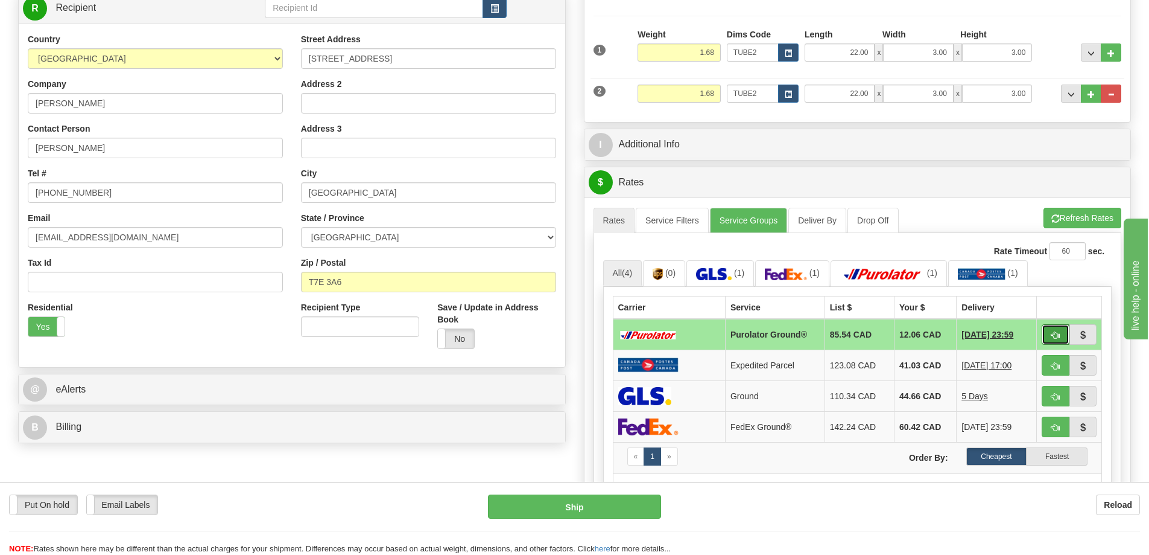
click at [1057, 337] on span "button" at bounding box center [1056, 335] width 8 height 8
type input "260"
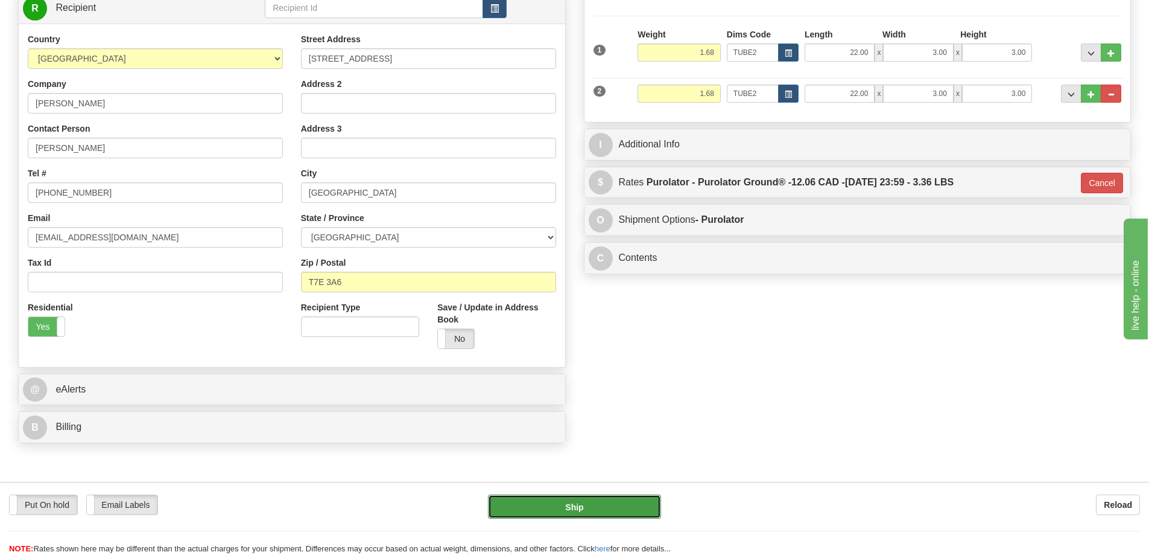
click at [614, 511] on button "Ship" at bounding box center [574, 506] width 173 height 24
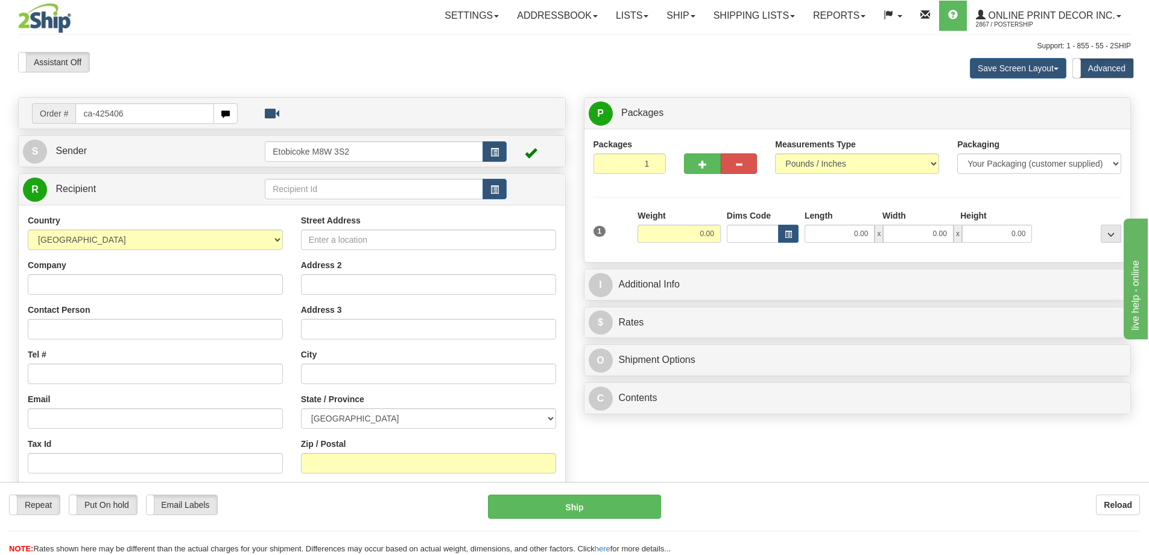
type input "ca-425406"
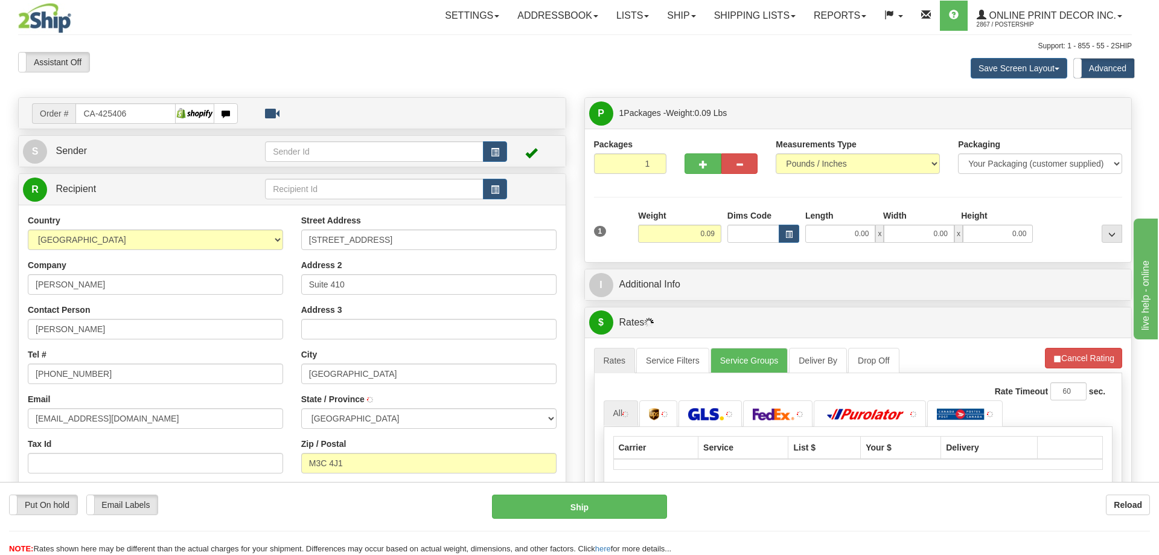
type input "[GEOGRAPHIC_DATA]"
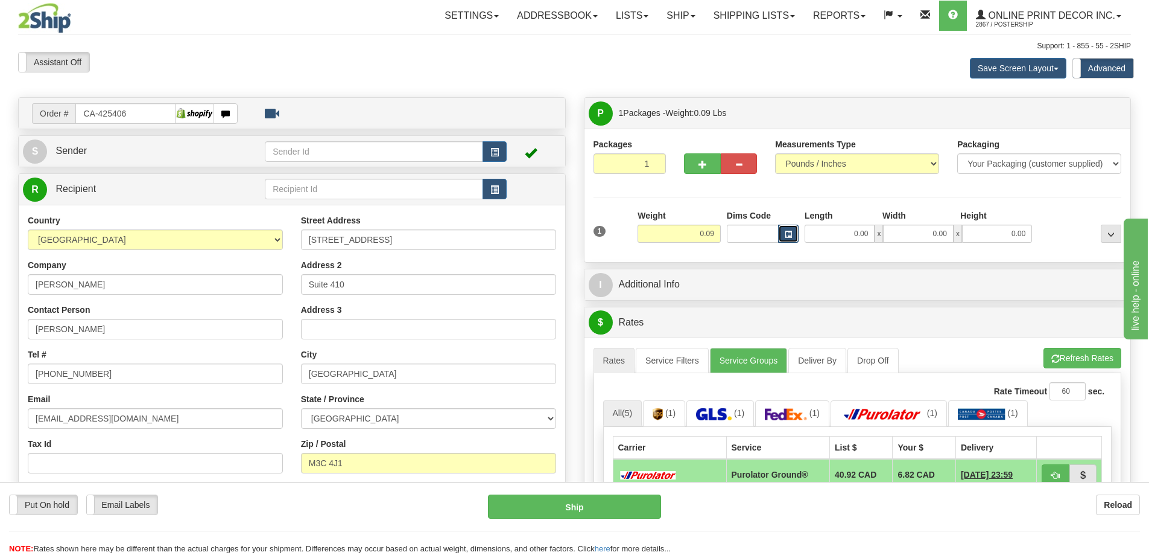
click at [793, 232] on button "button" at bounding box center [788, 233] width 21 height 18
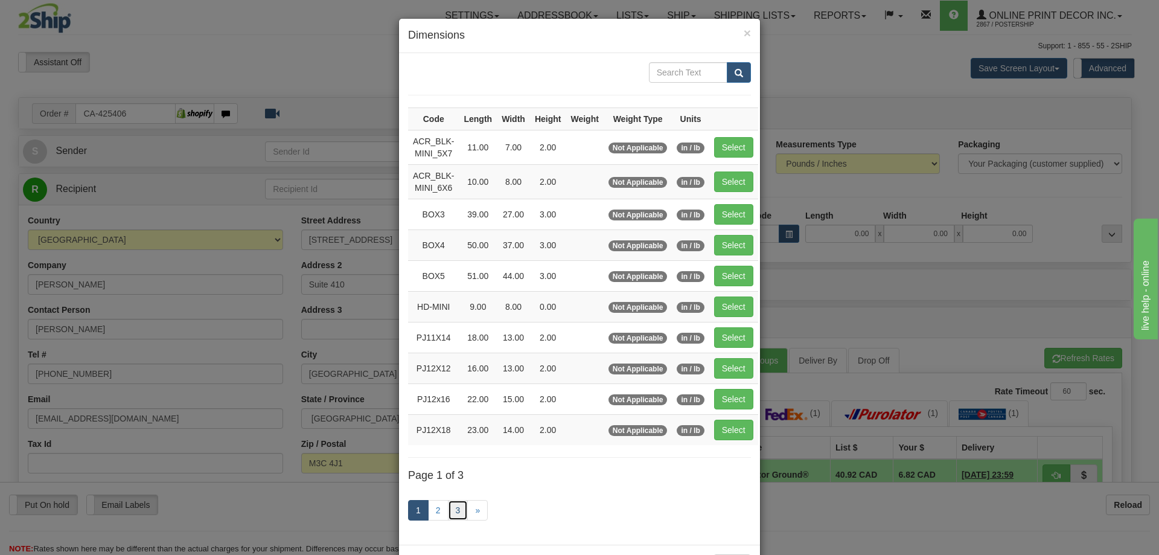
click at [454, 510] on link "3" at bounding box center [458, 510] width 21 height 21
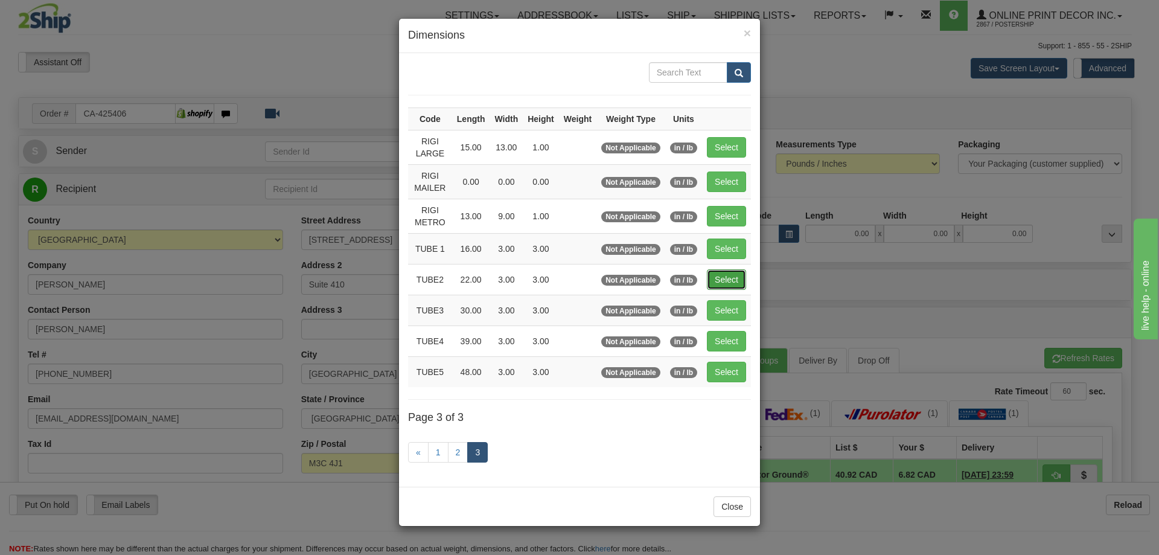
click at [731, 274] on button "Select" at bounding box center [726, 279] width 39 height 21
type input "TUBE2"
type input "22.00"
type input "3.00"
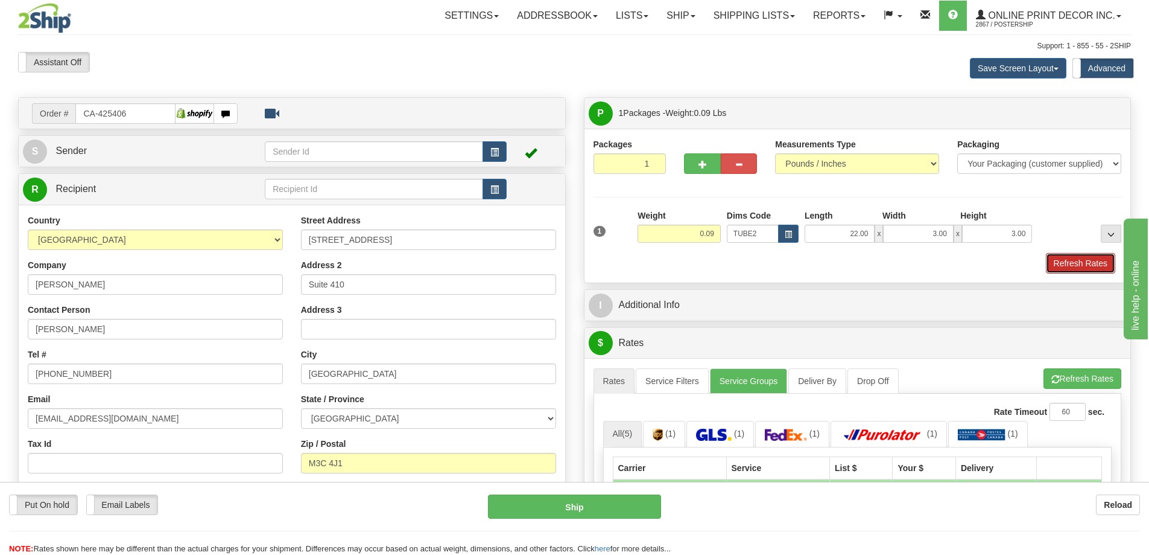
click at [1063, 262] on button "Refresh Rates" at bounding box center [1080, 263] width 69 height 21
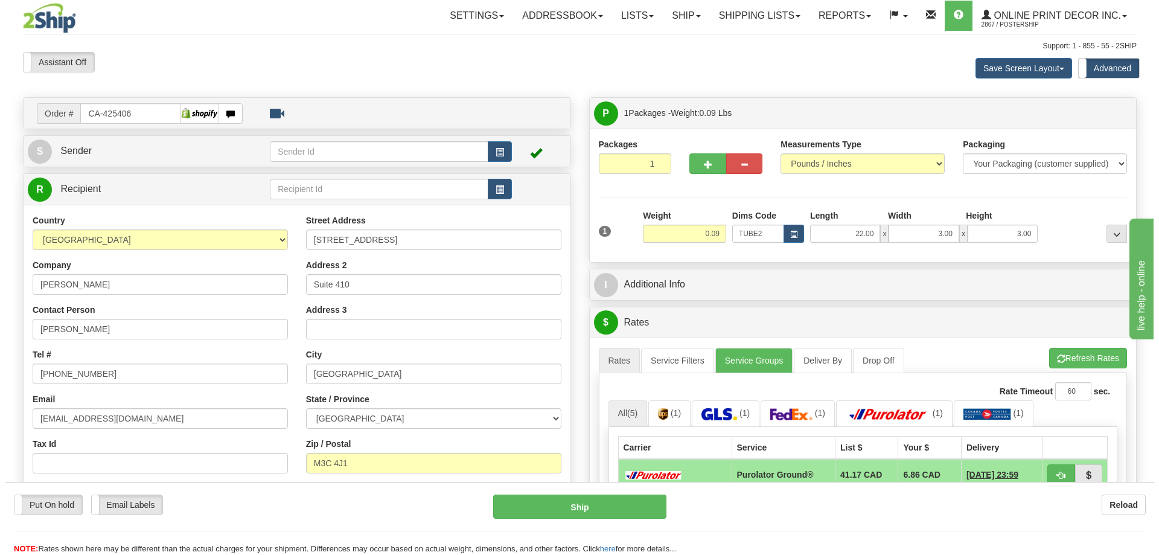
scroll to position [121, 0]
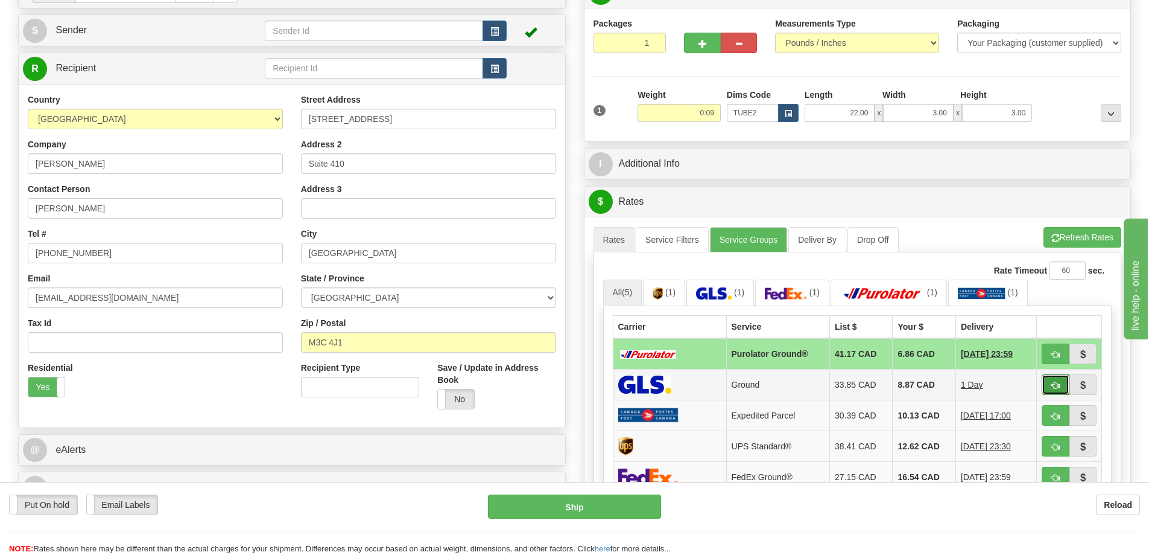
click at [1059, 387] on span "button" at bounding box center [1056, 385] width 8 height 8
type input "1"
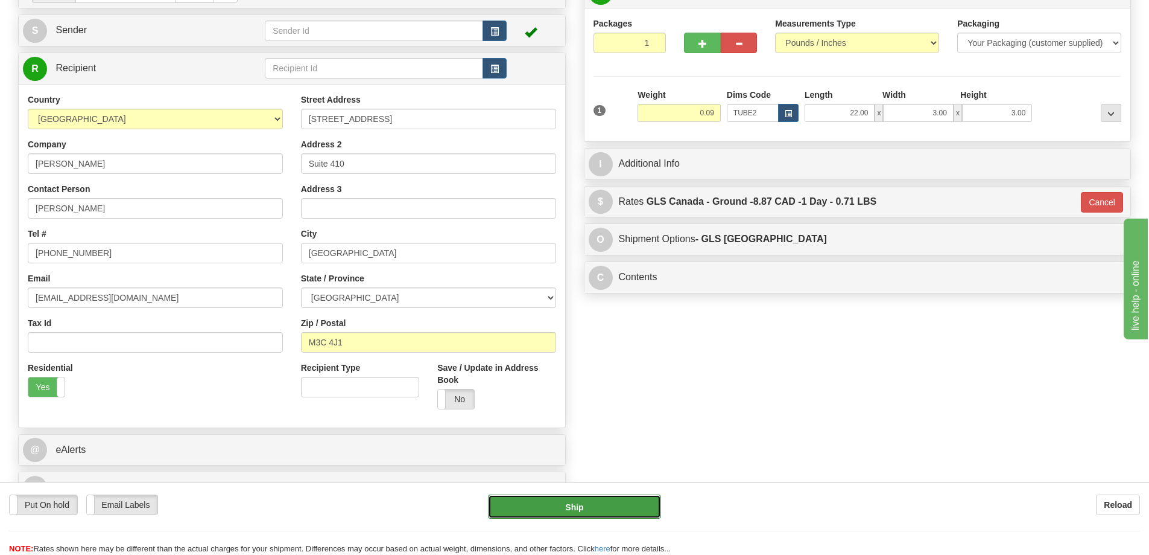
click at [612, 497] on button "Ship" at bounding box center [574, 506] width 173 height 24
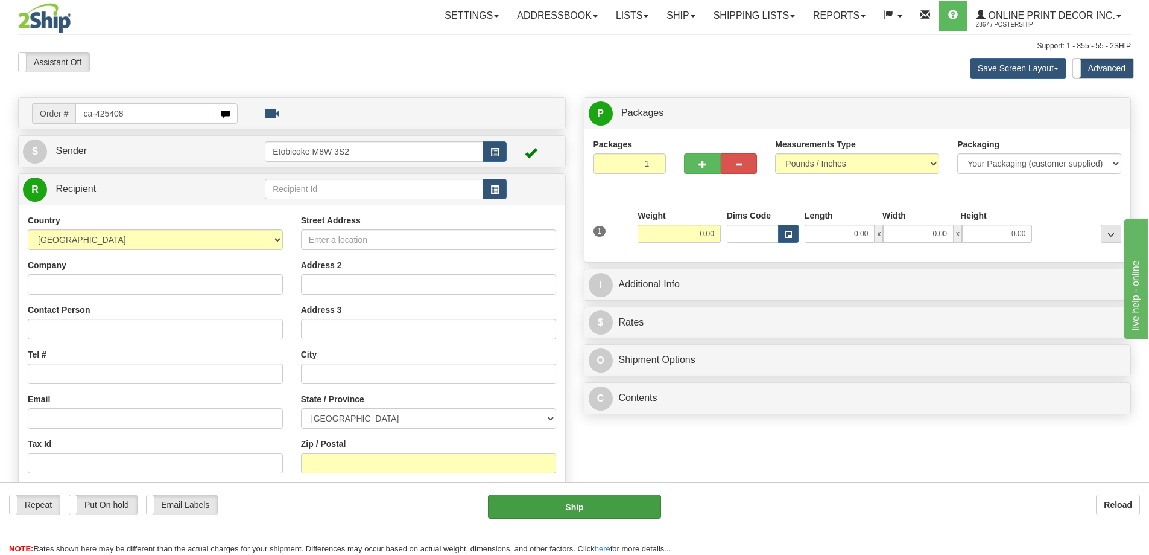
type input "ca-425408"
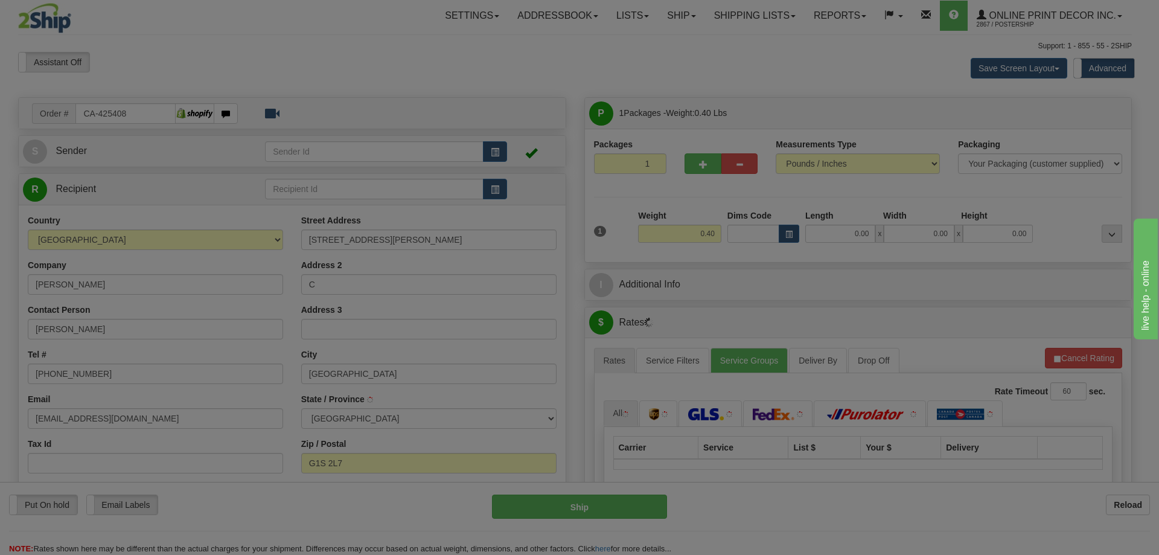
type input "[GEOGRAPHIC_DATA]"
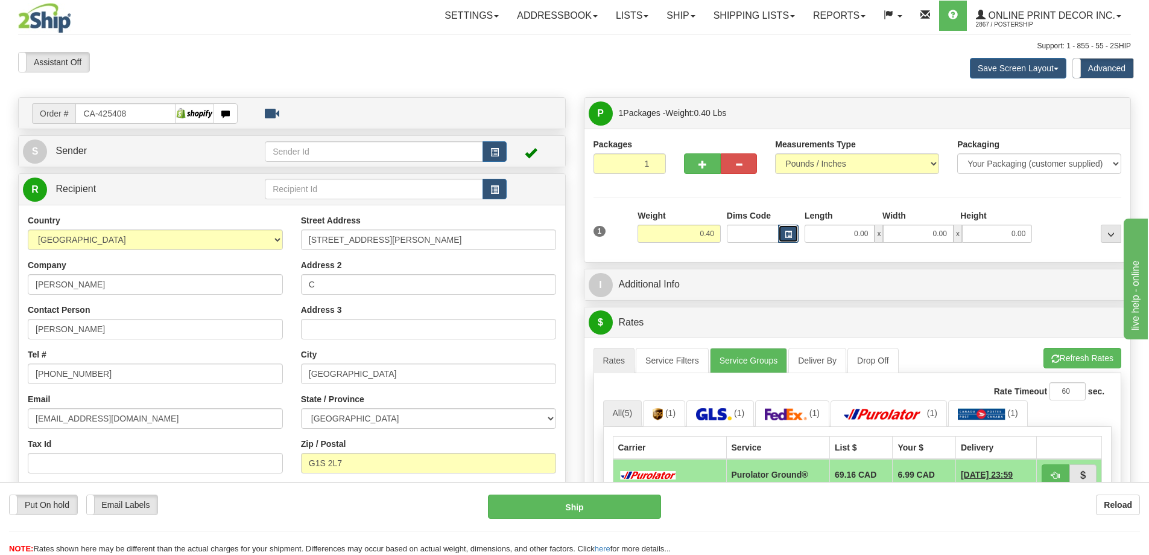
click at [790, 226] on button "button" at bounding box center [788, 233] width 21 height 18
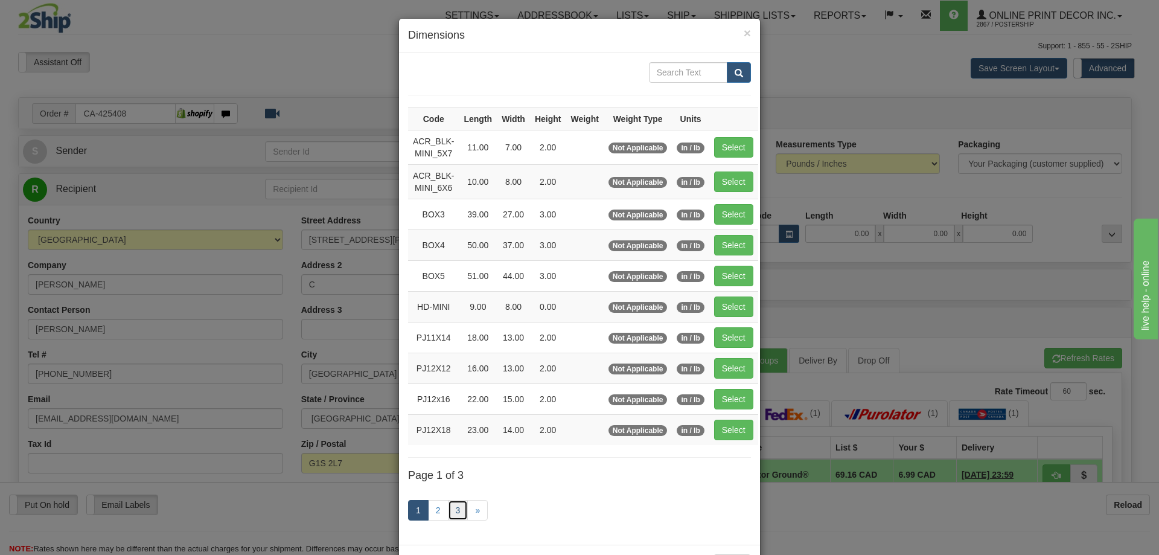
click at [451, 510] on link "3" at bounding box center [458, 510] width 21 height 21
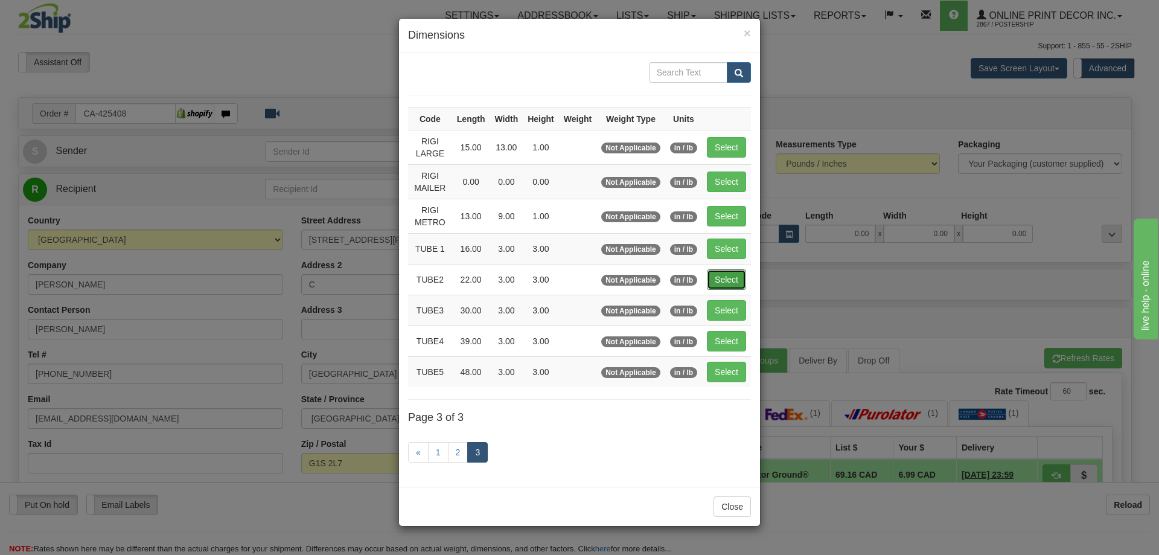
click at [737, 281] on button "Select" at bounding box center [726, 279] width 39 height 21
type input "TUBE2"
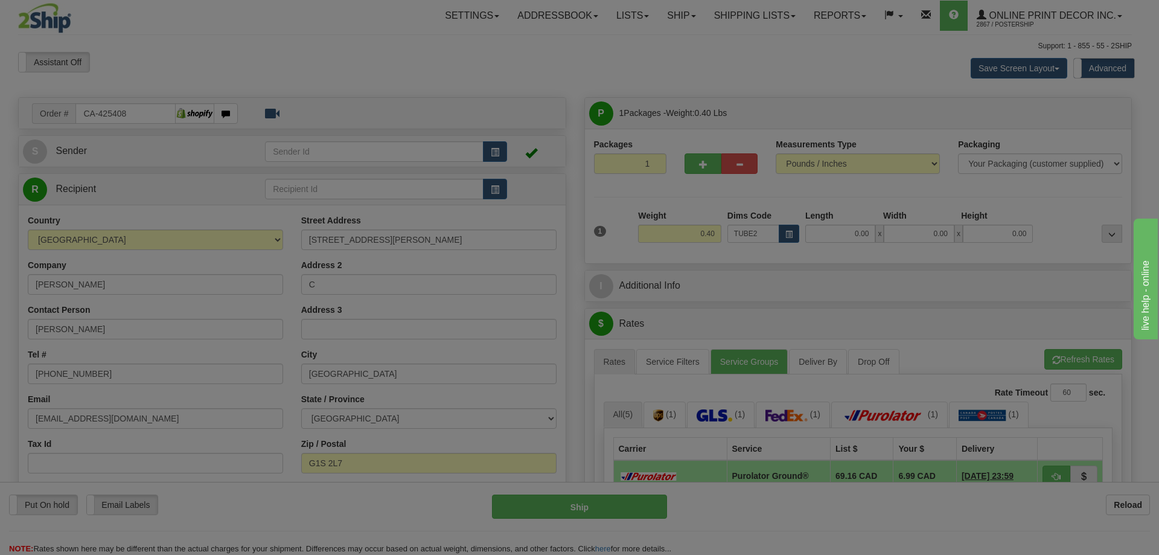
type input "22.00"
type input "3.00"
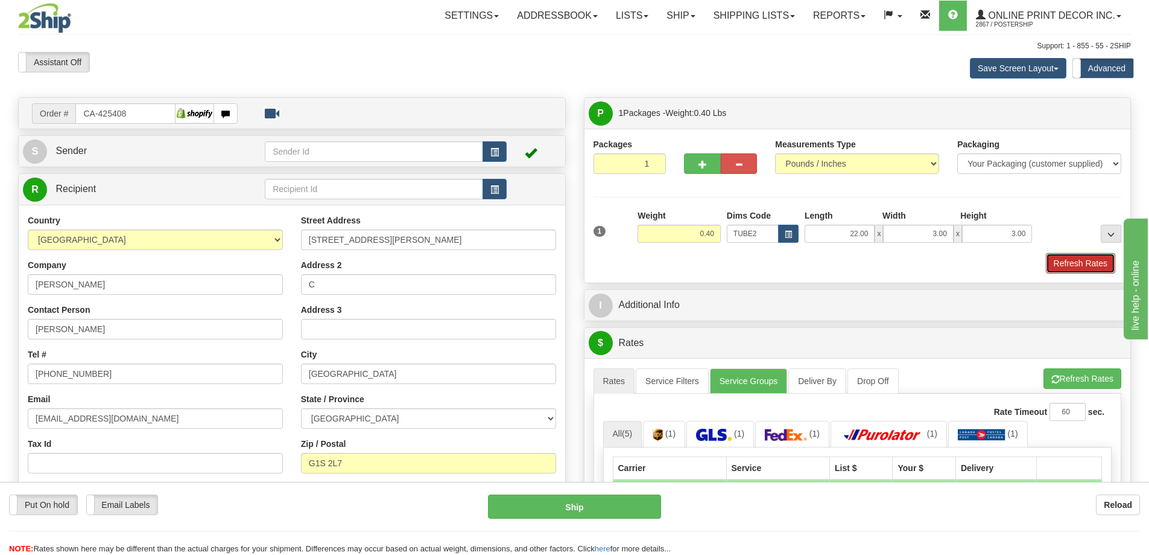
click at [1075, 258] on button "Refresh Rates" at bounding box center [1080, 263] width 69 height 21
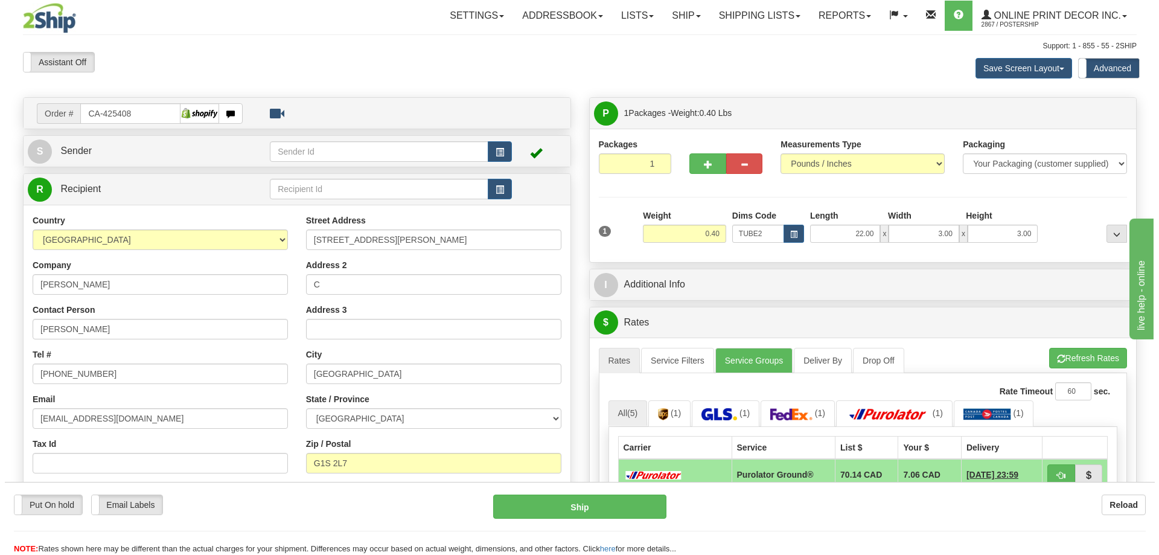
scroll to position [121, 0]
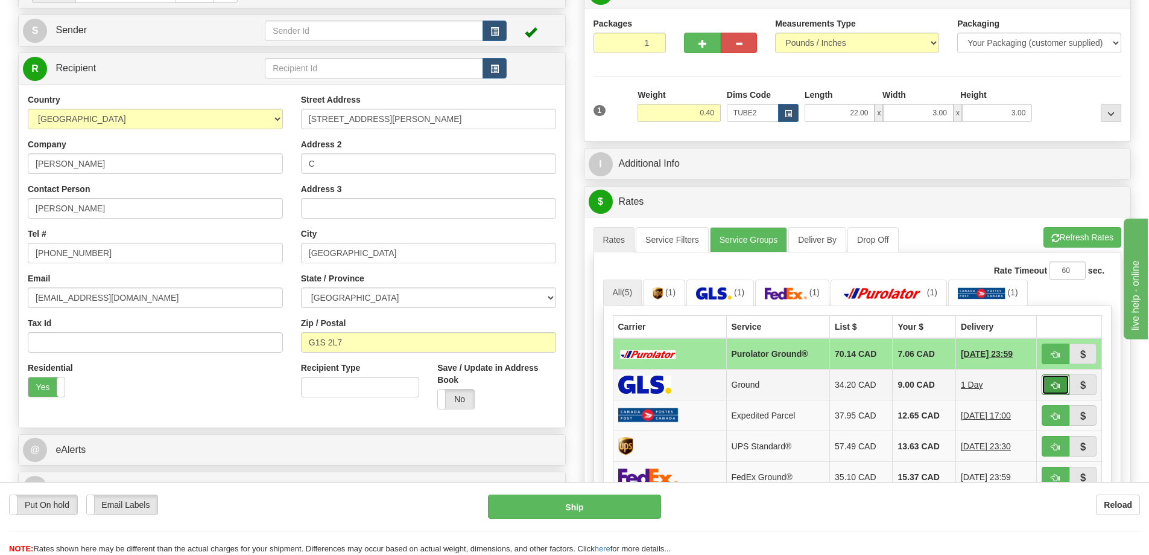
click at [1050, 383] on button "button" at bounding box center [1056, 384] width 28 height 21
type input "1"
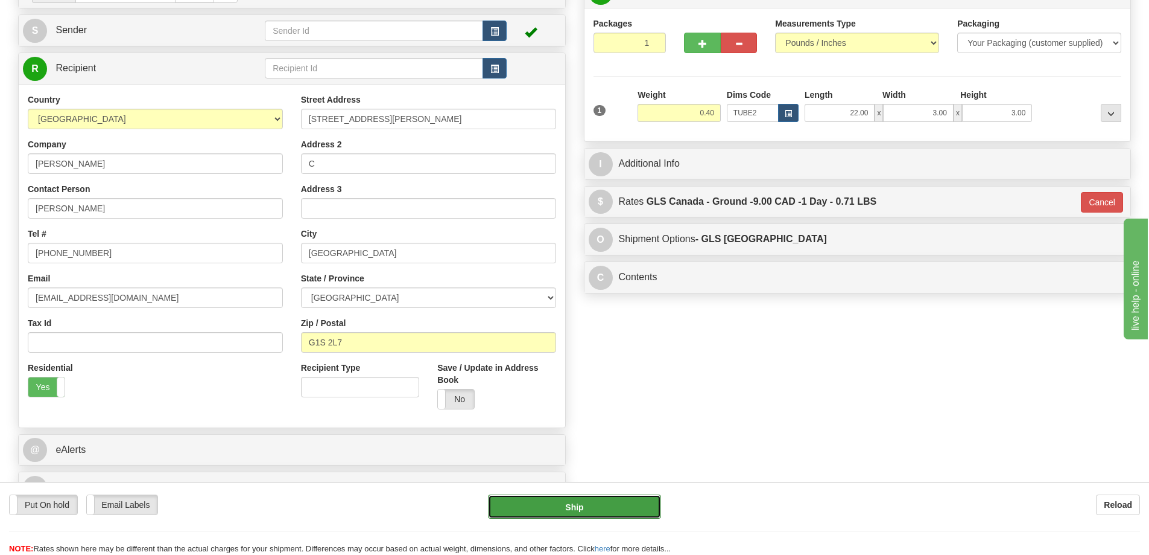
click at [563, 502] on button "Ship" at bounding box center [574, 506] width 173 height 24
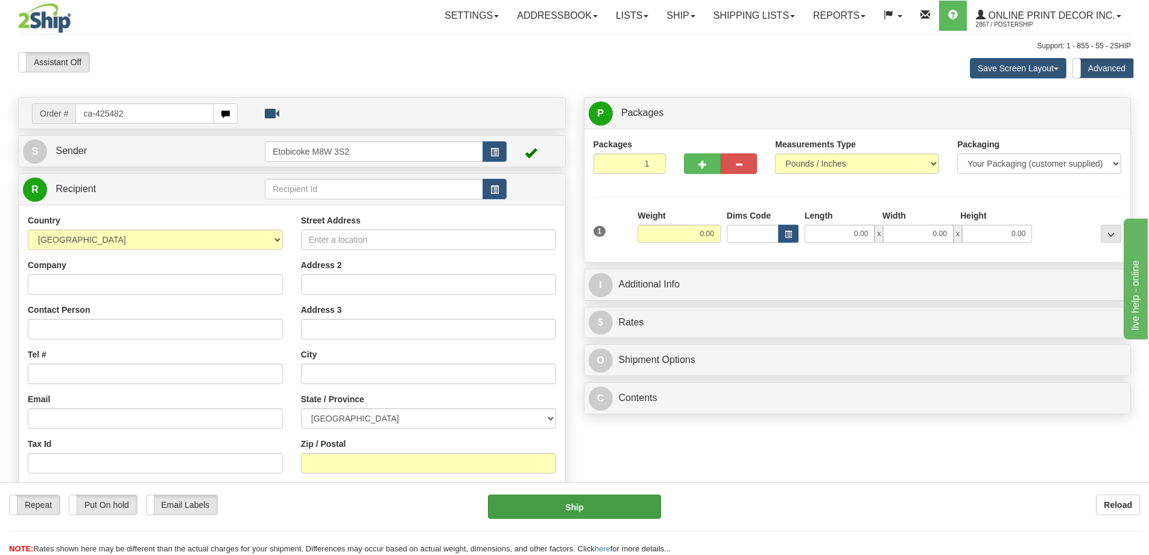
type input "ca-425482"
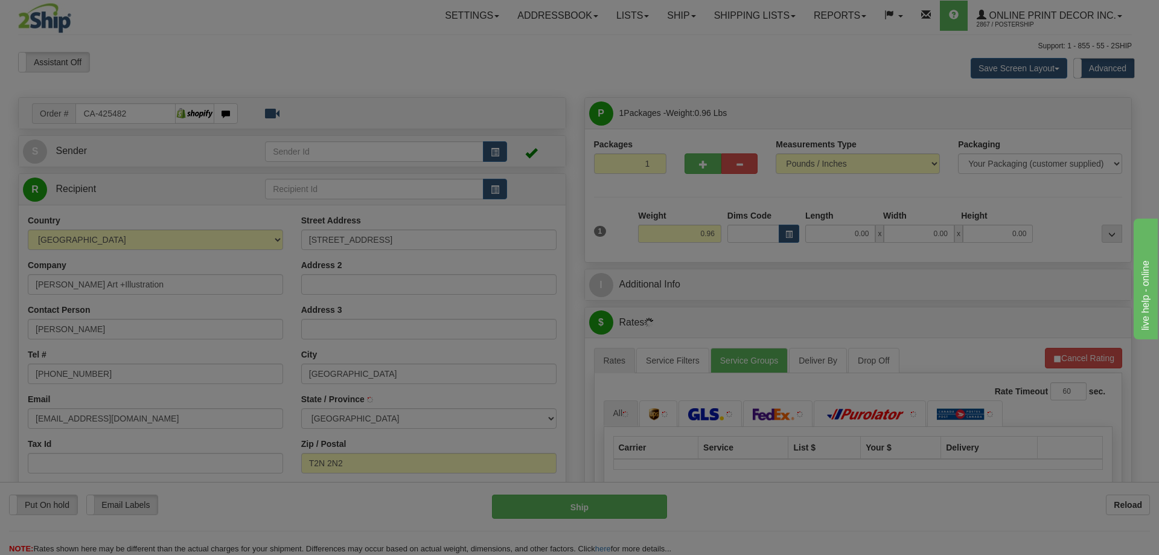
type input "[GEOGRAPHIC_DATA]"
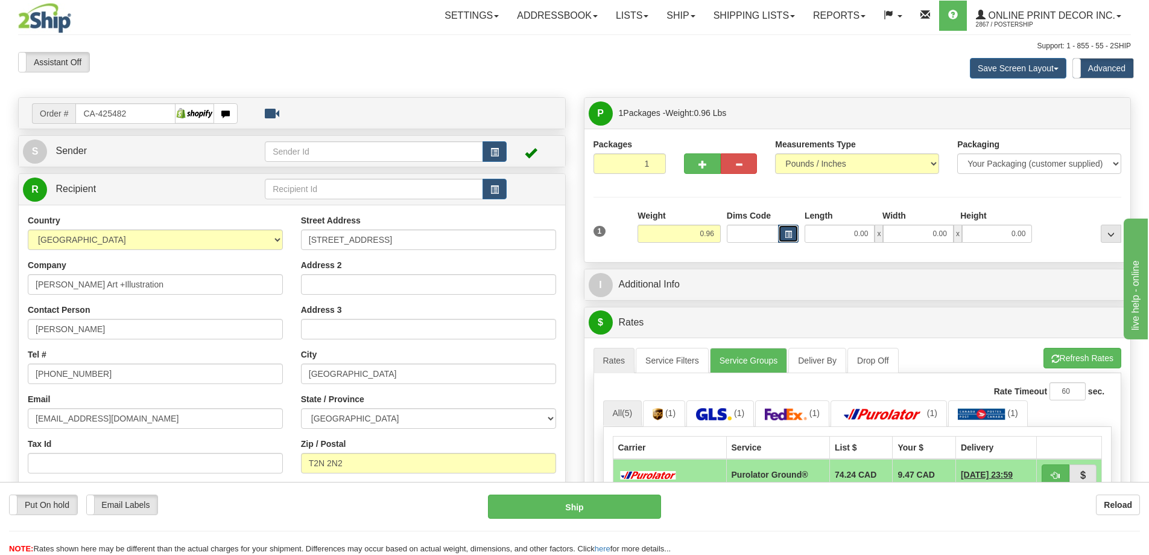
click at [795, 232] on button "button" at bounding box center [788, 233] width 21 height 18
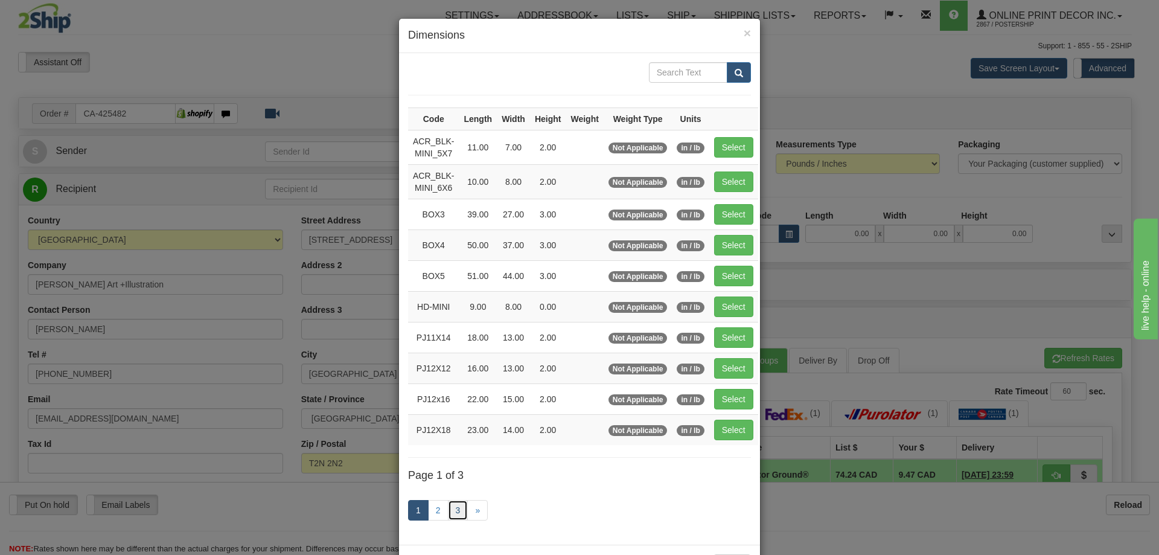
click at [450, 512] on link "3" at bounding box center [458, 510] width 21 height 21
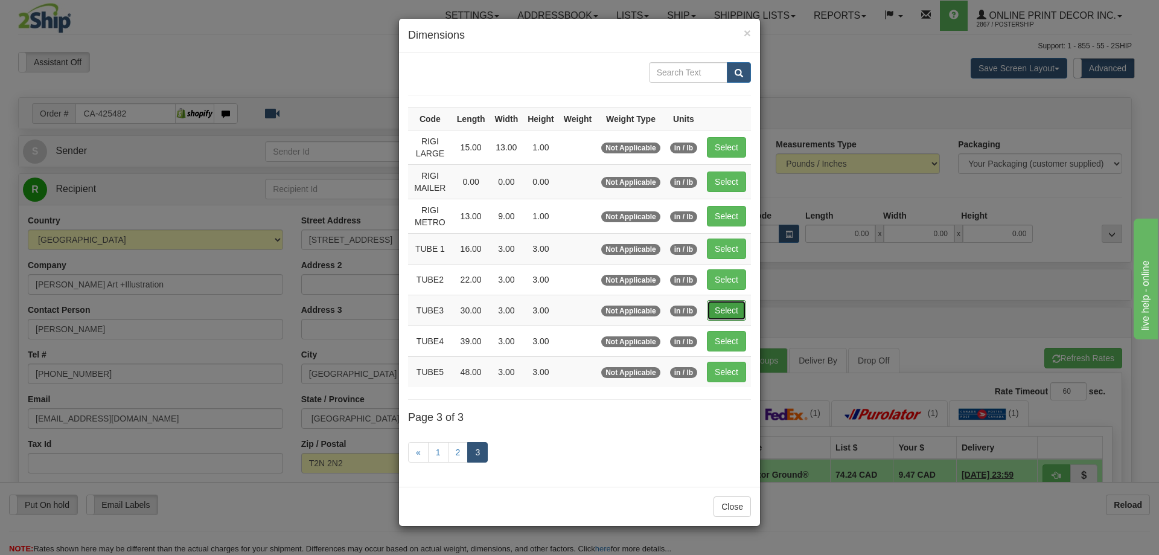
click at [725, 307] on button "Select" at bounding box center [726, 310] width 39 height 21
type input "TUBE3"
type input "30.00"
type input "3.00"
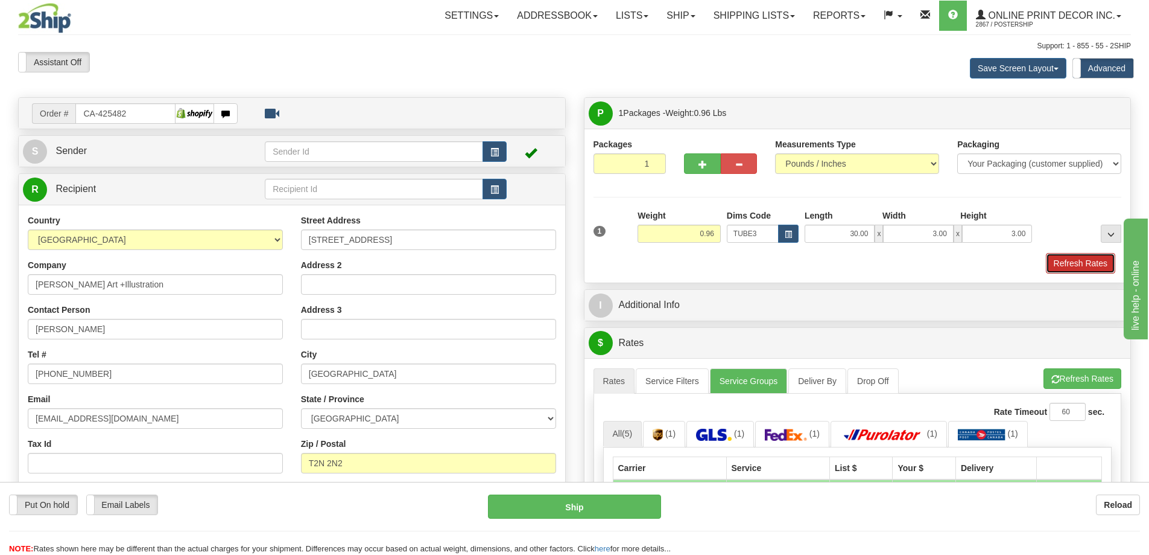
click at [1086, 259] on button "Refresh Rates" at bounding box center [1080, 263] width 69 height 21
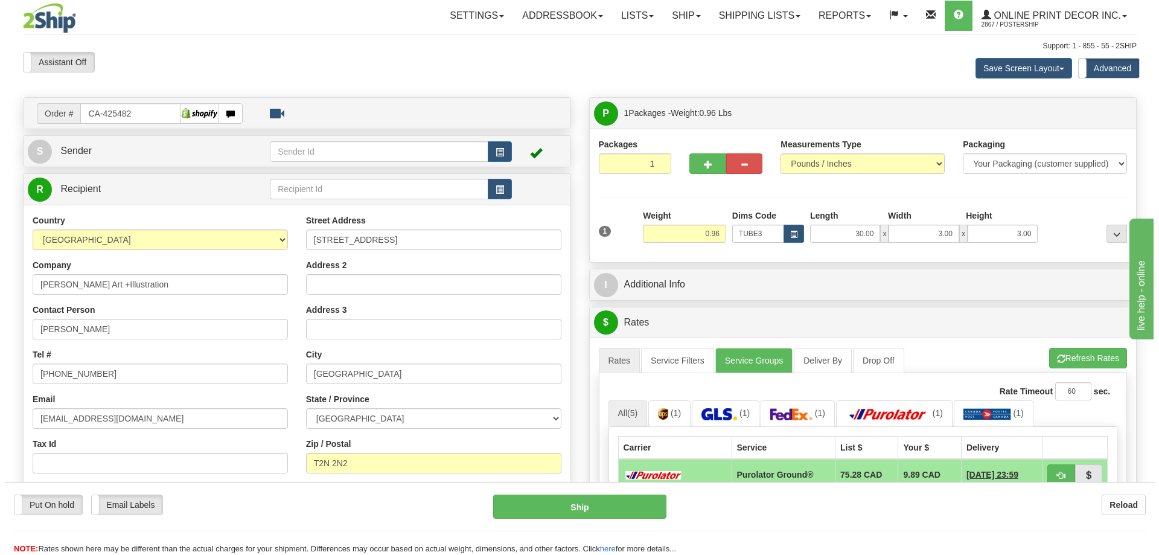
scroll to position [121, 0]
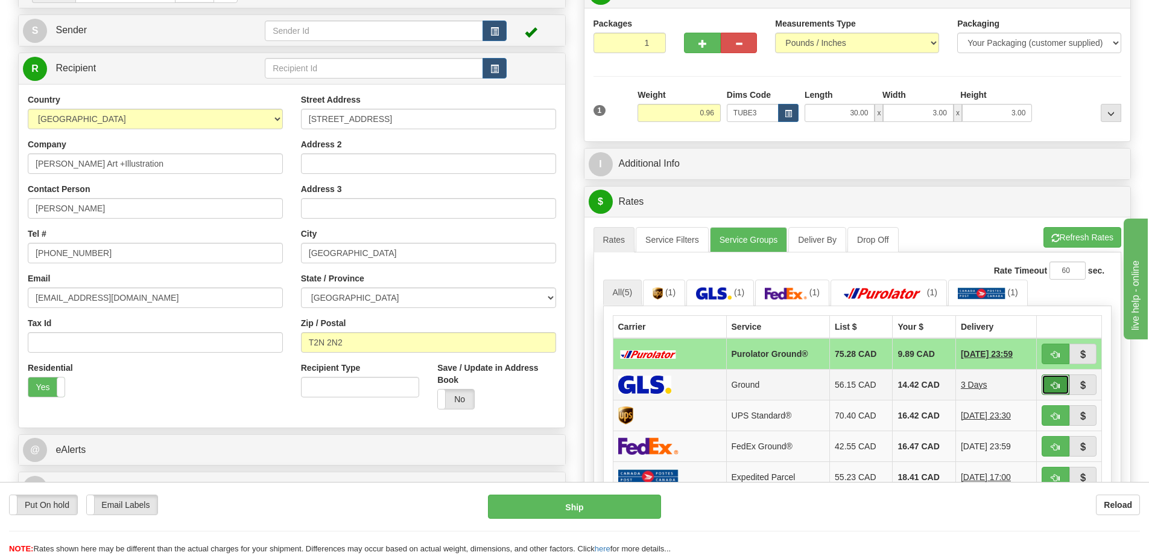
click at [1053, 381] on button "button" at bounding box center [1056, 384] width 28 height 21
type input "1"
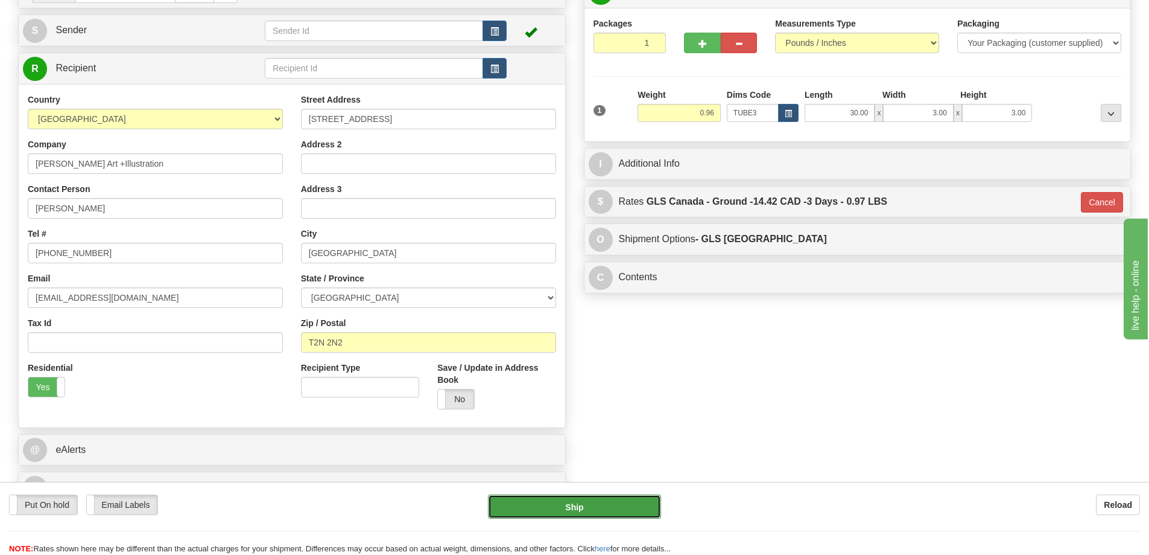
click at [604, 505] on button "Ship" at bounding box center [574, 506] width 173 height 24
